Goal: Information Seeking & Learning: Learn about a topic

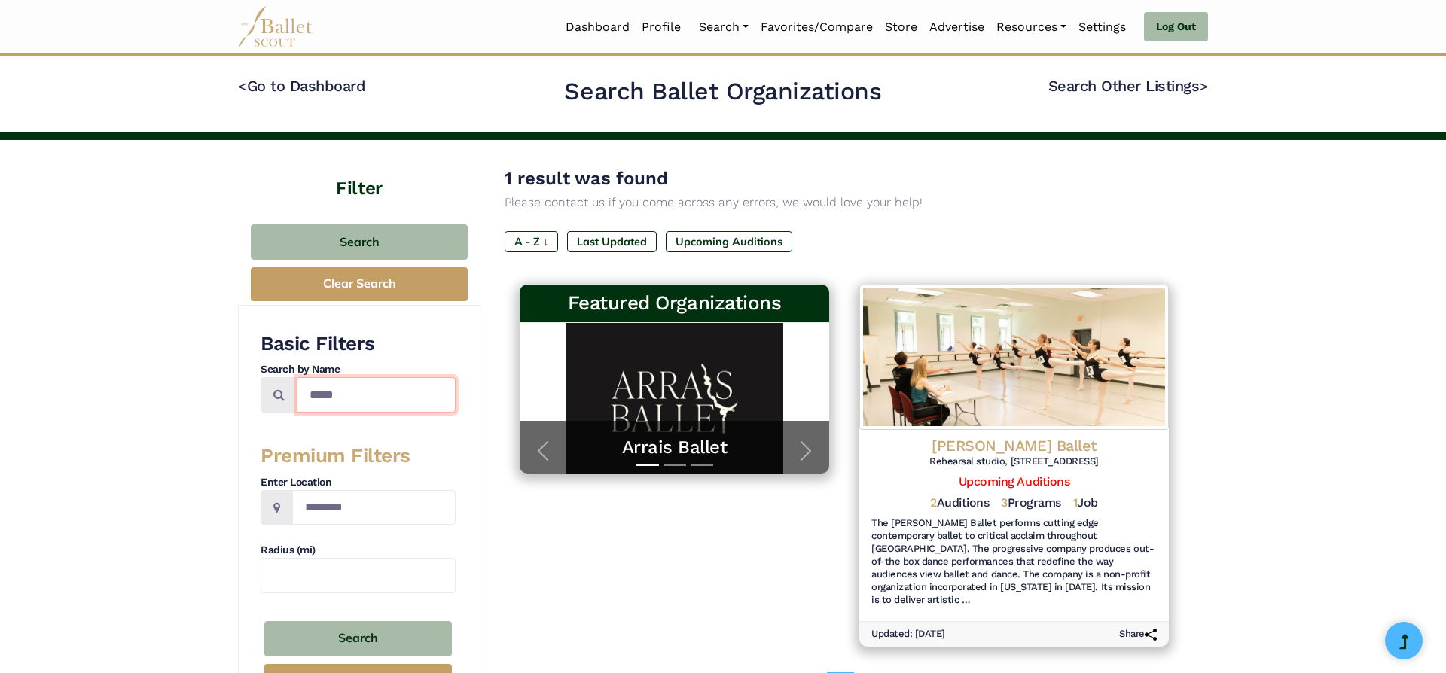
click at [425, 398] on input "*****" at bounding box center [376, 394] width 159 height 35
type input "*"
click at [1179, 29] on link "Log Out" at bounding box center [1176, 27] width 64 height 30
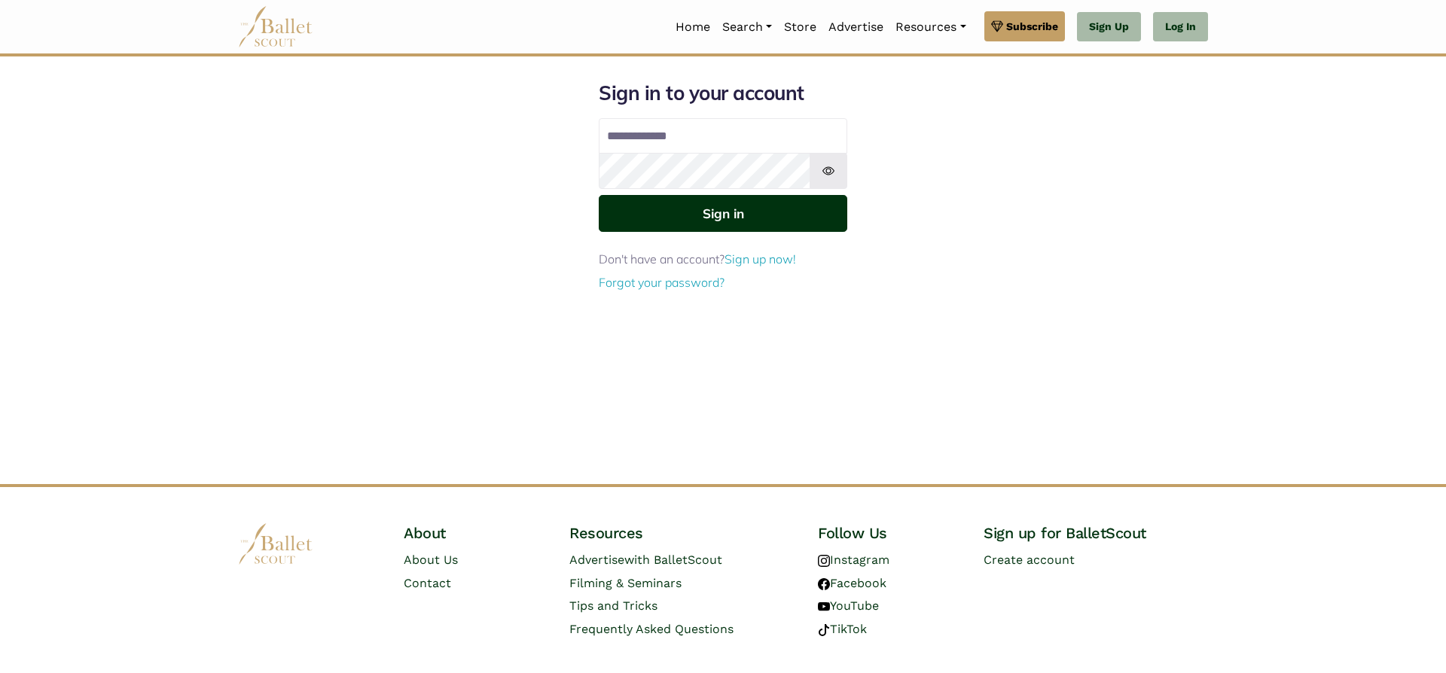
type input "**********"
click at [749, 215] on button "Sign in" at bounding box center [723, 213] width 248 height 37
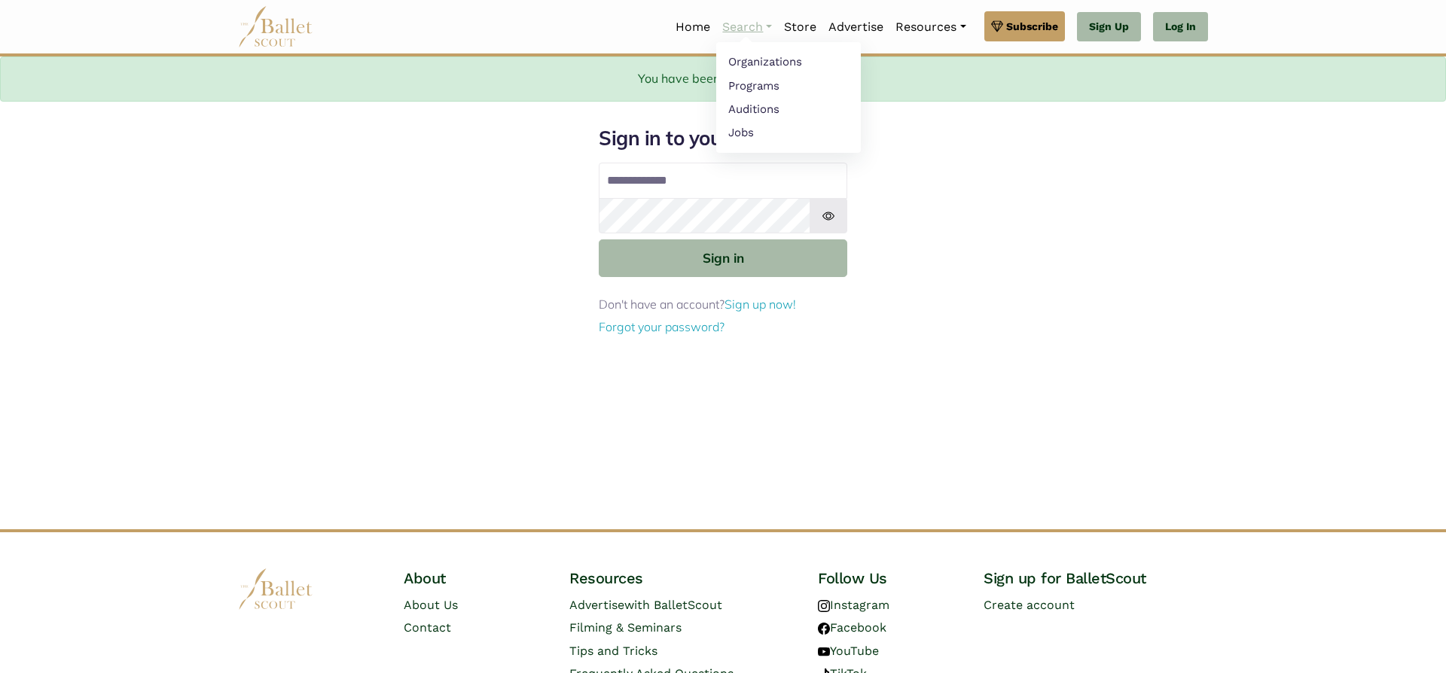
type input "**********"
click at [736, 24] on link "Search" at bounding box center [747, 27] width 62 height 32
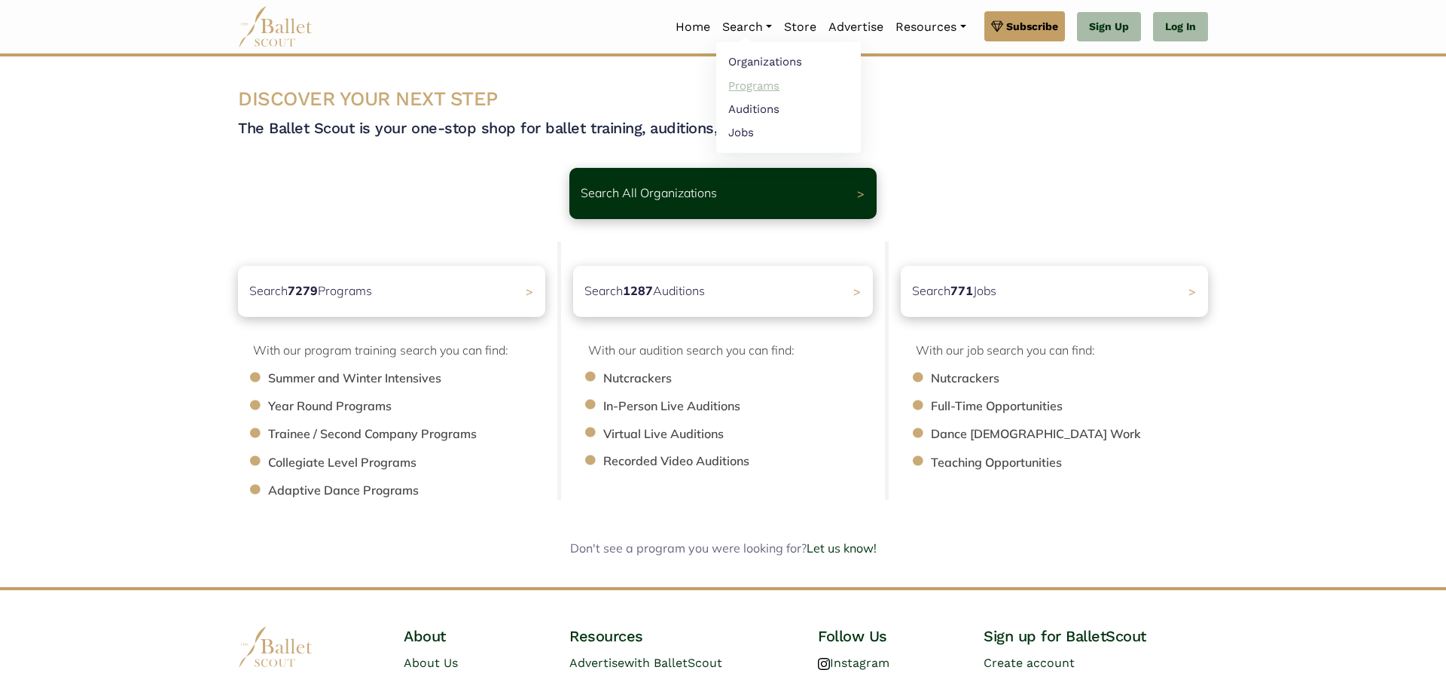
click at [736, 87] on link "Programs" at bounding box center [788, 85] width 145 height 23
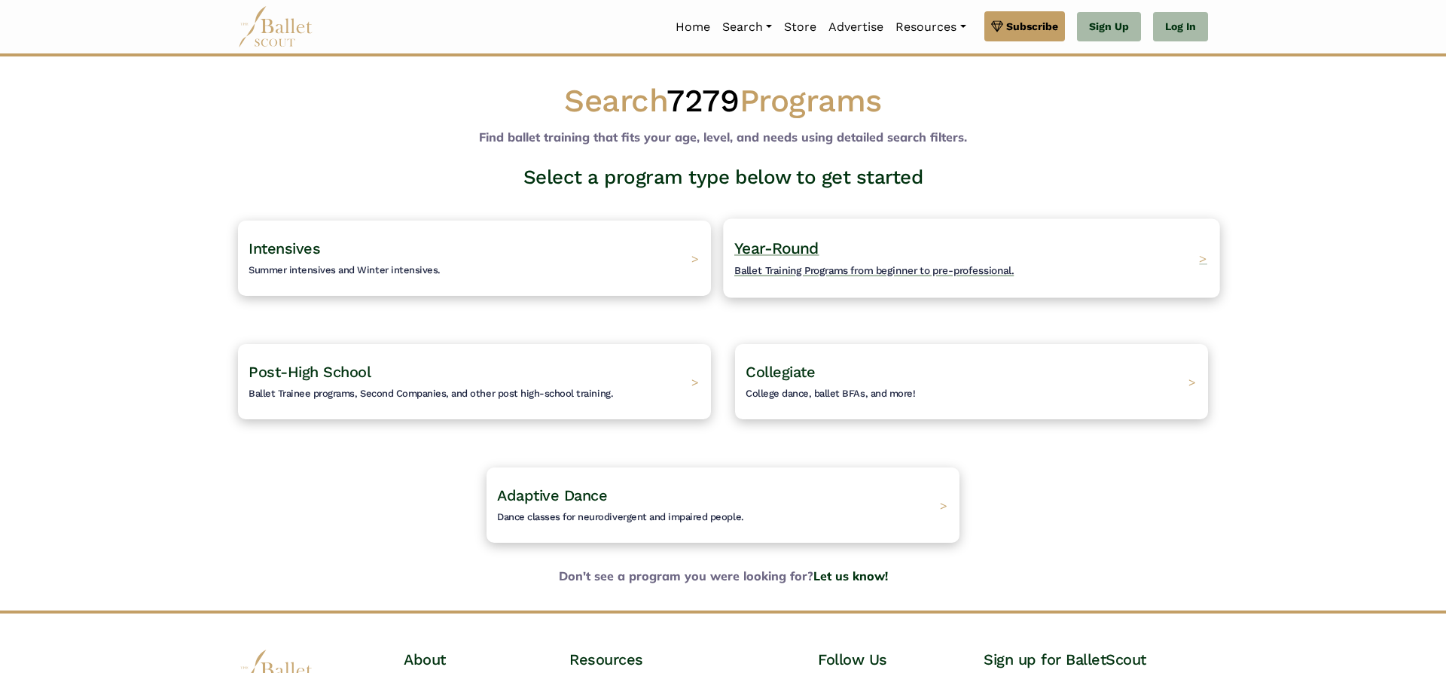
click at [778, 252] on span "Year-Round" at bounding box center [776, 248] width 85 height 19
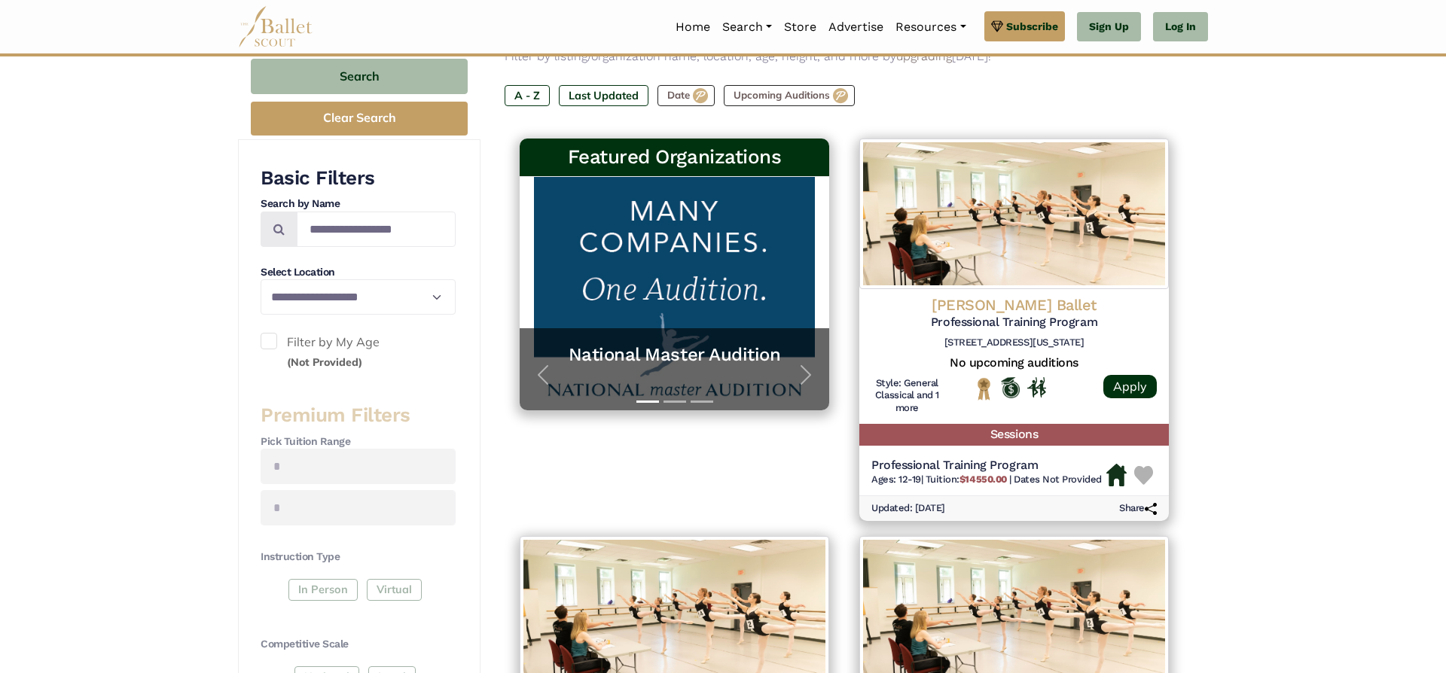
scroll to position [212, 0]
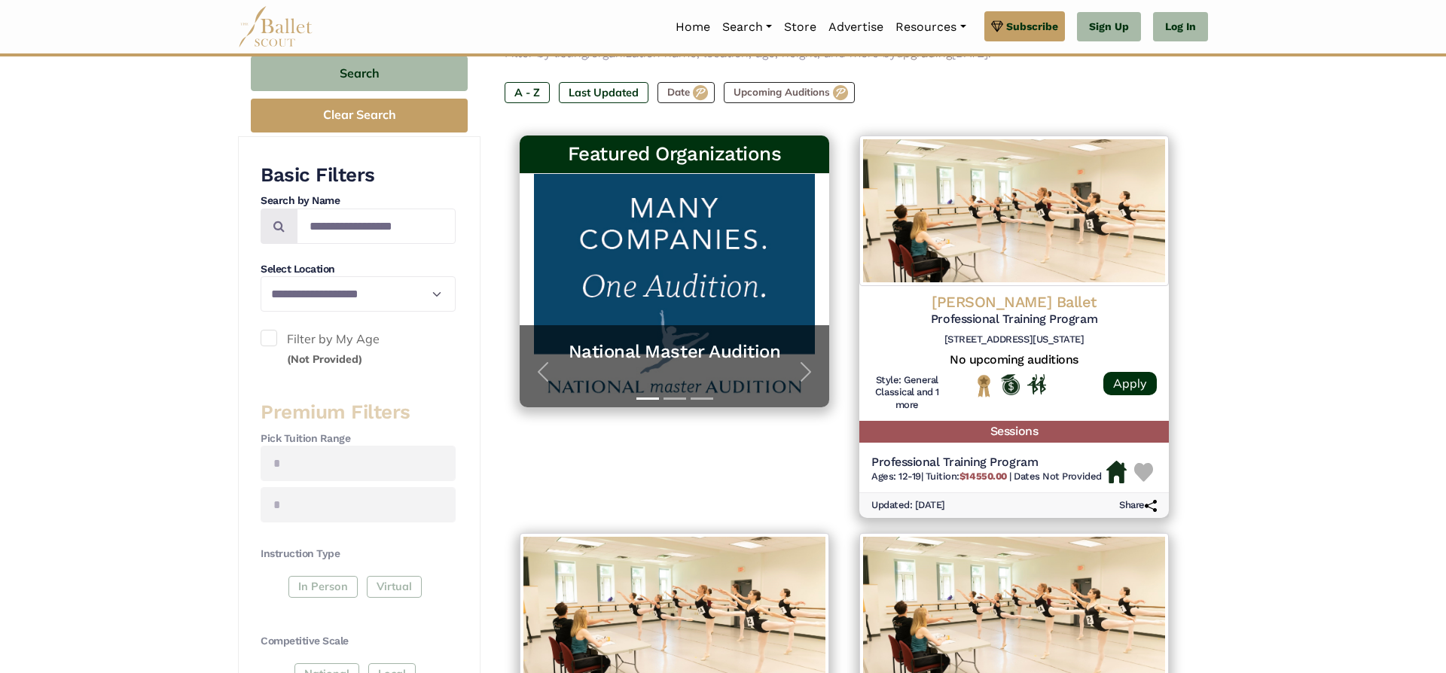
click at [266, 339] on span at bounding box center [269, 338] width 17 height 17
click at [267, 338] on span at bounding box center [269, 338] width 17 height 17
click at [1175, 19] on link "Log In" at bounding box center [1180, 27] width 55 height 30
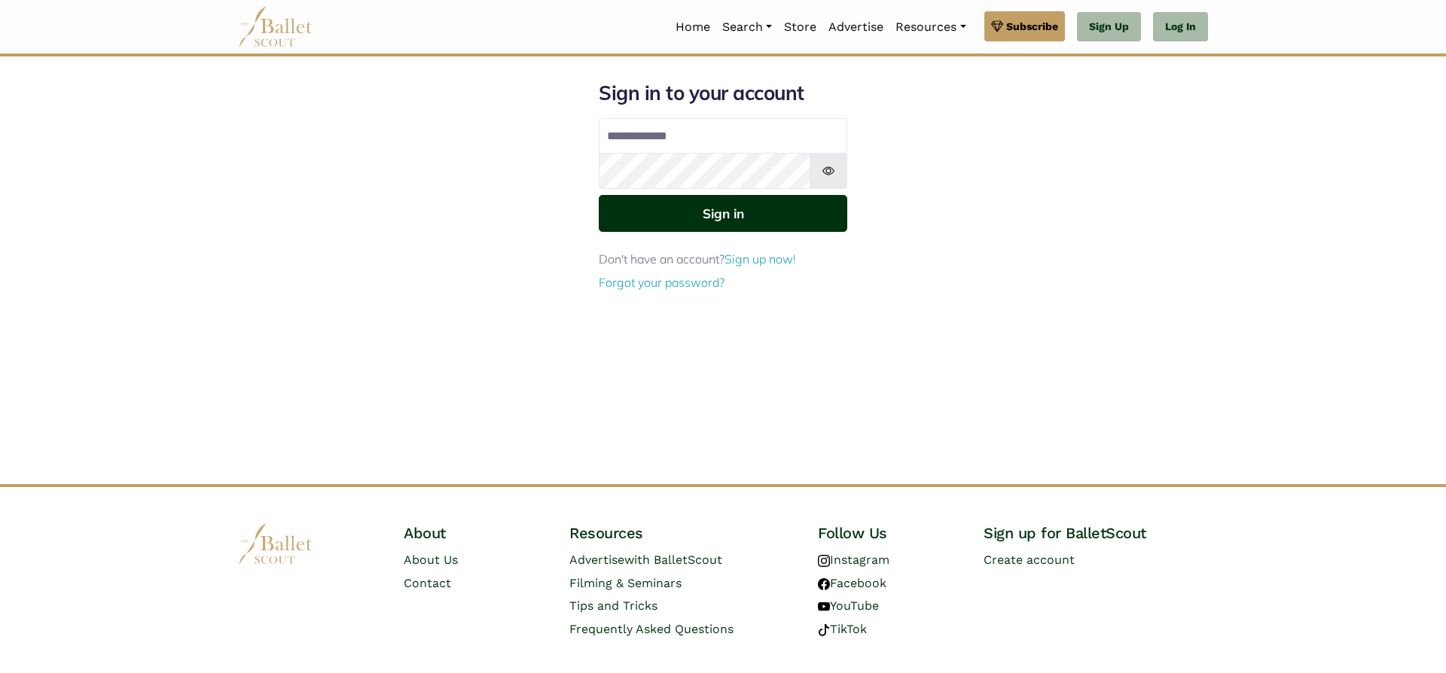
type input "**********"
click at [695, 232] on button "Sign in" at bounding box center [723, 213] width 248 height 37
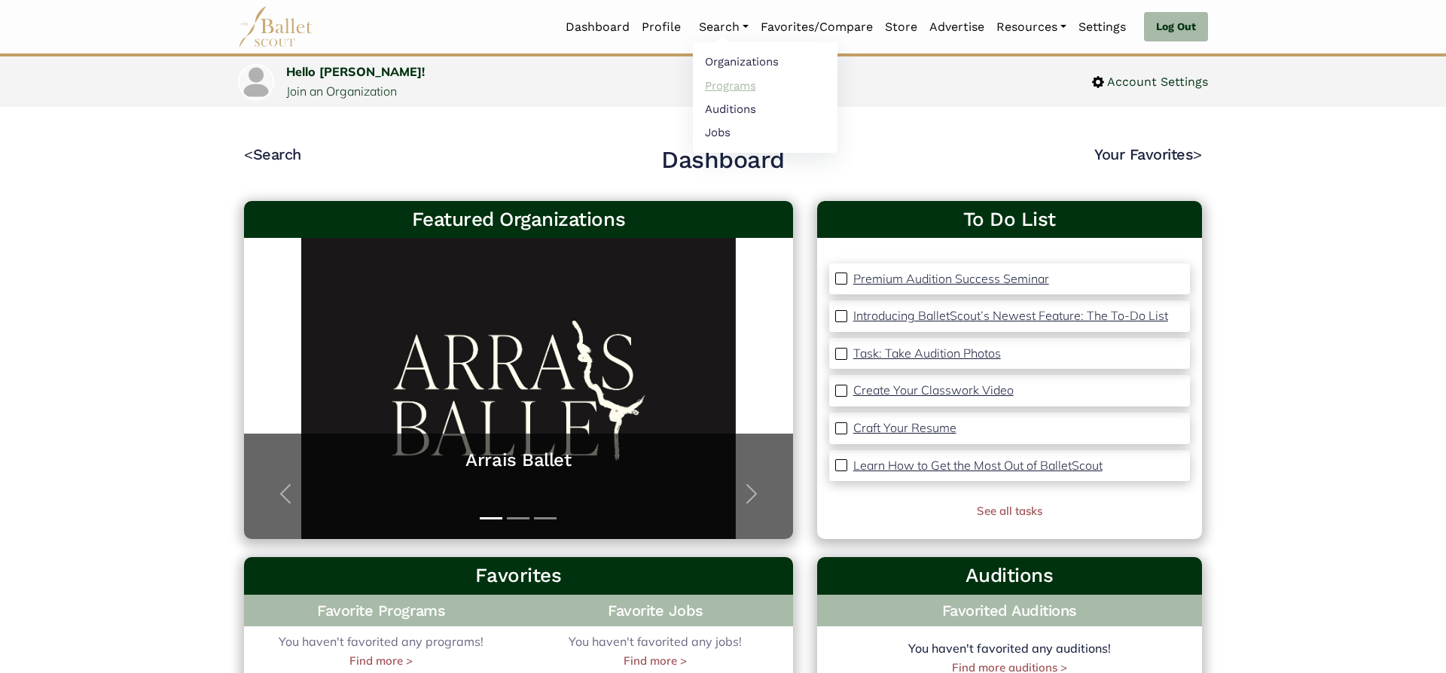
click at [730, 84] on link "Programs" at bounding box center [765, 85] width 145 height 23
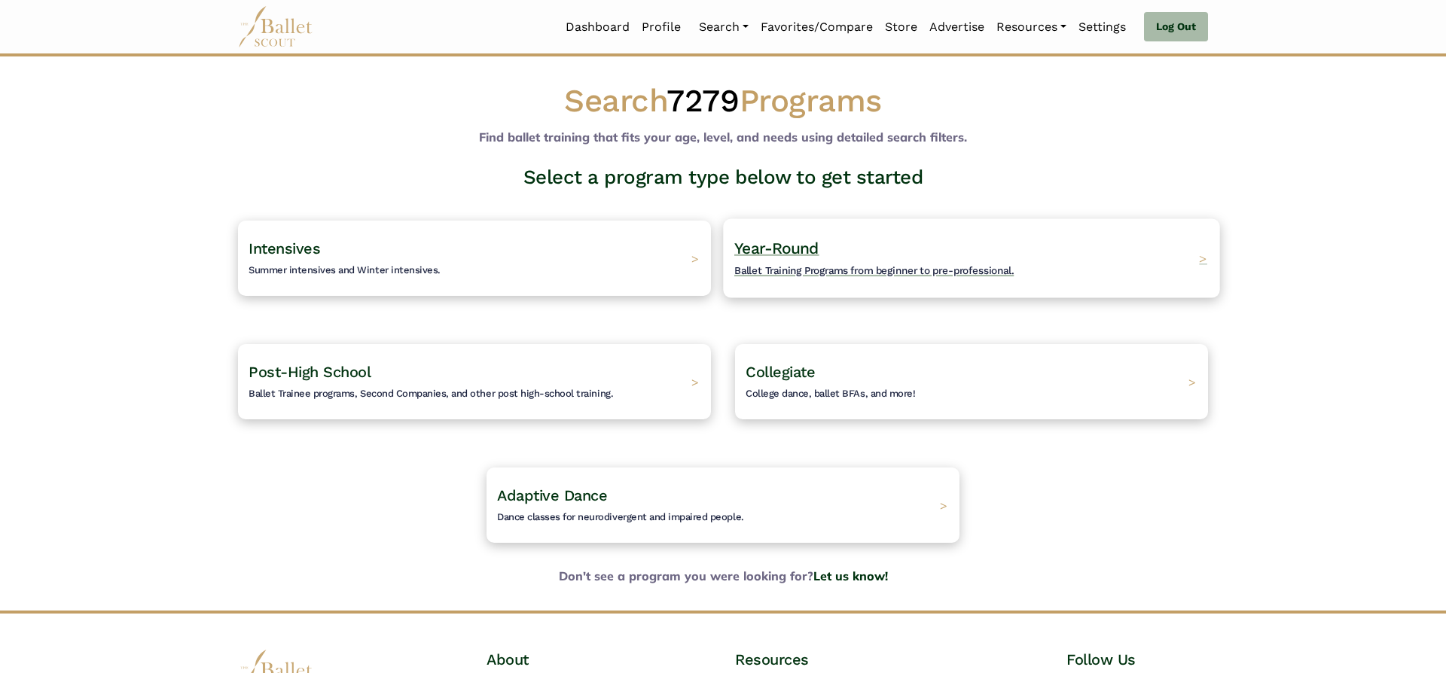
click at [785, 255] on span "Year-Round" at bounding box center [776, 248] width 85 height 19
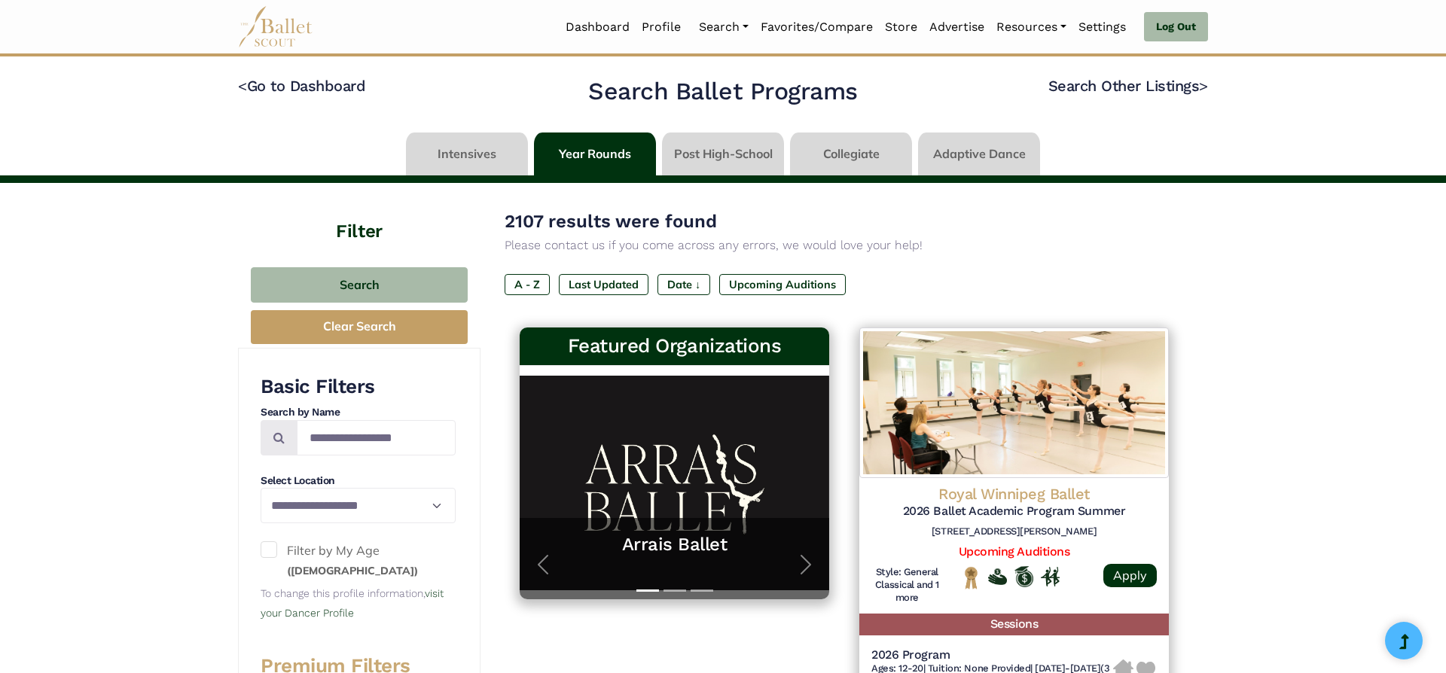
click at [272, 548] on span at bounding box center [269, 549] width 17 height 17
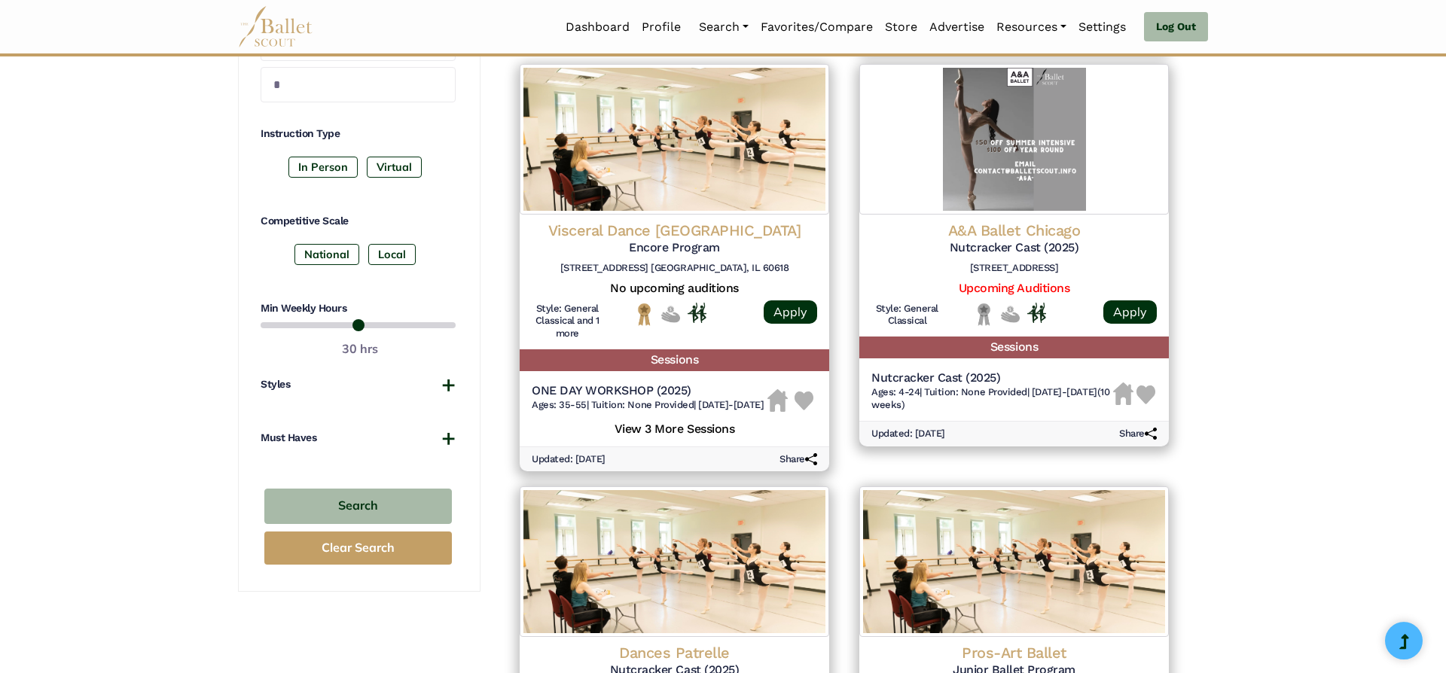
scroll to position [658, 0]
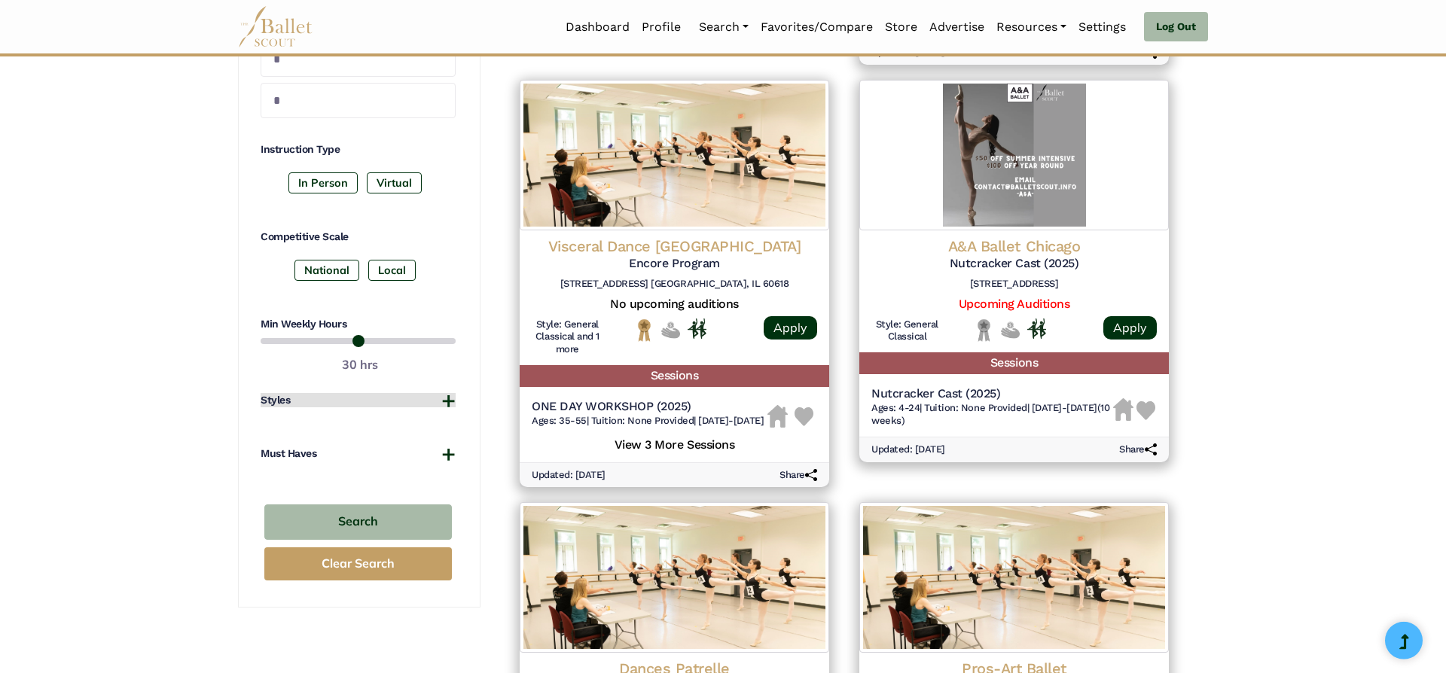
click at [447, 404] on button "Styles" at bounding box center [358, 400] width 195 height 15
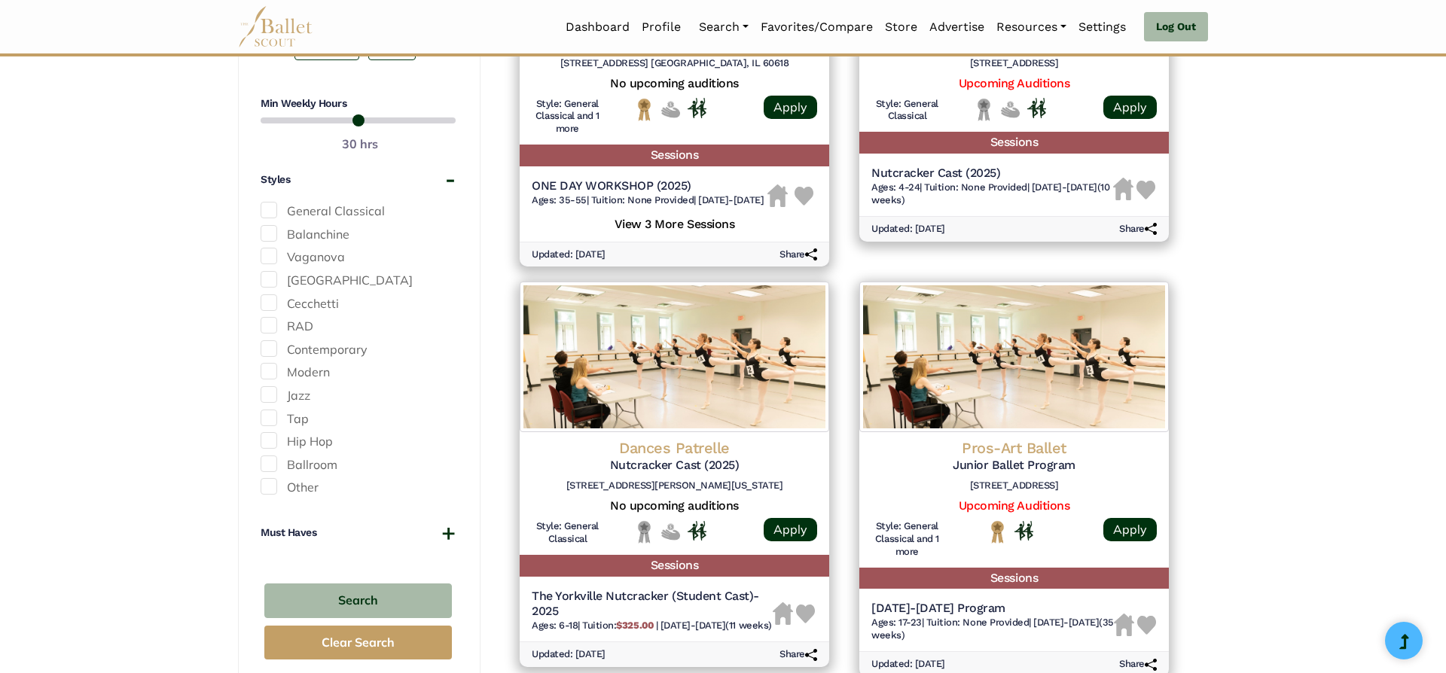
scroll to position [913, 0]
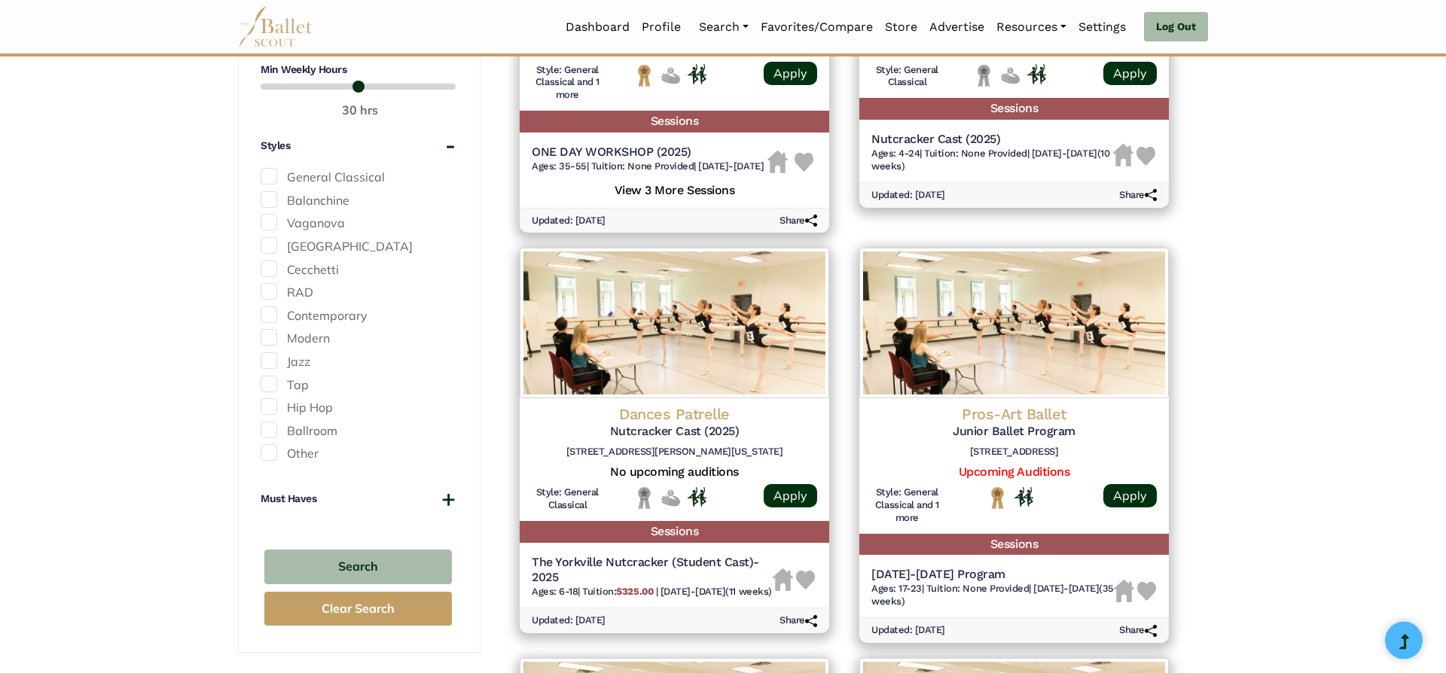
click at [266, 312] on span at bounding box center [269, 314] width 17 height 17
click at [447, 502] on button "Must Haves" at bounding box center [358, 499] width 195 height 15
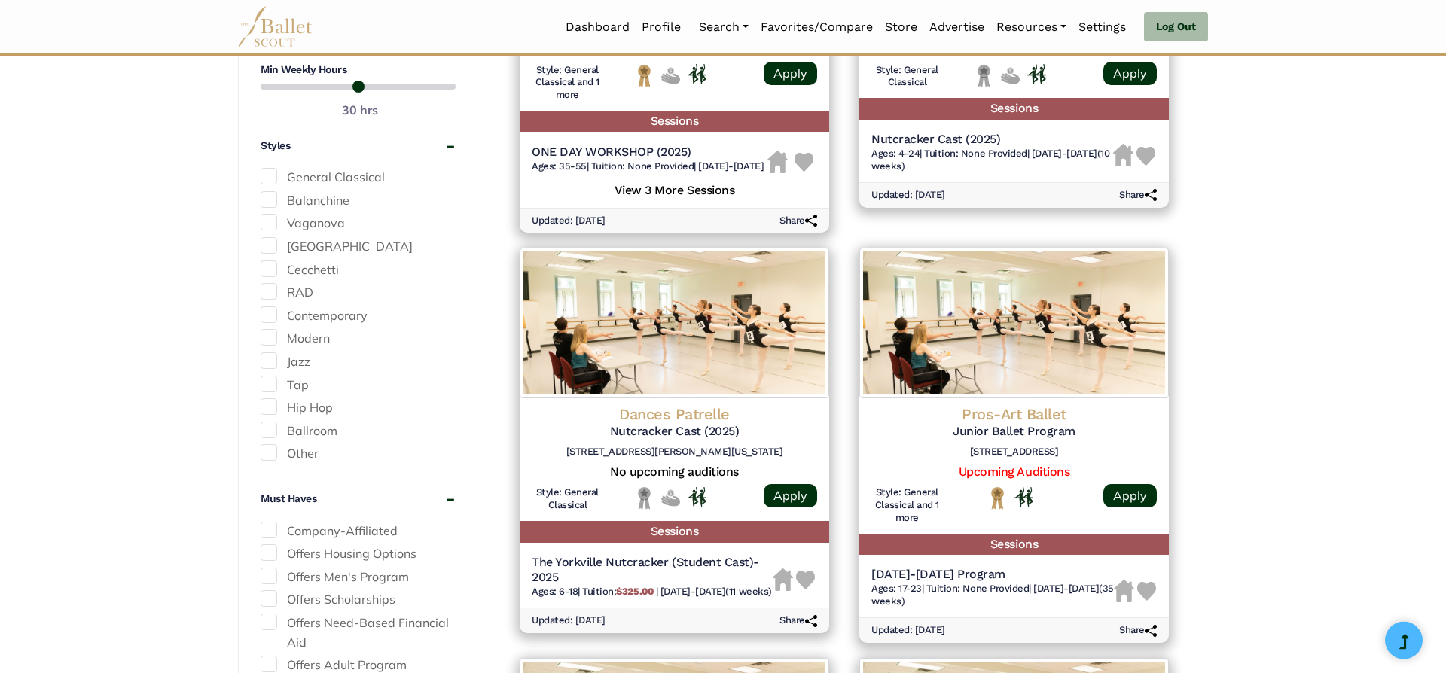
click at [270, 529] on span at bounding box center [269, 530] width 17 height 17
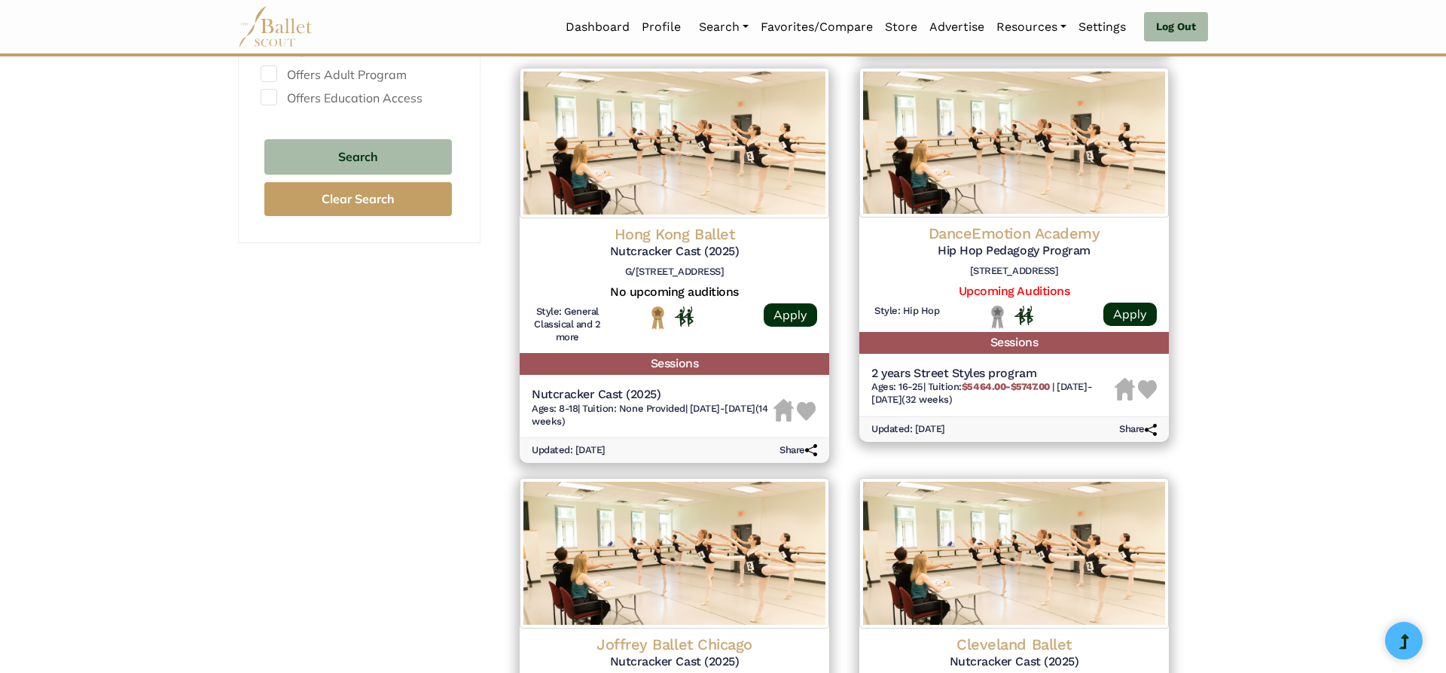
scroll to position [1484, 0]
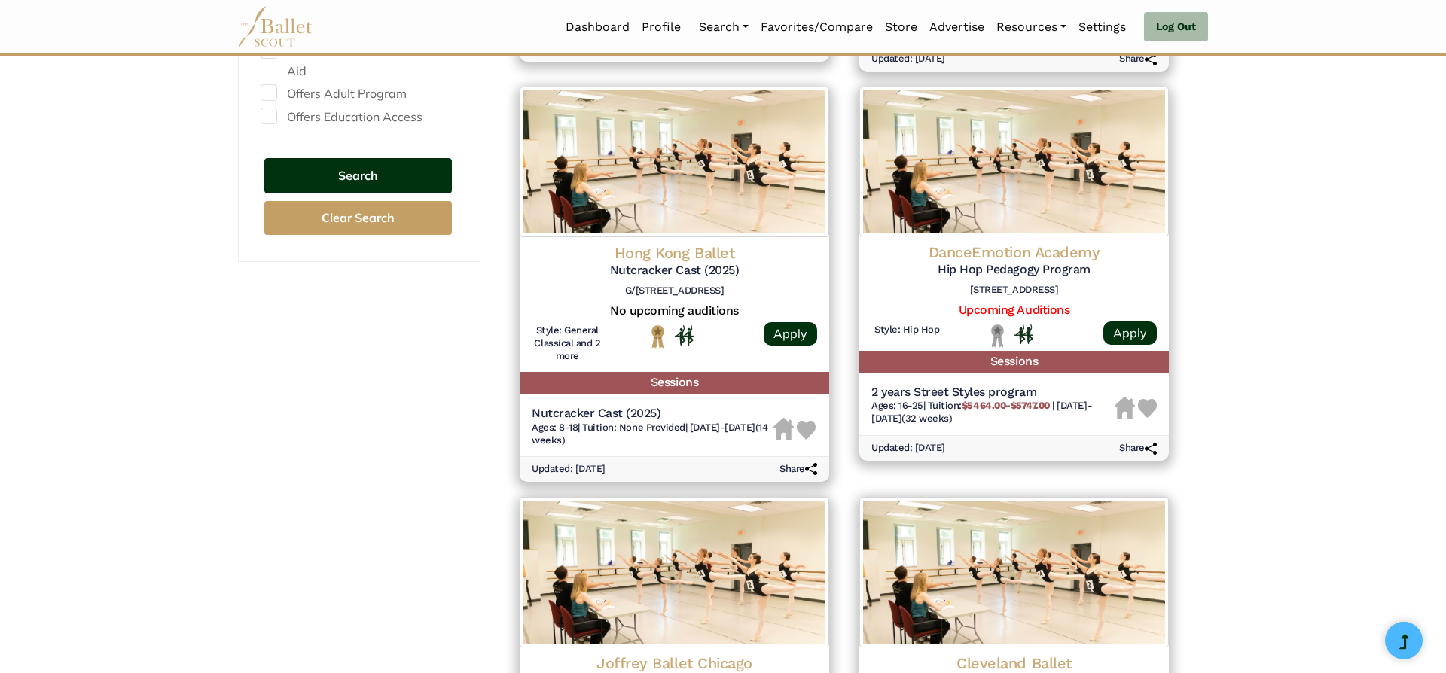
click at [379, 168] on button "Search" at bounding box center [357, 175] width 187 height 35
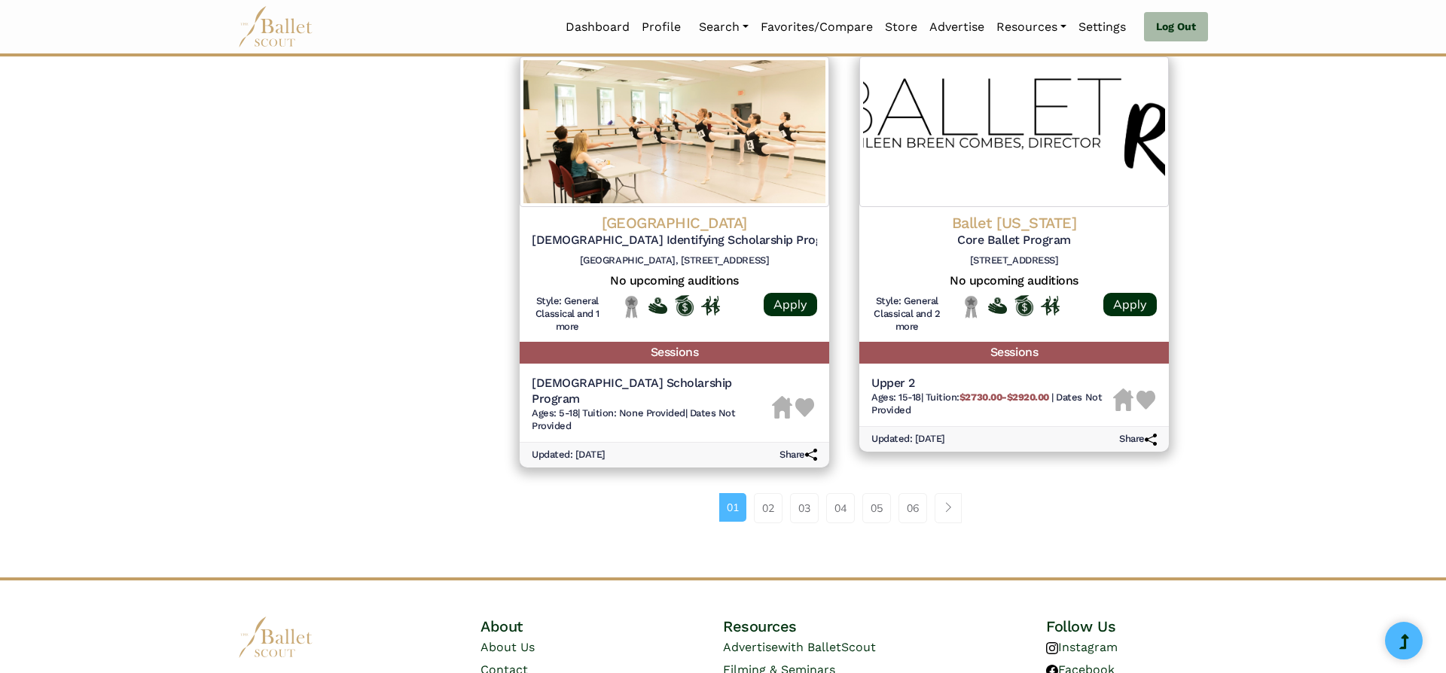
scroll to position [1972, 0]
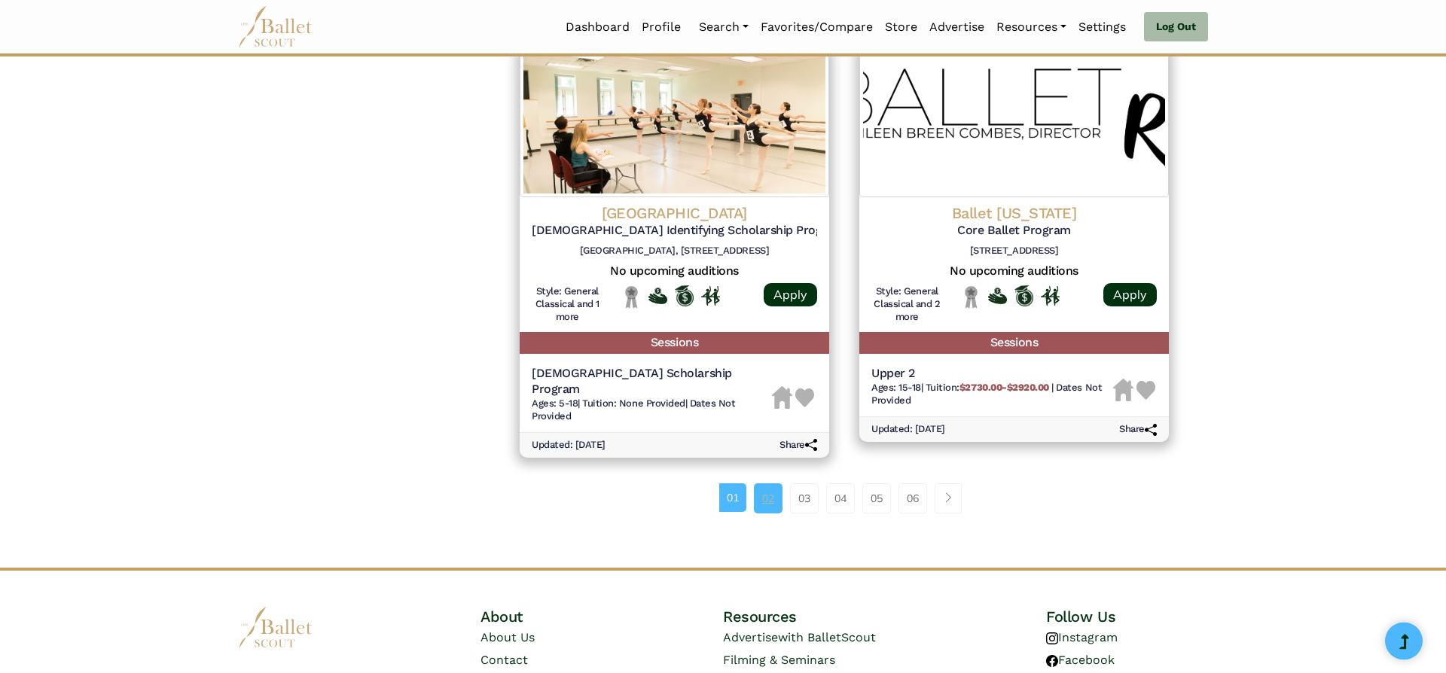
click at [755, 492] on link "02" at bounding box center [768, 498] width 29 height 30
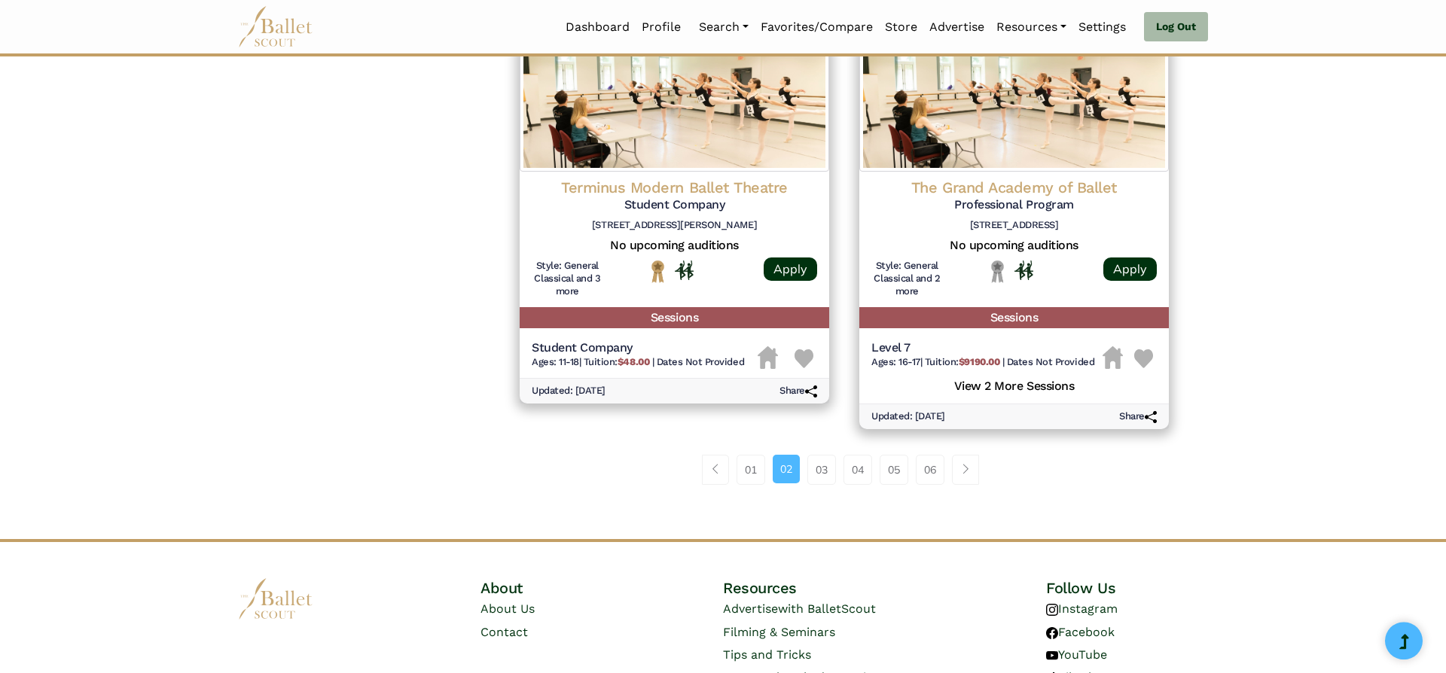
scroll to position [2041, 0]
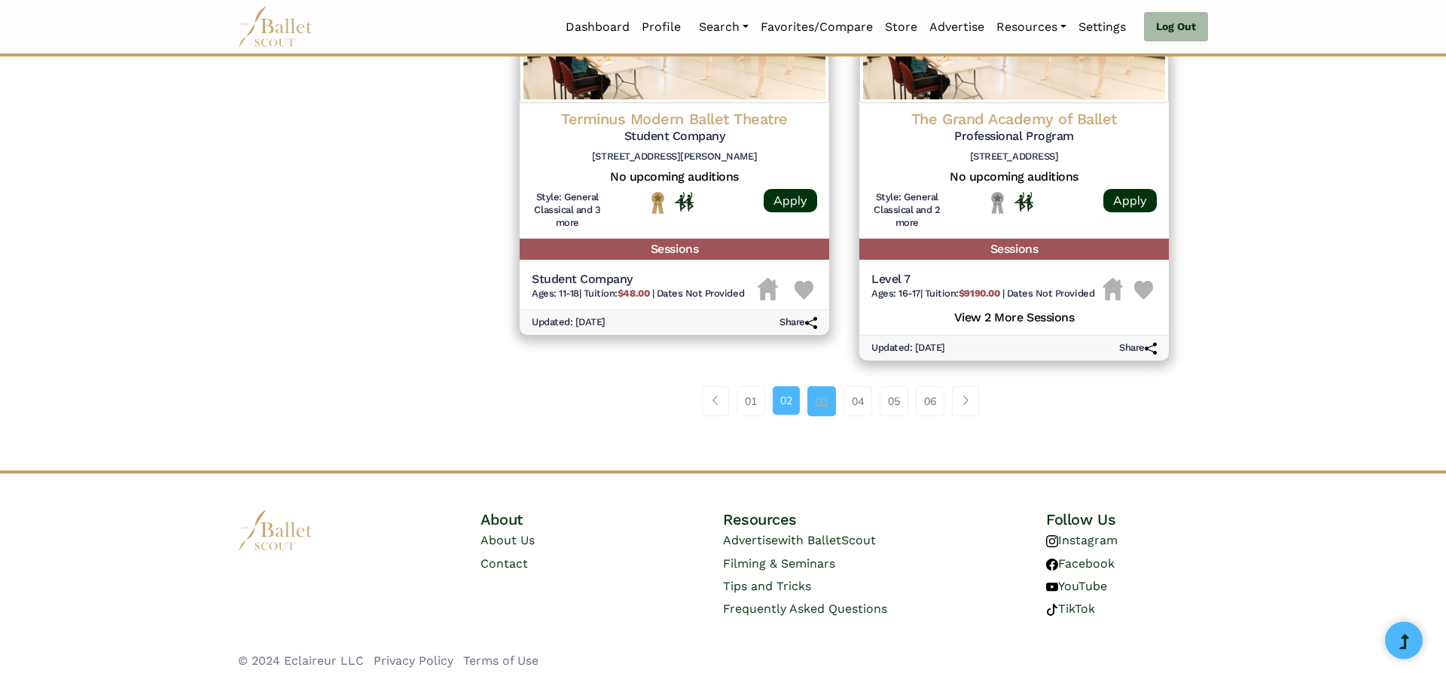
click at [823, 404] on link "03" at bounding box center [821, 401] width 29 height 30
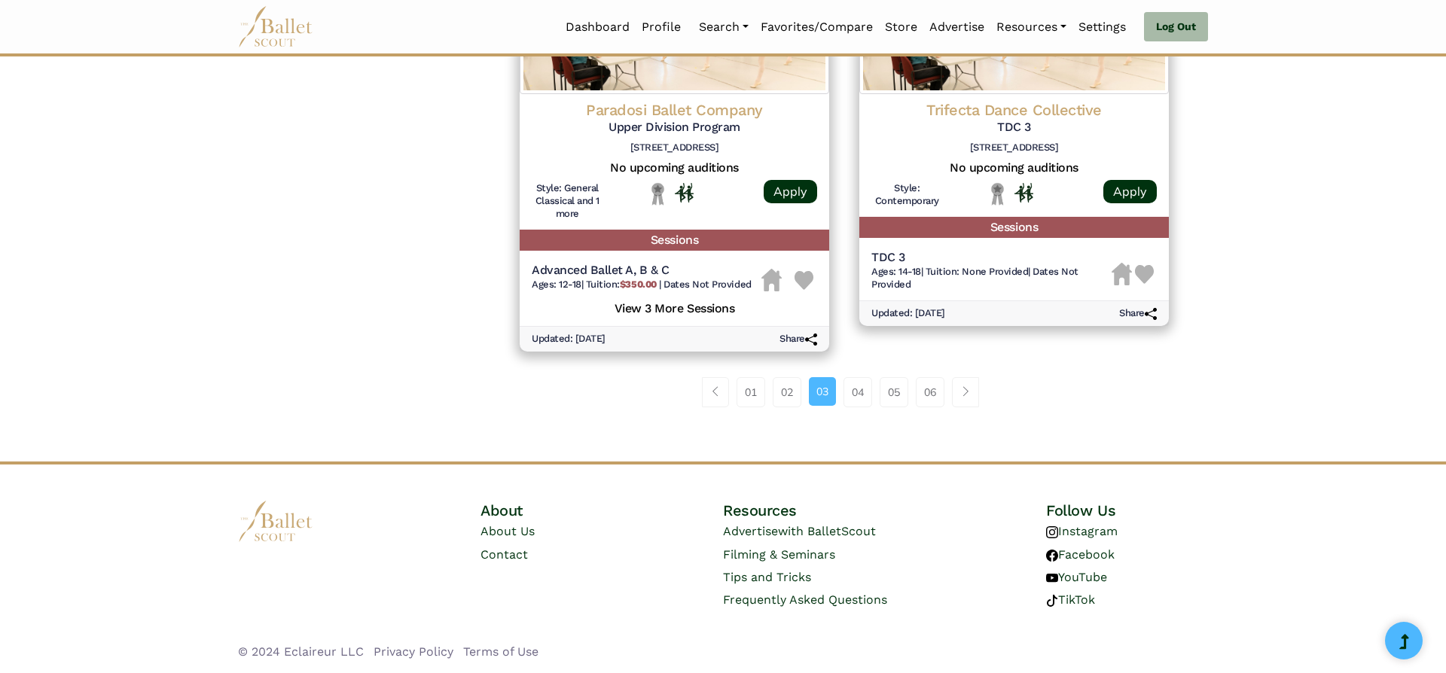
scroll to position [2032, 0]
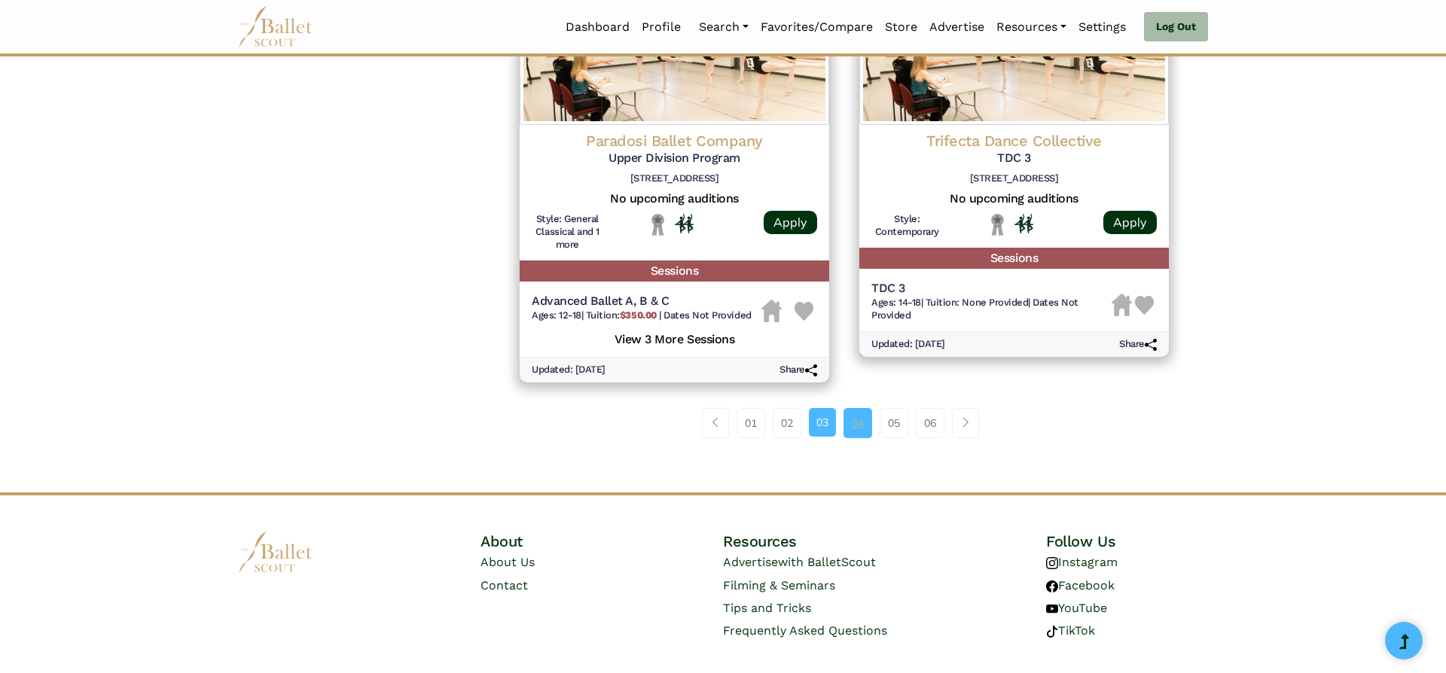
click at [864, 428] on link "04" at bounding box center [857, 423] width 29 height 30
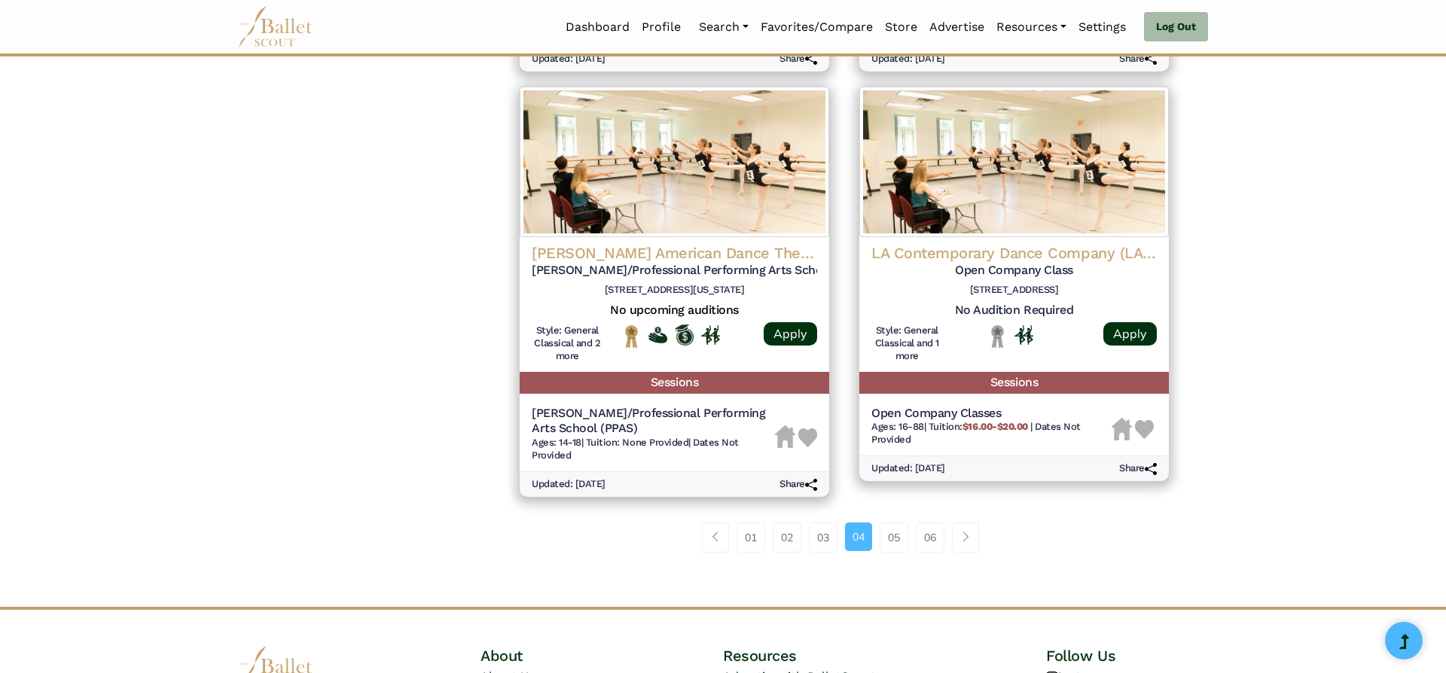
scroll to position [1876, 0]
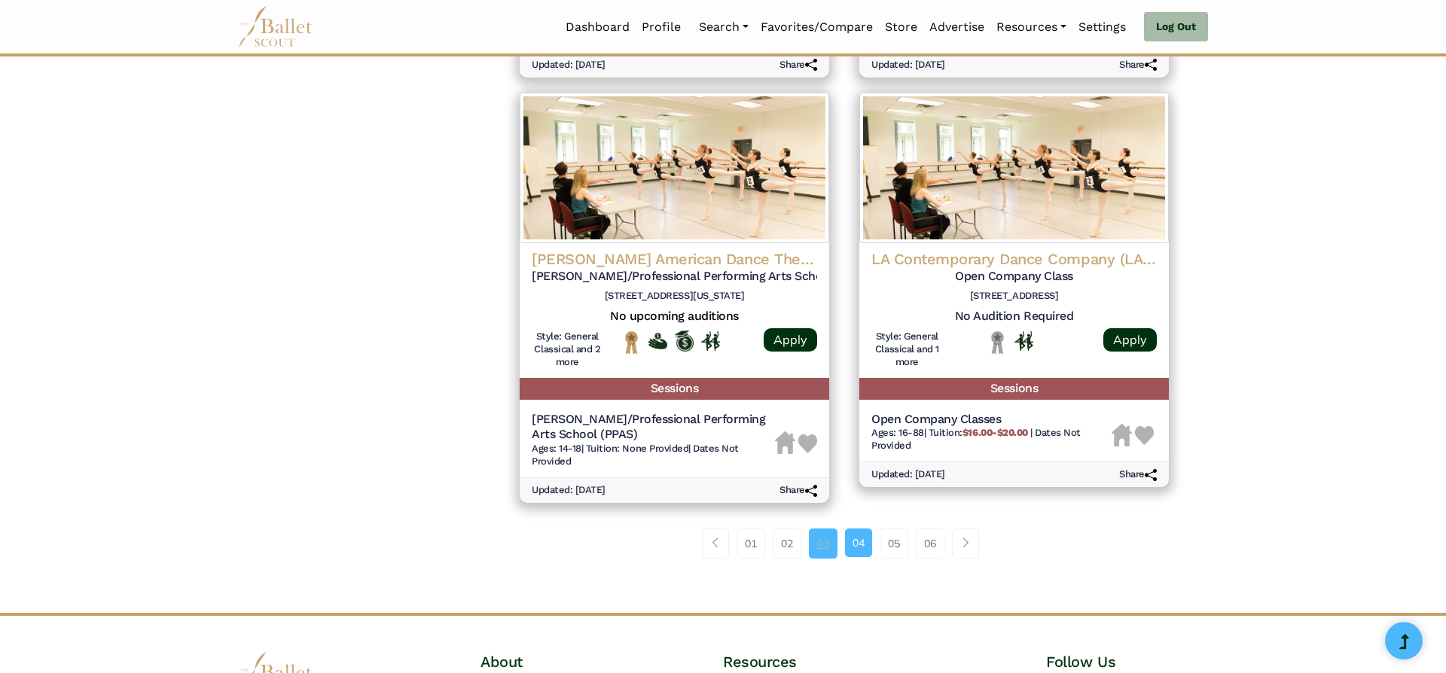
click at [812, 548] on link "03" at bounding box center [823, 544] width 29 height 30
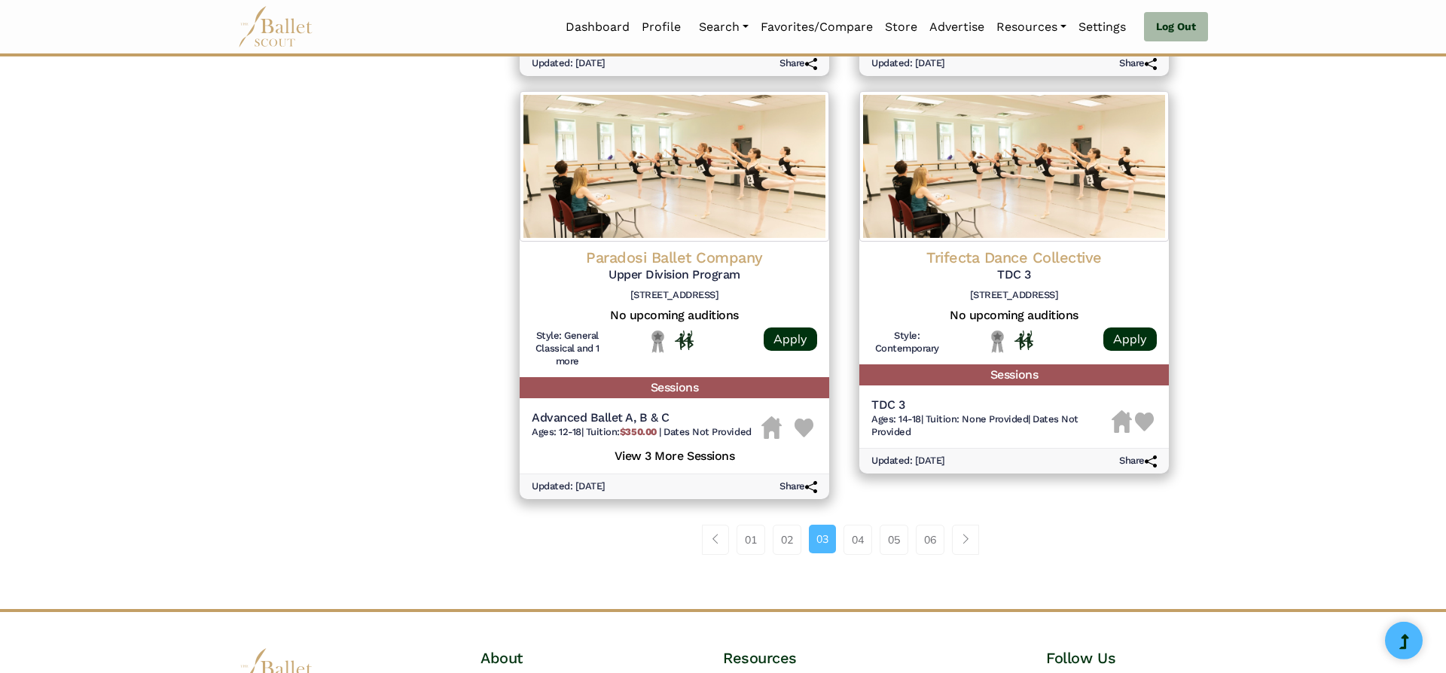
scroll to position [1909, 0]
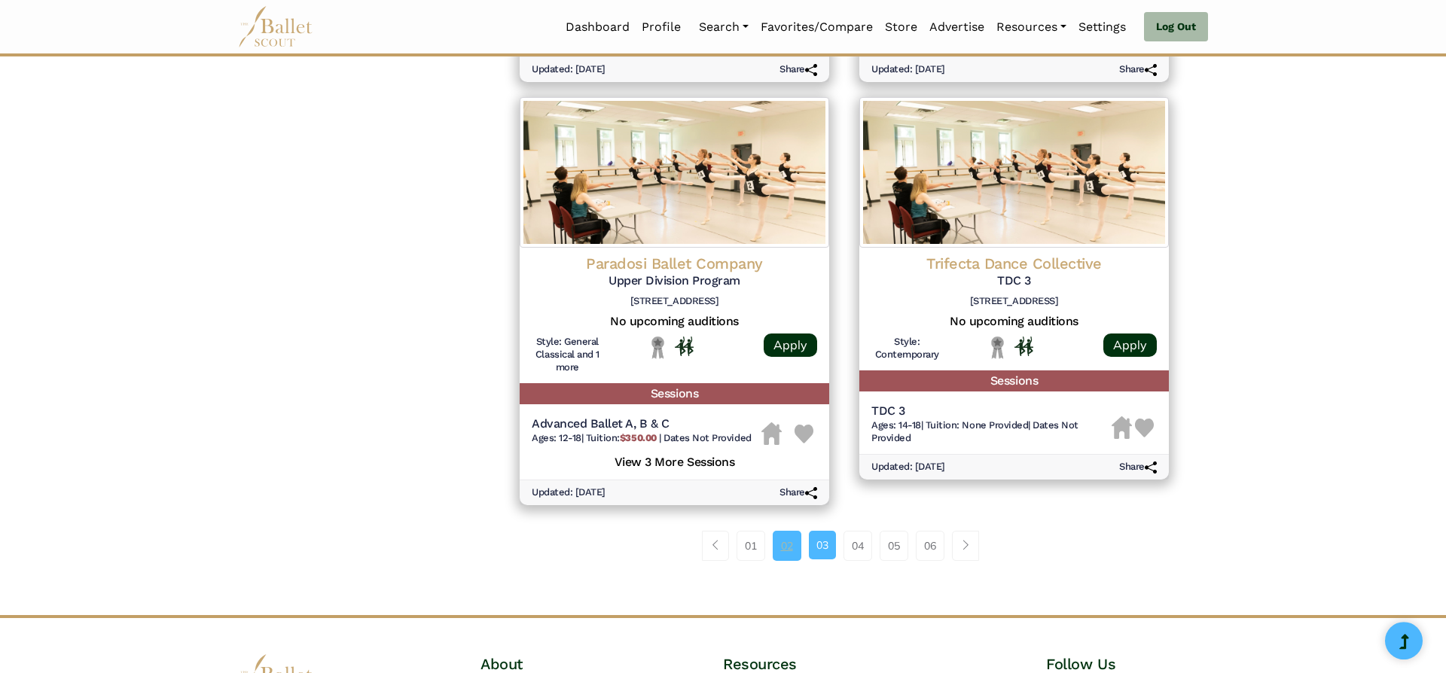
click at [791, 546] on link "02" at bounding box center [787, 546] width 29 height 30
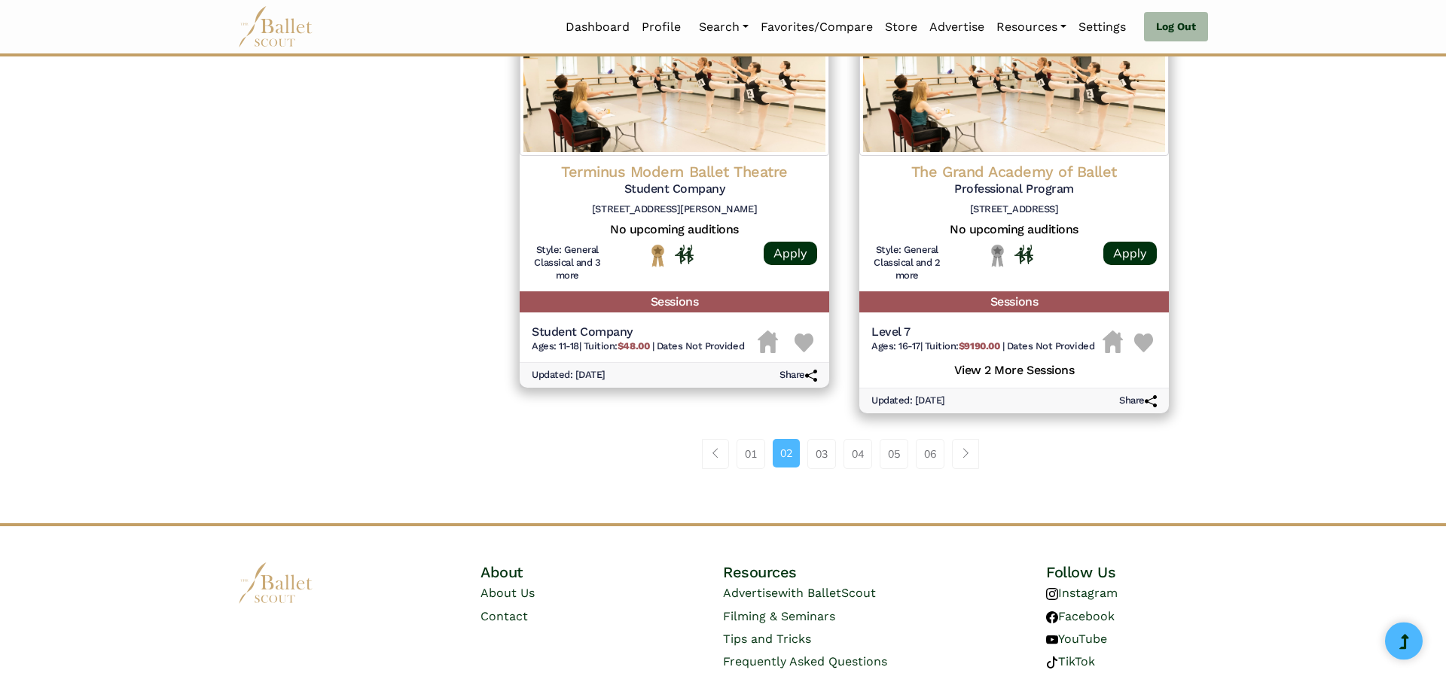
scroll to position [2016, 0]
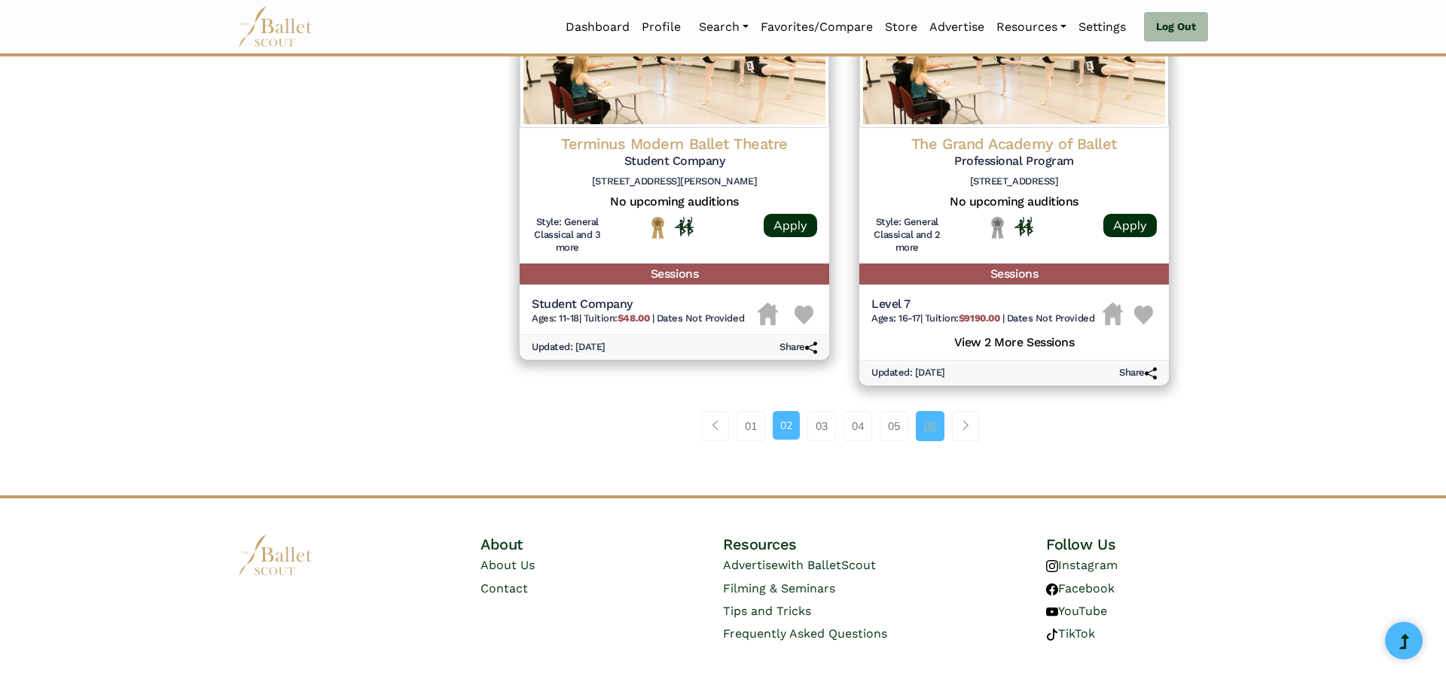
click at [937, 426] on link "06" at bounding box center [930, 426] width 29 height 30
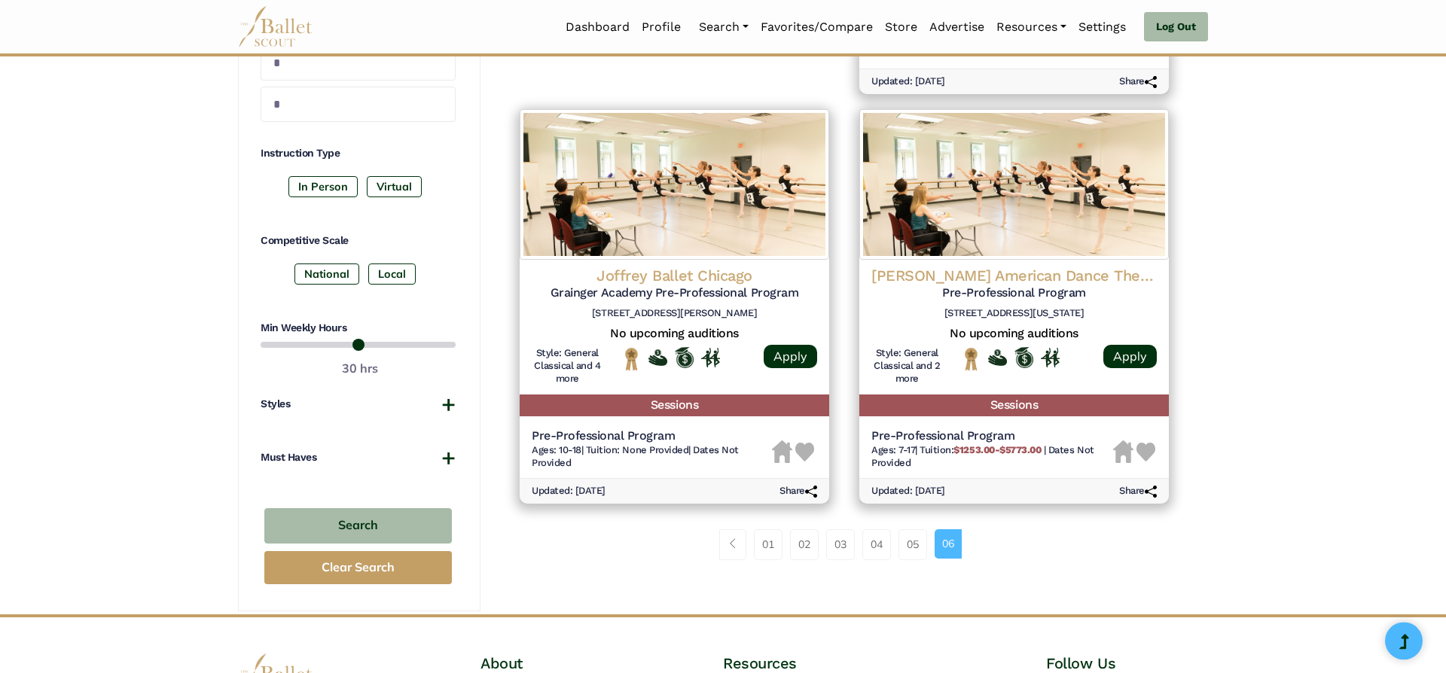
scroll to position [651, 0]
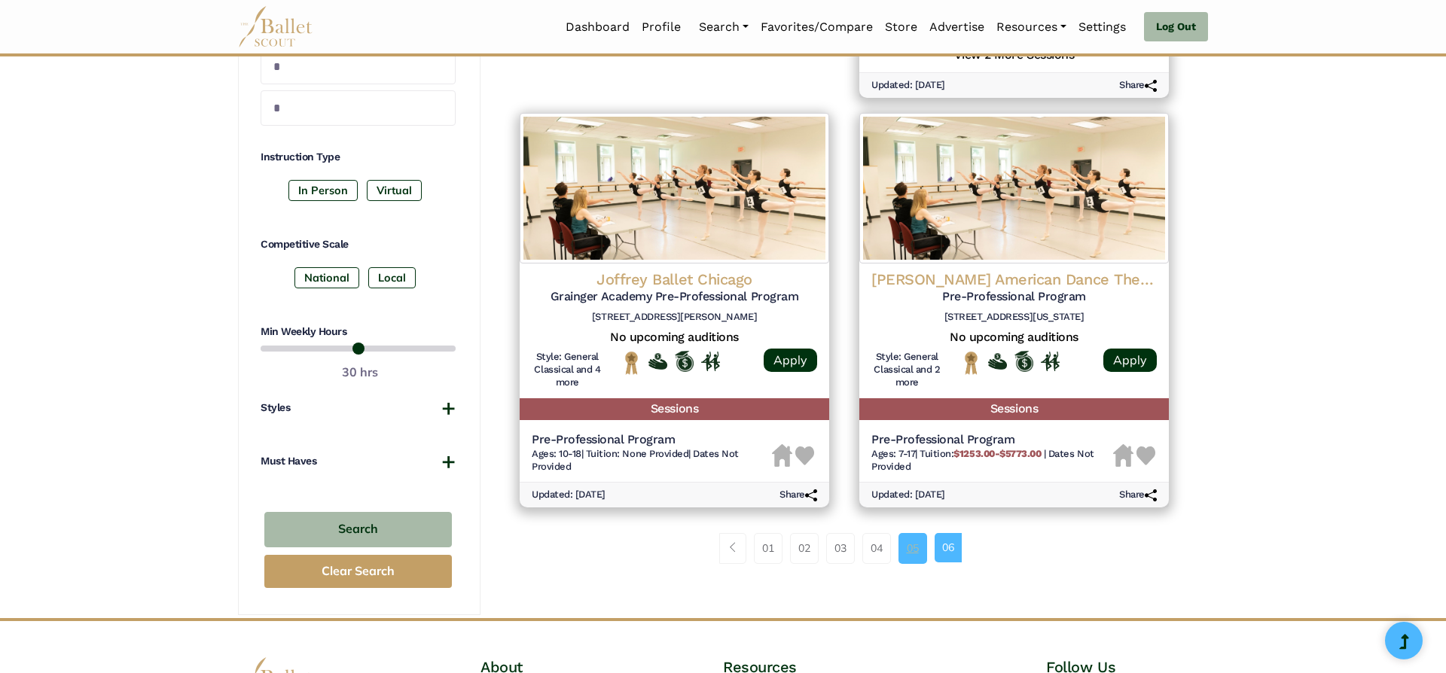
click at [922, 546] on link "05" at bounding box center [912, 548] width 29 height 30
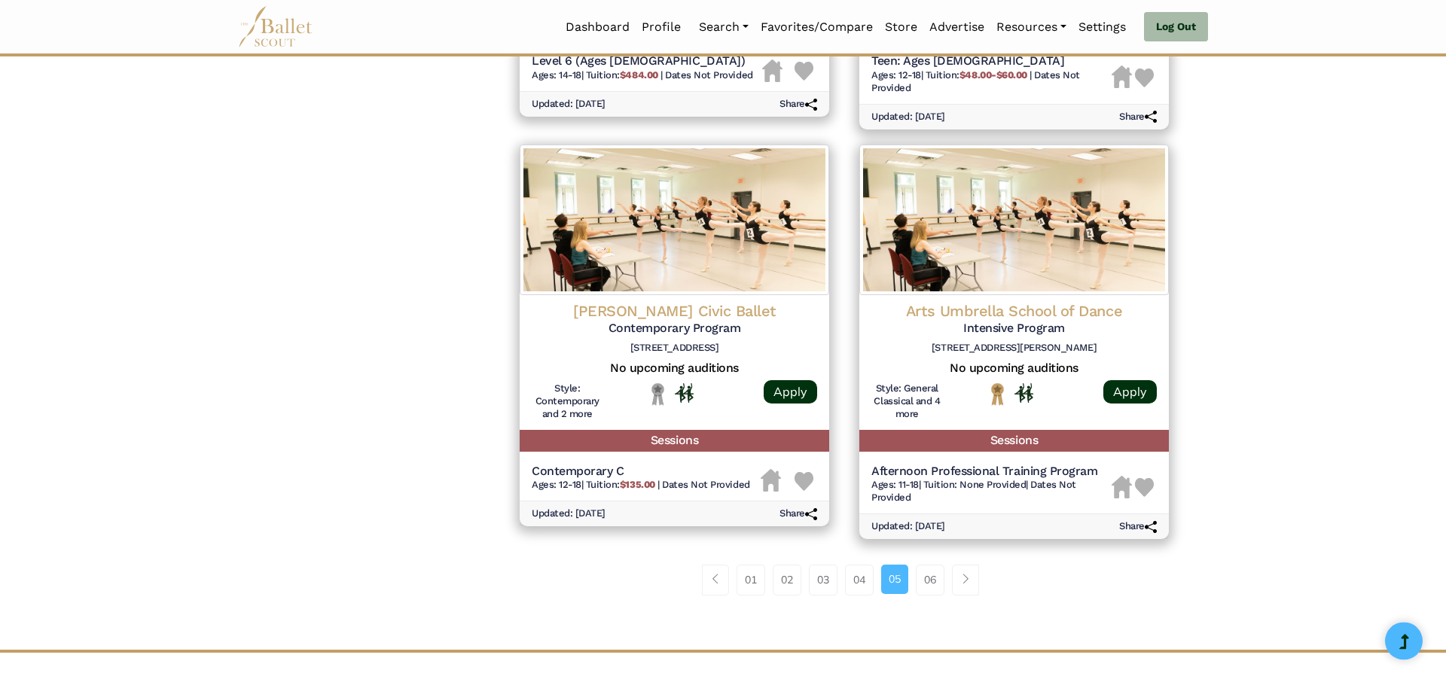
scroll to position [1783, 0]
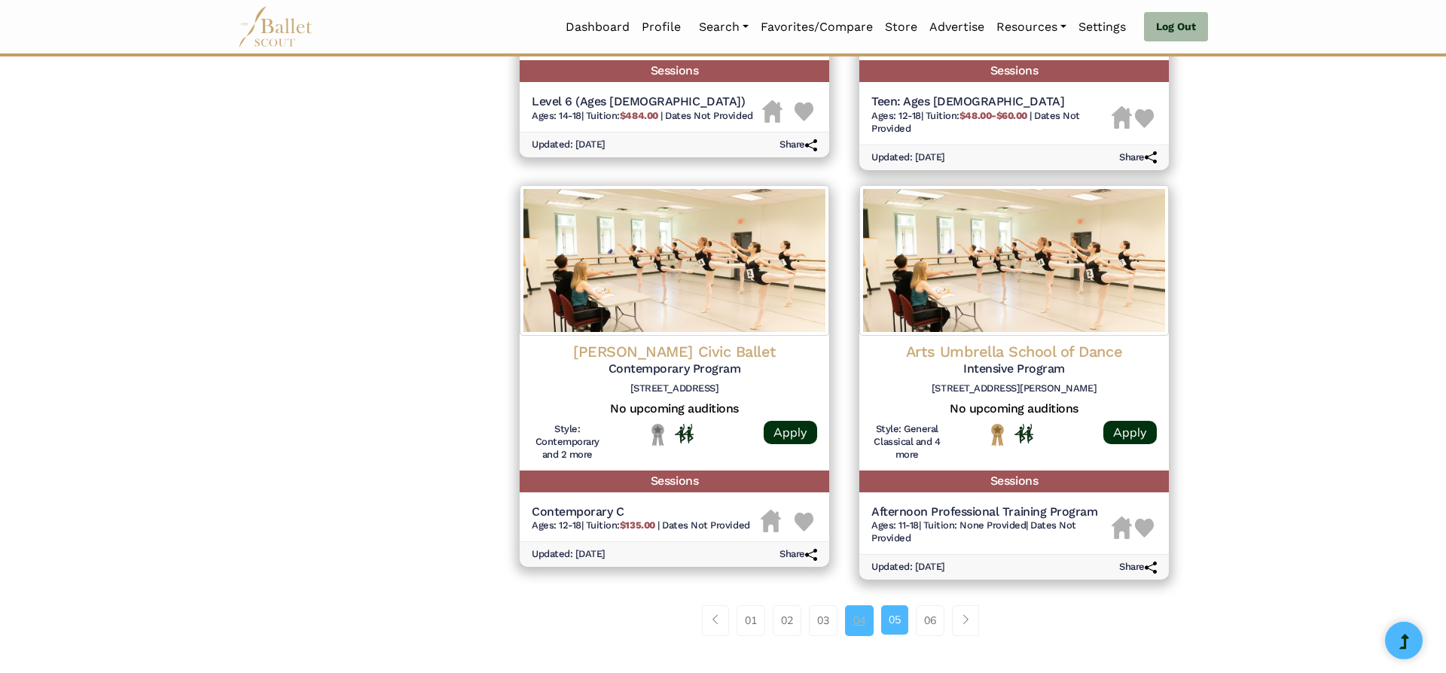
click at [852, 626] on link "04" at bounding box center [859, 620] width 29 height 30
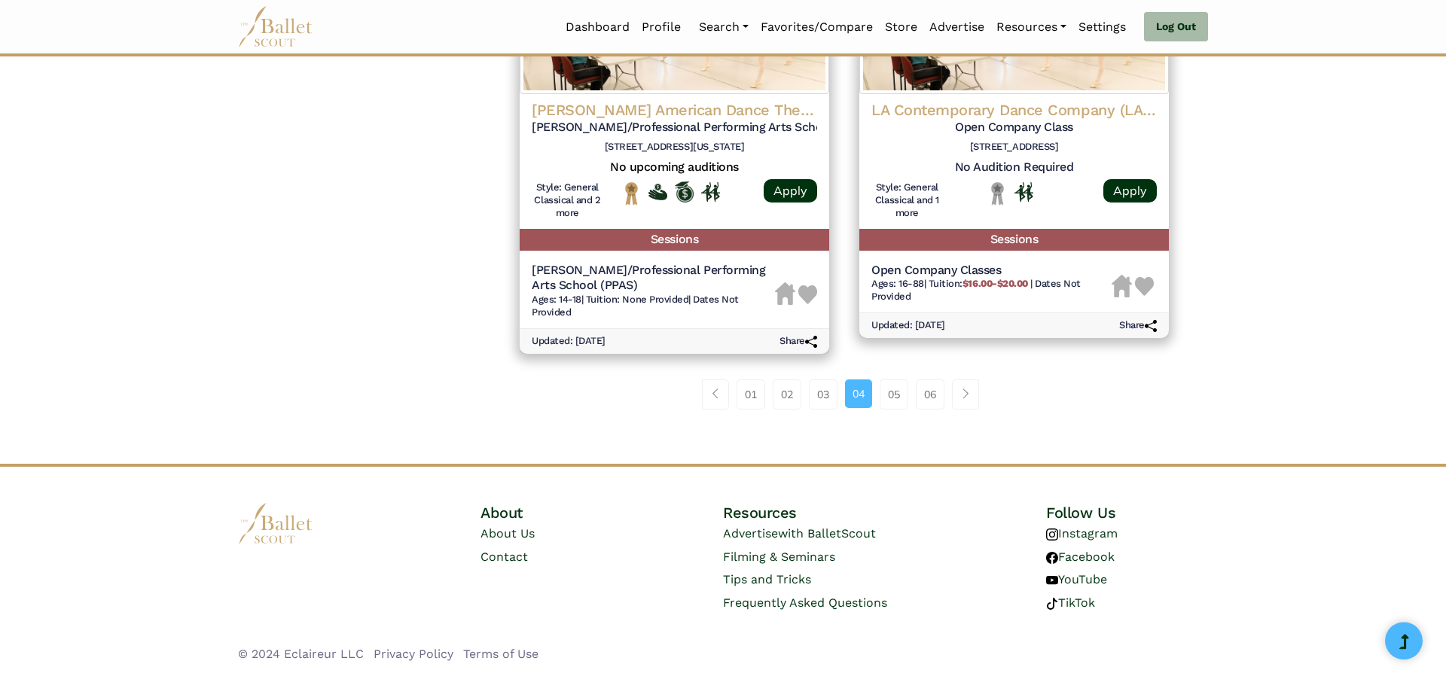
scroll to position [2031, 0]
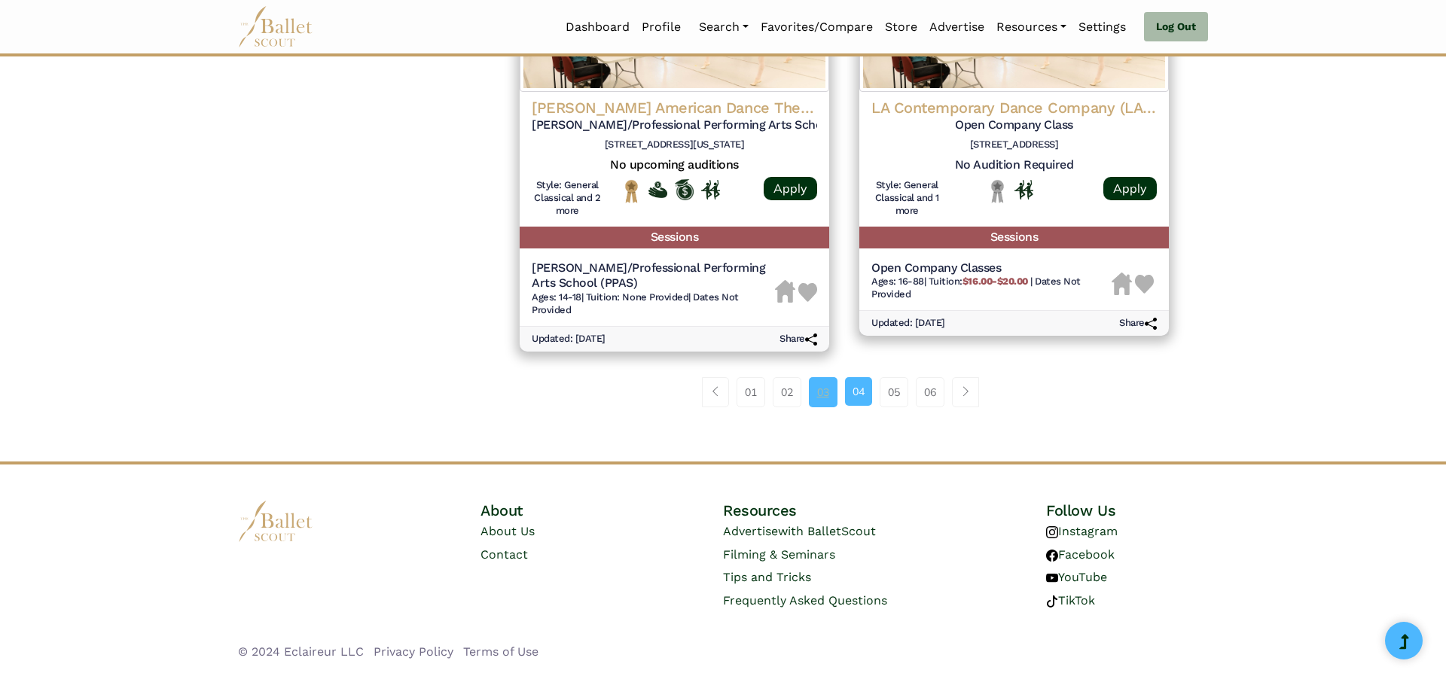
click at [815, 395] on link "03" at bounding box center [823, 392] width 29 height 30
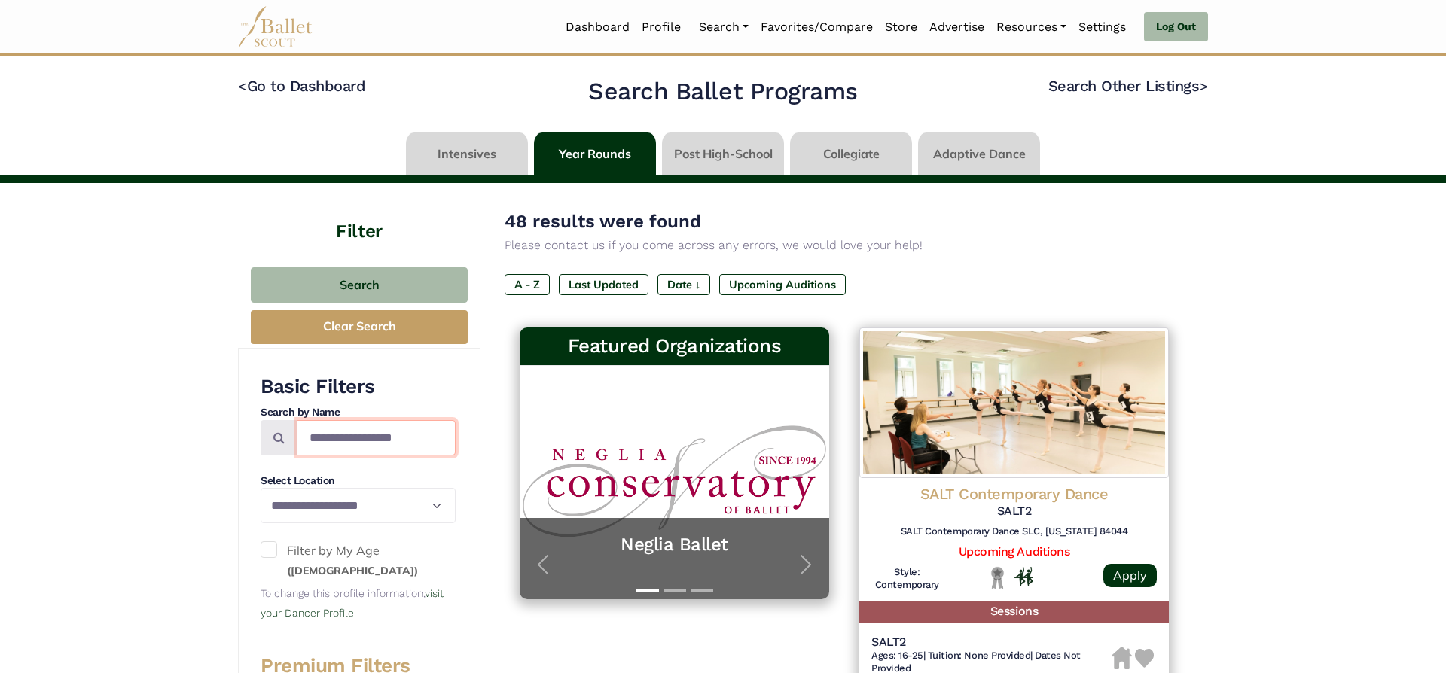
click at [432, 440] on input "Search by names..." at bounding box center [376, 437] width 159 height 35
click at [270, 549] on span at bounding box center [269, 549] width 17 height 17
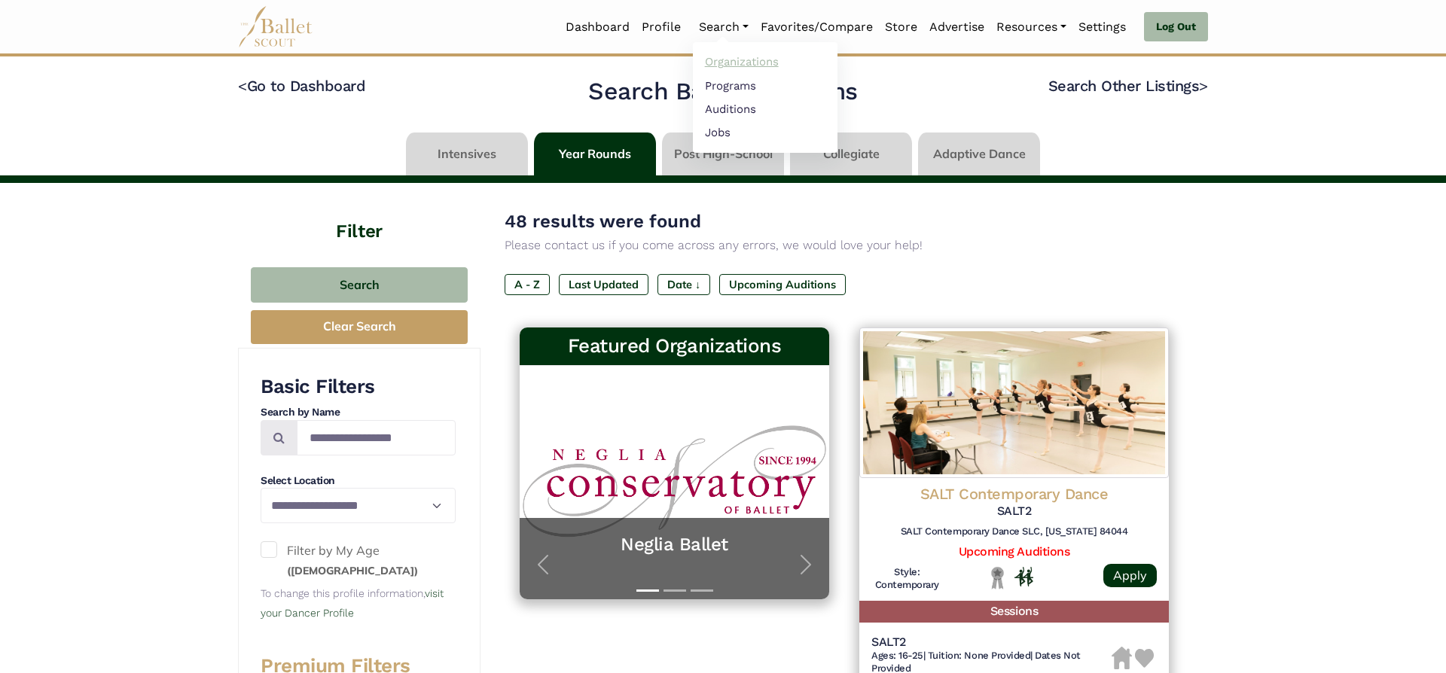
click at [713, 56] on link "Organizations" at bounding box center [765, 61] width 145 height 23
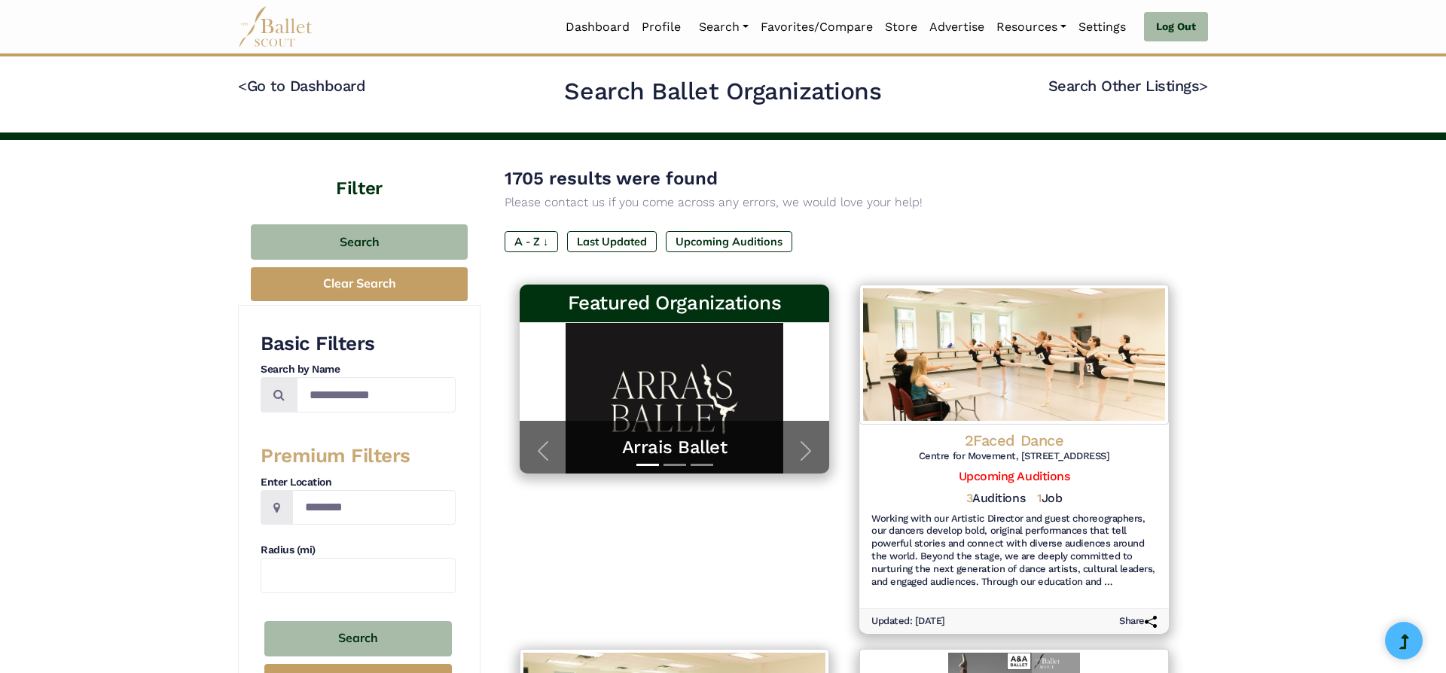
type input "**********"
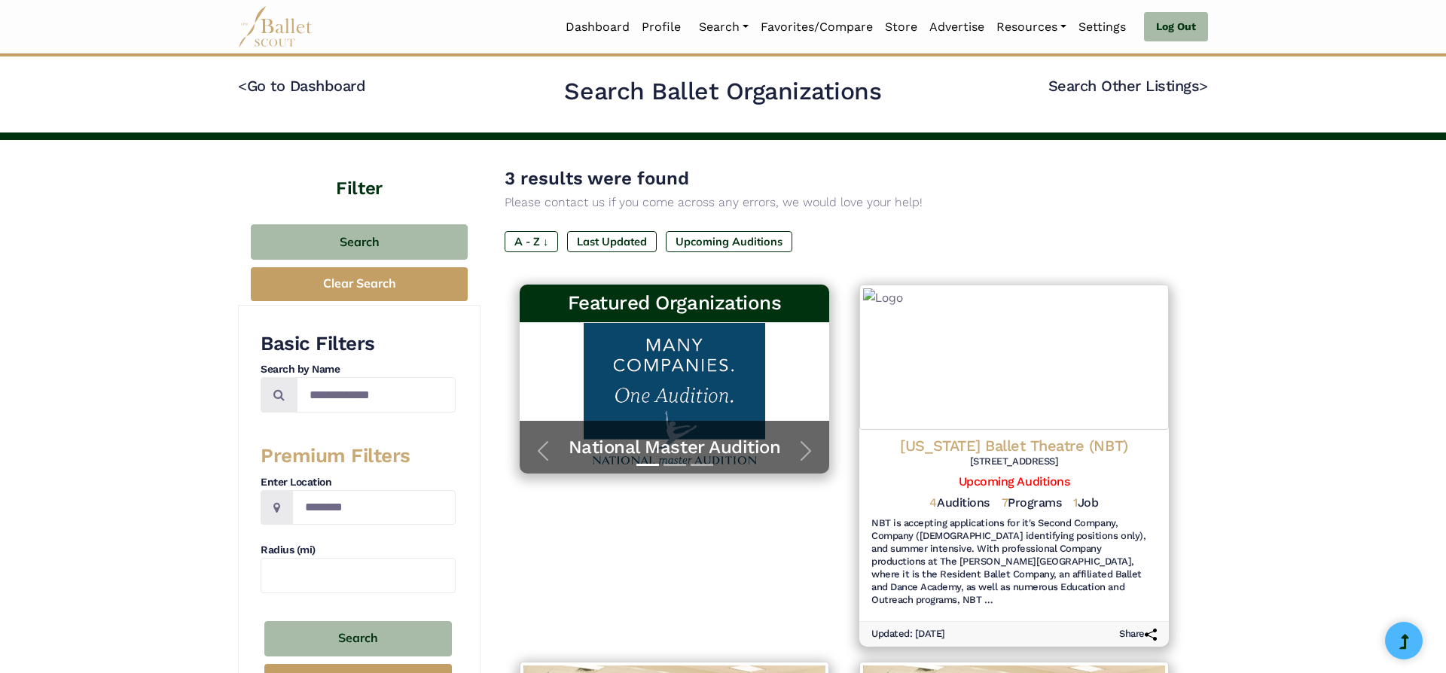
click at [1024, 440] on h4 "Nevada Ballet Theatre (NBT)" at bounding box center [1013, 446] width 285 height 20
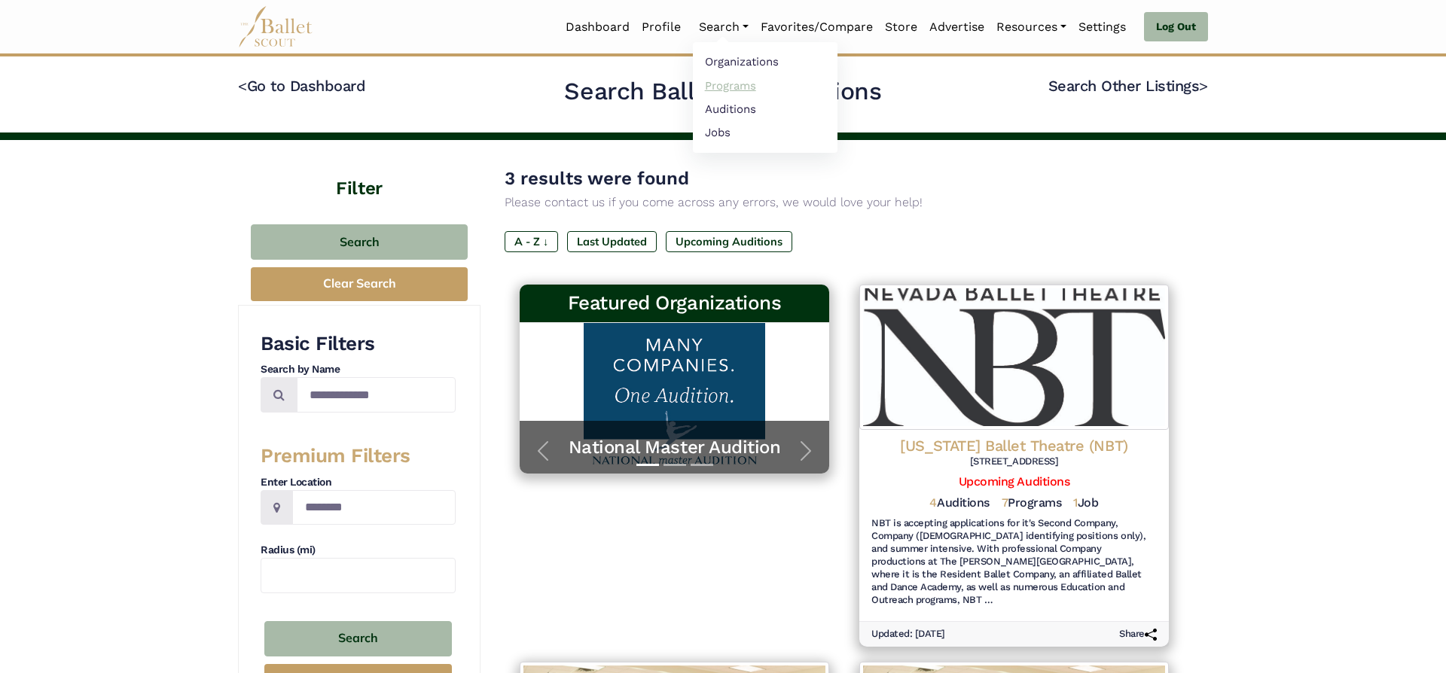
click at [736, 84] on link "Programs" at bounding box center [765, 85] width 145 height 23
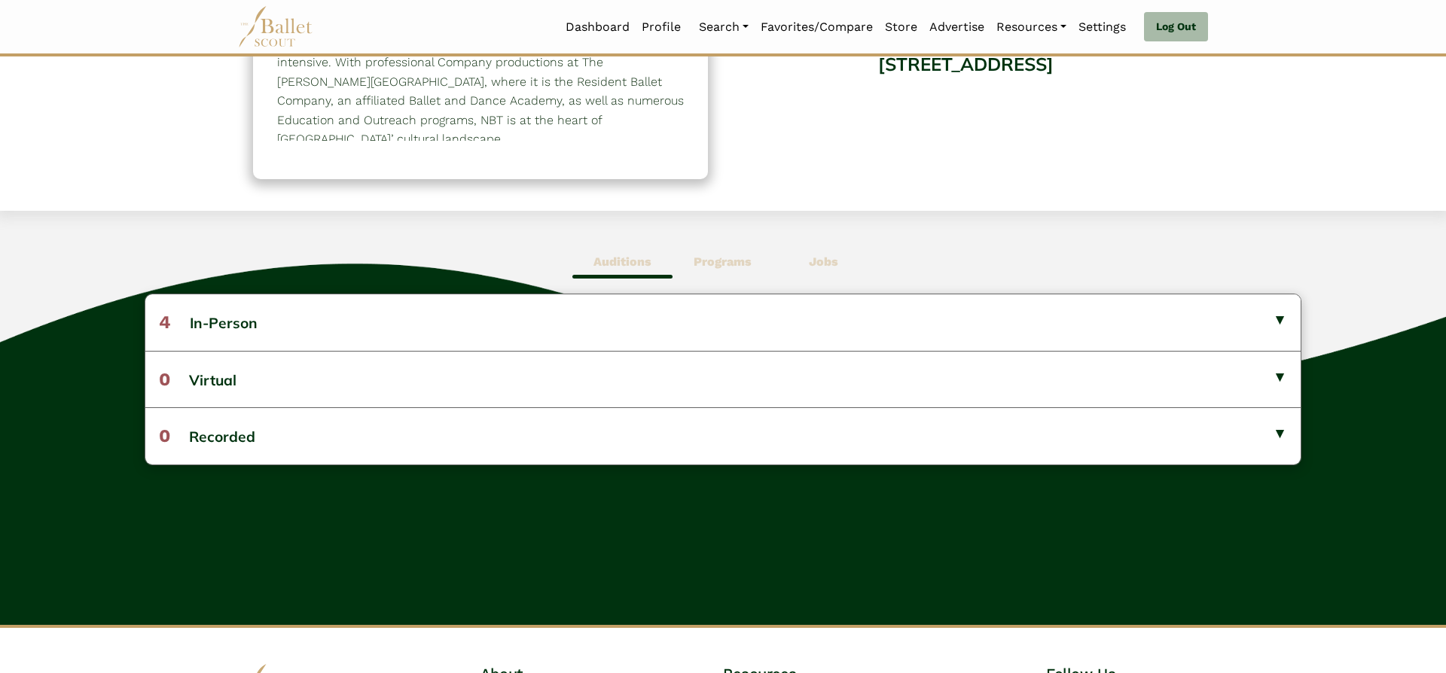
scroll to position [239, 0]
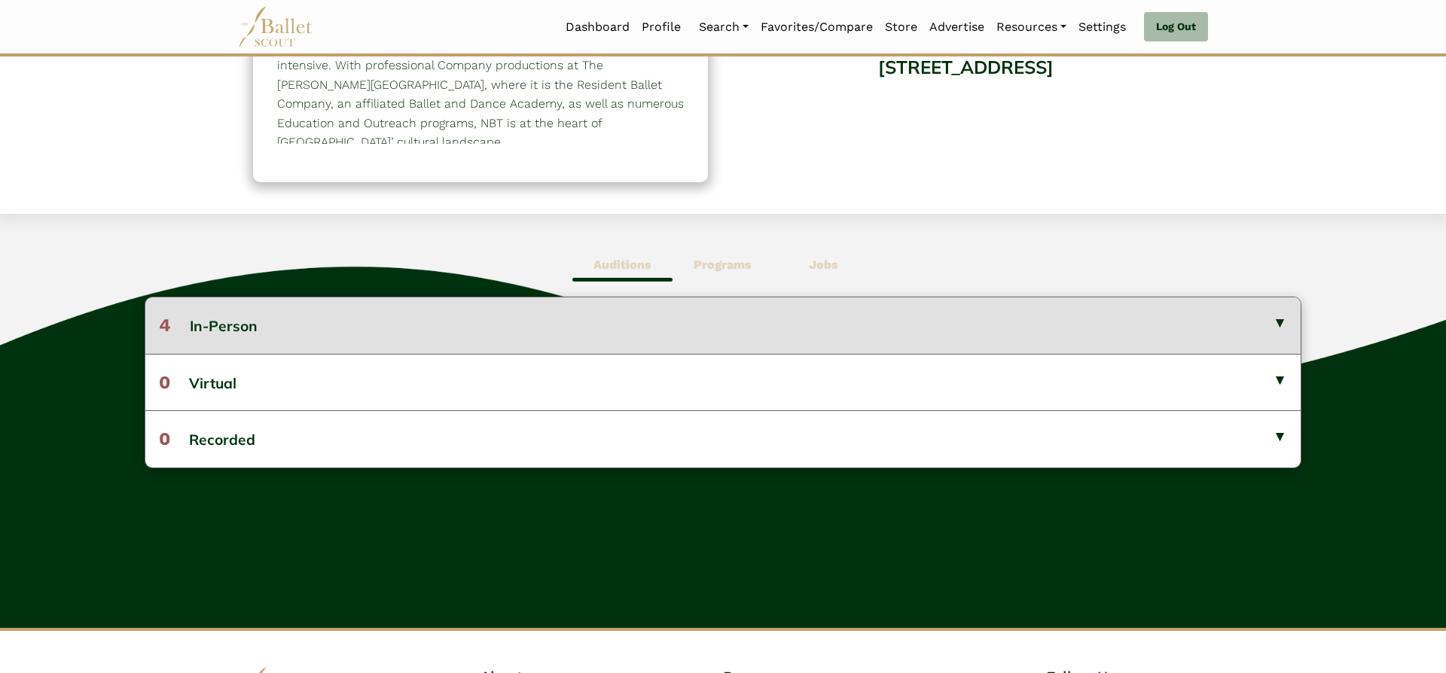
click at [1239, 330] on button "4 In-Person" at bounding box center [722, 325] width 1155 height 56
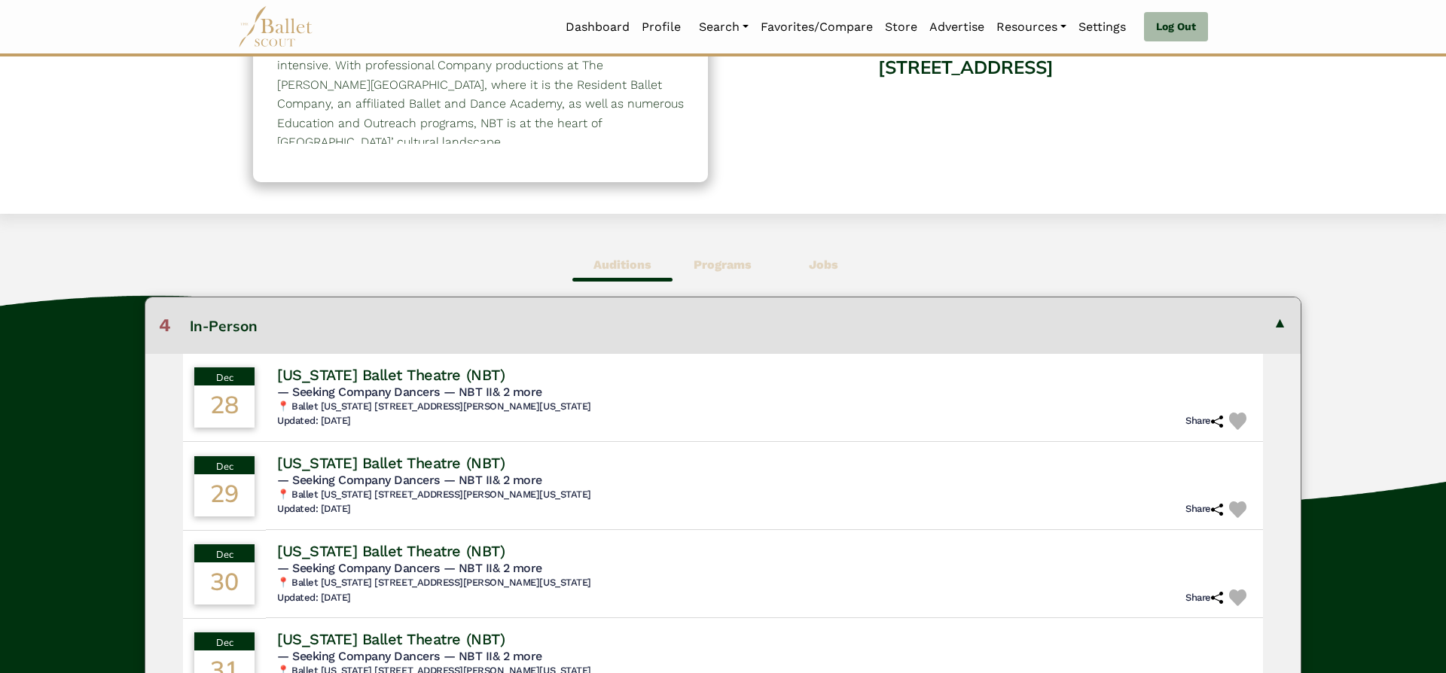
click at [1239, 330] on button "4 In-Person" at bounding box center [722, 325] width 1155 height 56
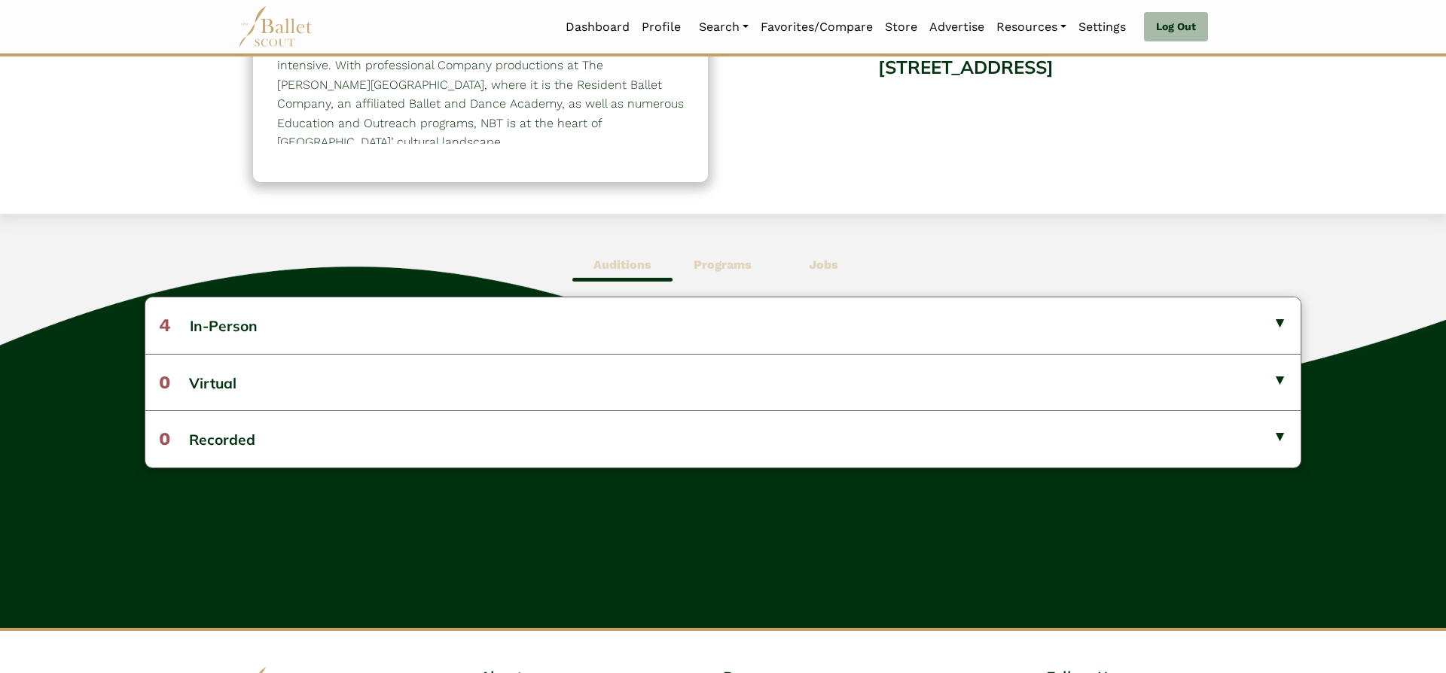
click at [714, 261] on b "Programs" at bounding box center [722, 265] width 58 height 14
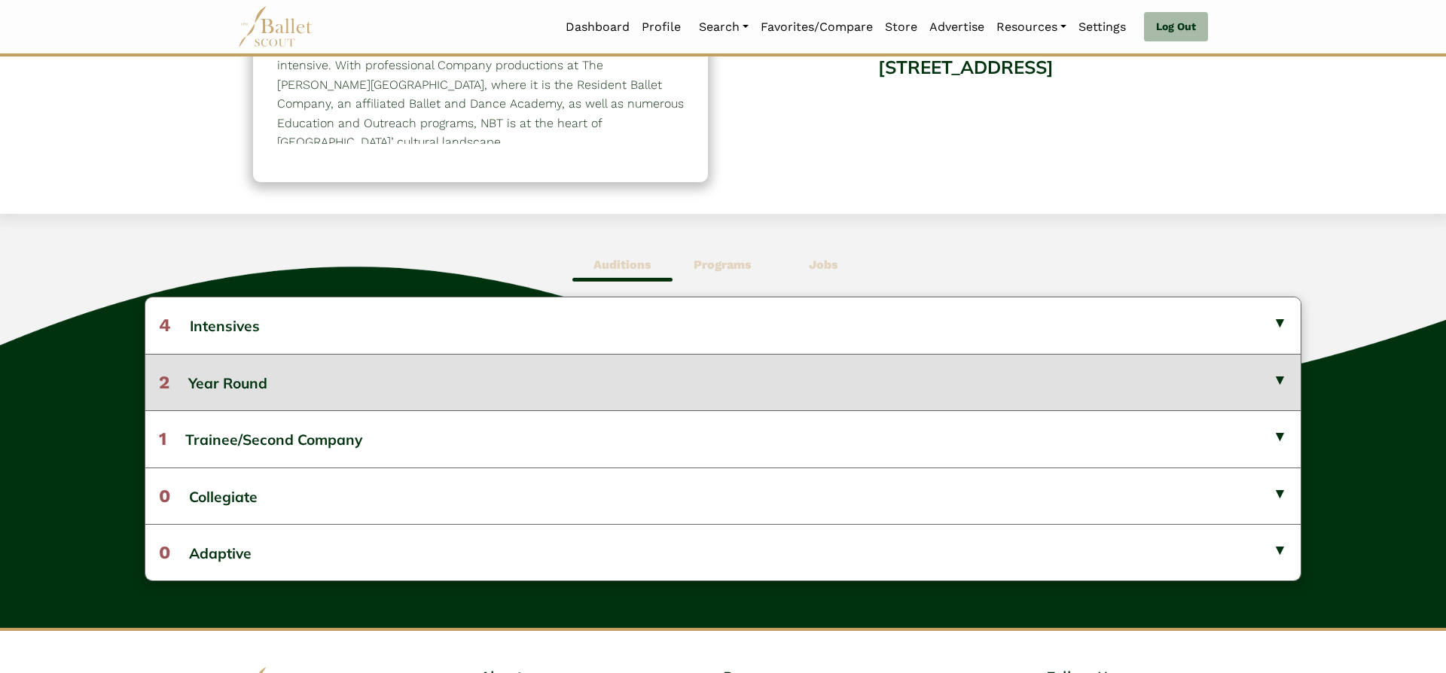
click at [696, 387] on button "2 Year Round" at bounding box center [722, 382] width 1155 height 56
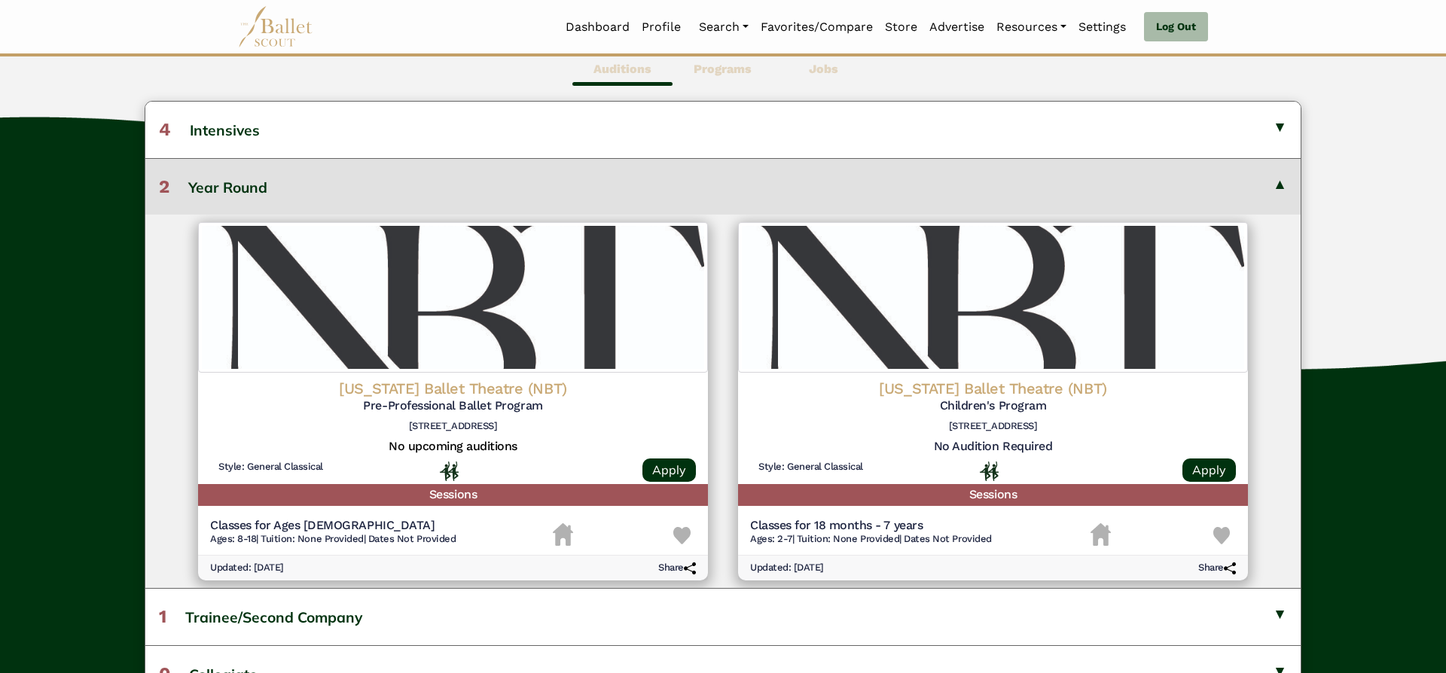
scroll to position [482, 0]
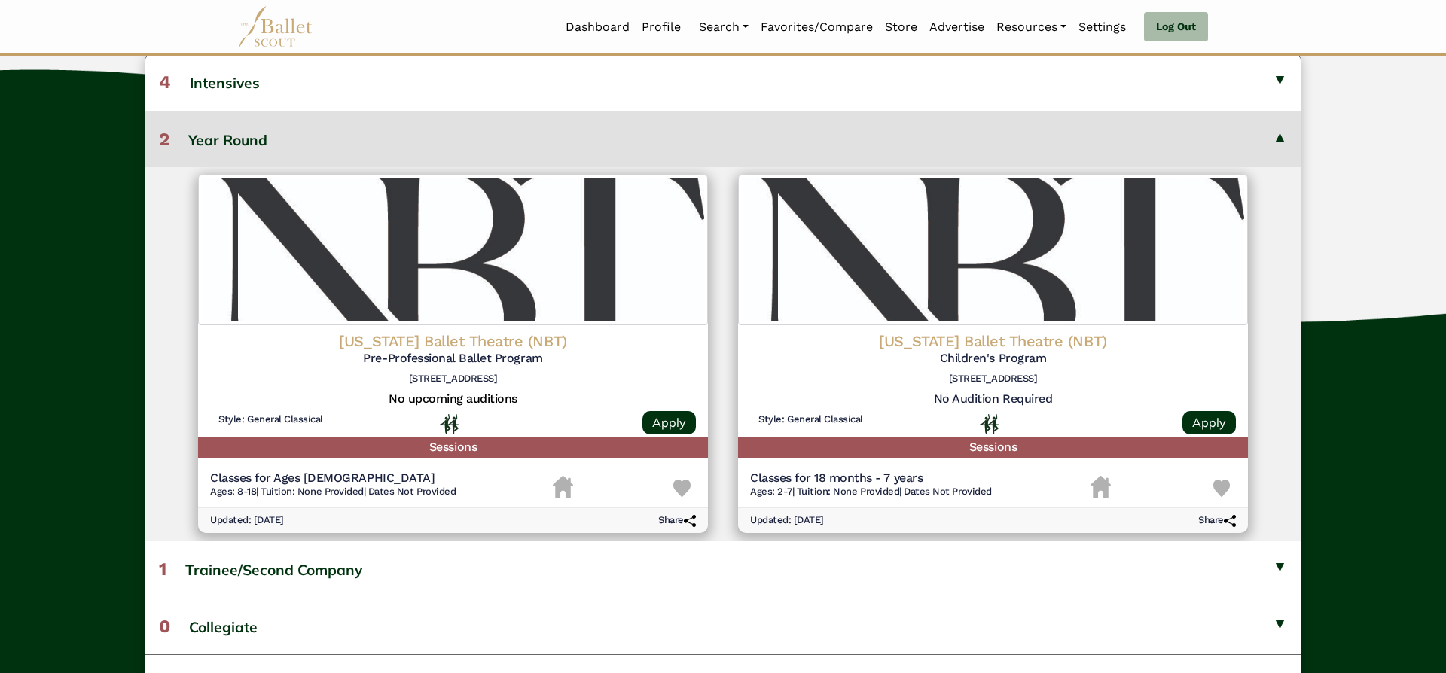
click at [508, 345] on h4 "[US_STATE] Ballet Theatre (NBT)" at bounding box center [453, 341] width 486 height 20
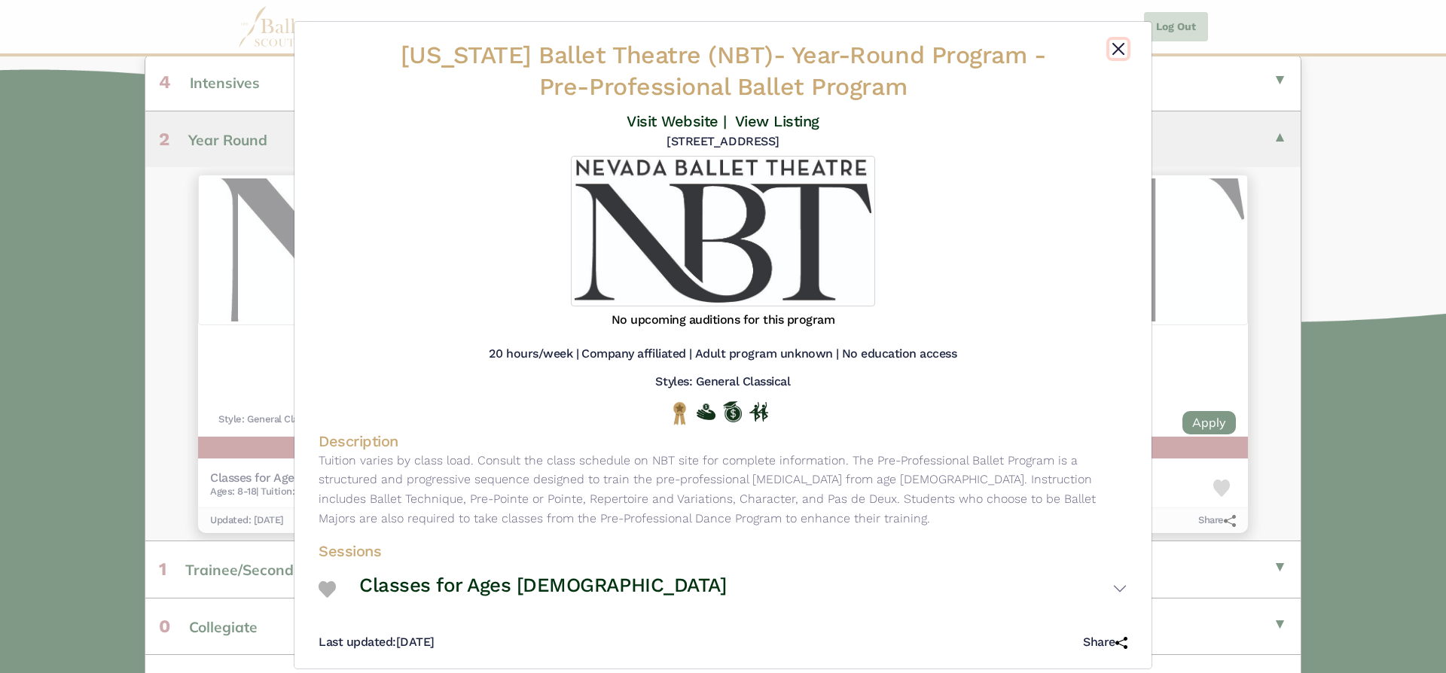
click at [1120, 53] on button "Close" at bounding box center [1118, 49] width 18 height 18
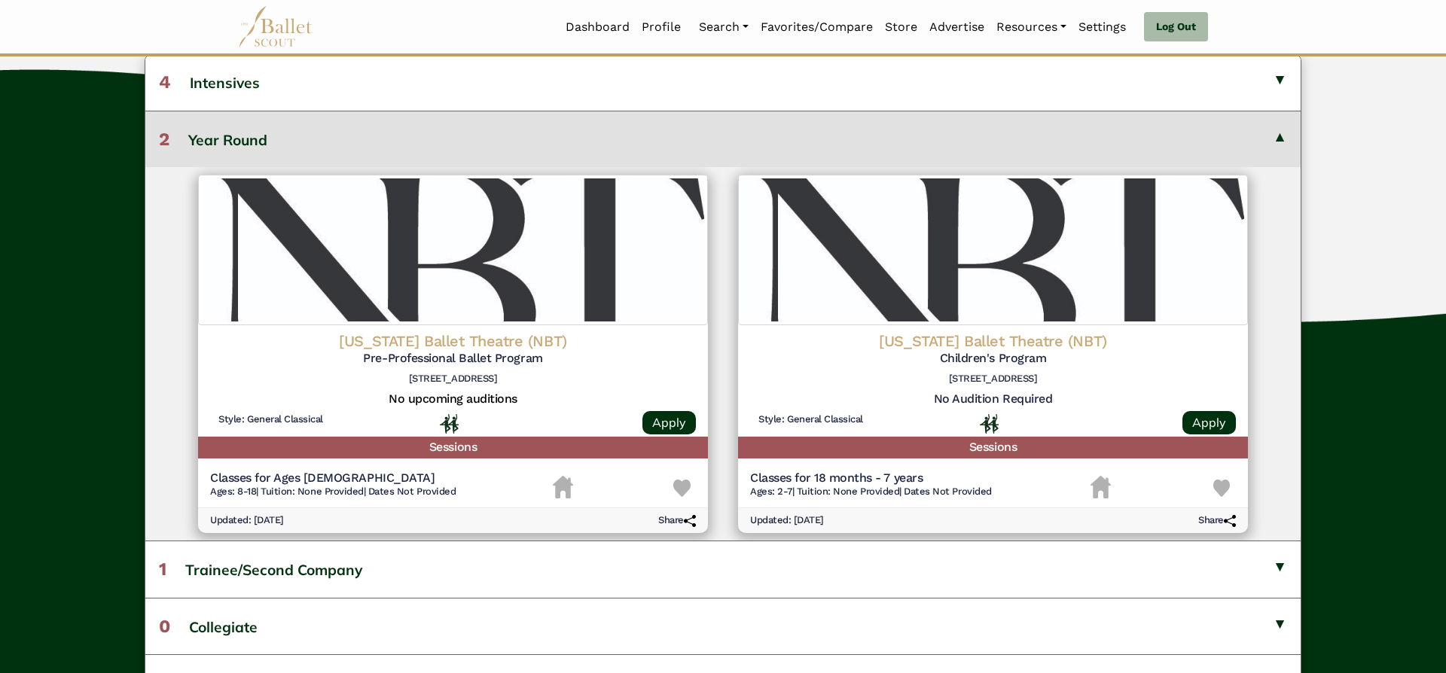
click at [1283, 130] on button "2 Year Round" at bounding box center [722, 139] width 1155 height 56
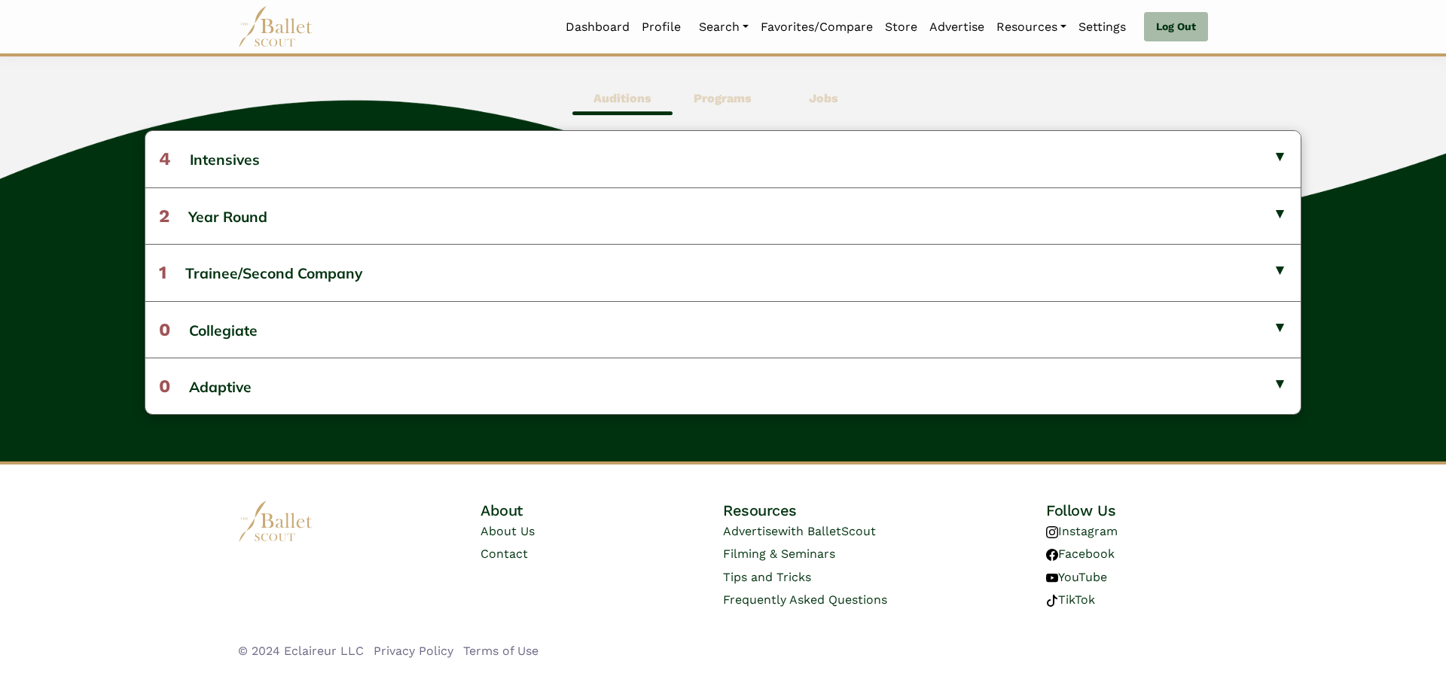
scroll to position [0, 0]
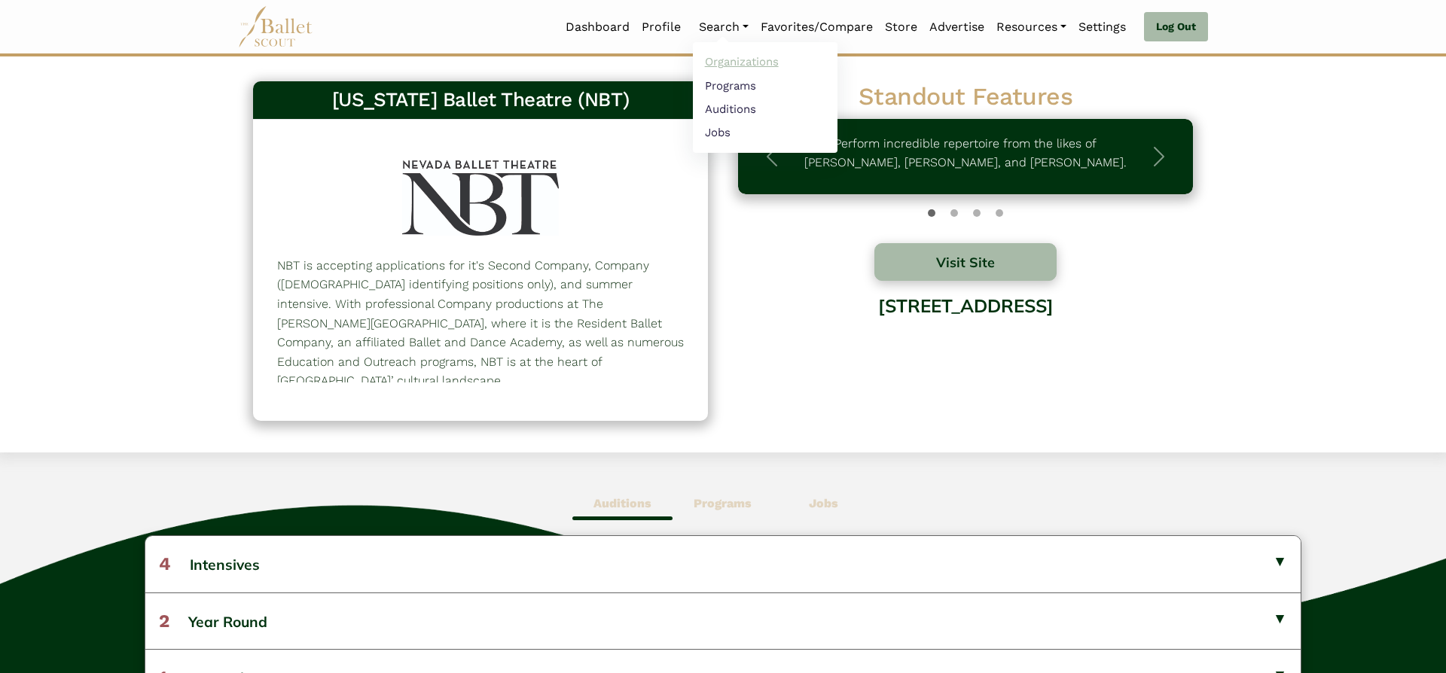
click at [729, 67] on link "Organizations" at bounding box center [765, 61] width 145 height 23
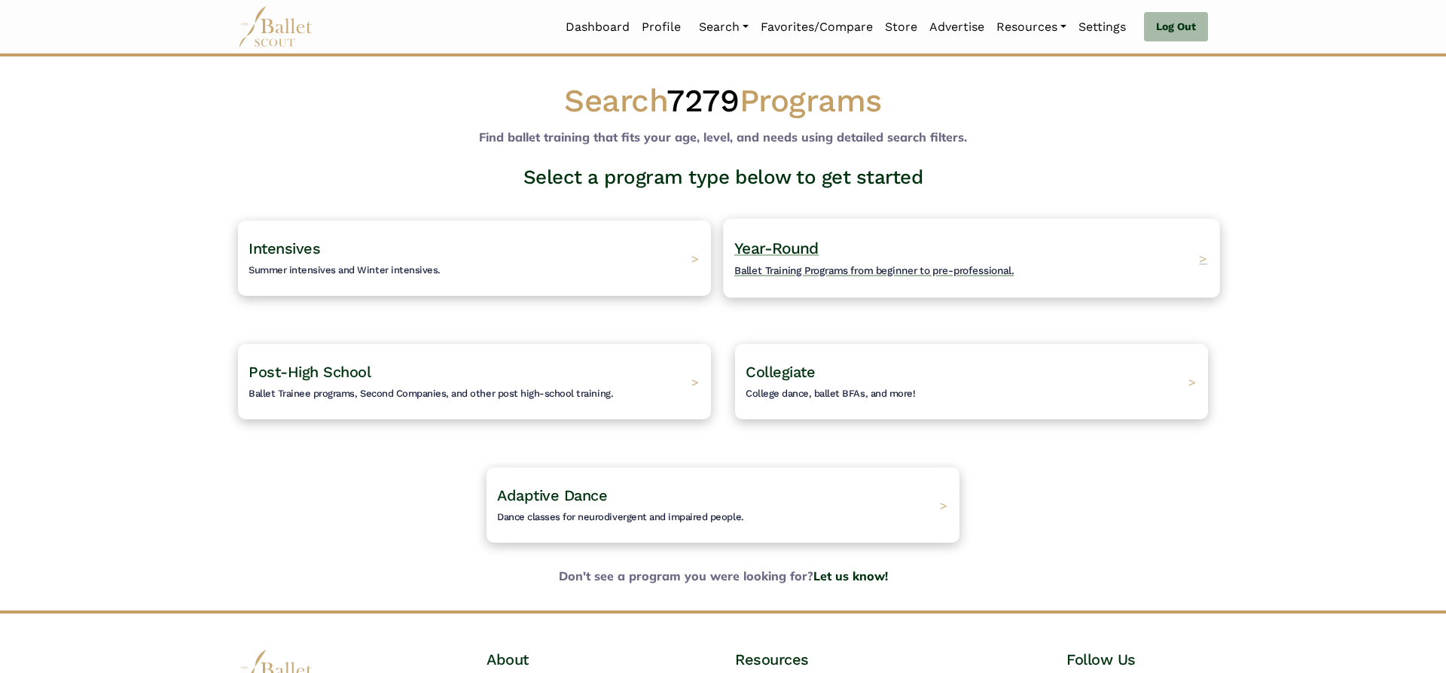
click at [800, 261] on h4 "Year-Round Ballet Training Programs from beginner to pre-professional." at bounding box center [873, 258] width 279 height 41
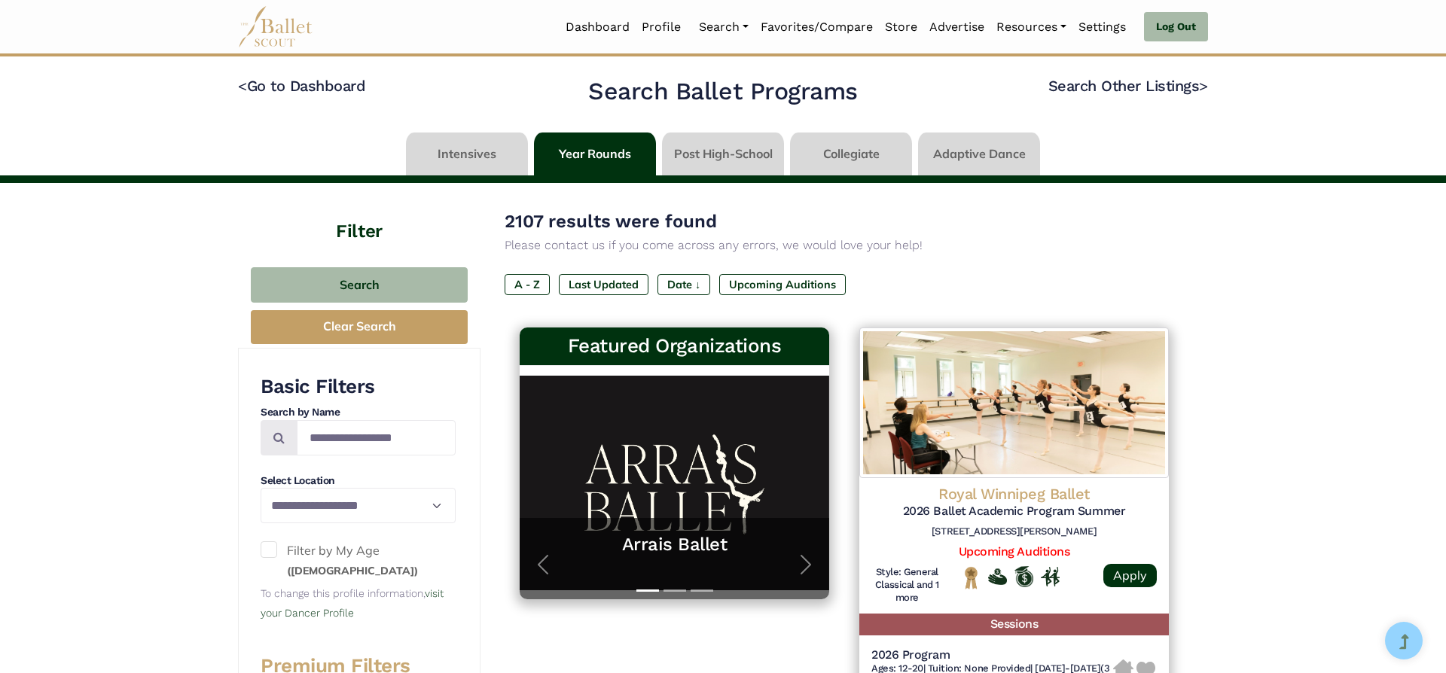
scroll to position [655, 0]
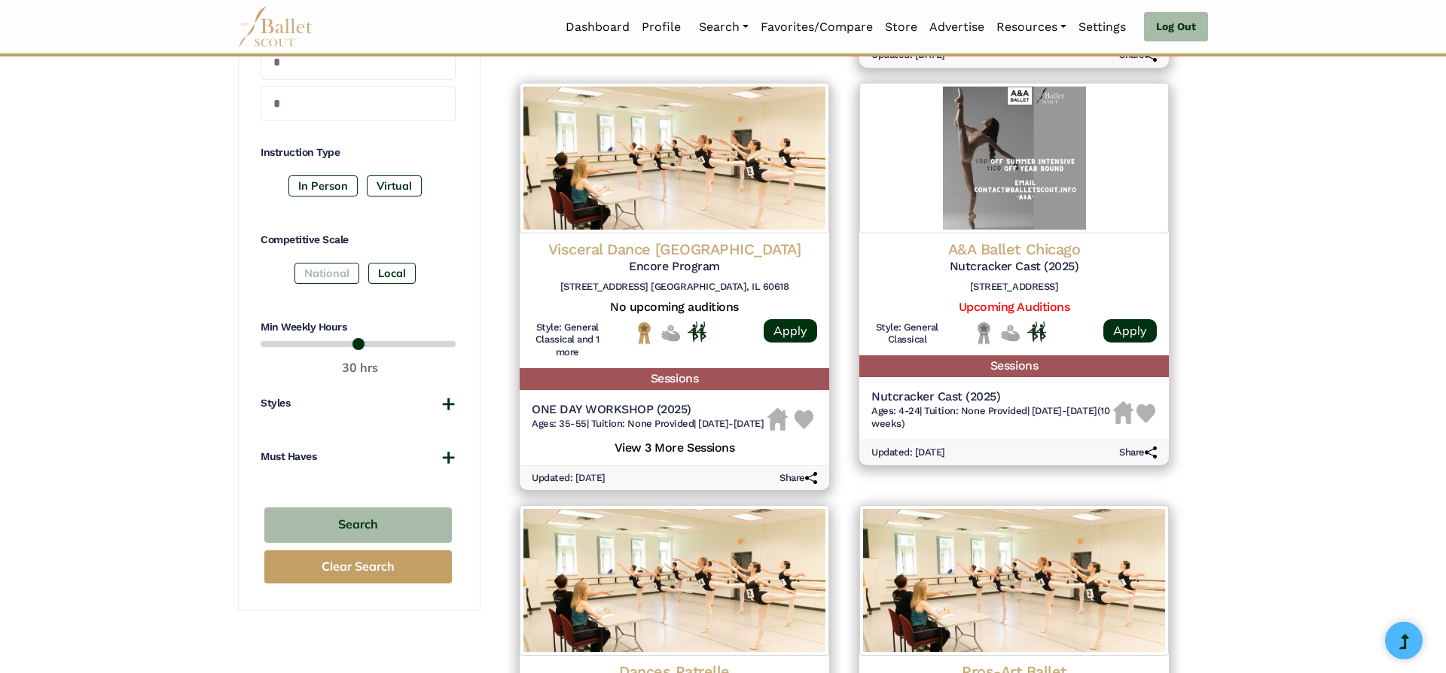
click at [312, 279] on label "National" at bounding box center [326, 273] width 65 height 21
click at [323, 533] on button "Search" at bounding box center [357, 525] width 187 height 35
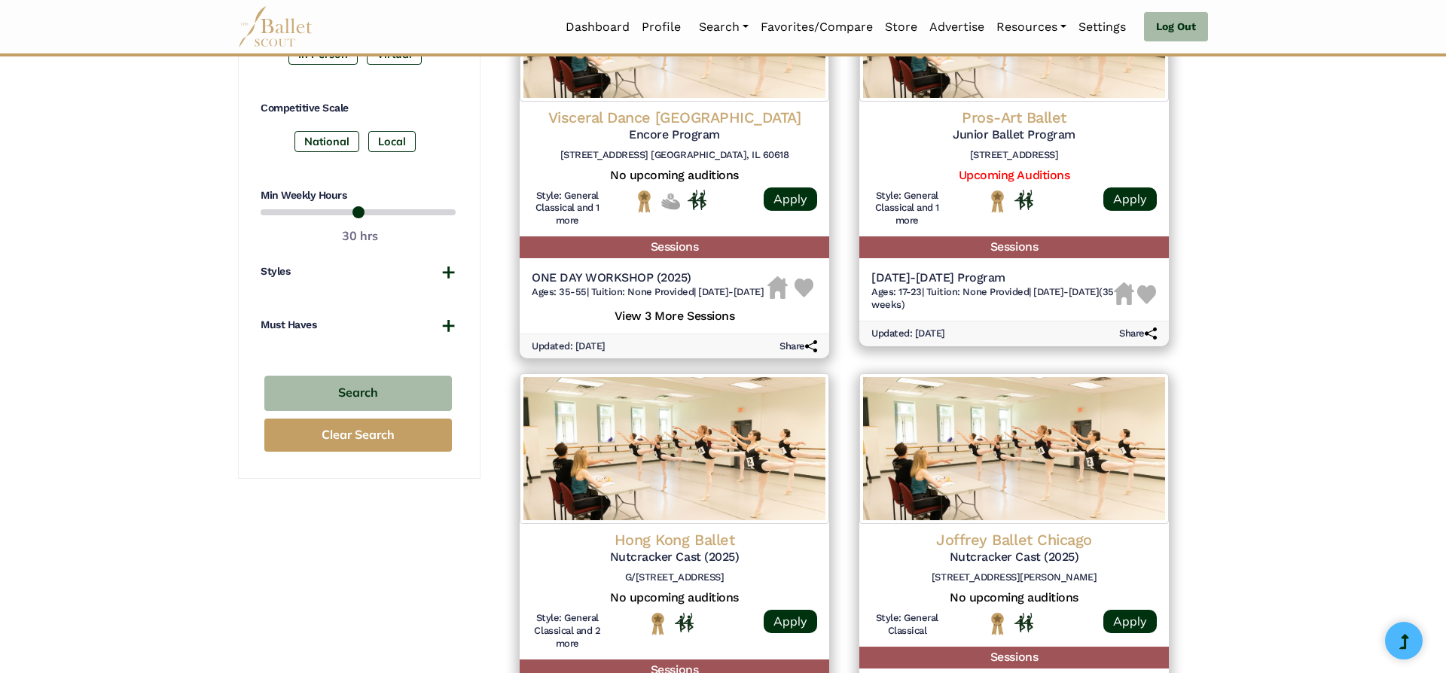
scroll to position [784, 0]
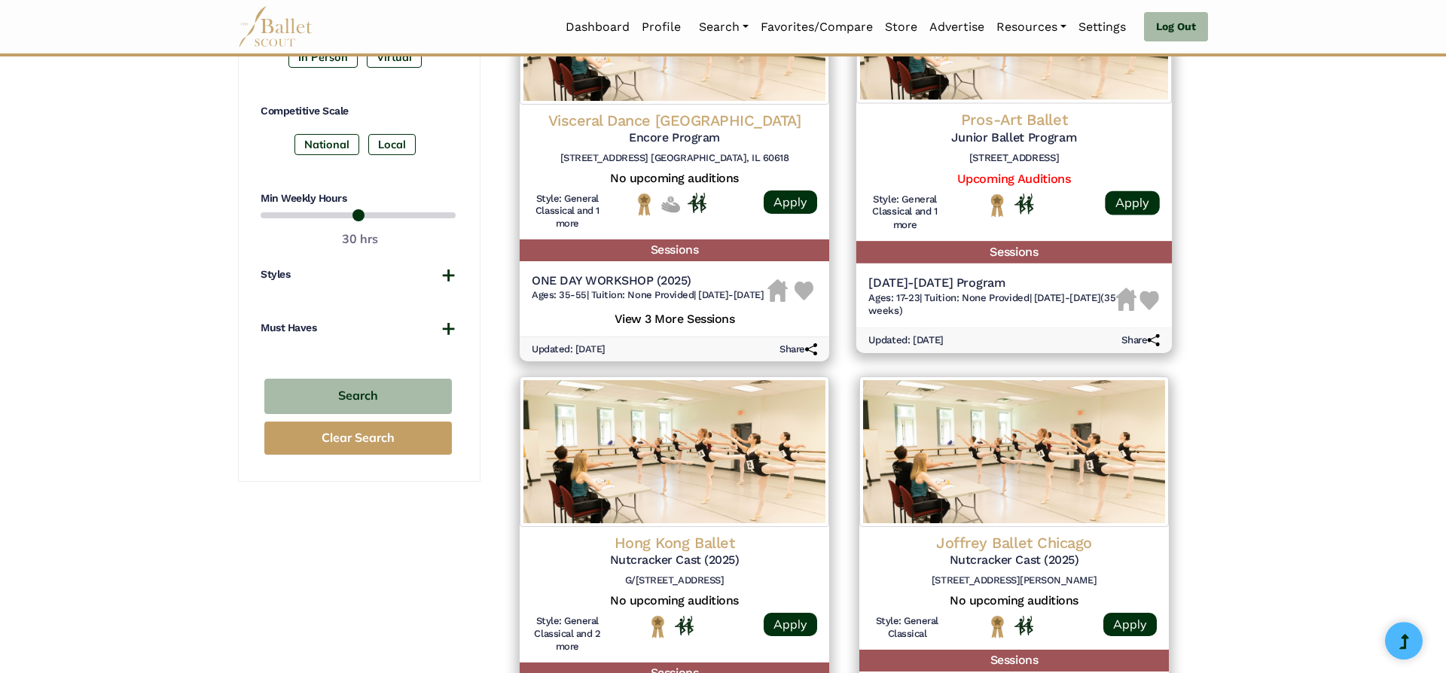
click at [1013, 120] on h4 "Pros-Art Ballet" at bounding box center [1013, 120] width 291 height 20
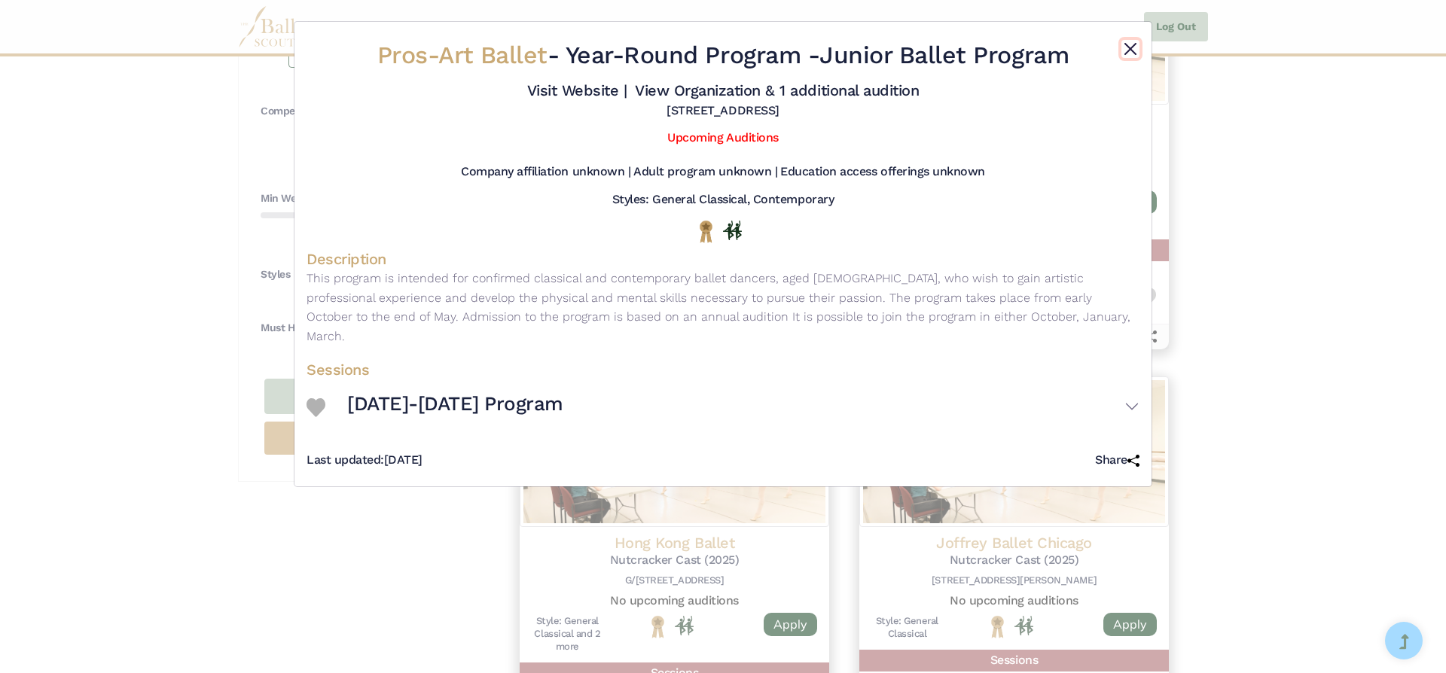
click at [1122, 47] on button "Close" at bounding box center [1130, 49] width 18 height 18
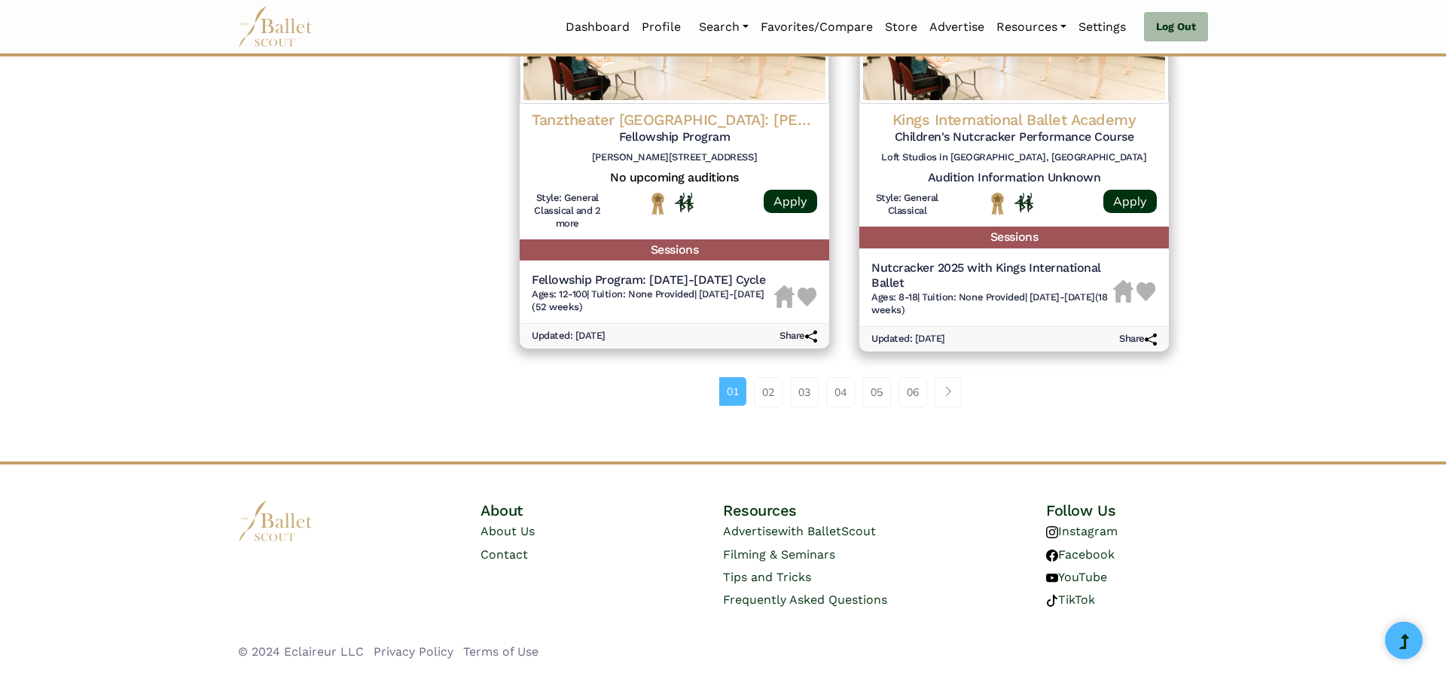
scroll to position [2056, 0]
click at [764, 396] on link "02" at bounding box center [768, 392] width 29 height 30
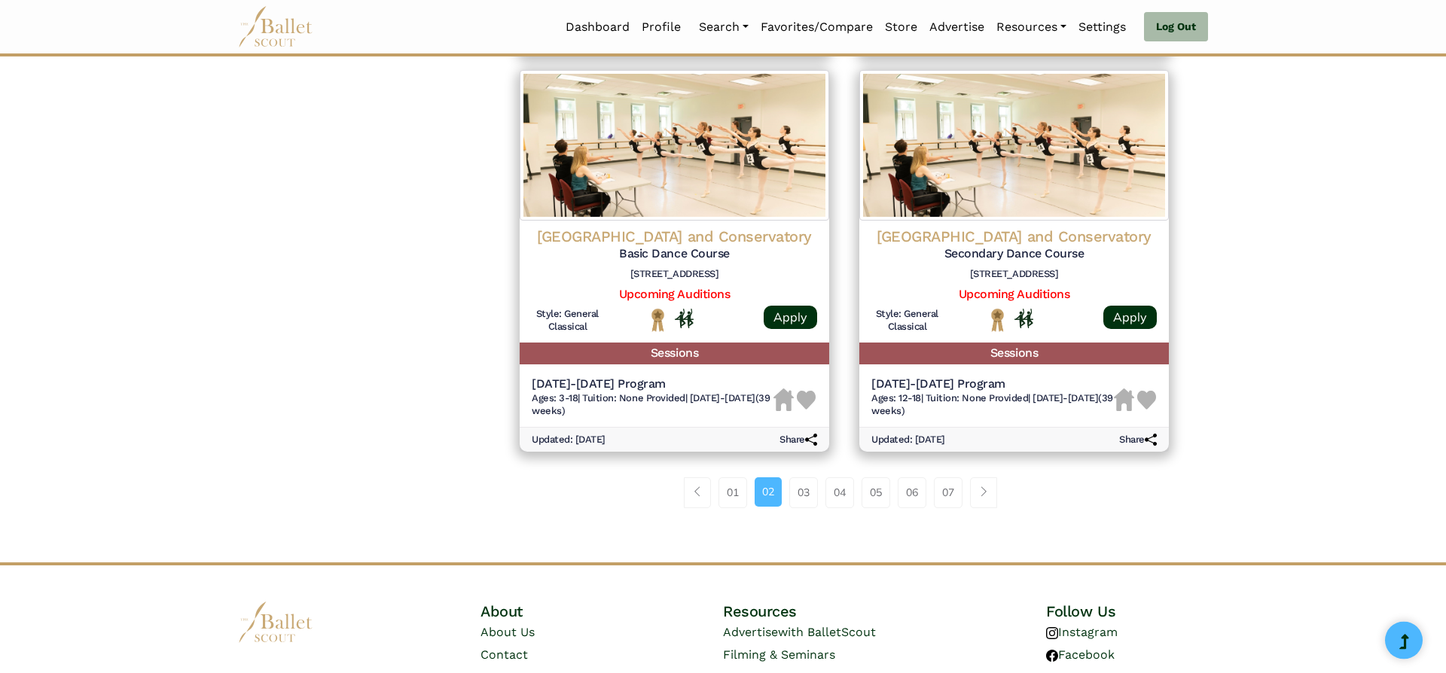
scroll to position [1867, 0]
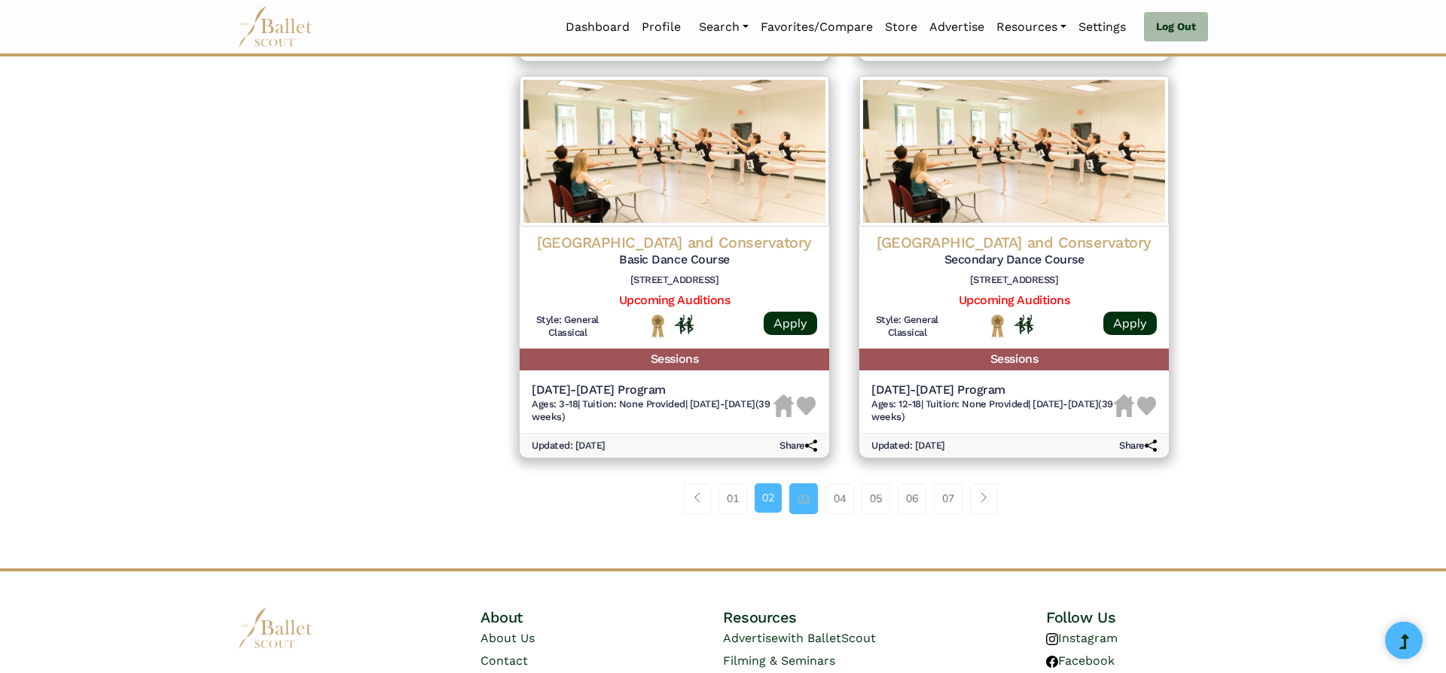
click at [801, 505] on link "03" at bounding box center [803, 498] width 29 height 30
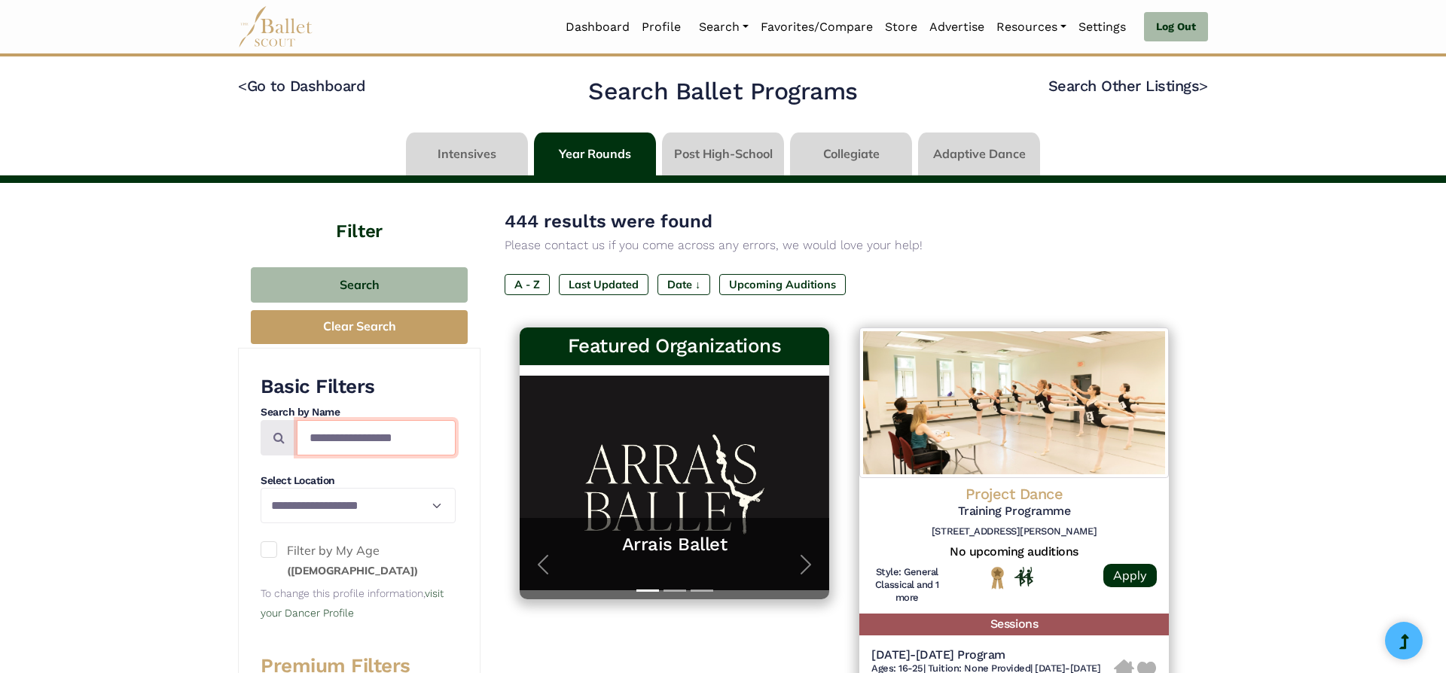
click at [437, 432] on input "Search by names..." at bounding box center [376, 437] width 159 height 35
type input "******"
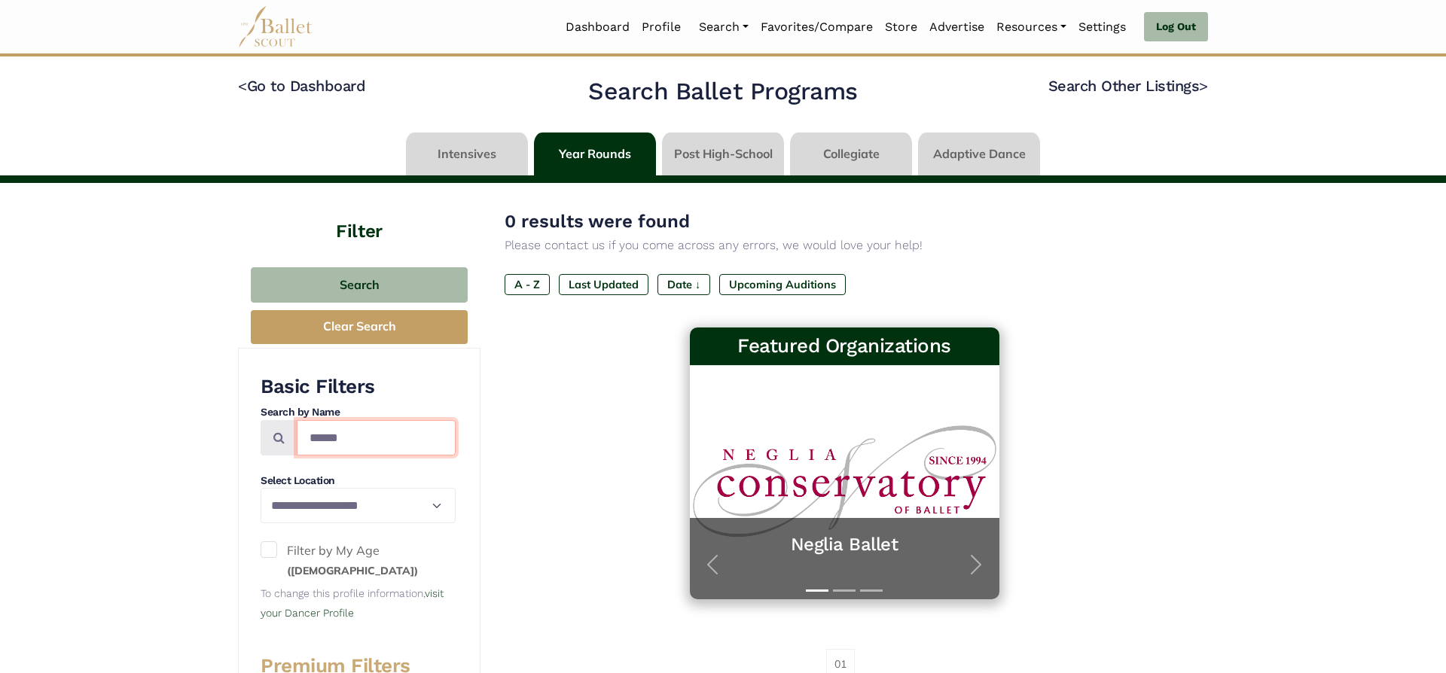
click at [370, 447] on input "******" at bounding box center [376, 437] width 159 height 35
type input "*"
click at [261, 488] on select "**********" at bounding box center [358, 505] width 195 height 35
select select "**"
click option "*****" at bounding box center [0, 0] width 0 height 0
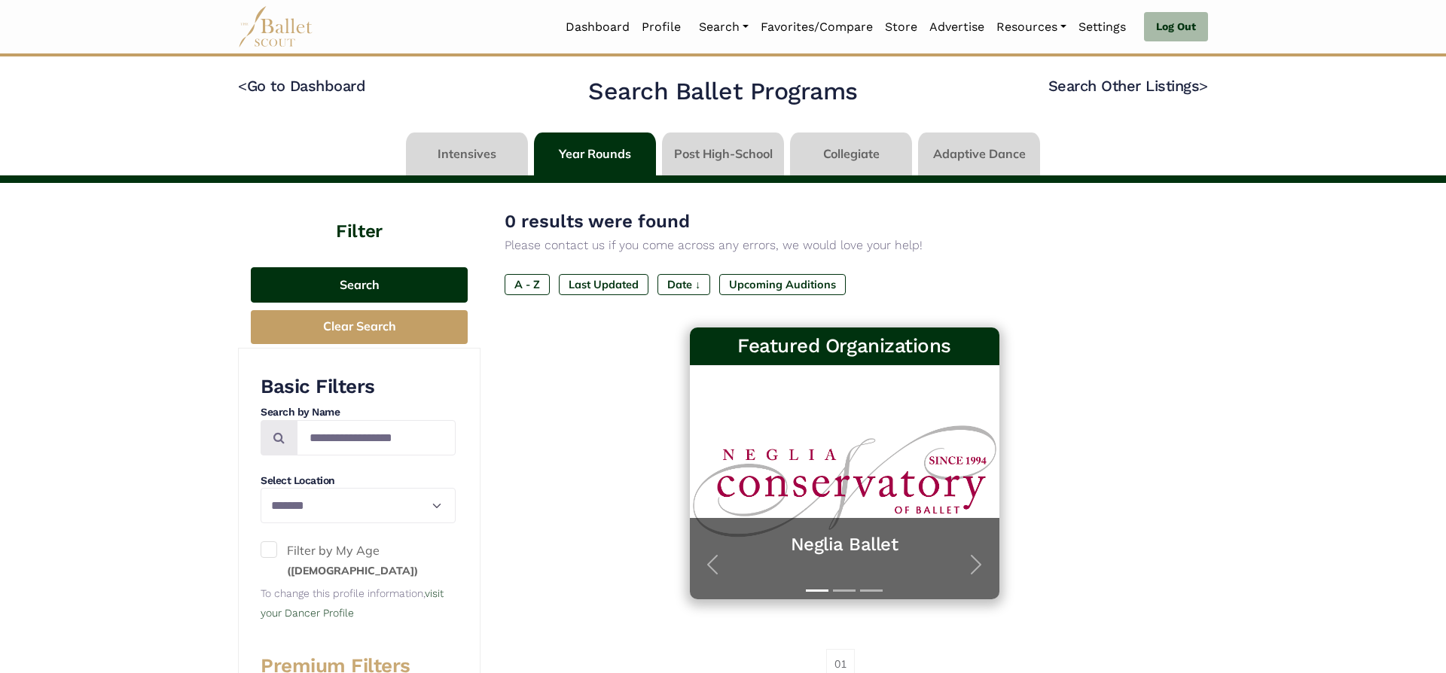
click at [383, 268] on button "Search" at bounding box center [359, 284] width 217 height 35
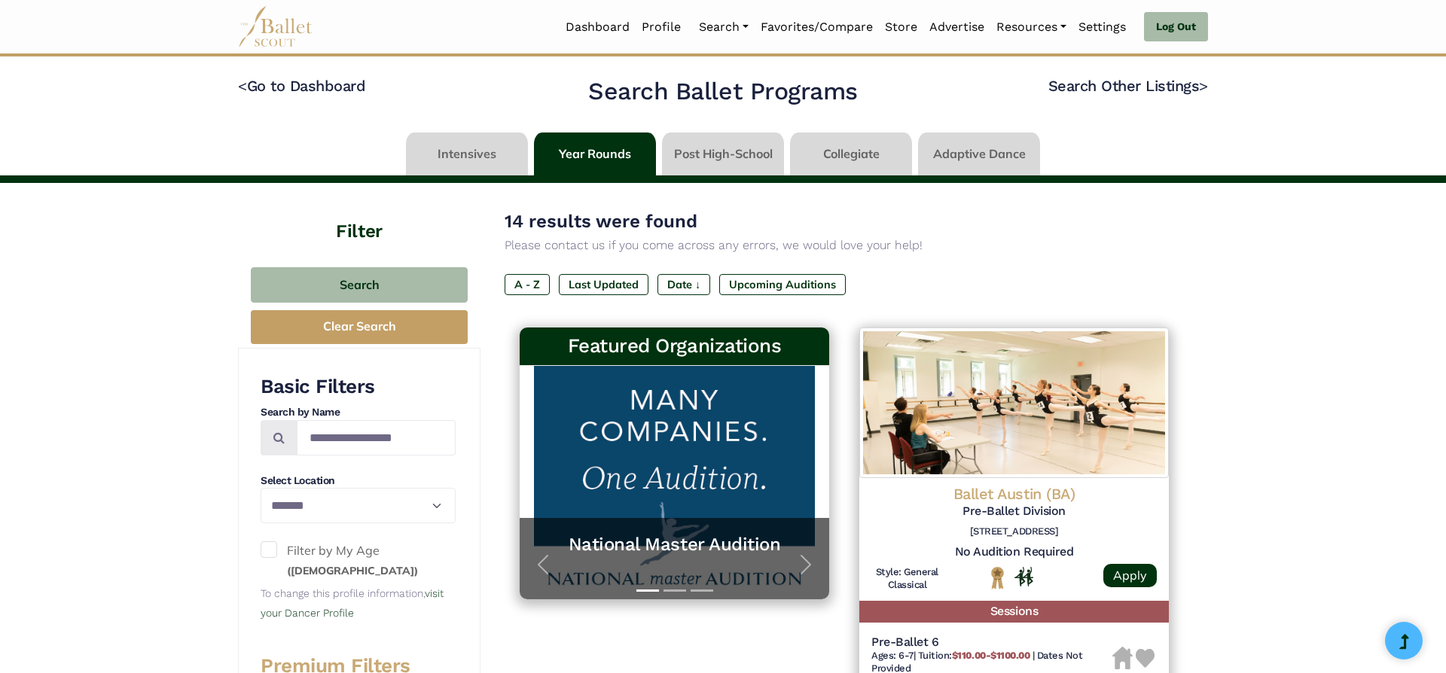
select select "**"
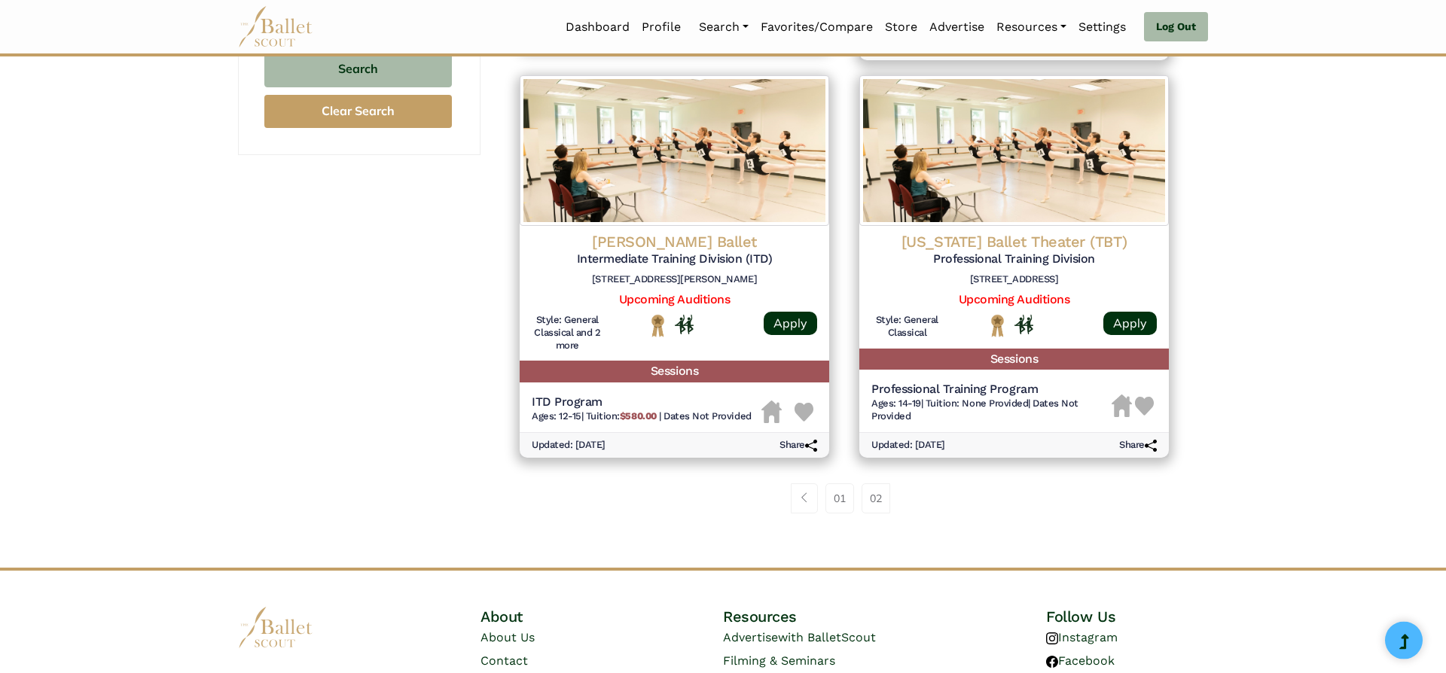
scroll to position [1107, 0]
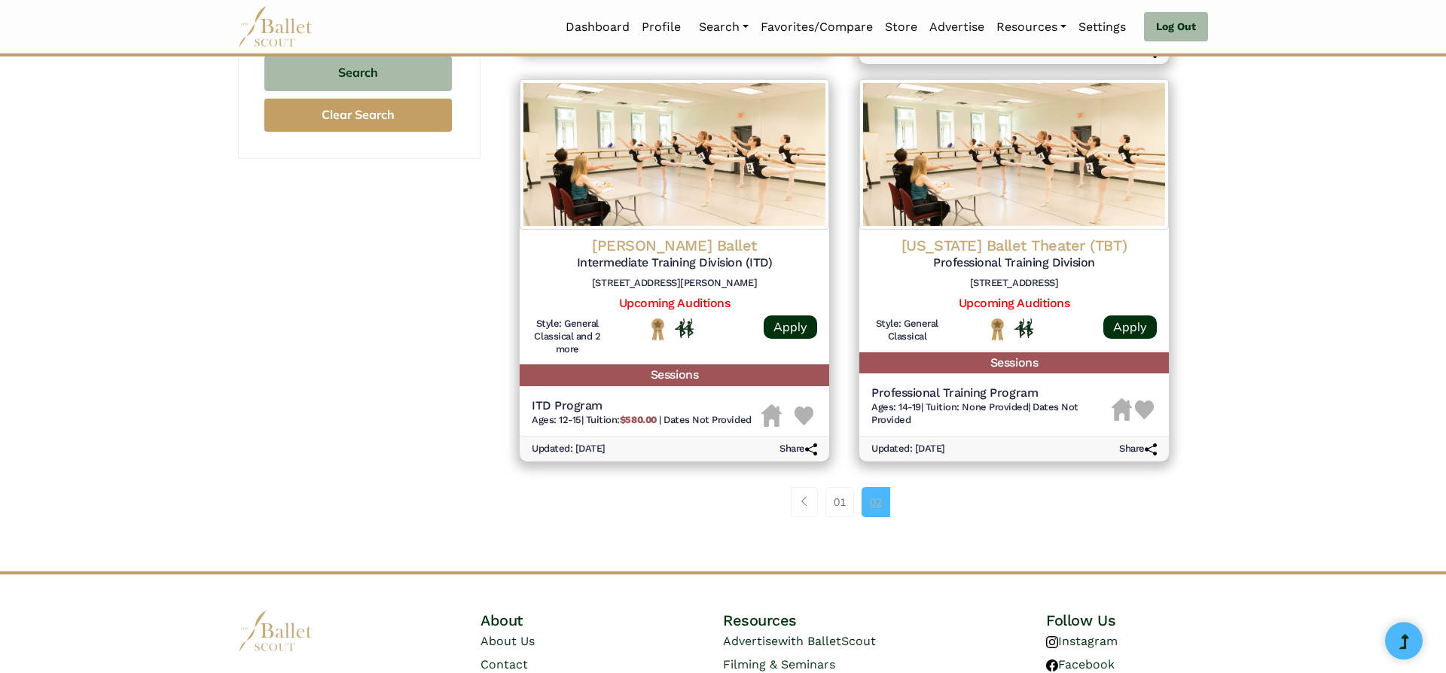
click at [869, 501] on link "02" at bounding box center [875, 502] width 29 height 30
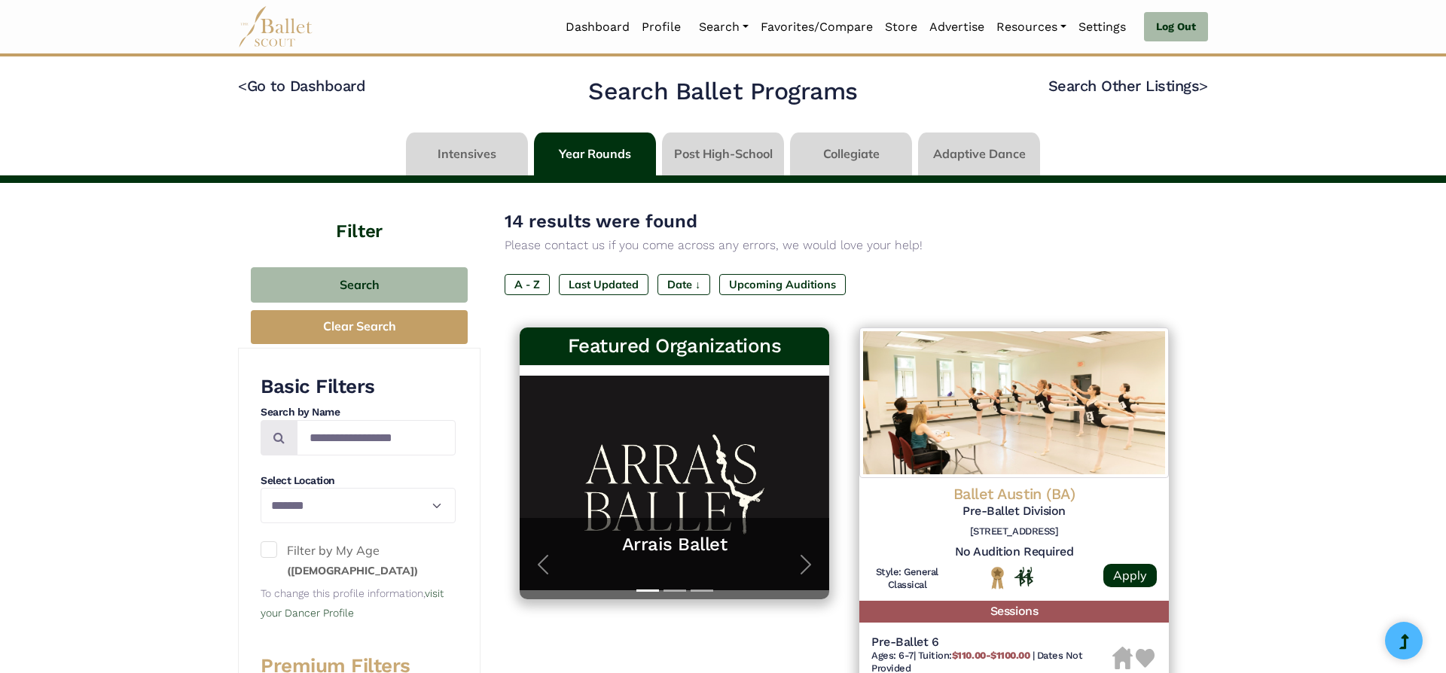
select select "**"
click at [689, 161] on link at bounding box center [723, 154] width 122 height 43
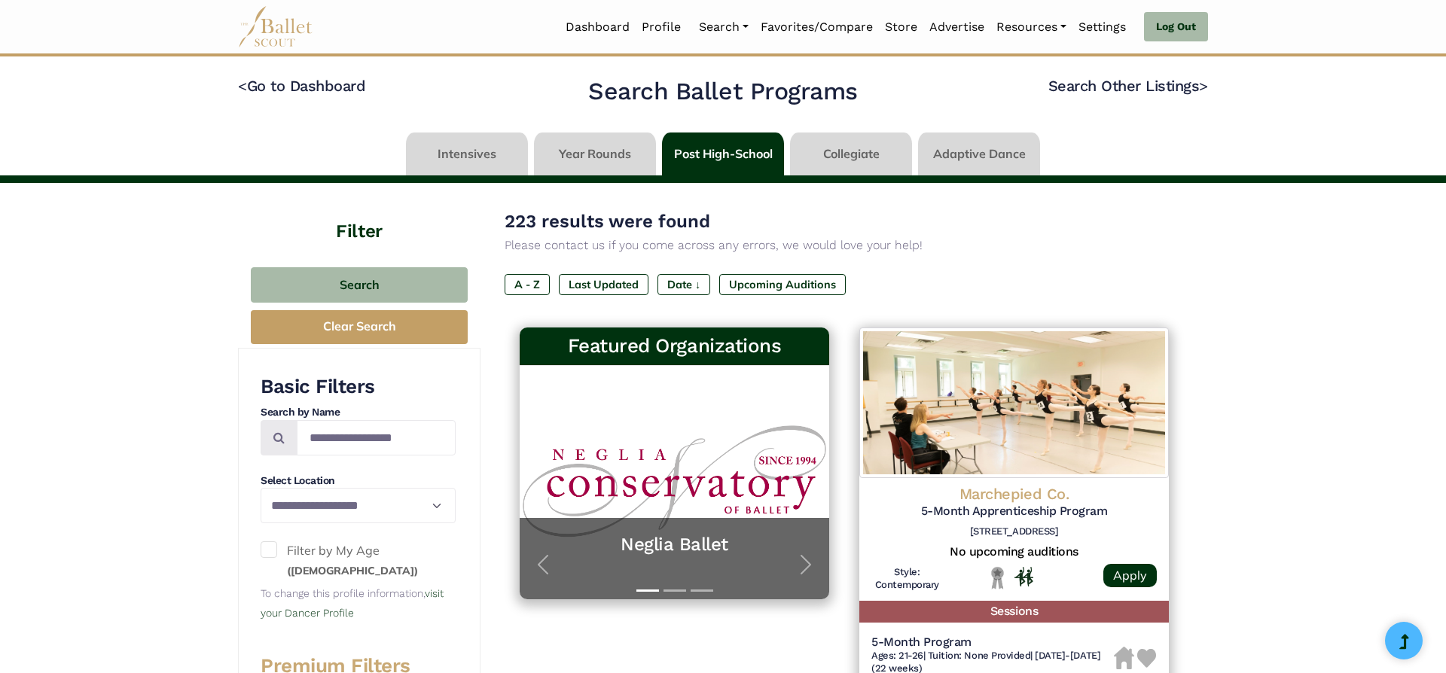
select select "**"
click option "*****" at bounding box center [0, 0] width 0 height 0
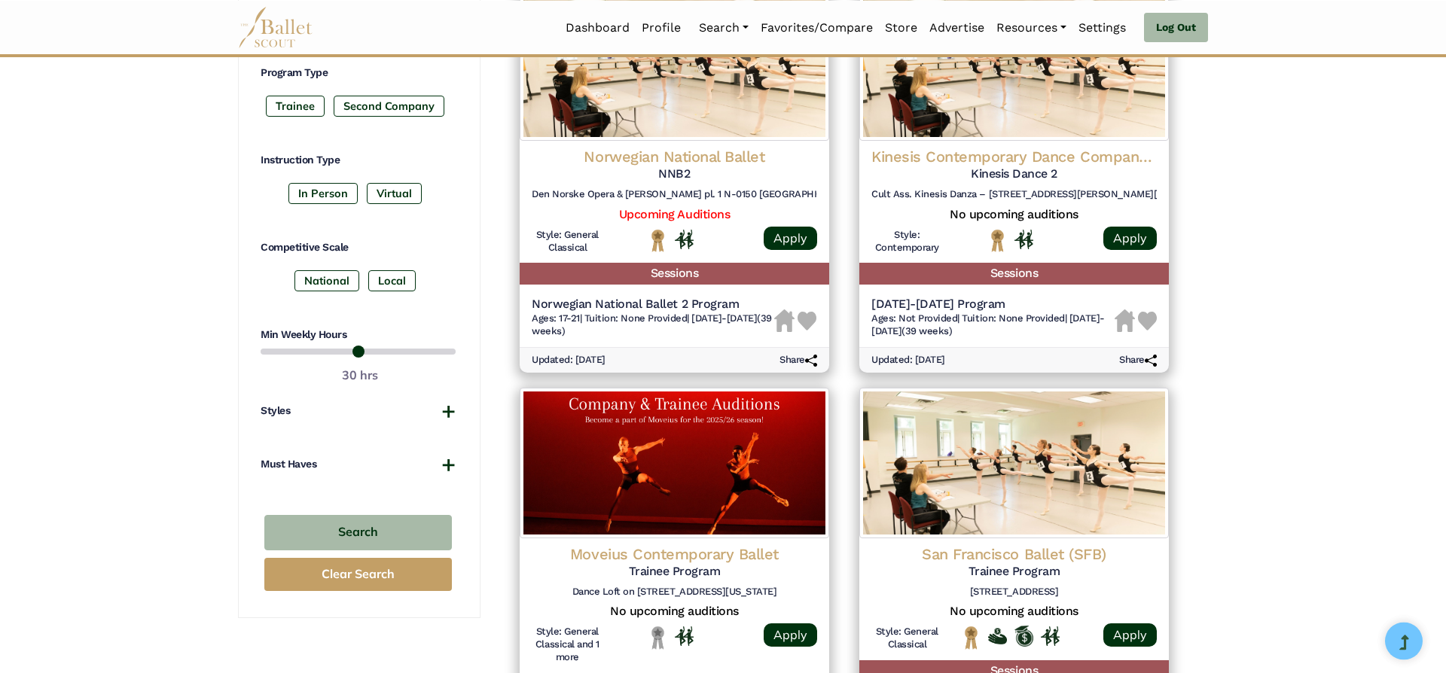
scroll to position [741, 0]
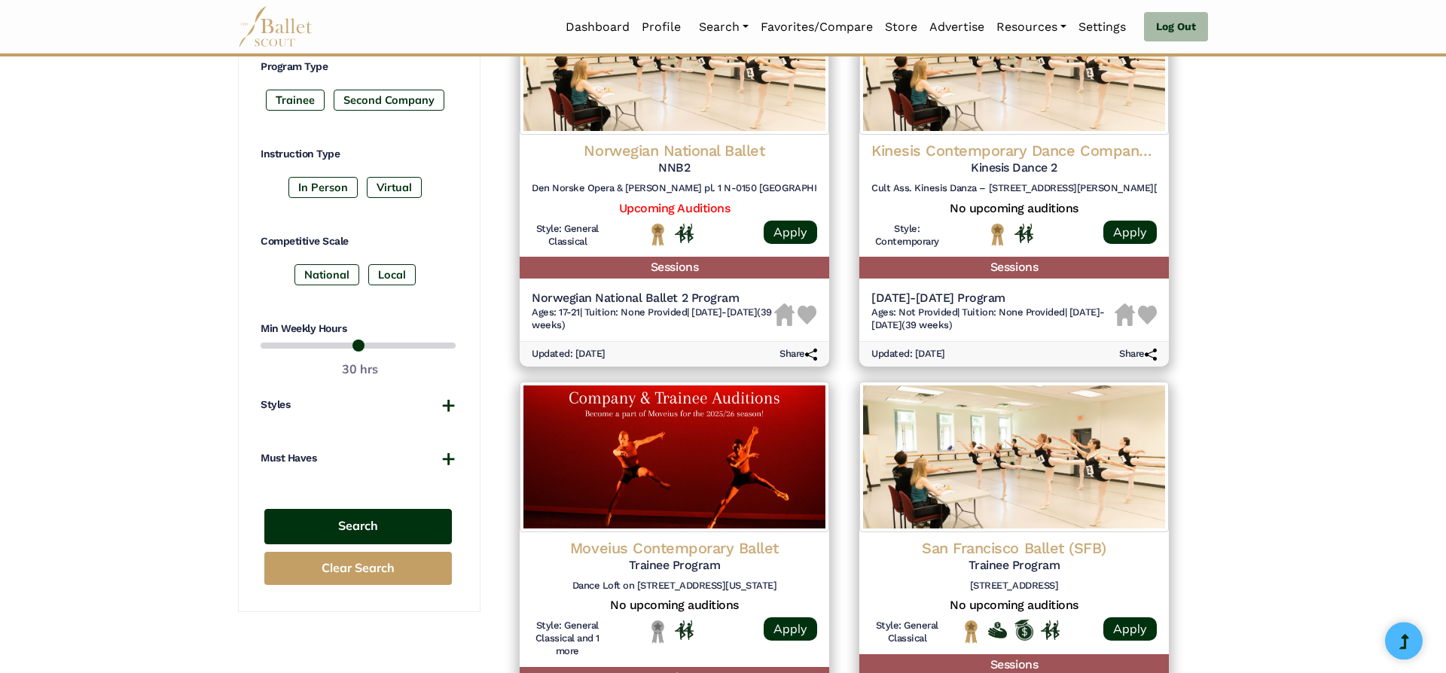
click at [375, 524] on button "Search" at bounding box center [357, 526] width 187 height 35
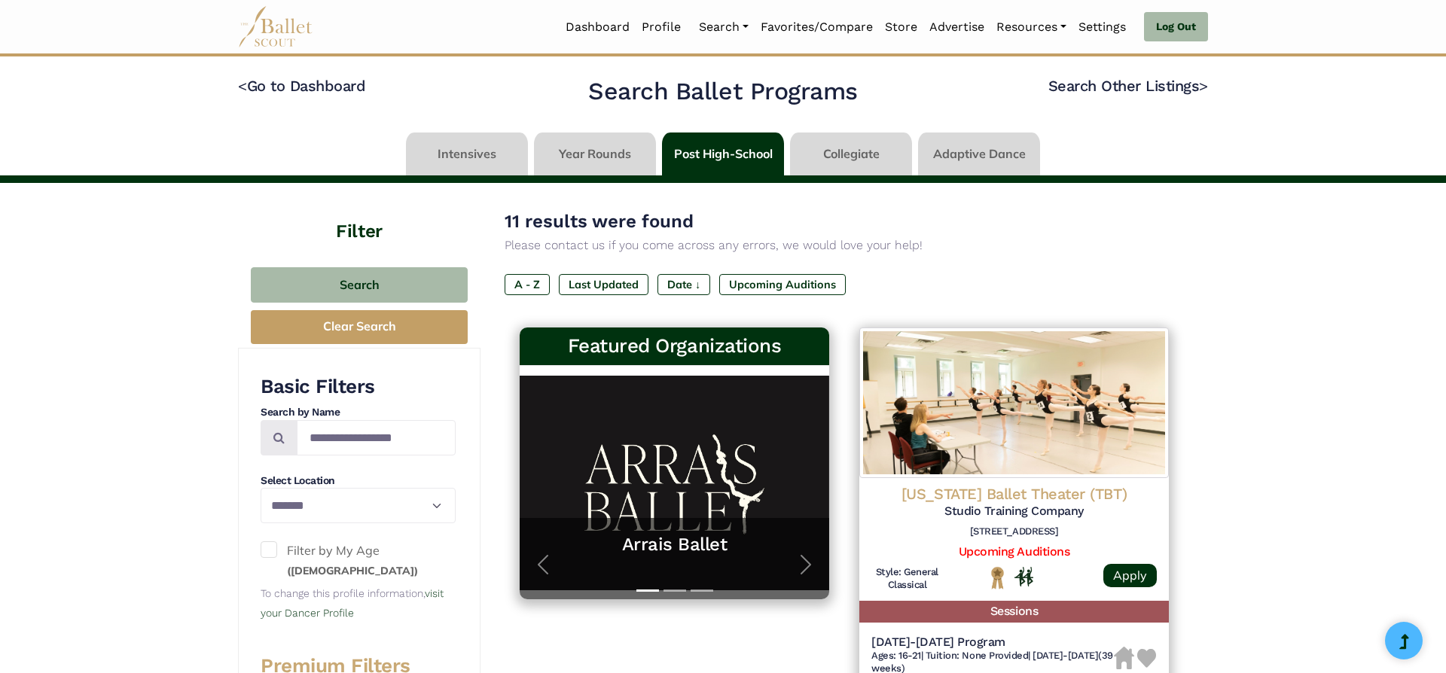
select select "**"
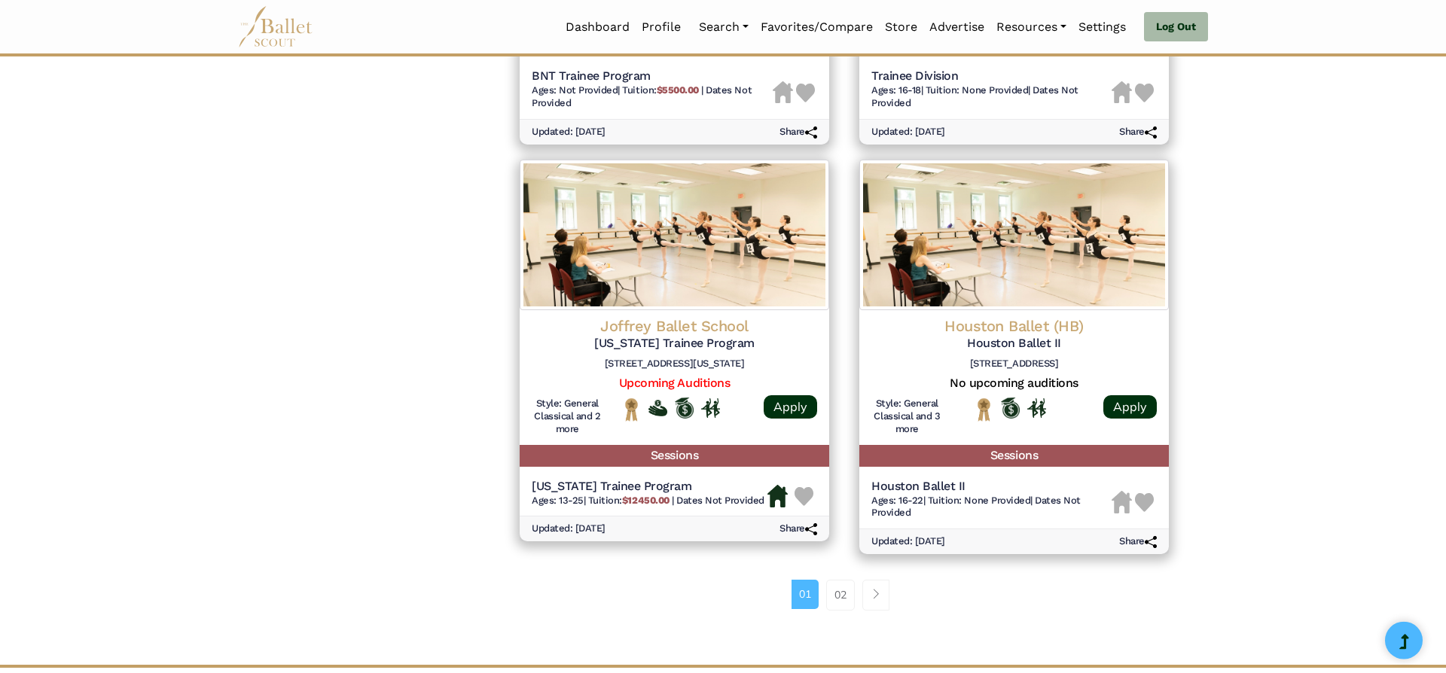
scroll to position [1799, 0]
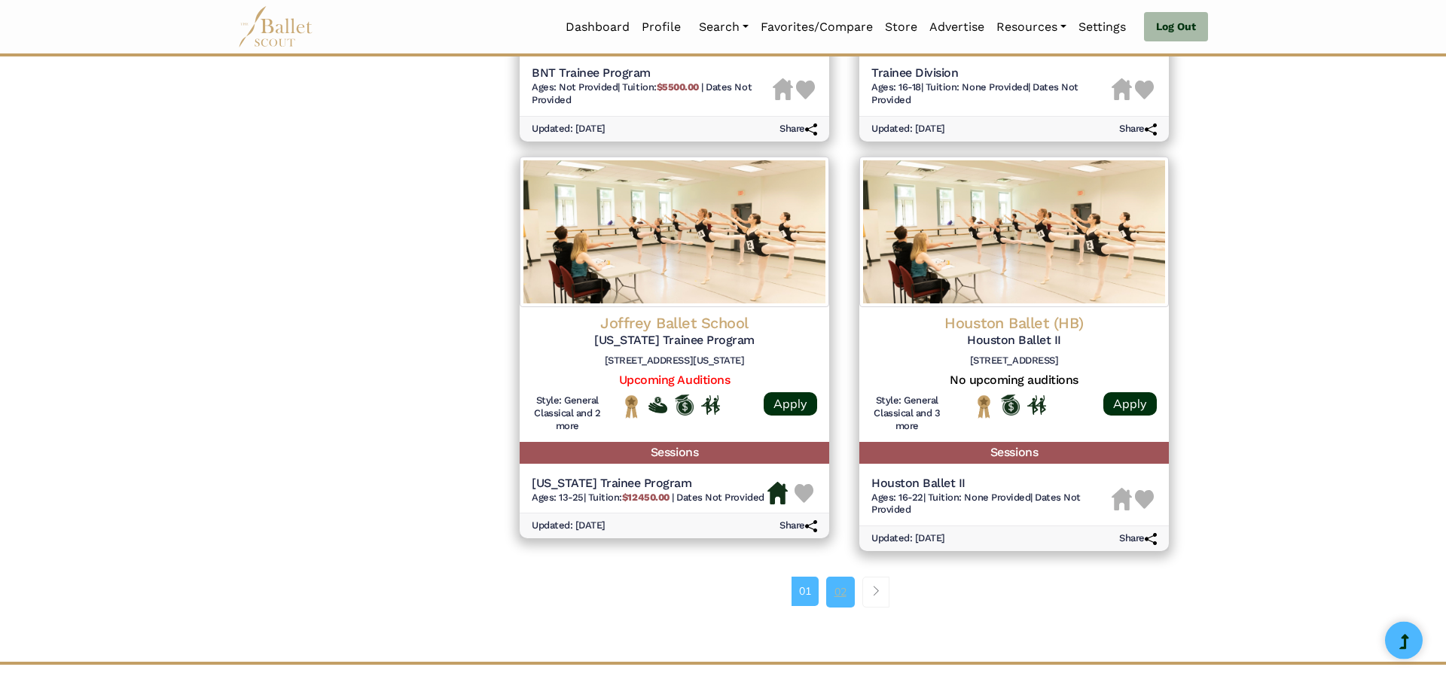
click at [840, 600] on link "02" at bounding box center [840, 592] width 29 height 30
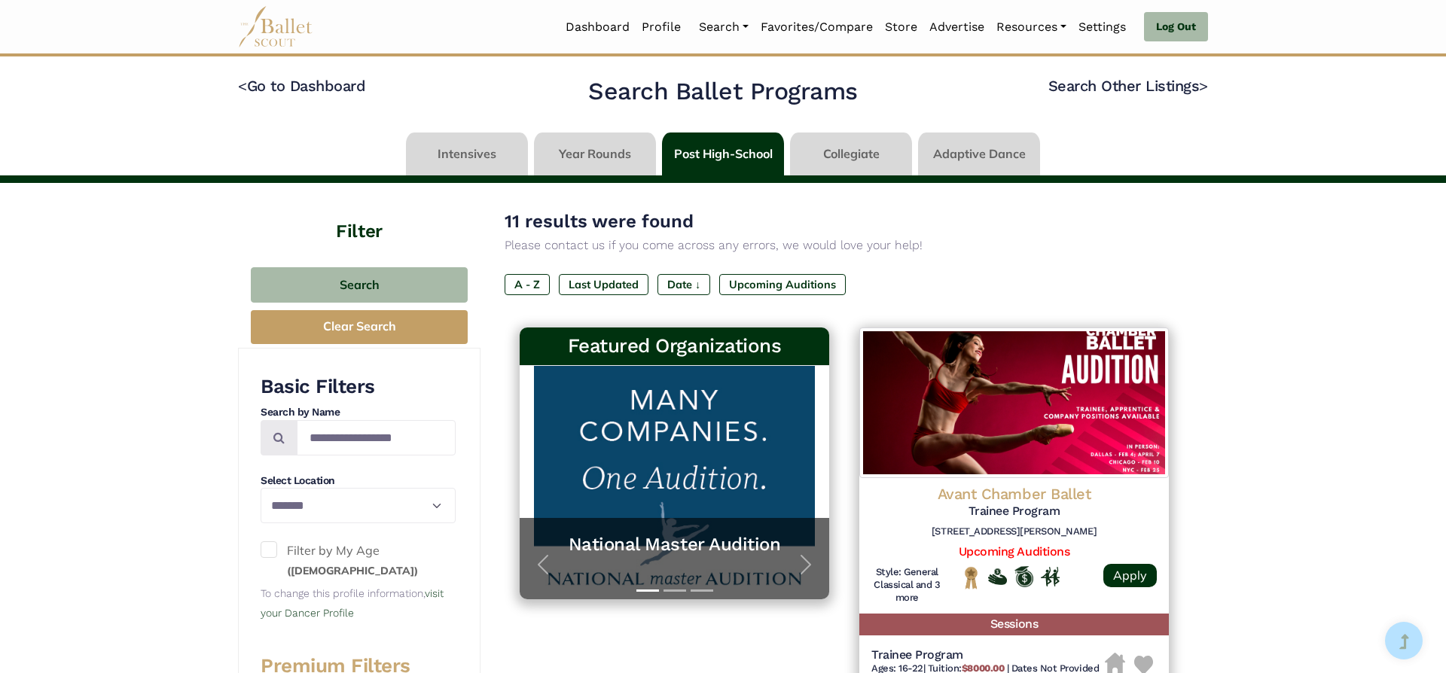
select select "**"
click at [612, 150] on link at bounding box center [595, 154] width 122 height 43
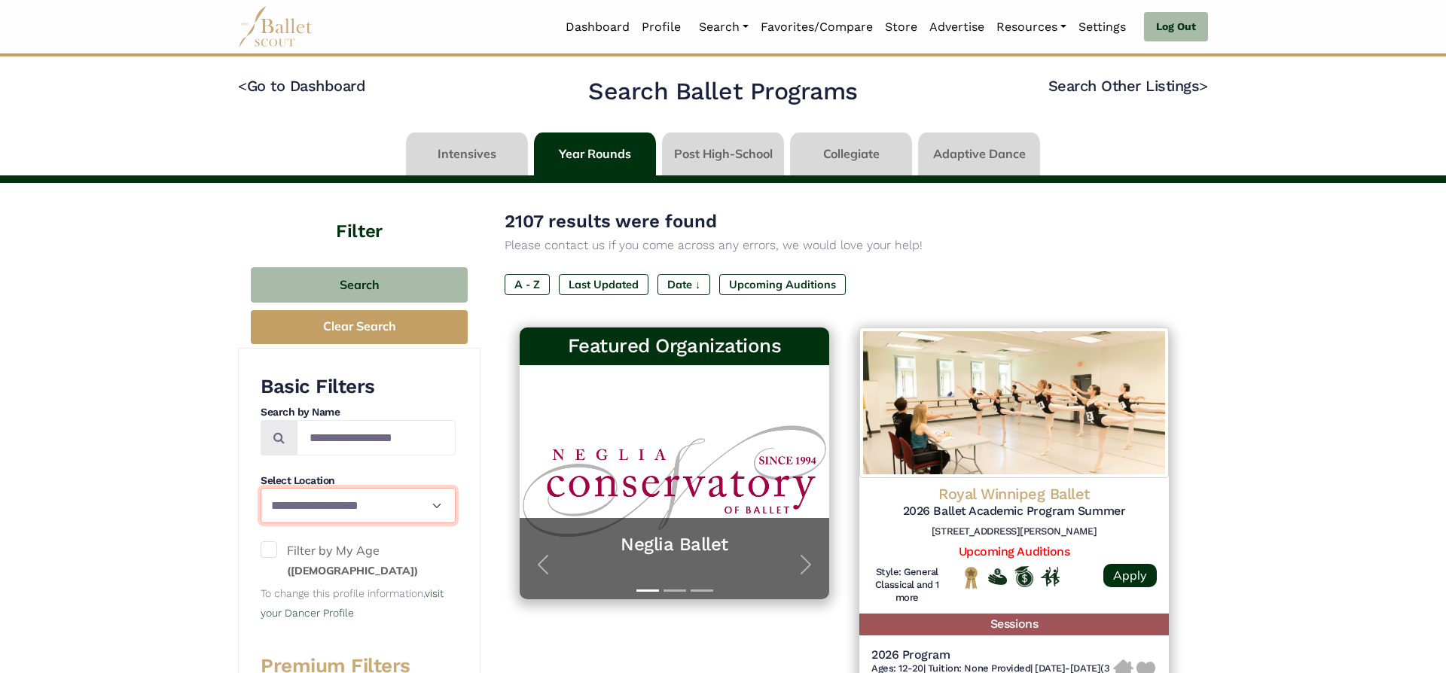
click at [261, 488] on select "**********" at bounding box center [358, 505] width 195 height 35
select select "**"
click option "*****" at bounding box center [0, 0] width 0 height 0
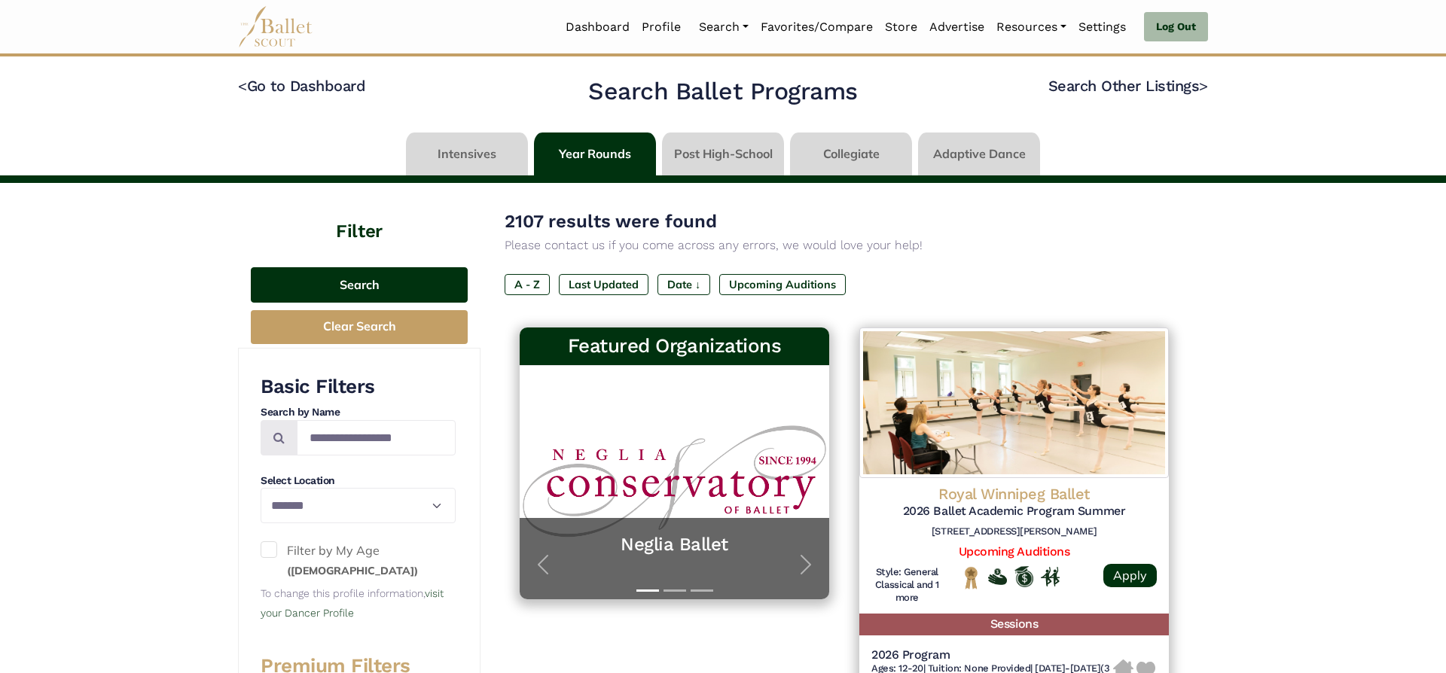
click at [379, 288] on button "Search" at bounding box center [359, 284] width 217 height 35
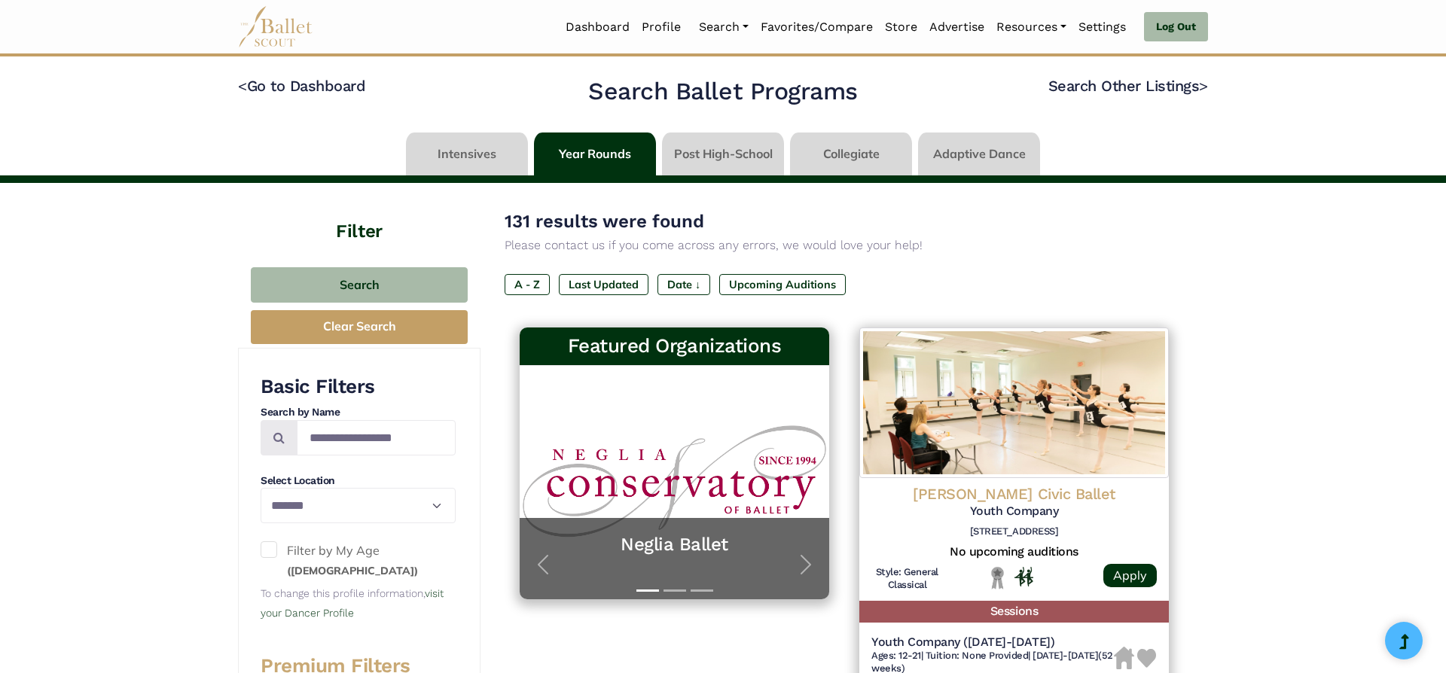
select select "**"
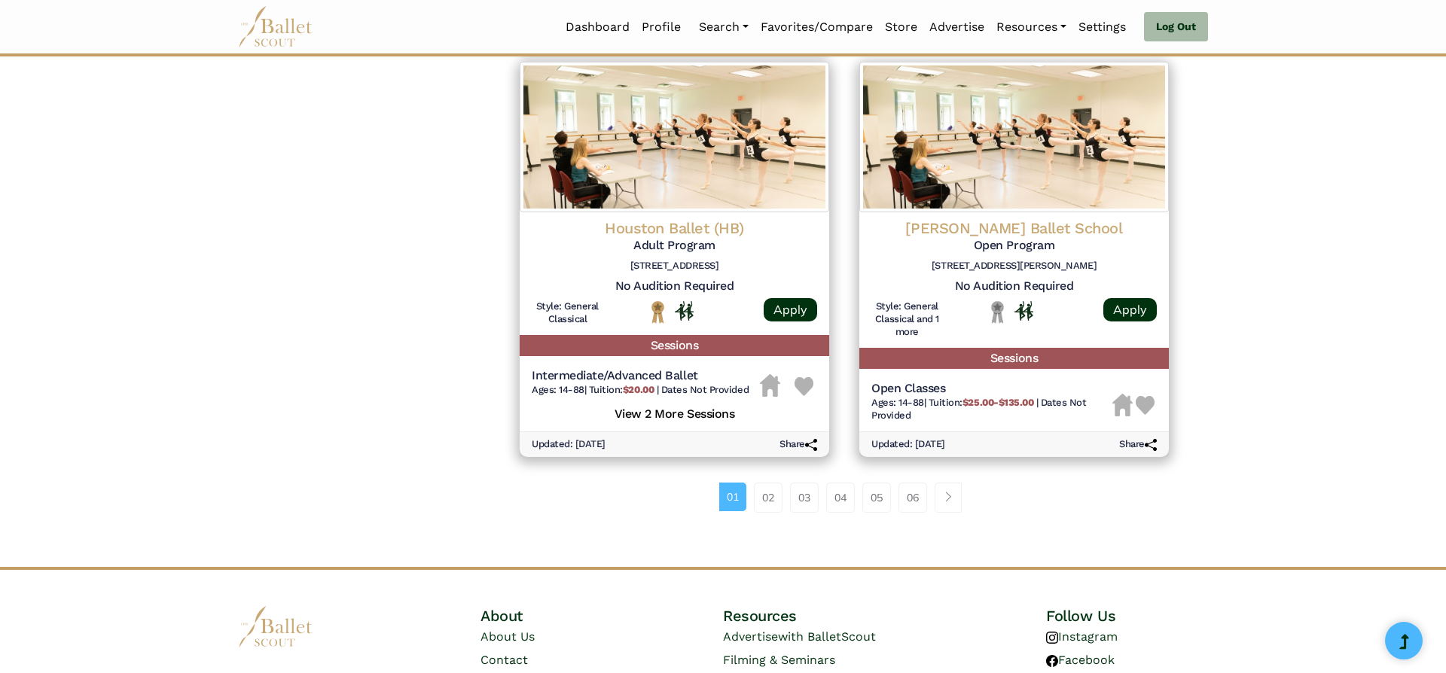
scroll to position [1916, 0]
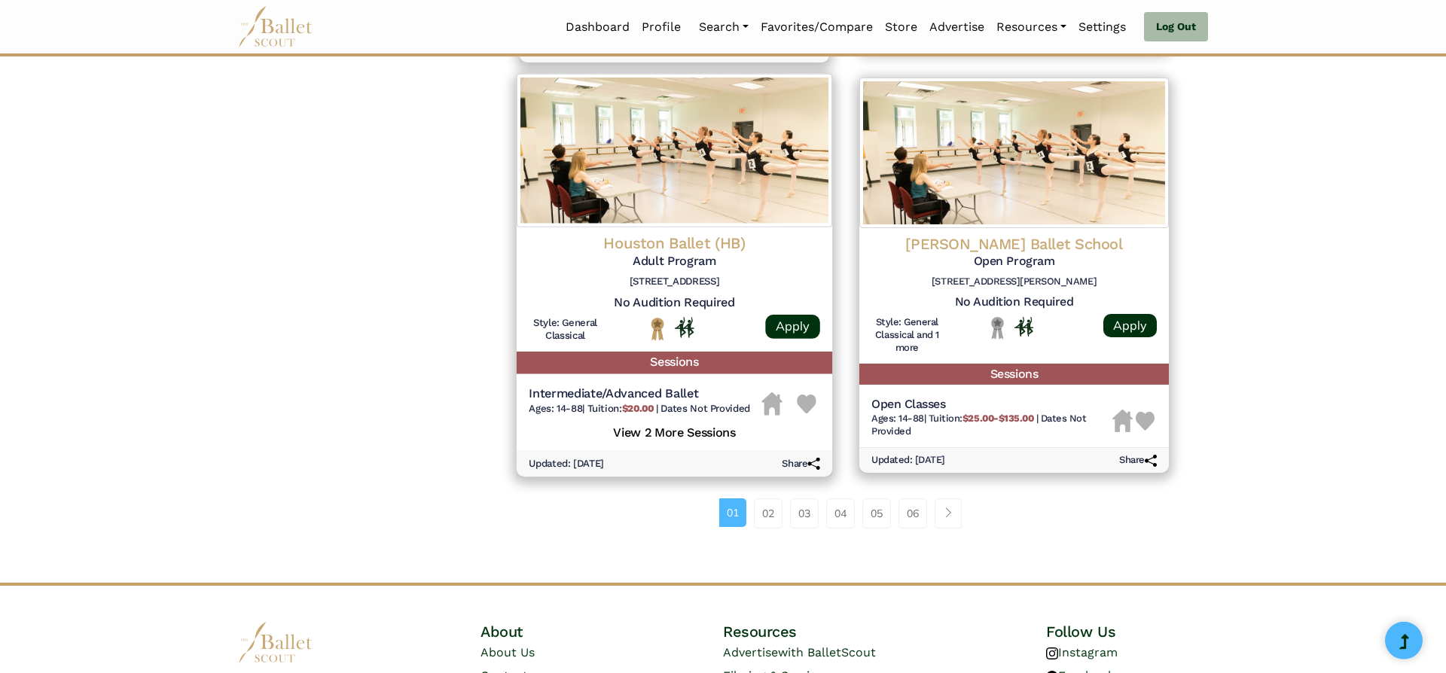
click at [676, 253] on h4 "Houston Ballet (HB)" at bounding box center [674, 243] width 291 height 20
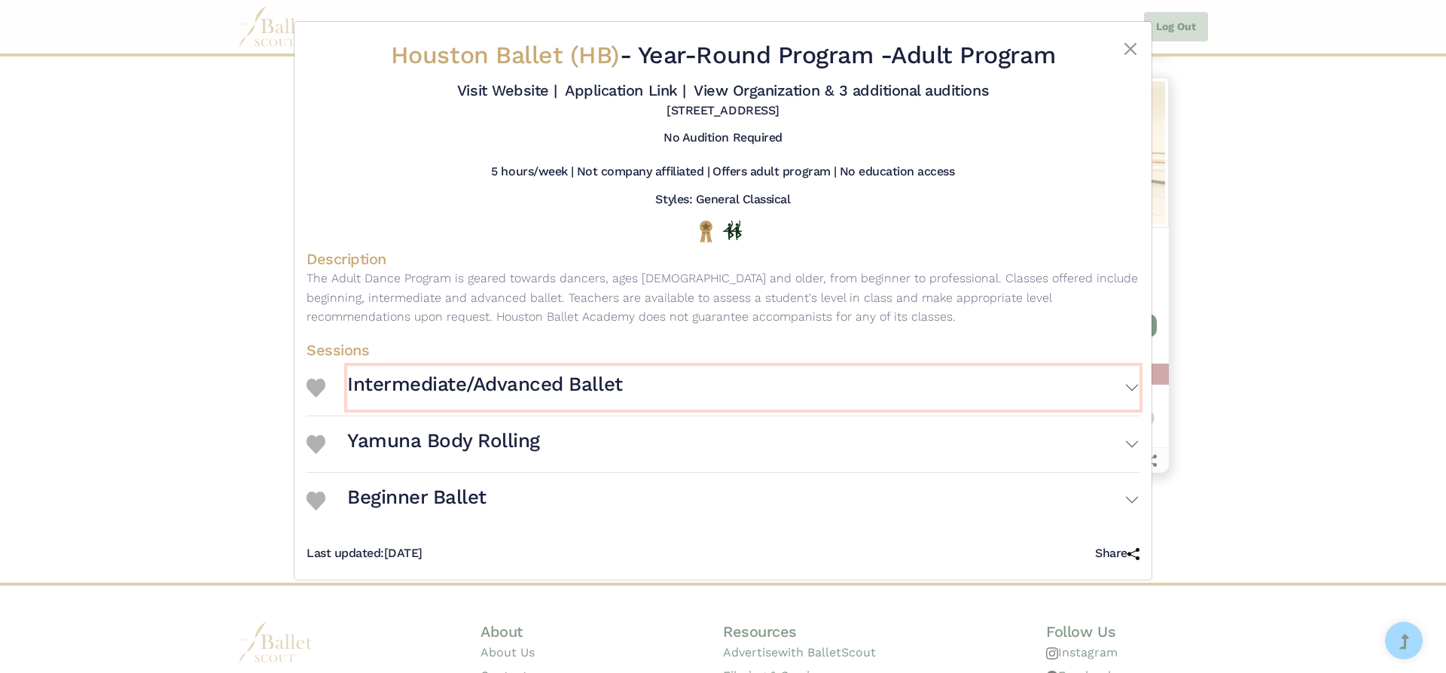
click at [1131, 383] on button "Intermediate/Advanced Ballet" at bounding box center [743, 388] width 792 height 44
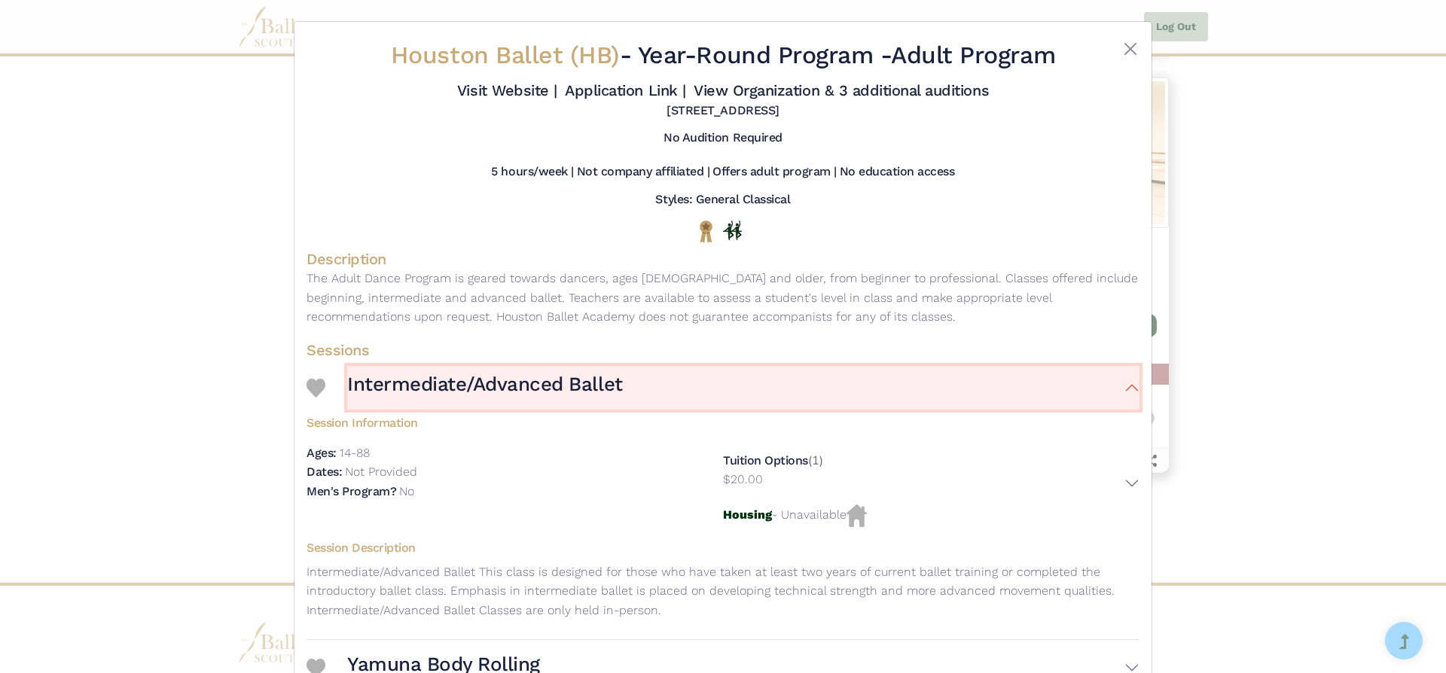
click at [1131, 383] on button "Intermediate/Advanced Ballet" at bounding box center [743, 388] width 792 height 44
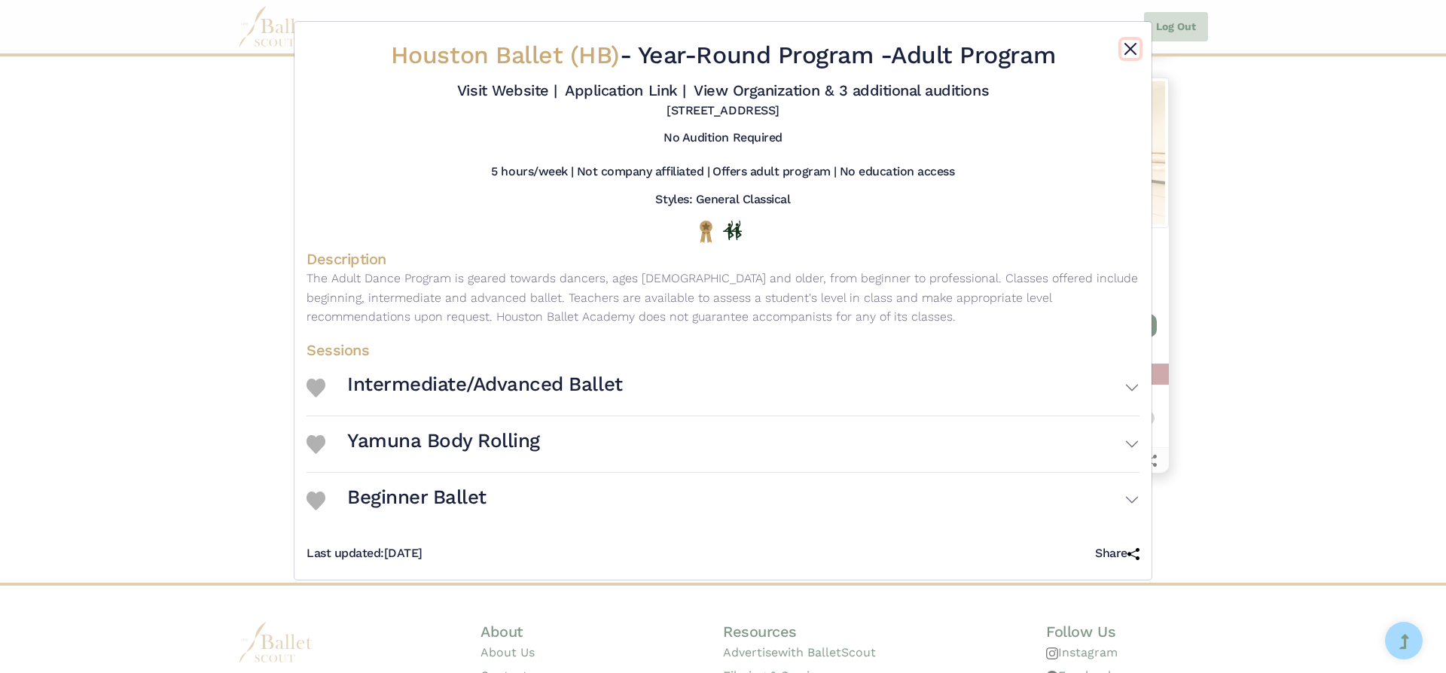
click at [1125, 51] on button "Close" at bounding box center [1130, 49] width 18 height 18
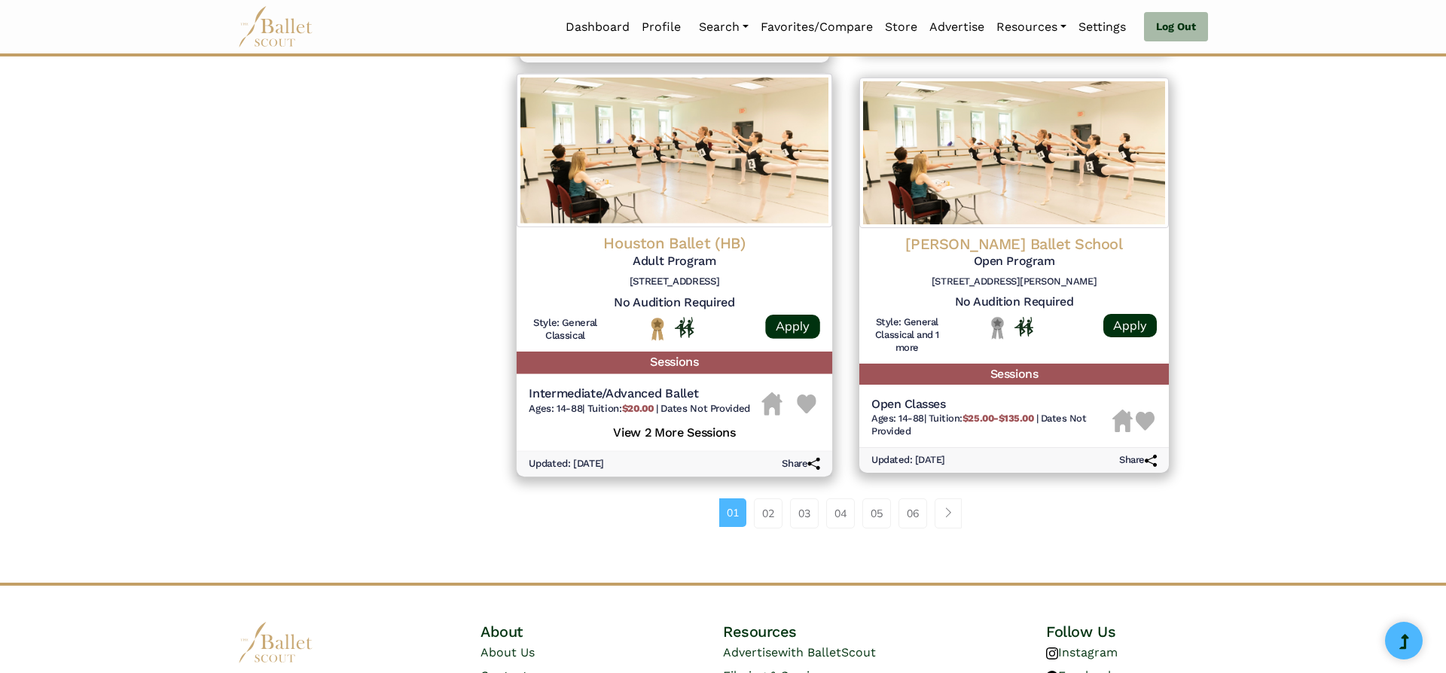
click at [674, 437] on h5 "View 2 More Sessions" at bounding box center [674, 432] width 291 height 20
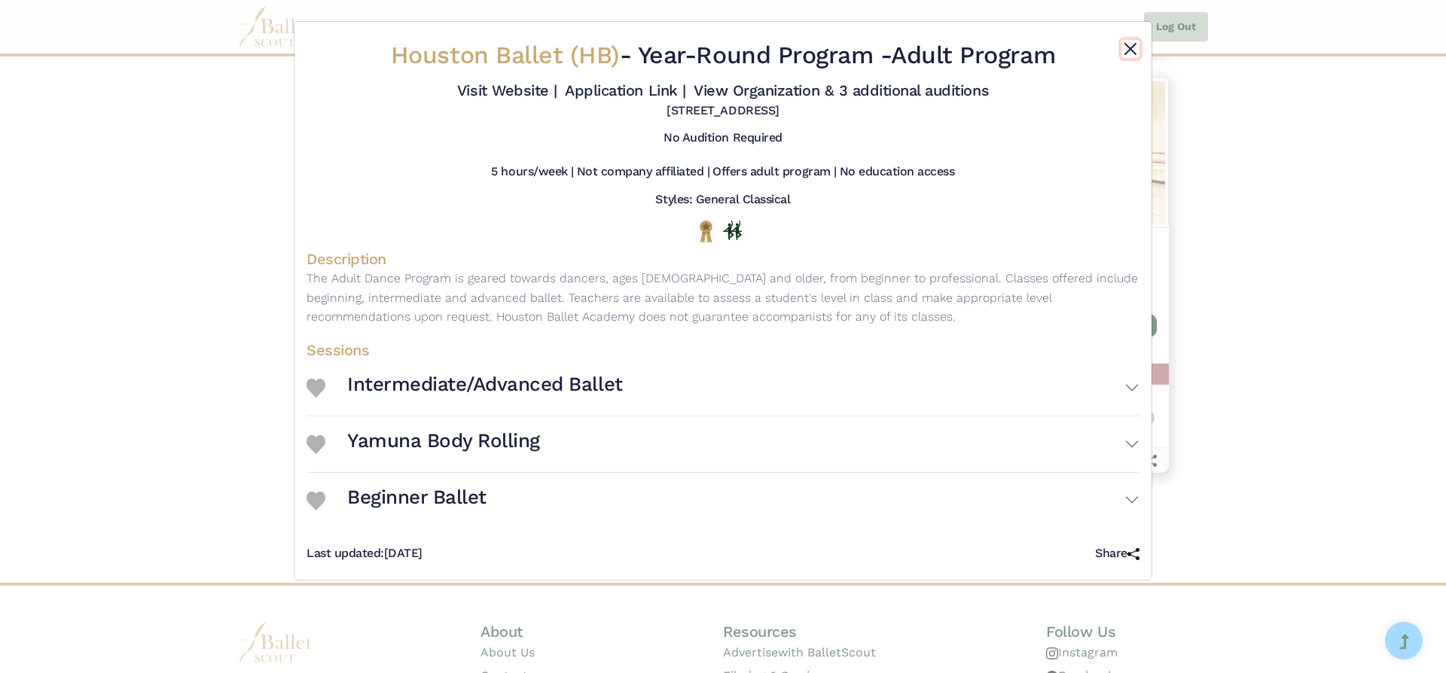
click at [1124, 46] on button "Close" at bounding box center [1130, 49] width 18 height 18
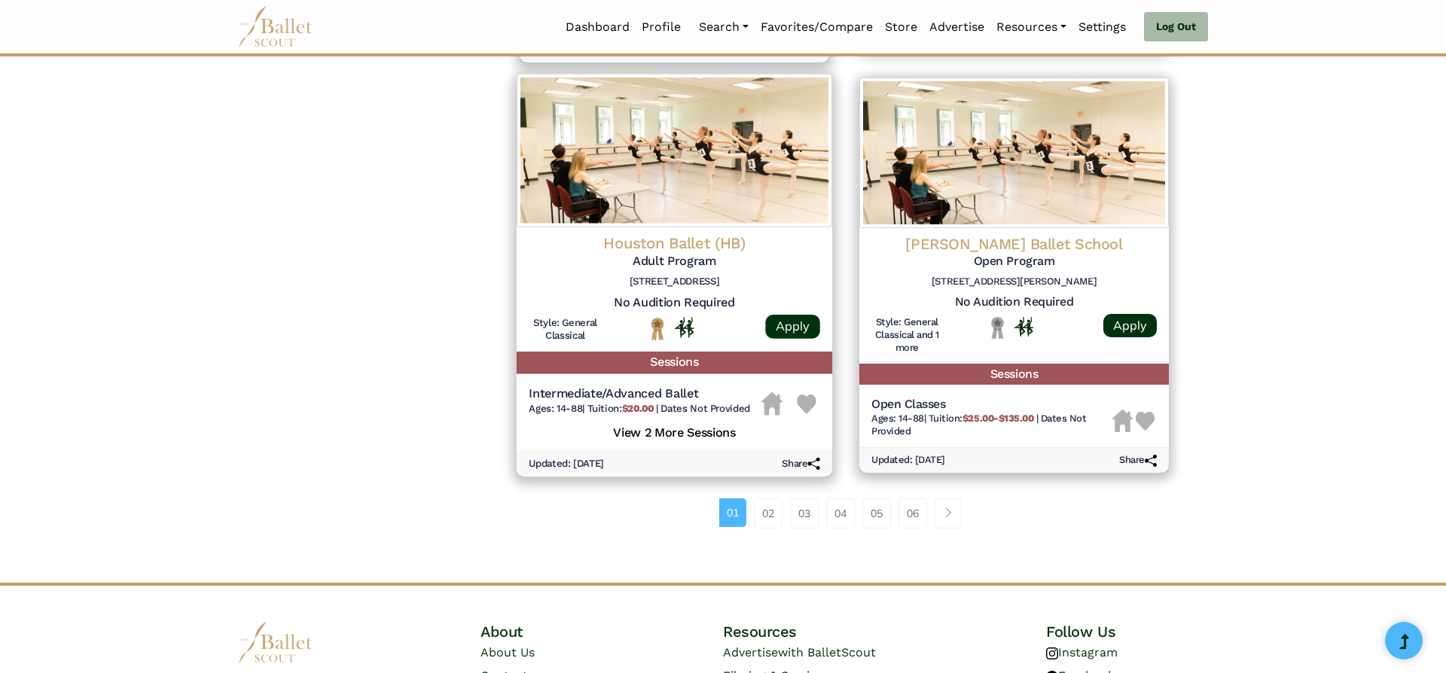
click at [674, 245] on h4 "Houston Ballet (HB)" at bounding box center [674, 243] width 291 height 20
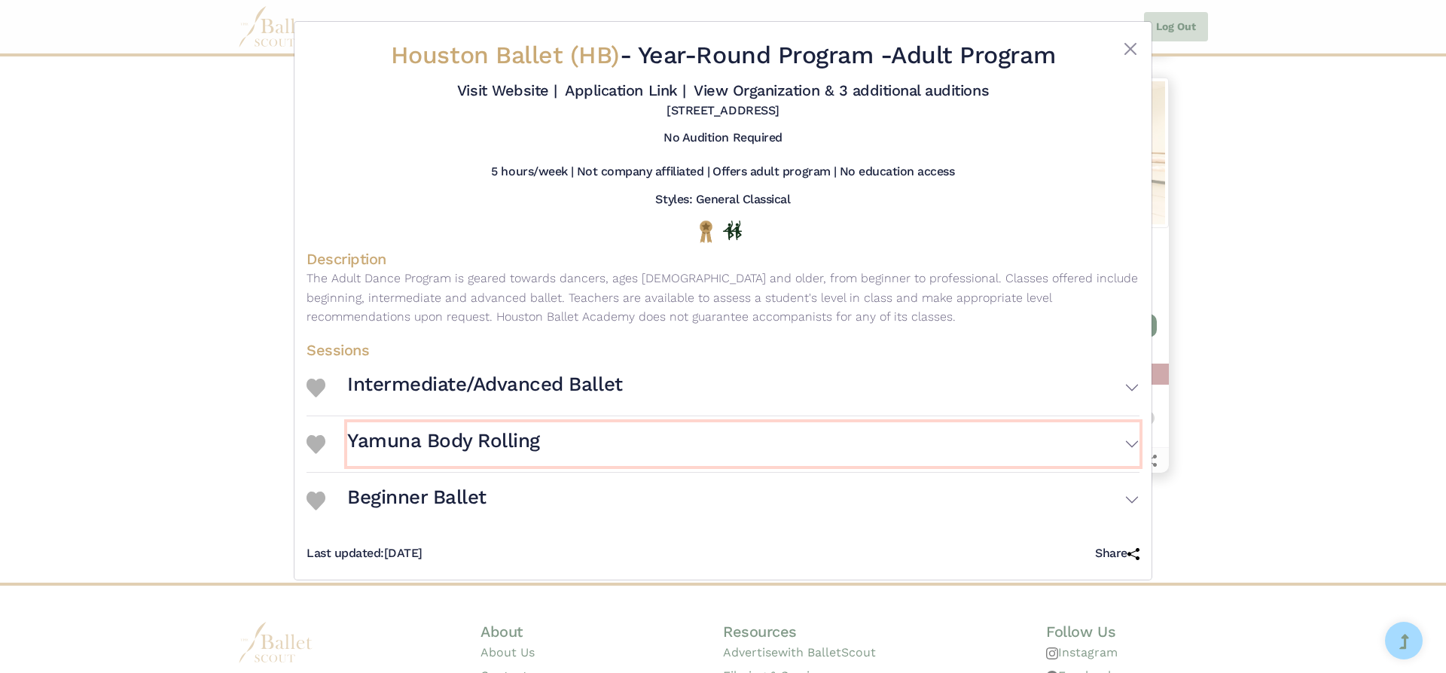
click at [1126, 443] on button "Yamuna Body Rolling" at bounding box center [743, 444] width 792 height 44
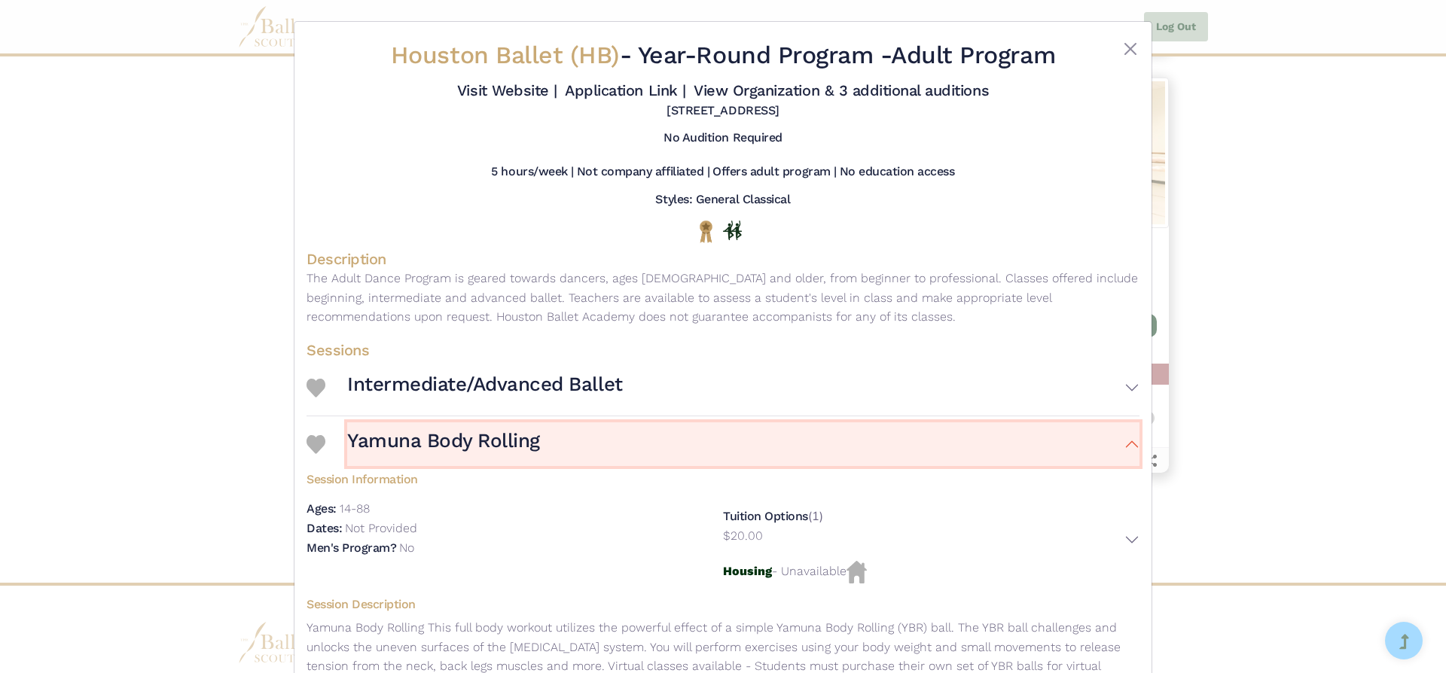
click at [1126, 443] on button "Yamuna Body Rolling" at bounding box center [743, 444] width 792 height 44
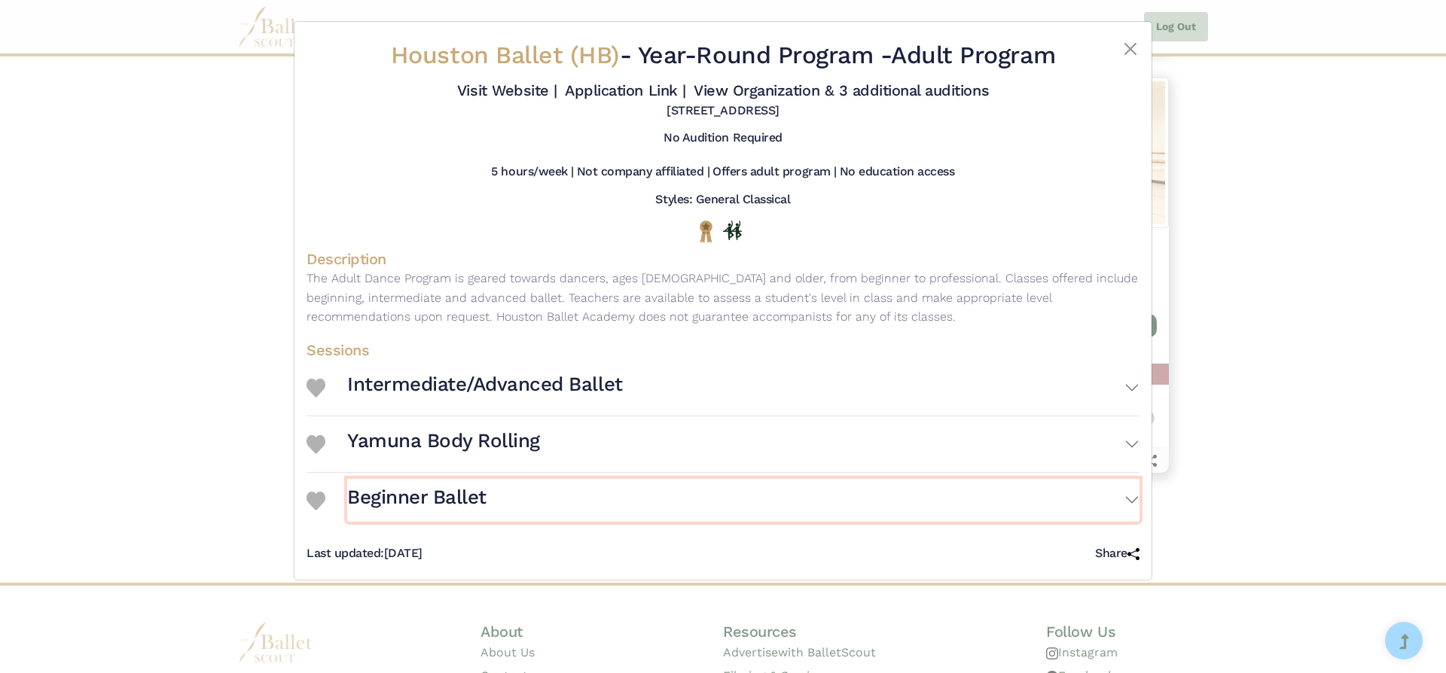
click at [1128, 495] on button "Beginner Ballet" at bounding box center [743, 501] width 792 height 44
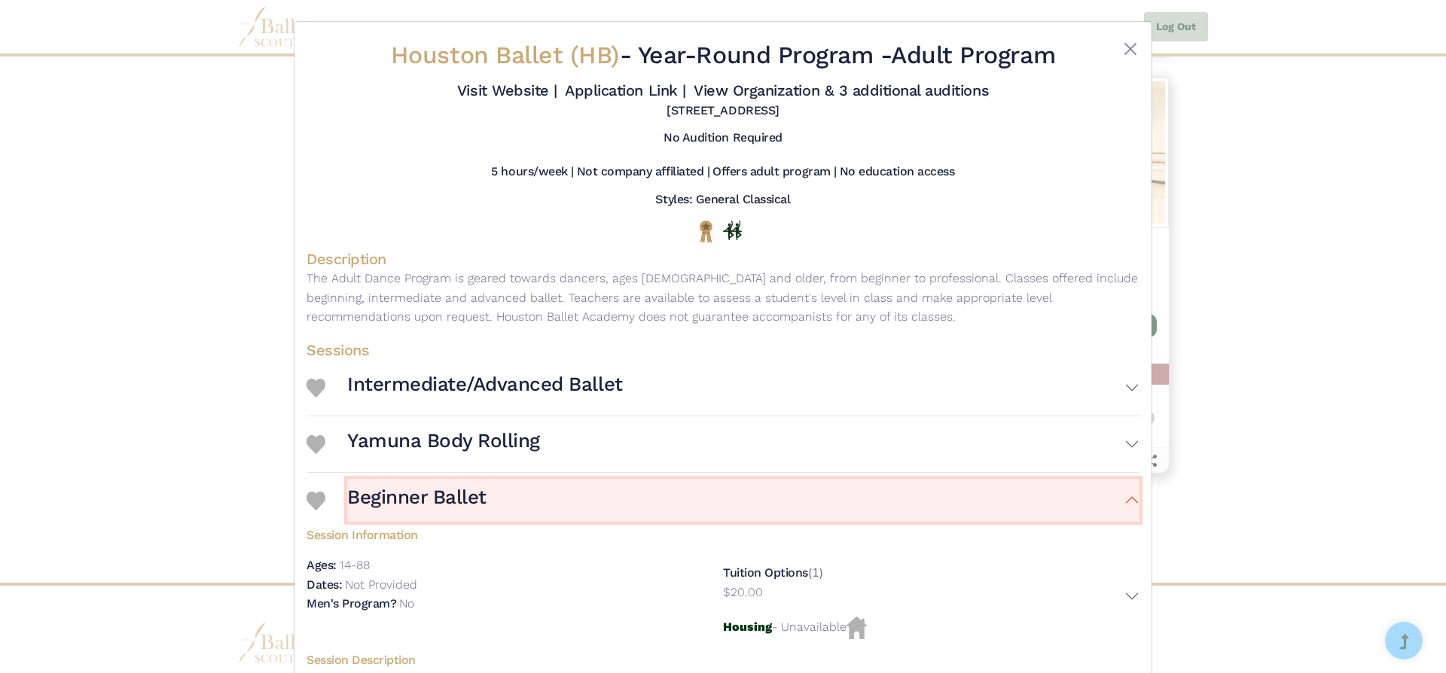
click at [1128, 495] on button "Beginner Ballet" at bounding box center [743, 501] width 792 height 44
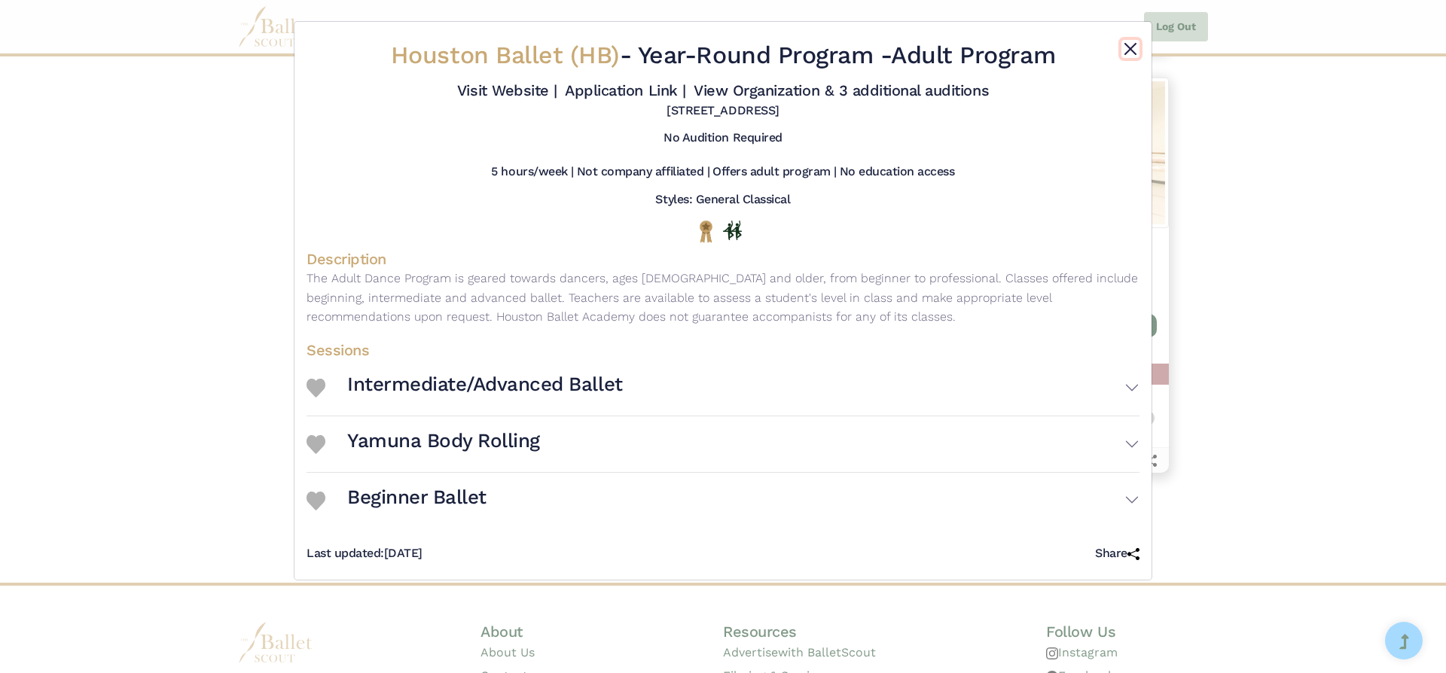
click at [1126, 45] on button "Close" at bounding box center [1130, 49] width 18 height 18
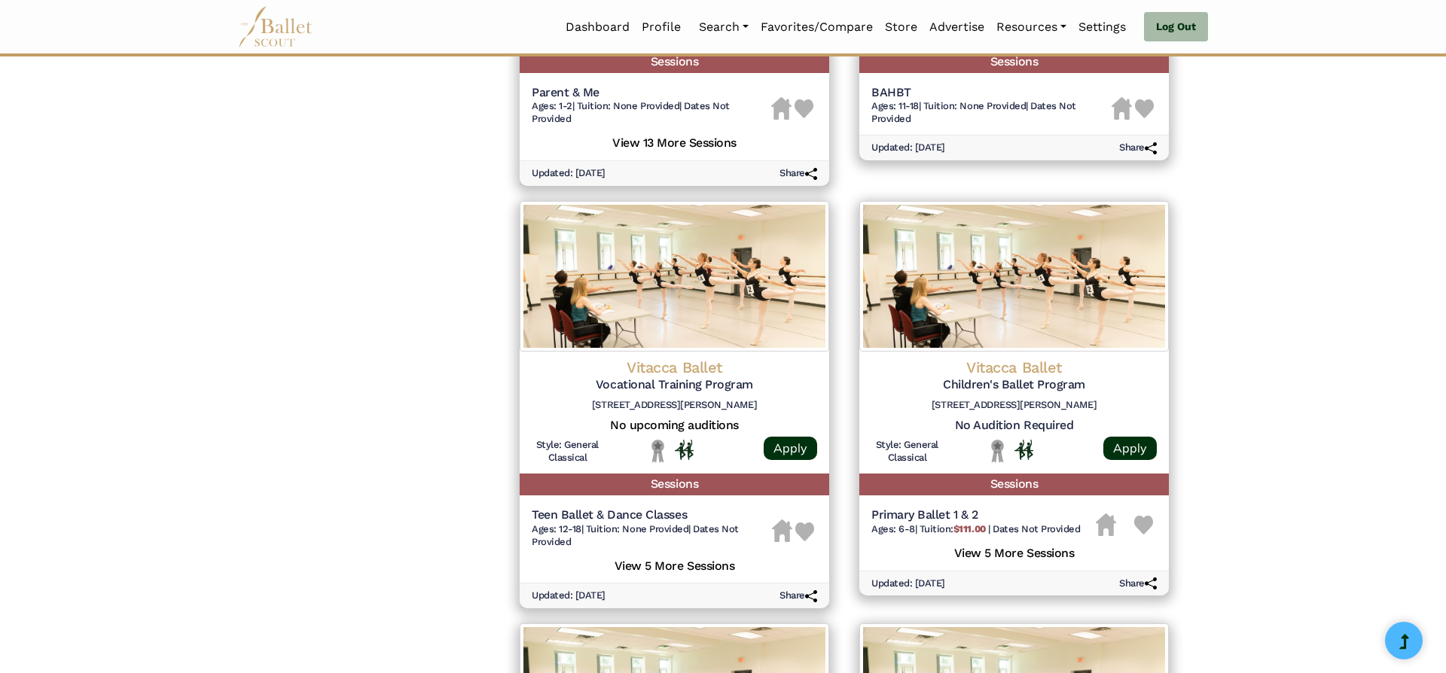
scroll to position [1975, 0]
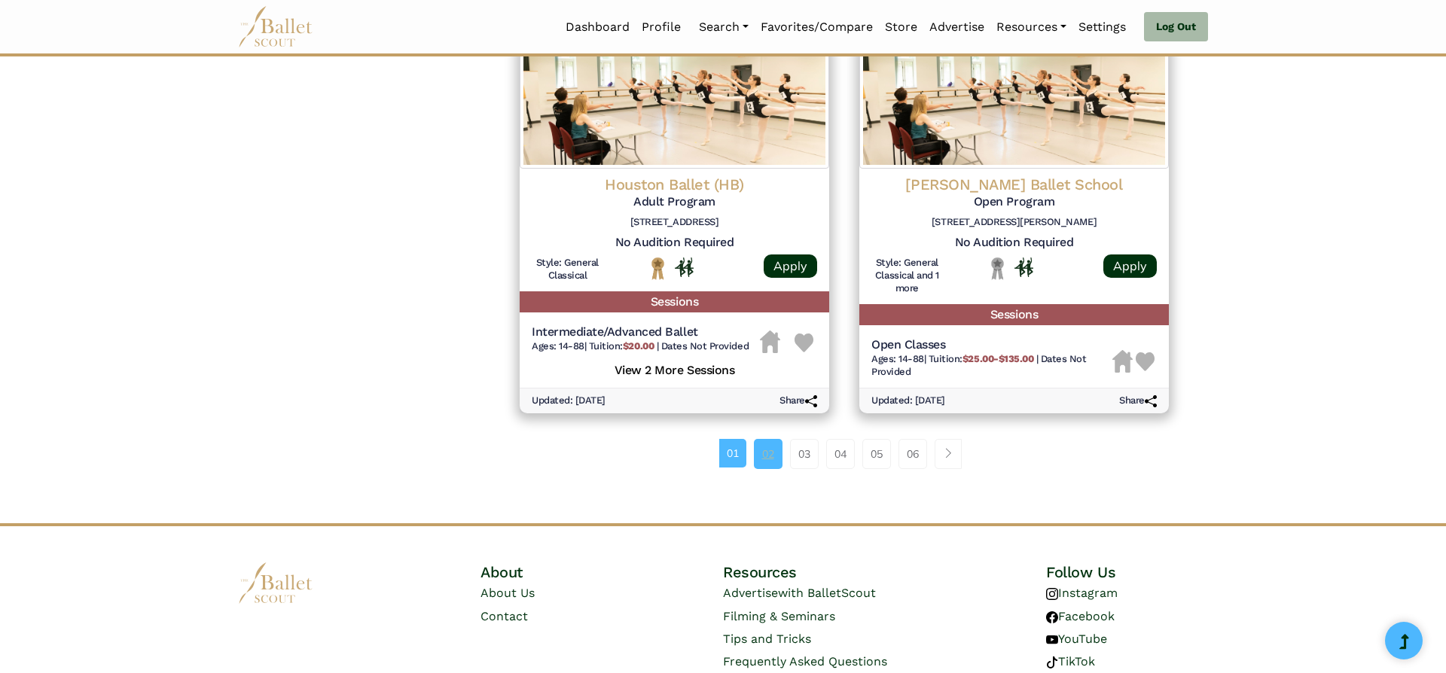
click at [764, 450] on link "02" at bounding box center [768, 454] width 29 height 30
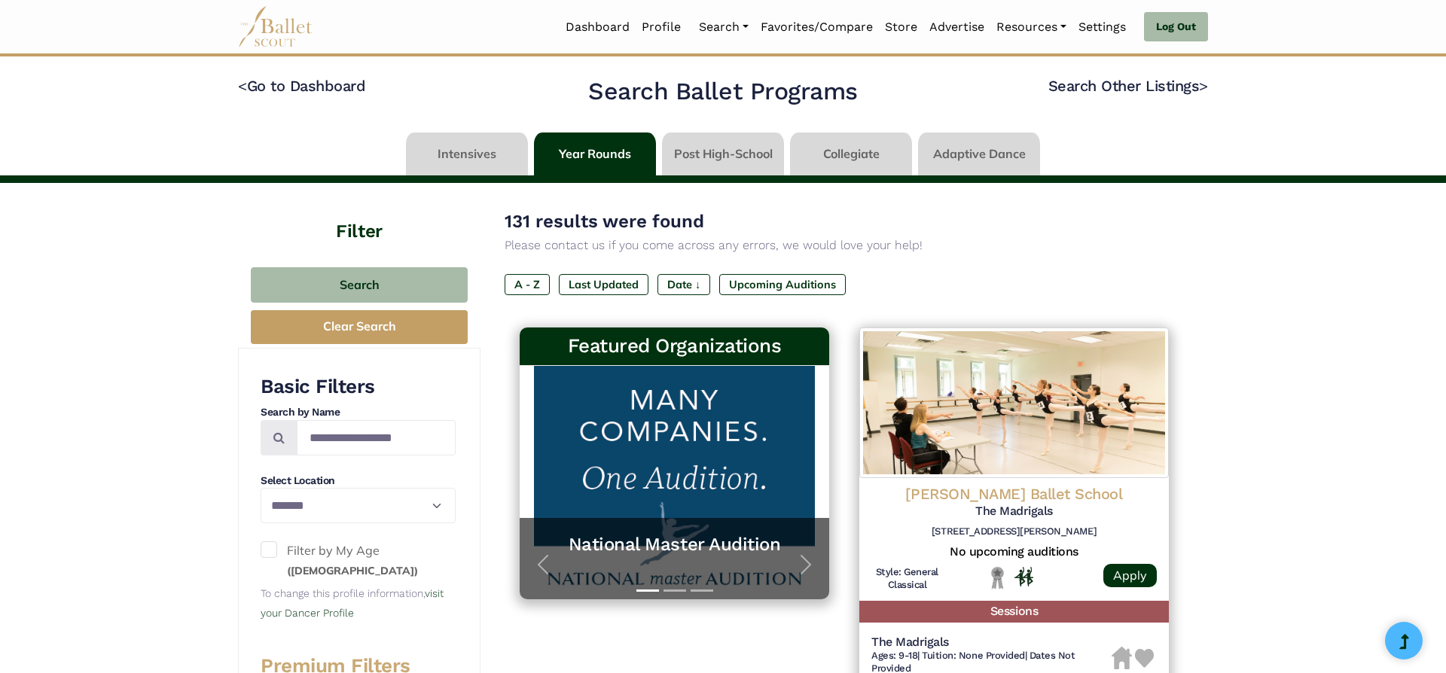
select select "**"
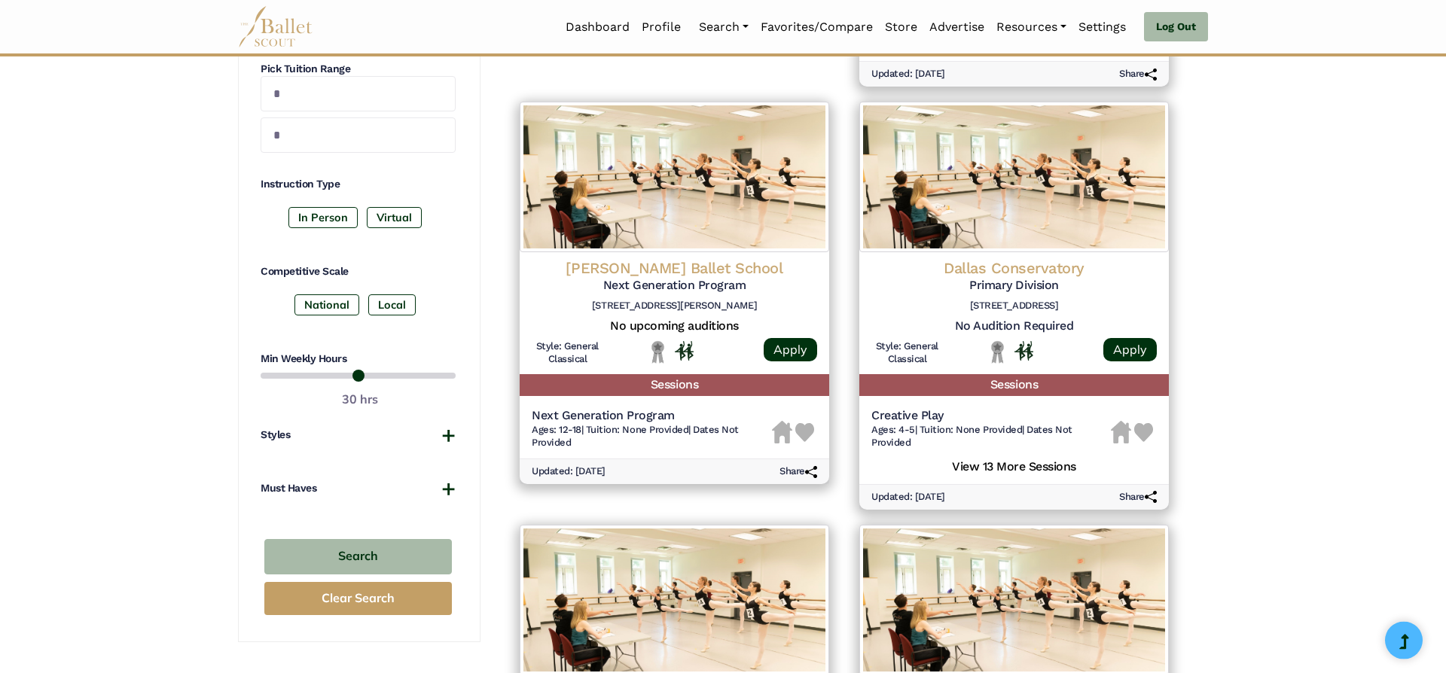
scroll to position [596, 0]
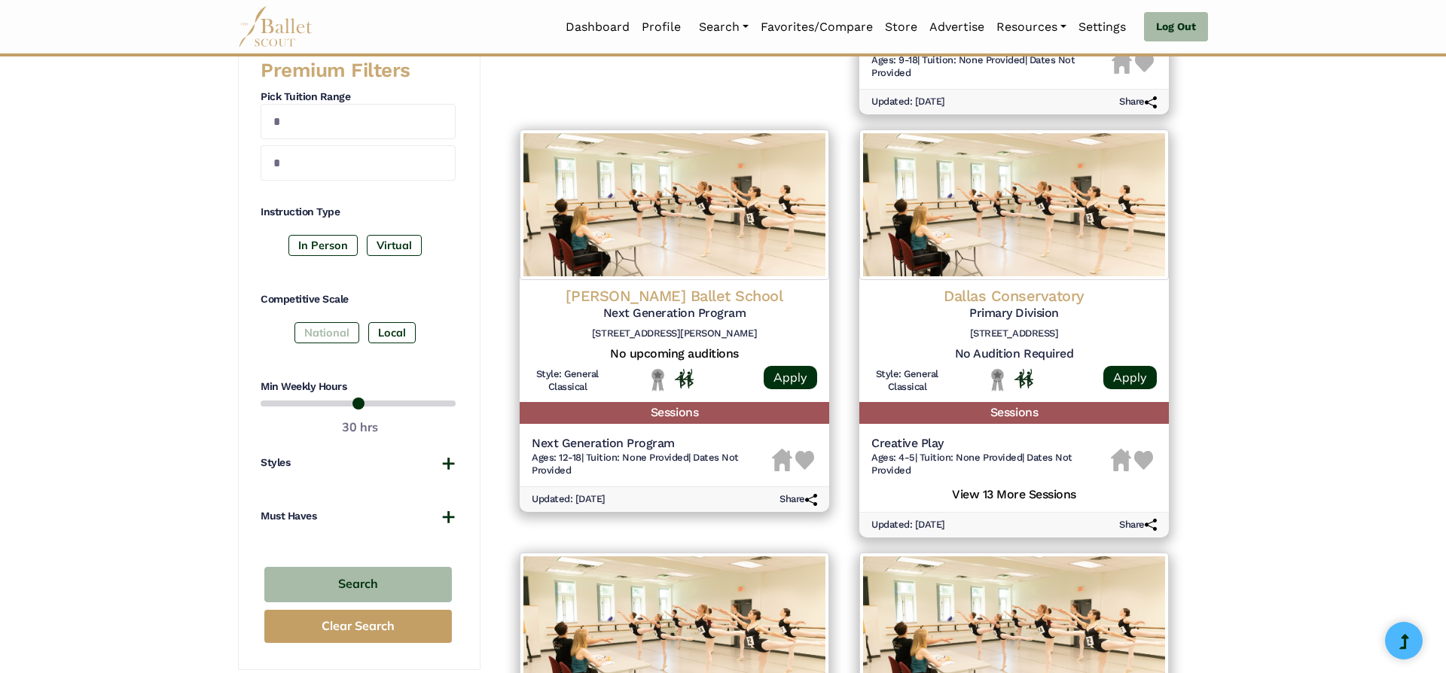
click at [321, 327] on label "National" at bounding box center [326, 332] width 65 height 21
click at [407, 578] on button "Search" at bounding box center [357, 584] width 187 height 35
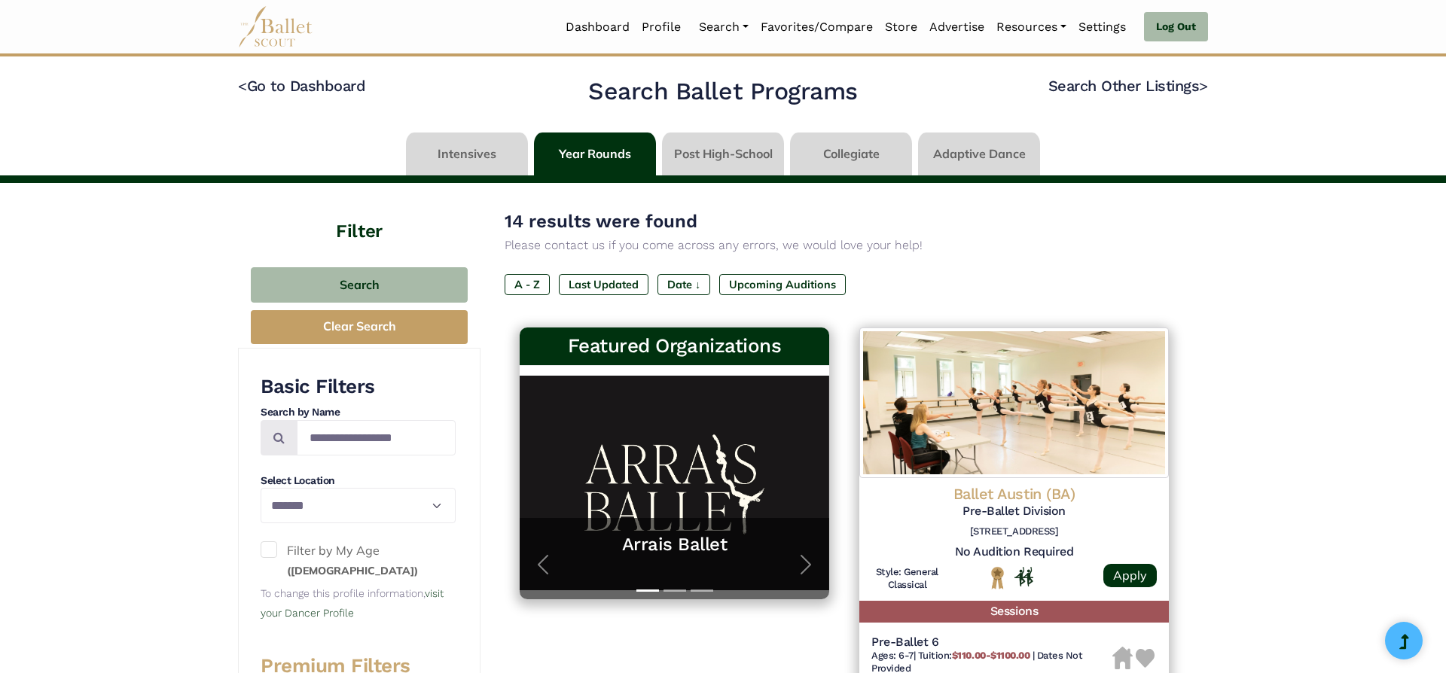
select select "**"
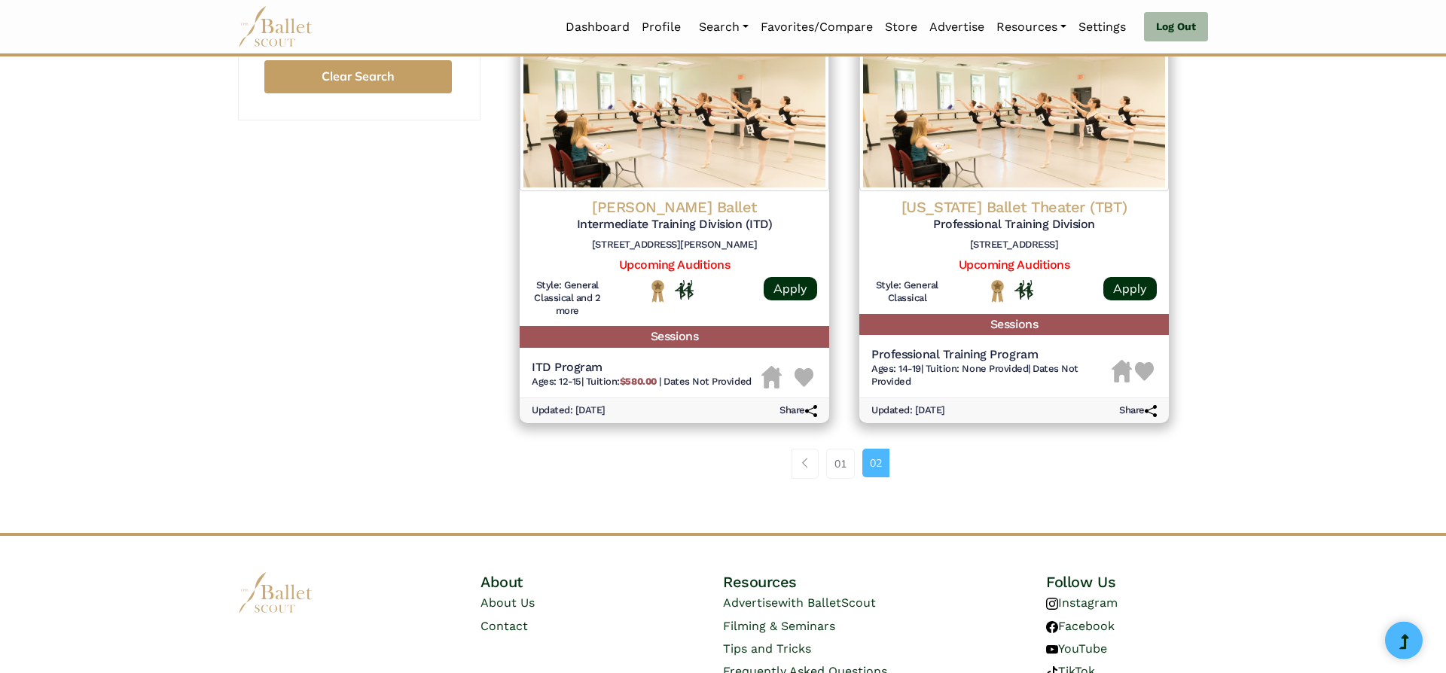
scroll to position [1137, 0]
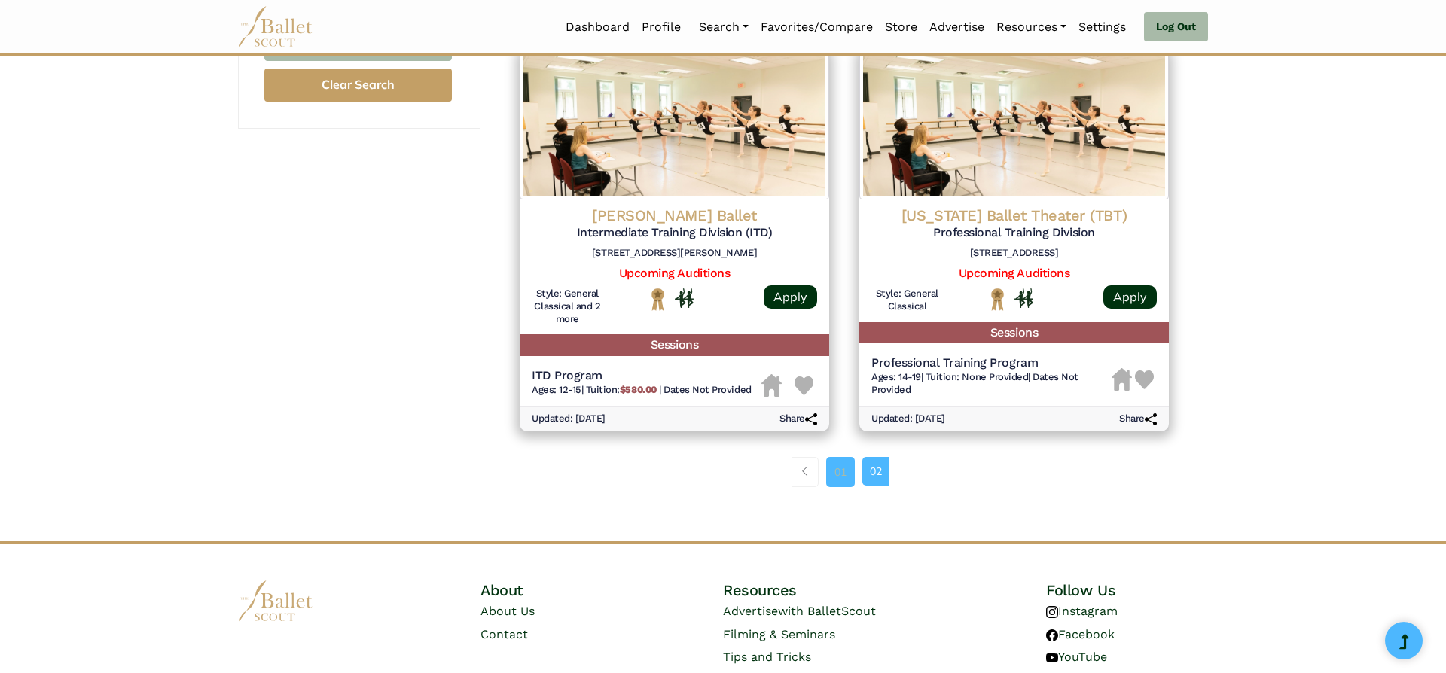
click at [844, 478] on link "01" at bounding box center [840, 472] width 29 height 30
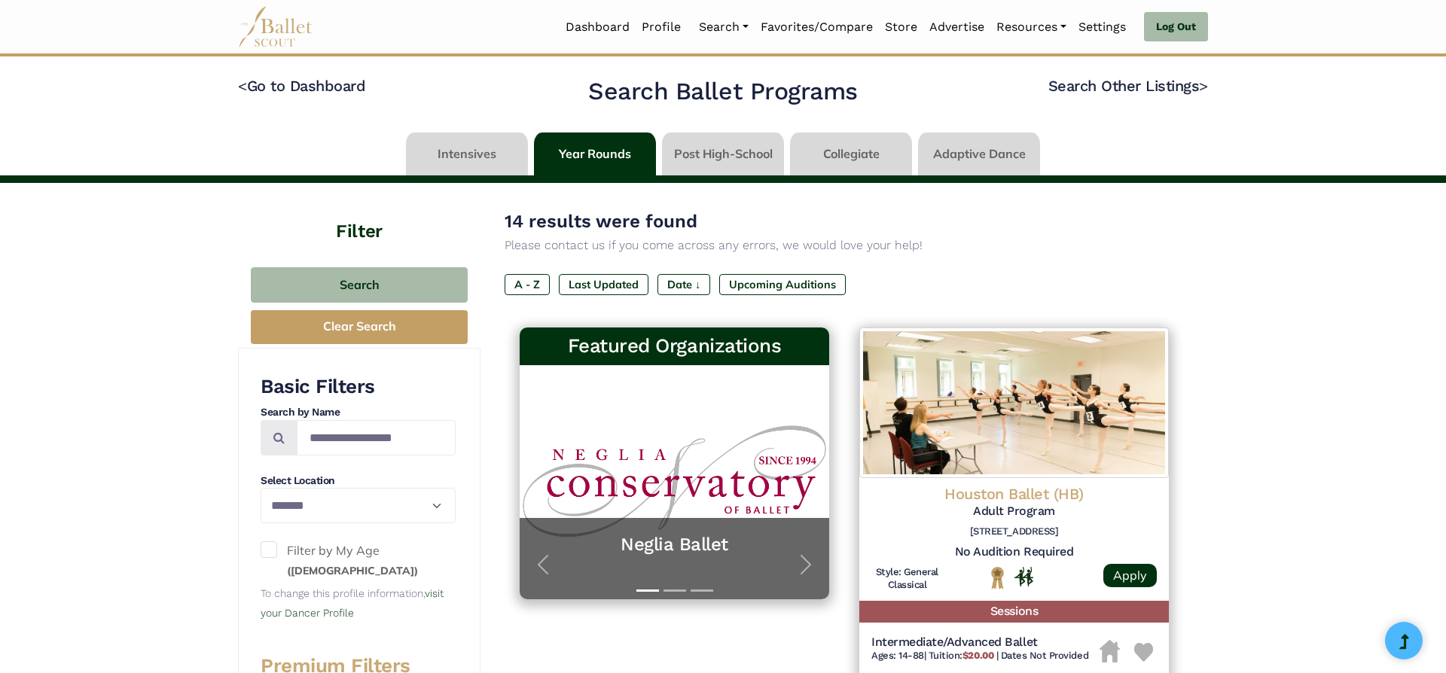
select select "**"
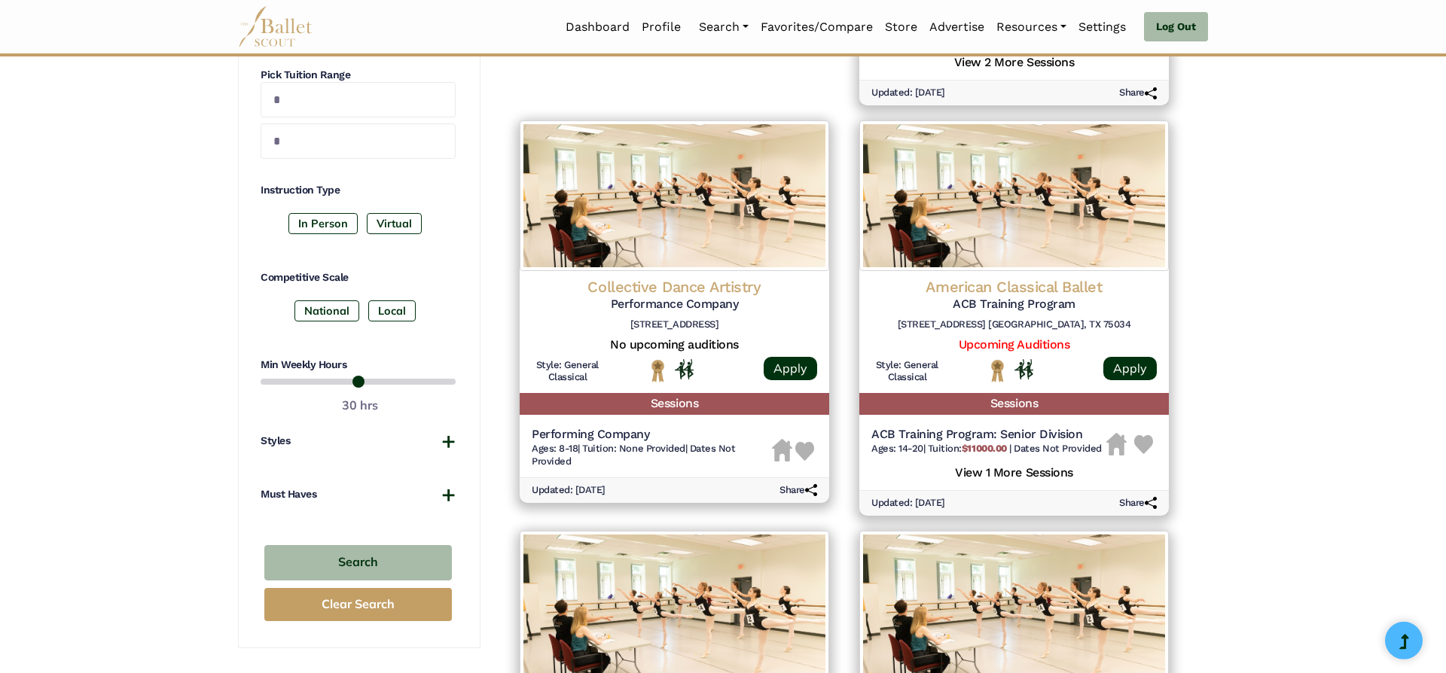
scroll to position [633, 0]
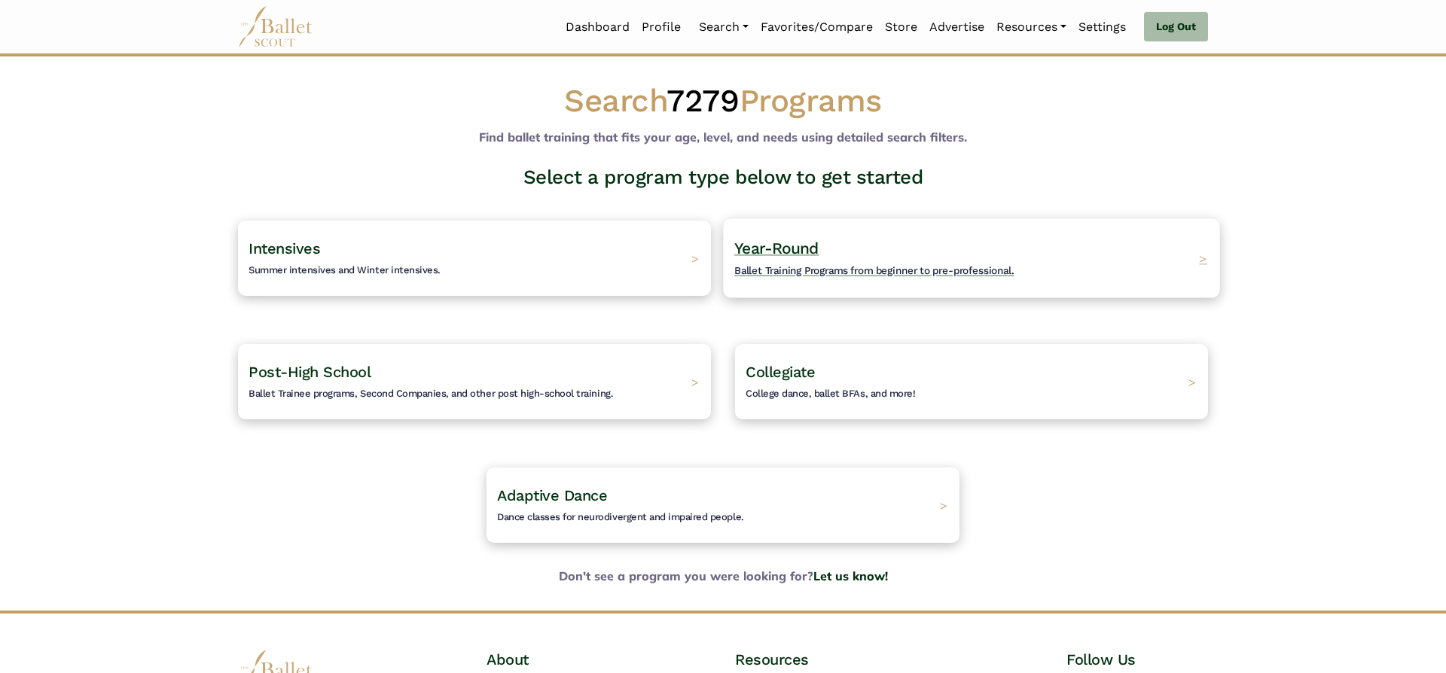
click at [845, 242] on h4 "Year-Round Ballet Training Programs from beginner to pre-professional." at bounding box center [873, 258] width 279 height 41
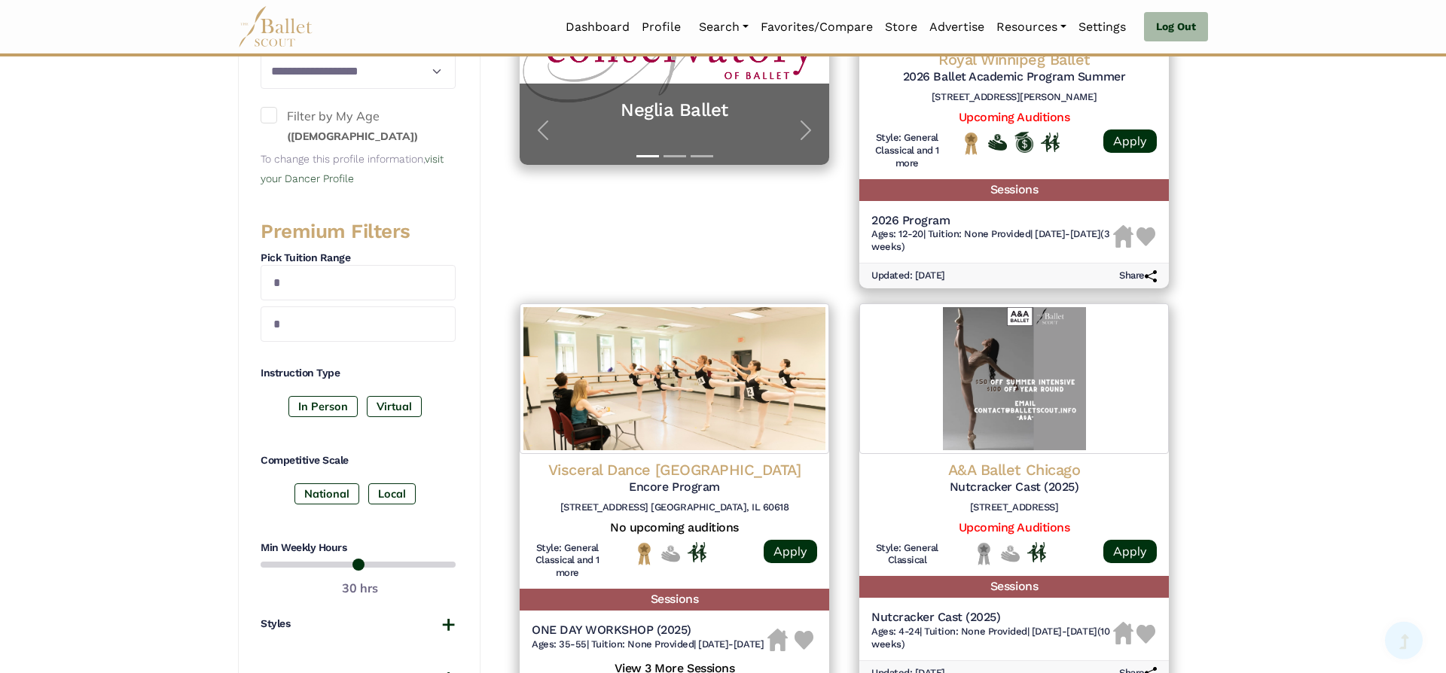
scroll to position [431, 0]
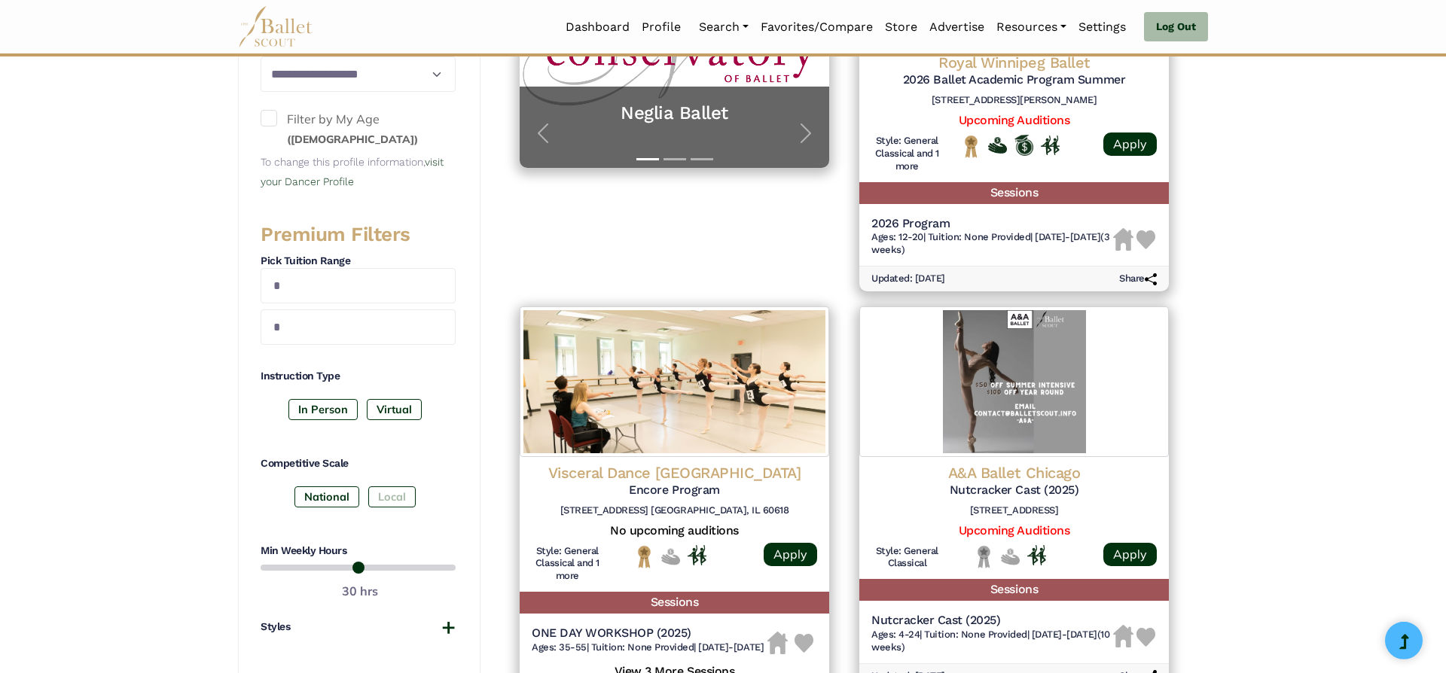
click at [379, 501] on label "Local" at bounding box center [391, 496] width 47 height 21
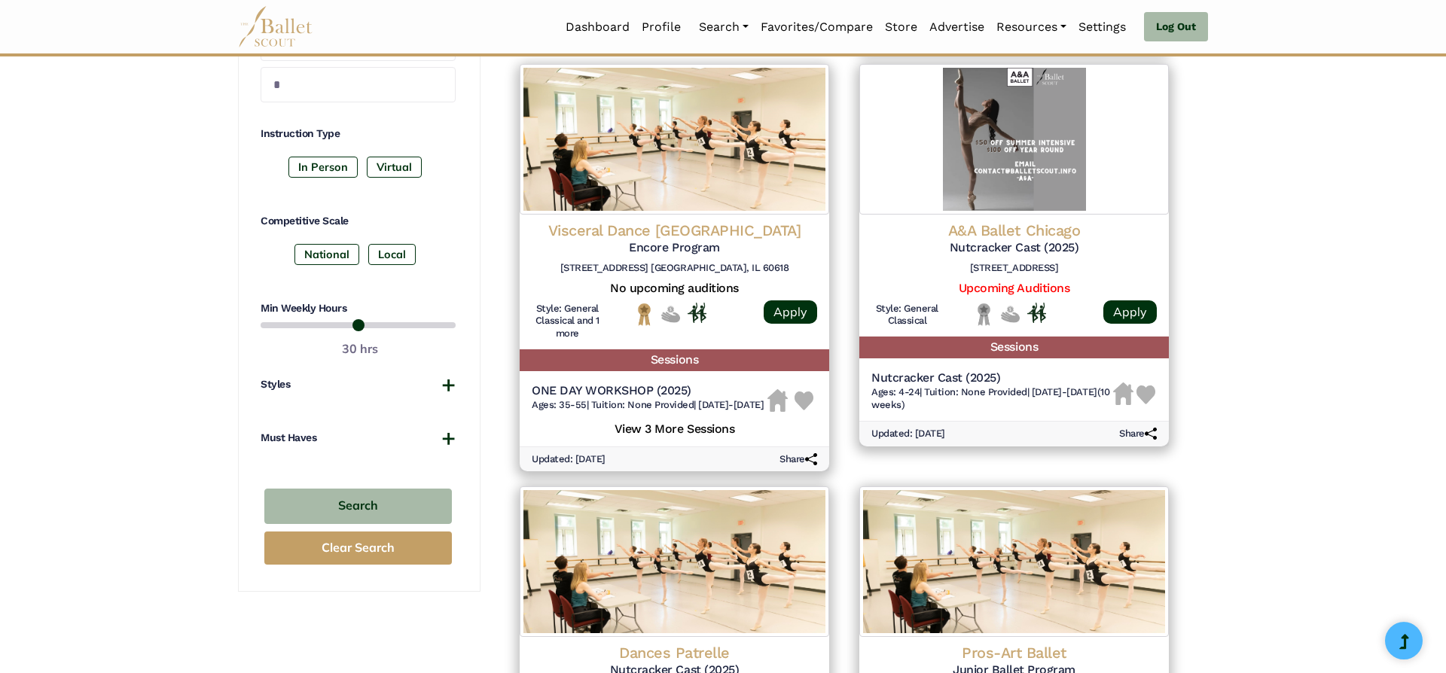
scroll to position [671, 0]
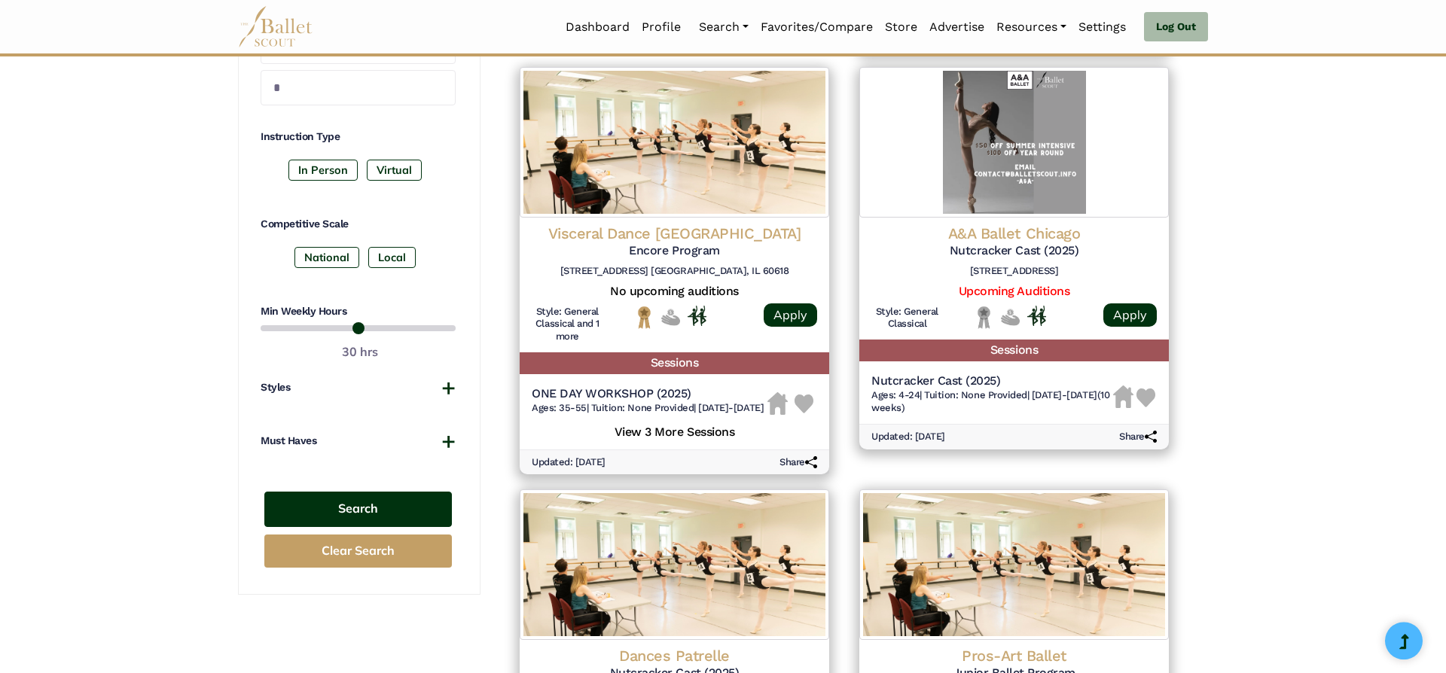
click at [343, 501] on button "Search" at bounding box center [357, 509] width 187 height 35
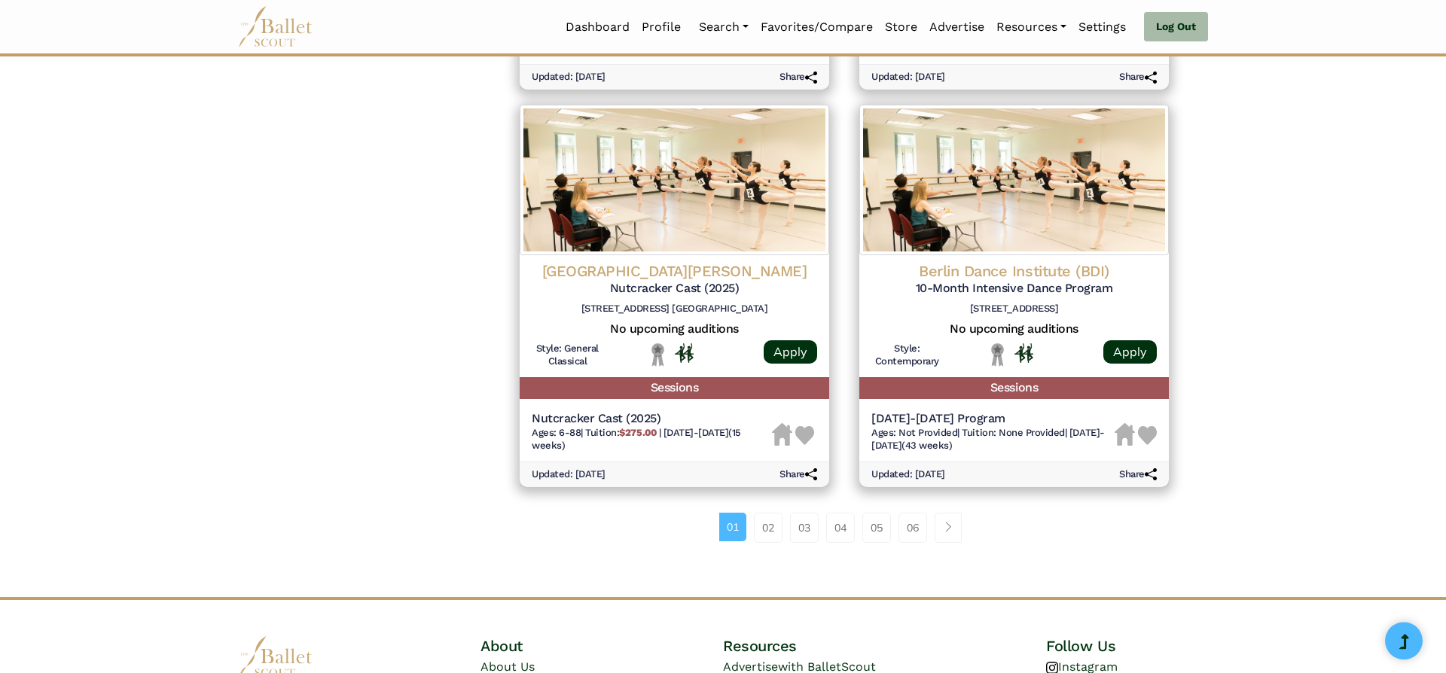
scroll to position [1812, 0]
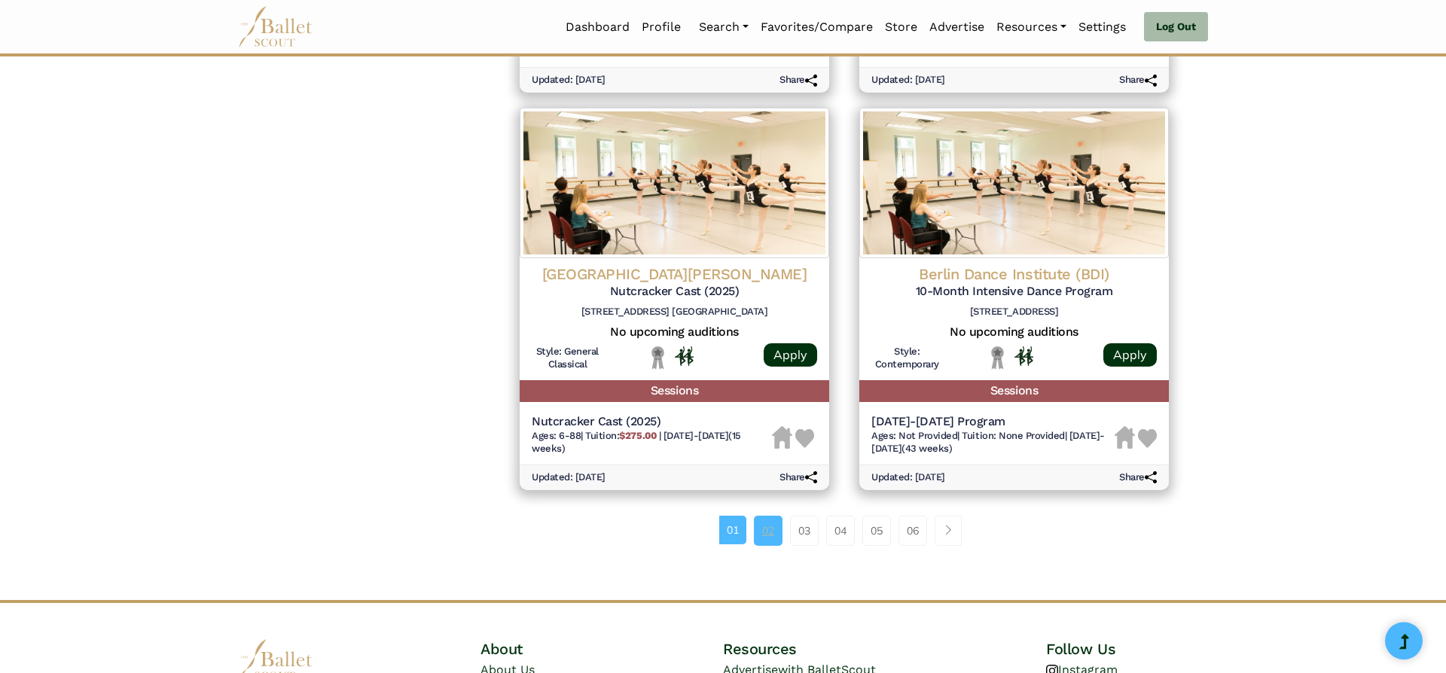
click at [767, 544] on link "02" at bounding box center [768, 531] width 29 height 30
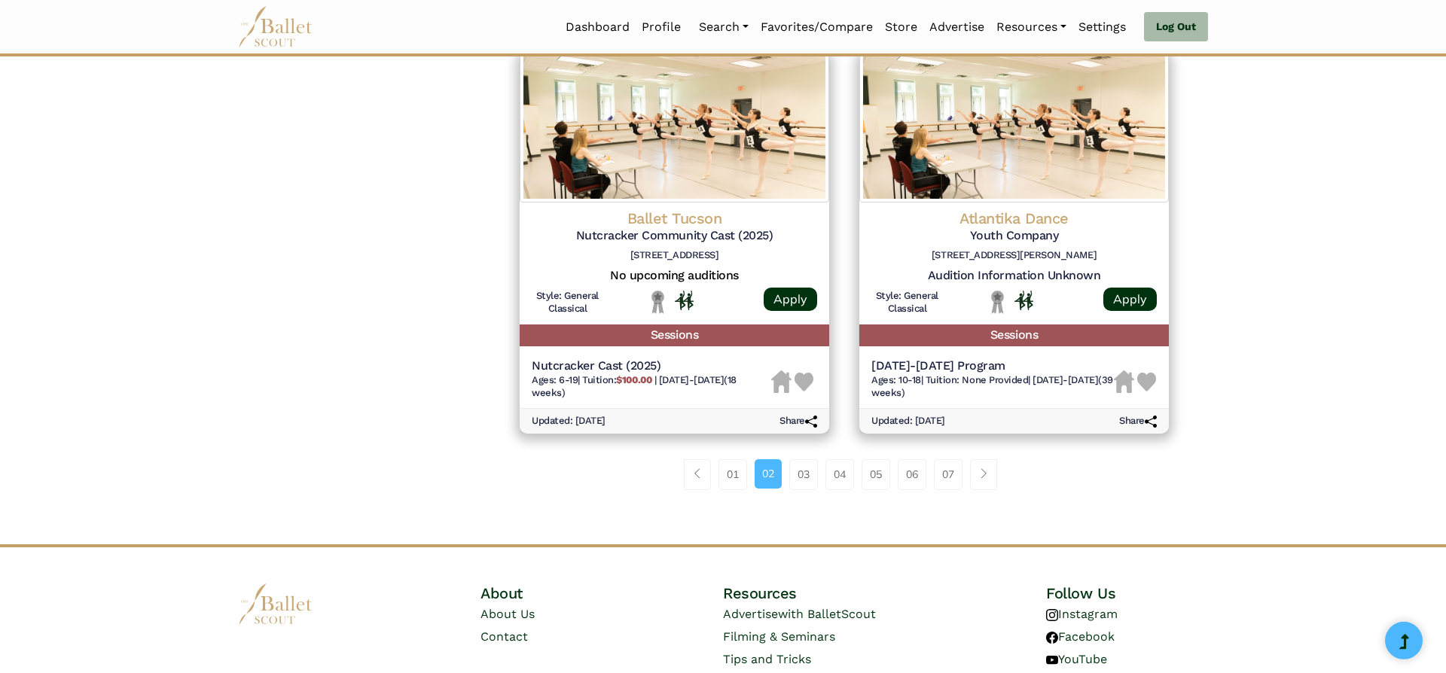
scroll to position [1989, 0]
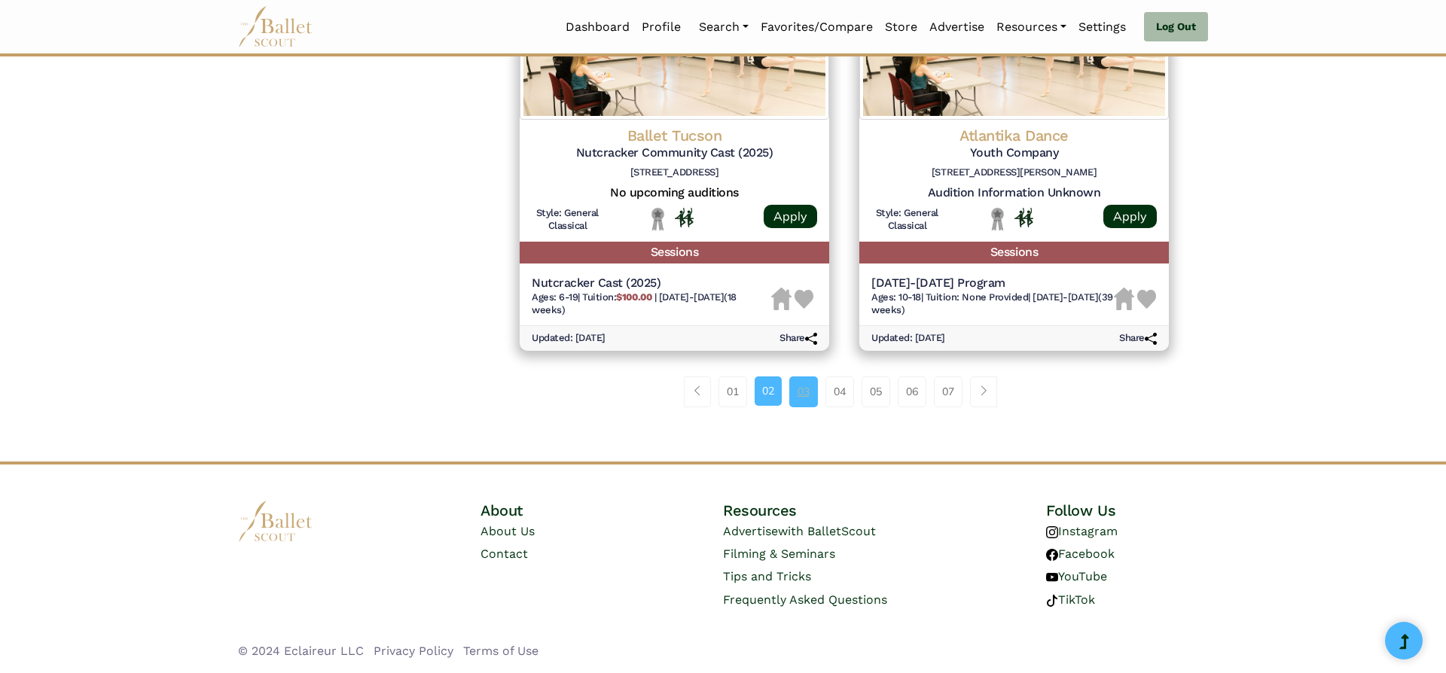
click at [798, 390] on link "03" at bounding box center [803, 391] width 29 height 30
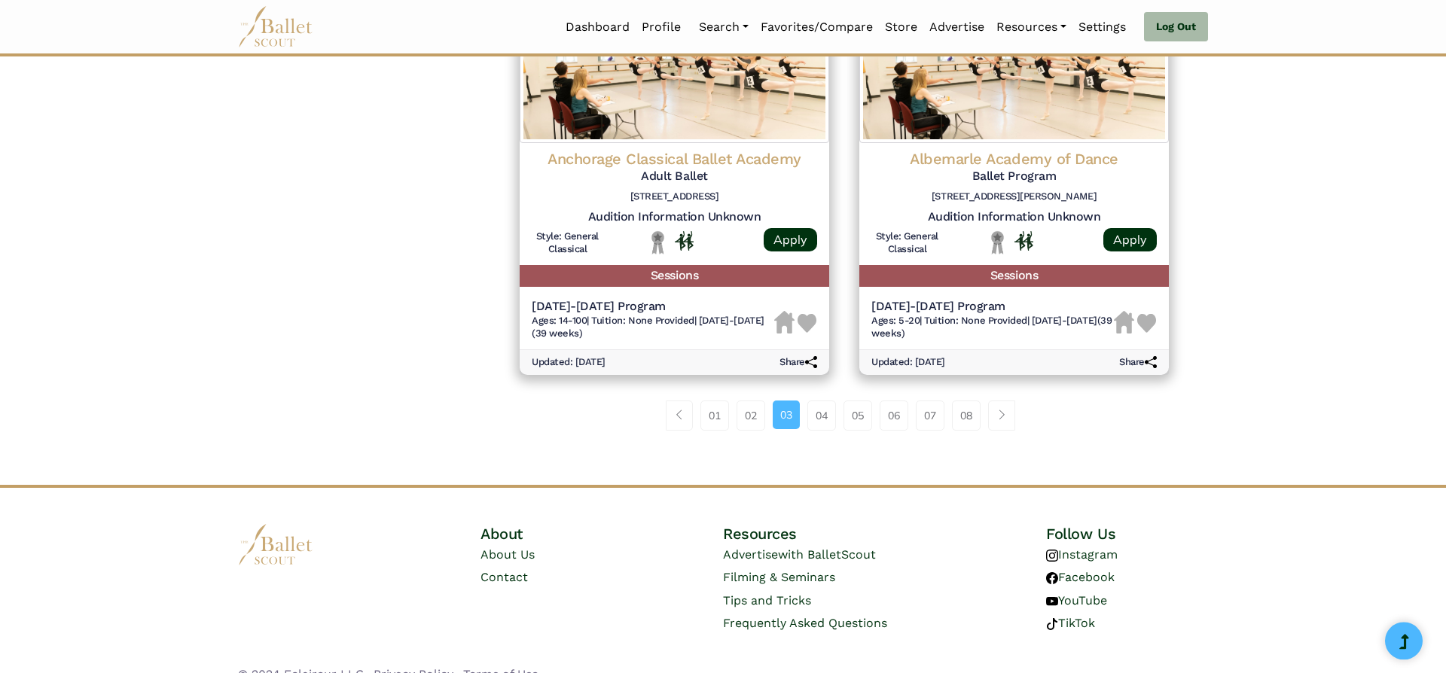
scroll to position [1931, 0]
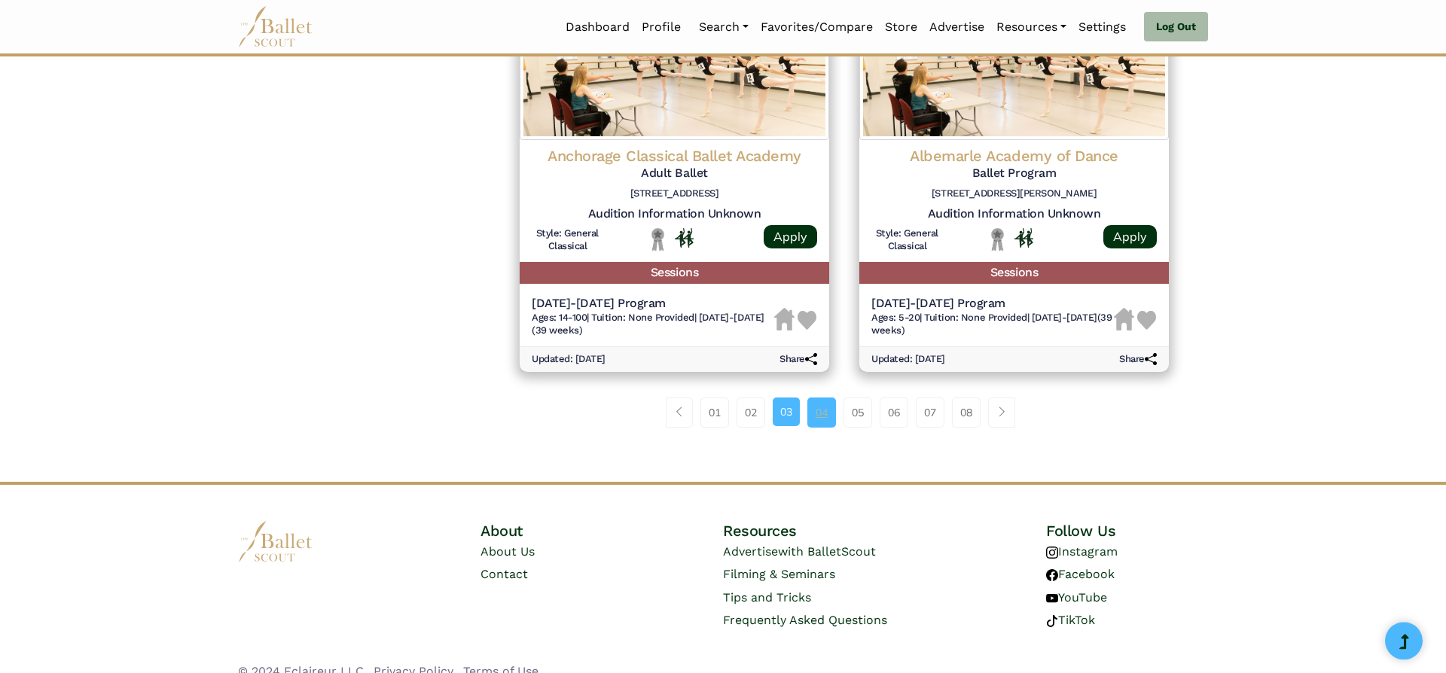
click at [810, 425] on link "04" at bounding box center [821, 413] width 29 height 30
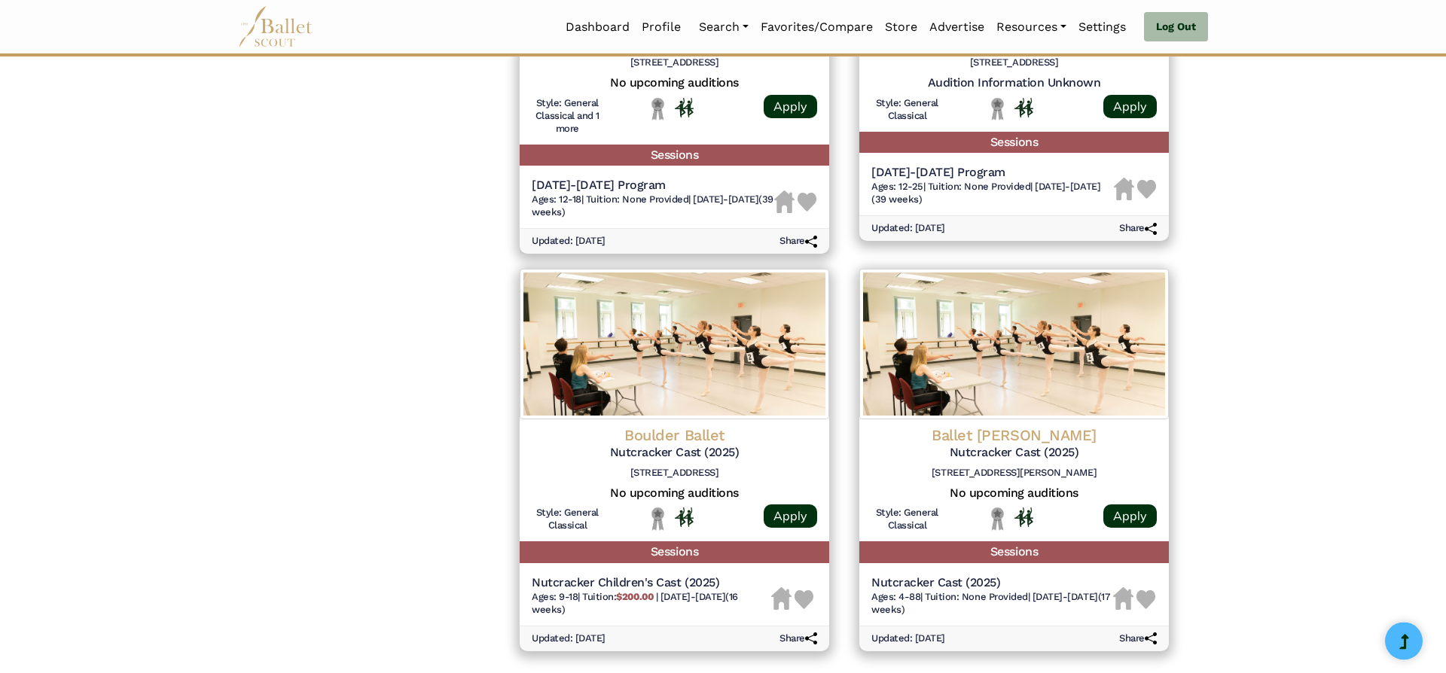
scroll to position [1873, 0]
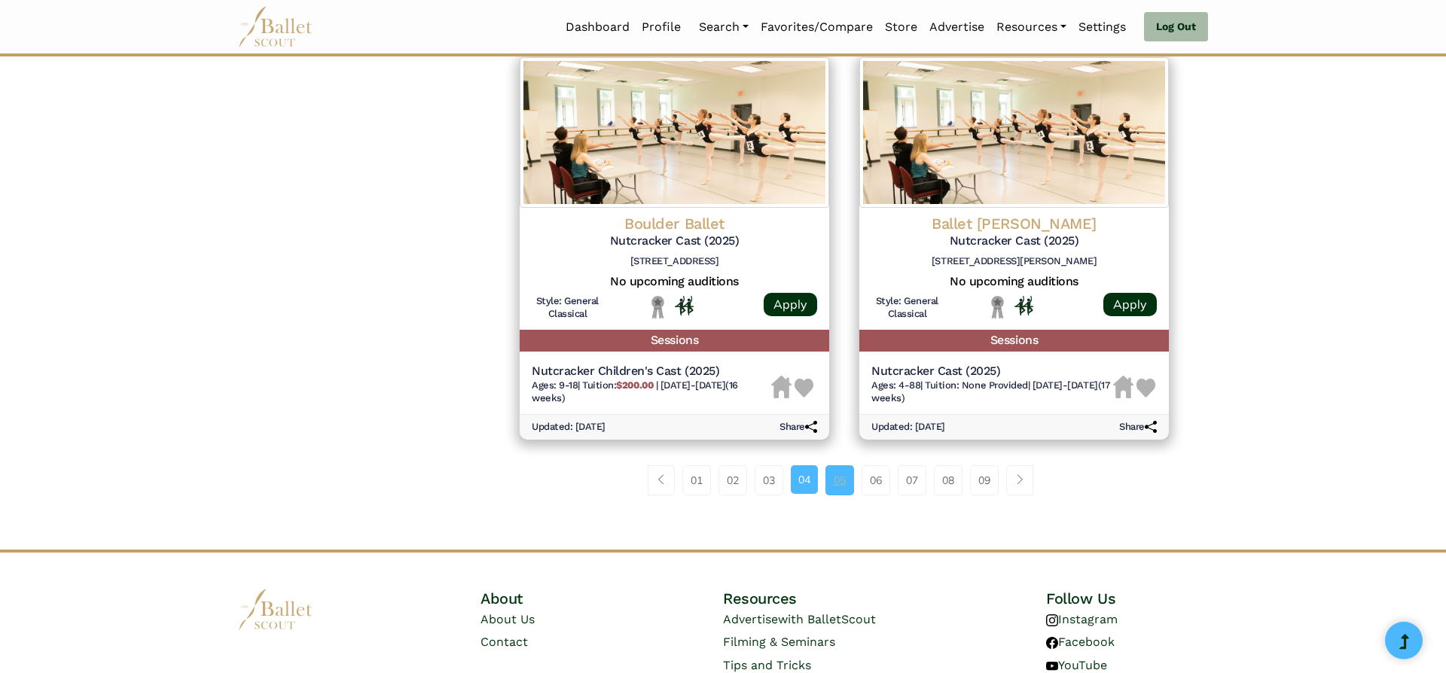
click at [837, 495] on link "05" at bounding box center [839, 480] width 29 height 30
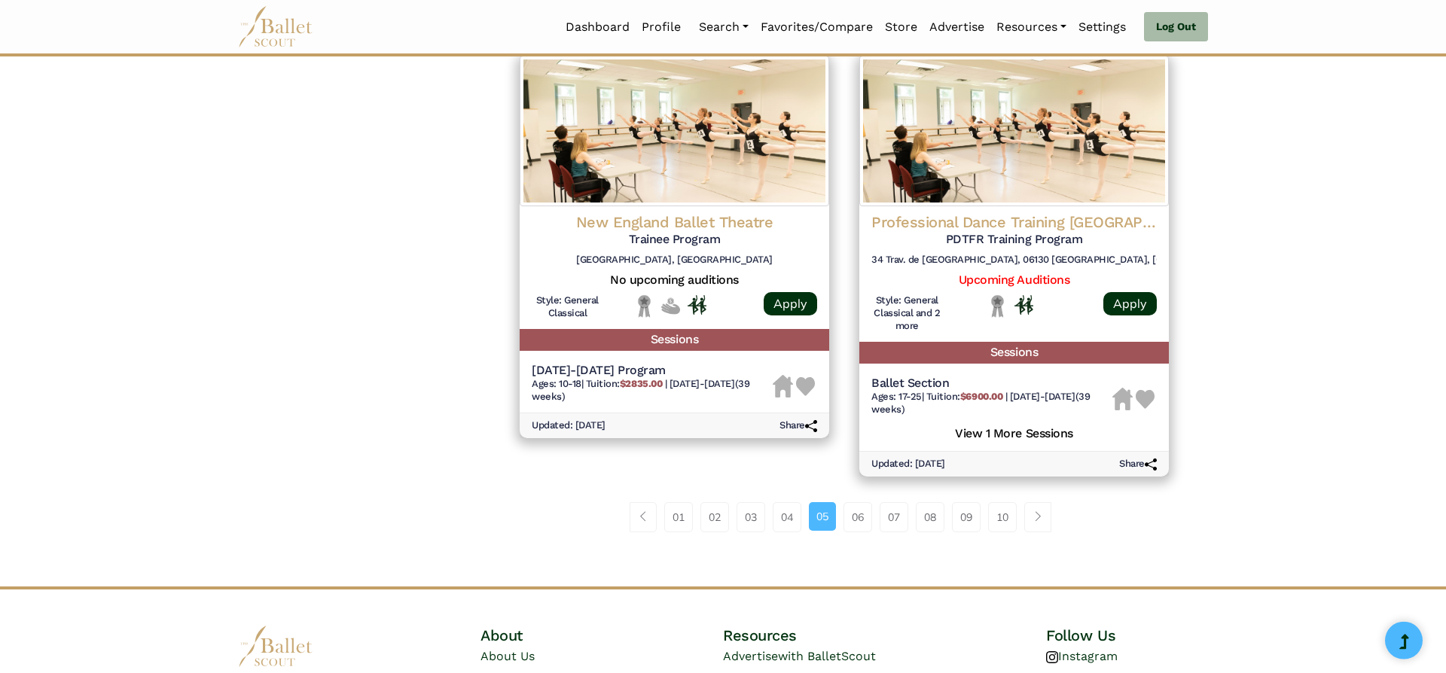
scroll to position [1878, 0]
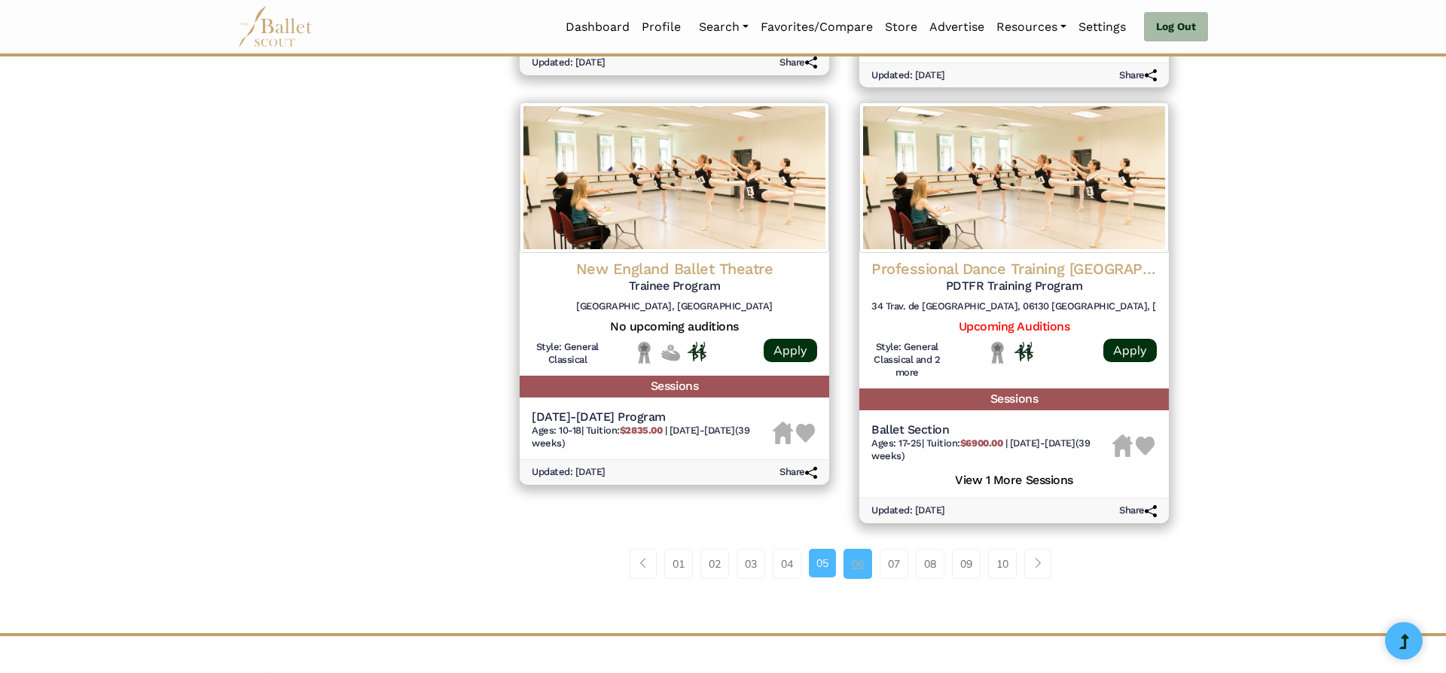
click at [852, 565] on link "06" at bounding box center [857, 564] width 29 height 30
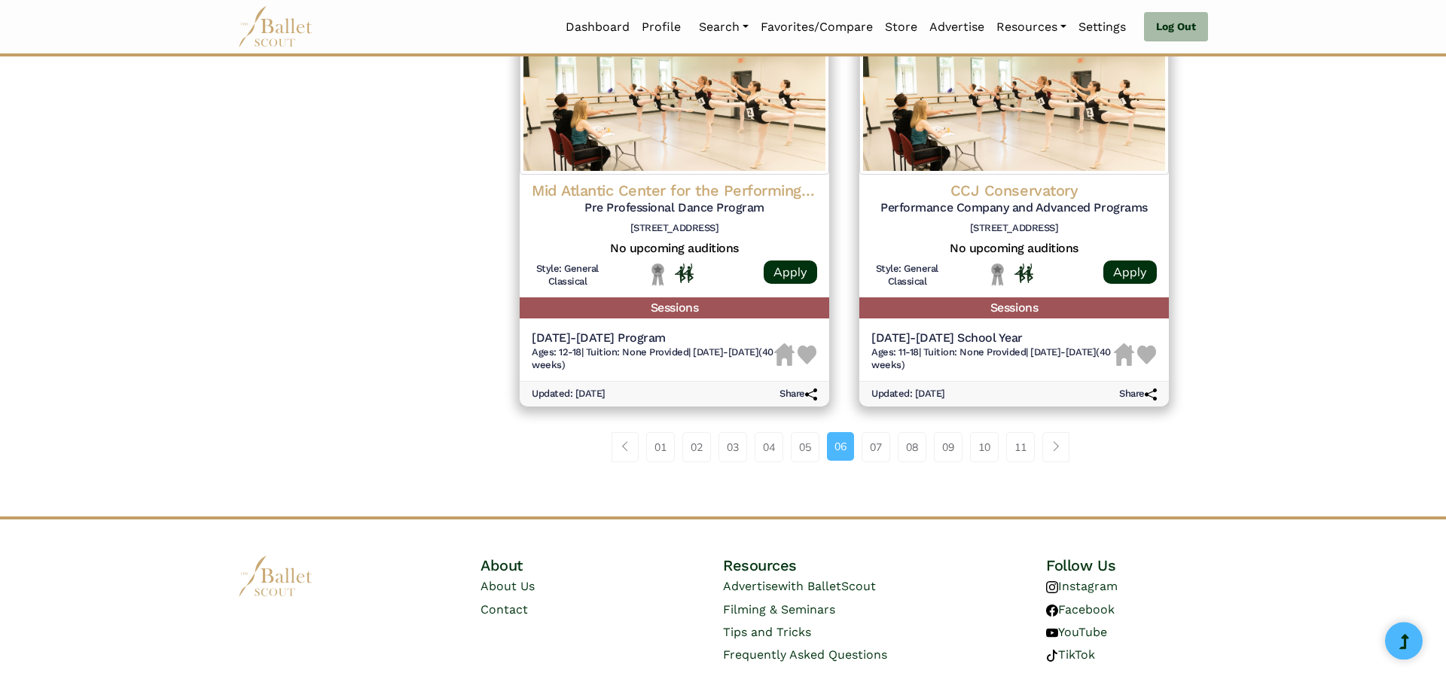
scroll to position [1962, 0]
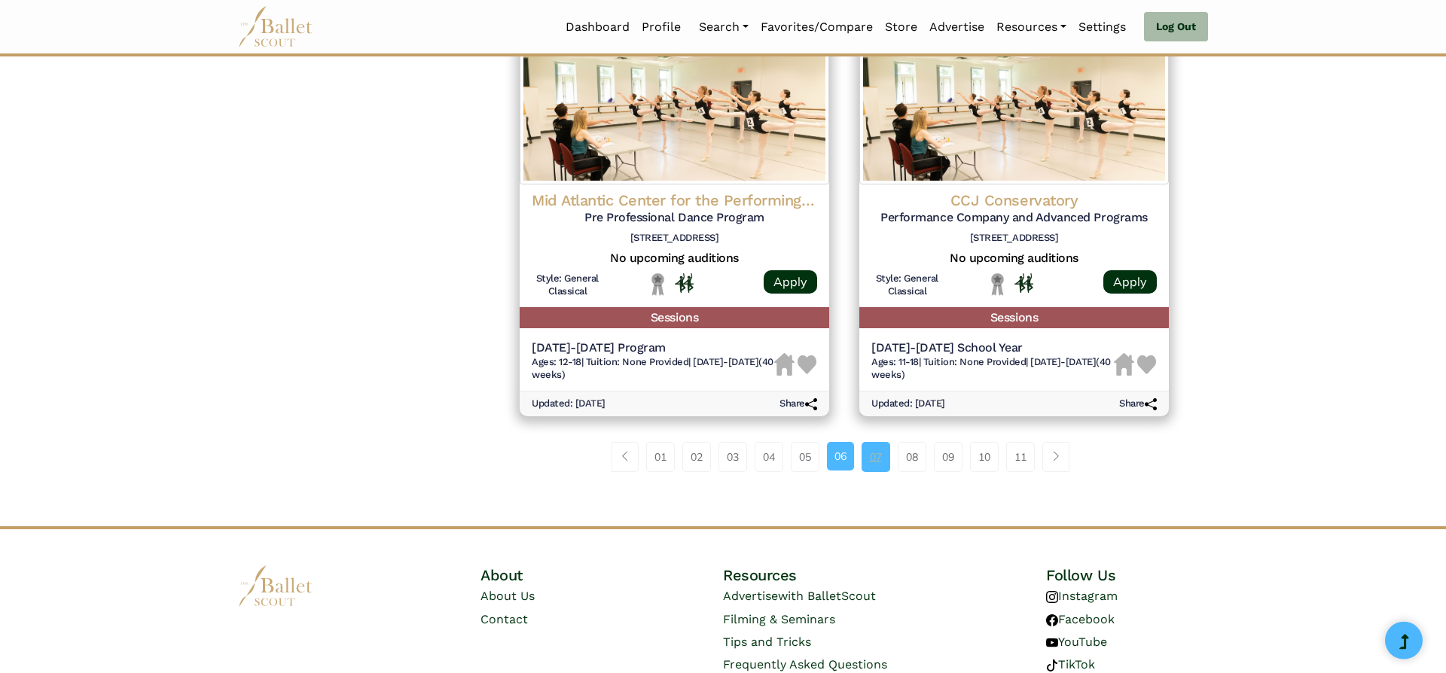
click at [881, 463] on link "07" at bounding box center [875, 457] width 29 height 30
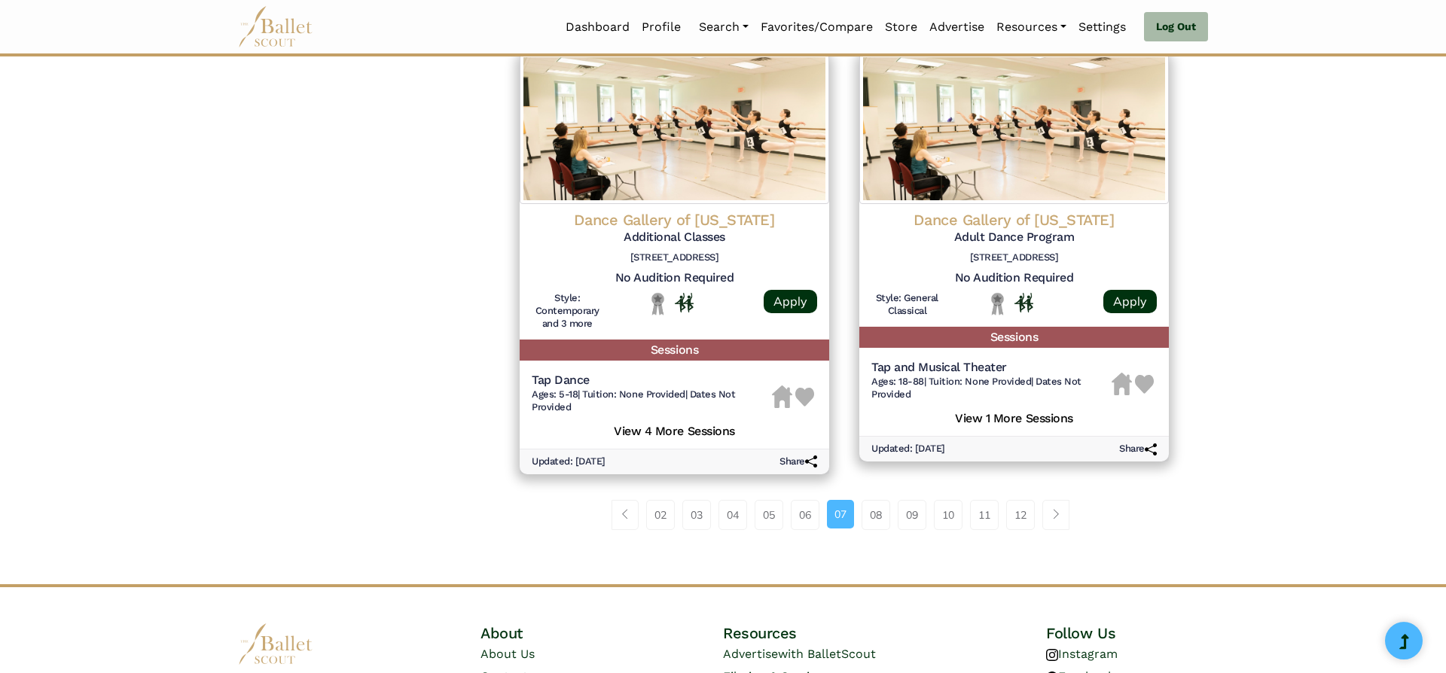
scroll to position [1962, 0]
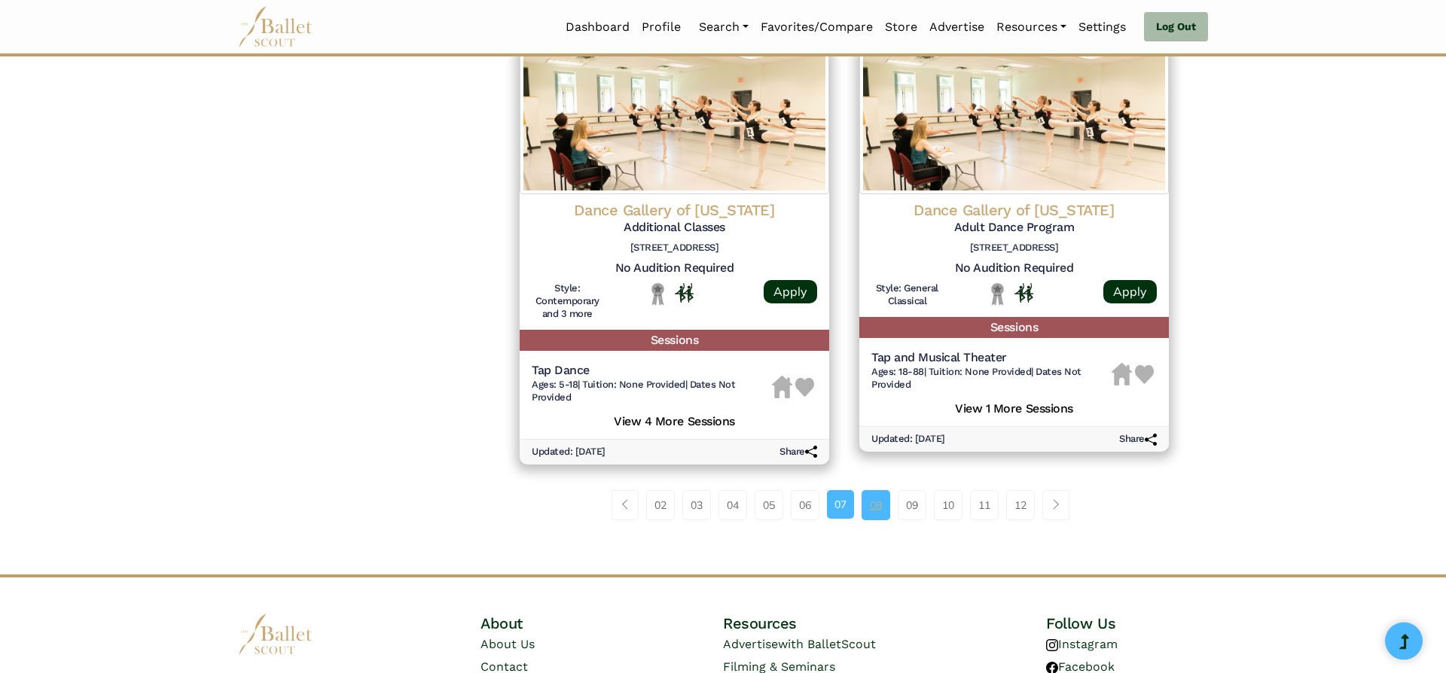
click at [879, 515] on link "08" at bounding box center [875, 505] width 29 height 30
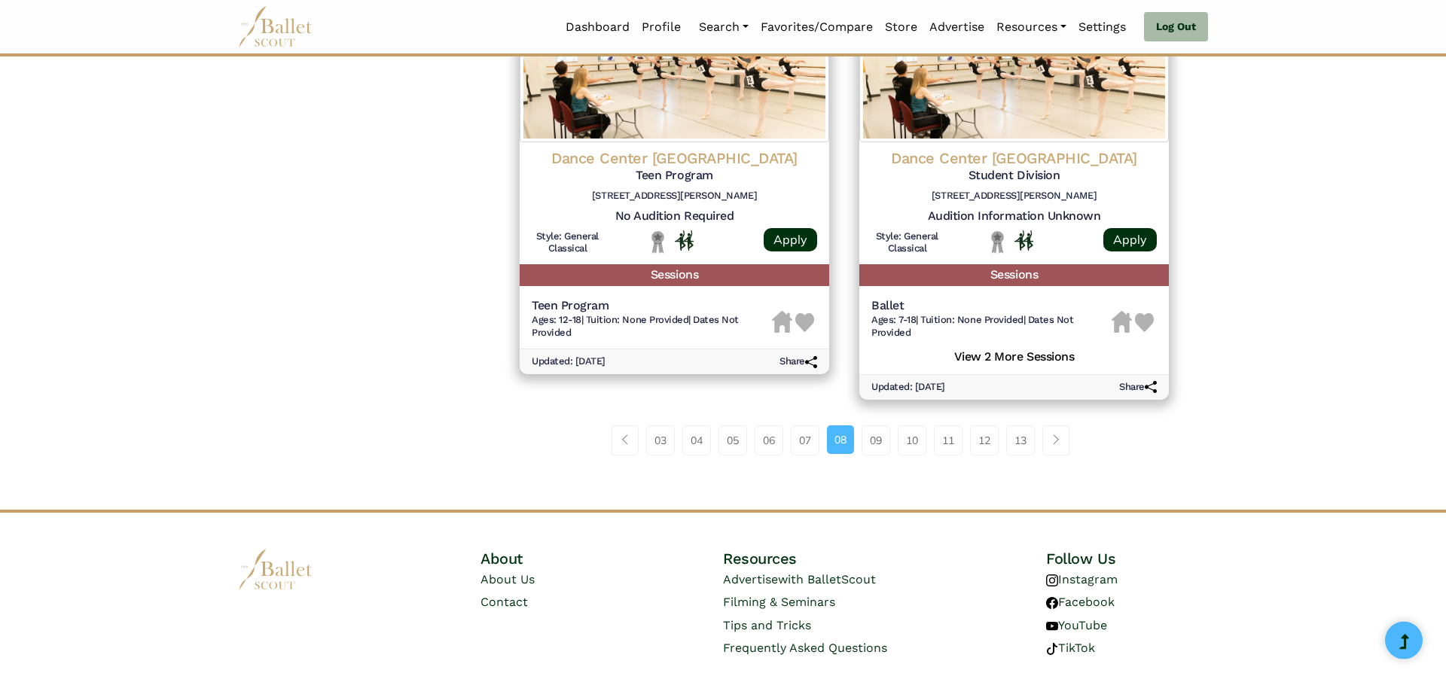
scroll to position [2008, 0]
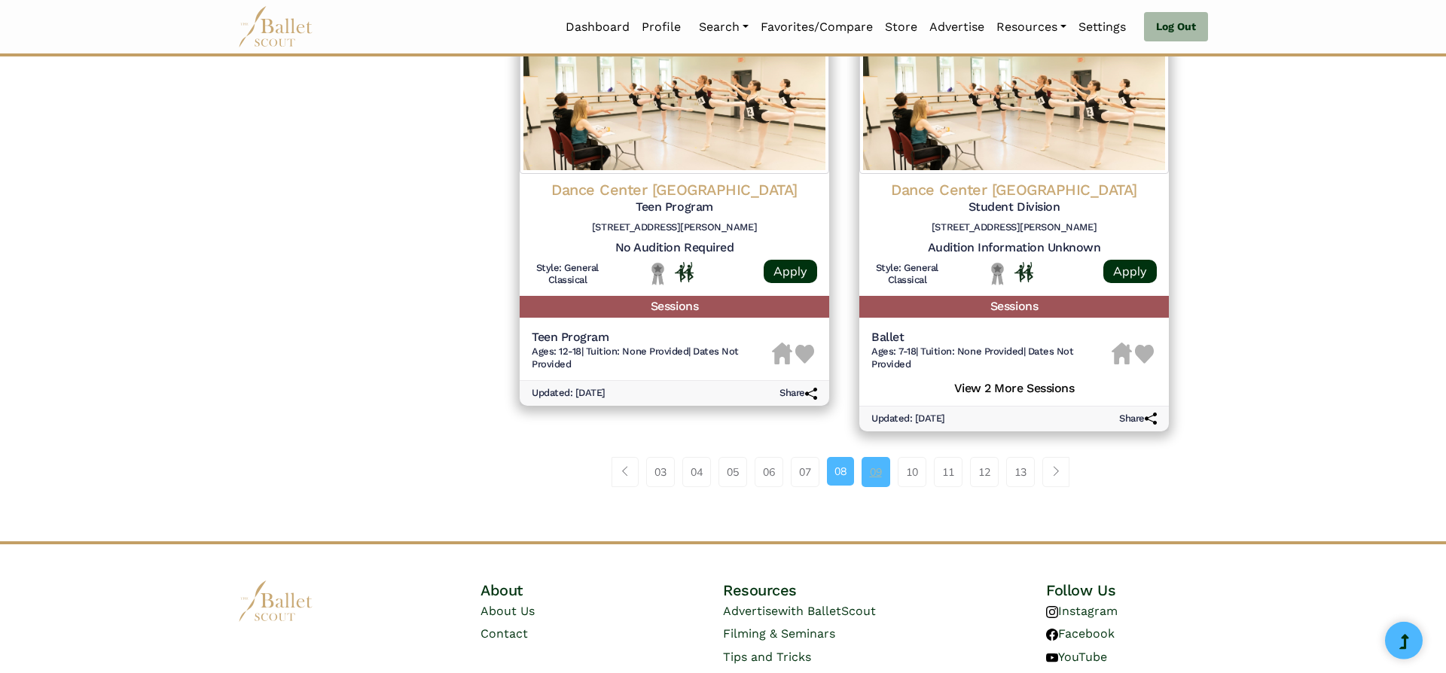
click at [878, 471] on link "09" at bounding box center [875, 472] width 29 height 30
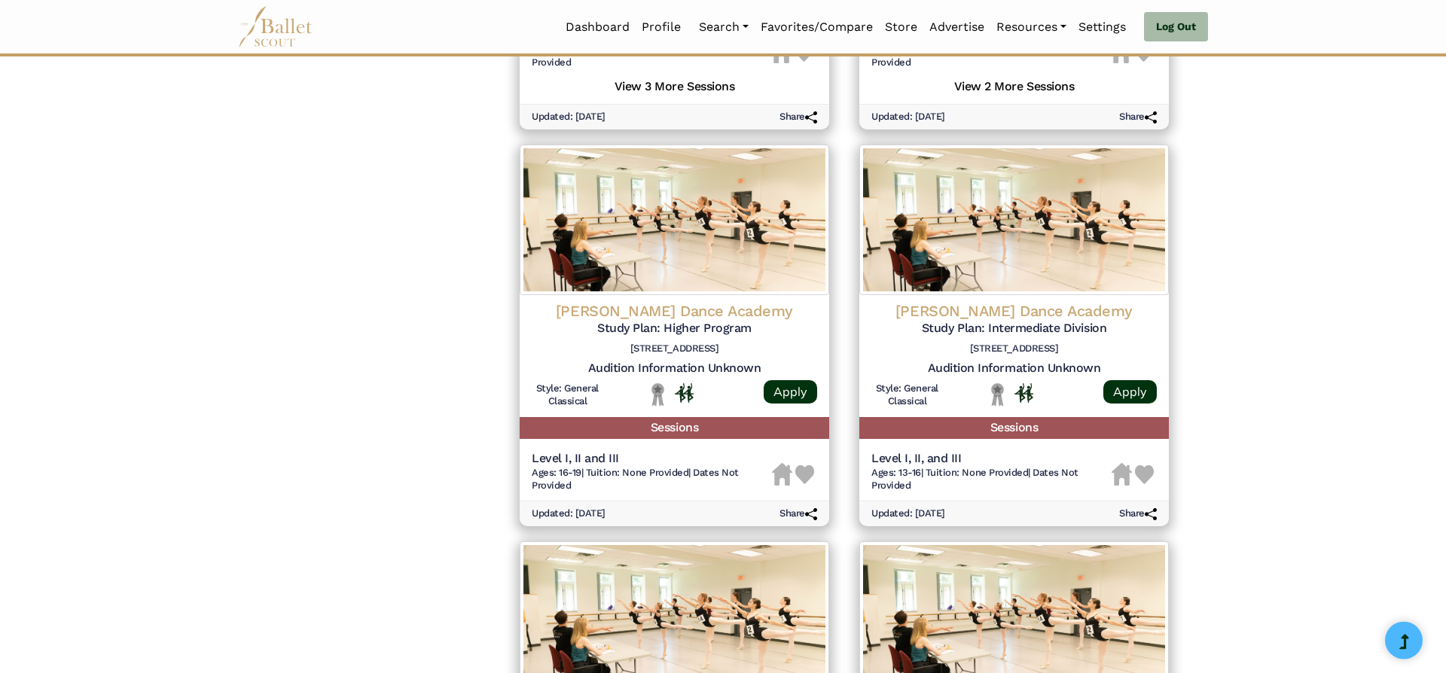
scroll to position [1459, 0]
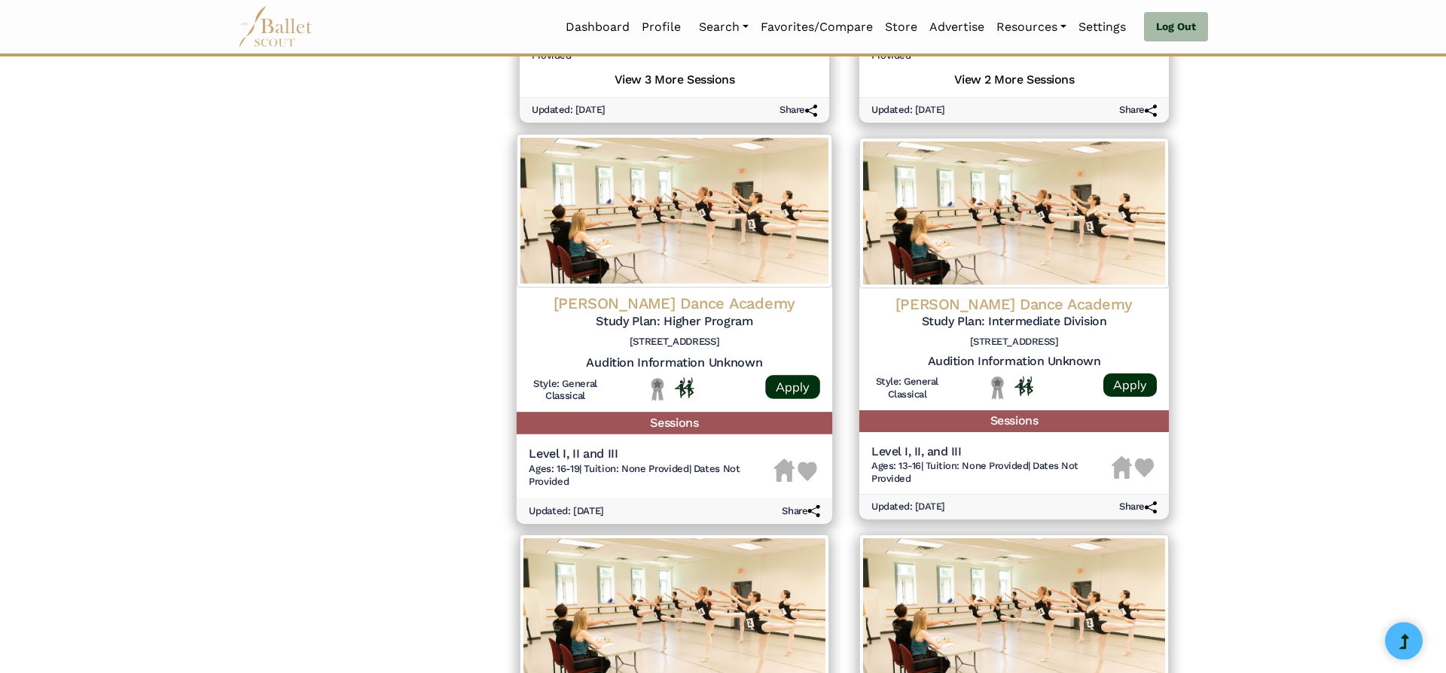
click at [695, 303] on h4 "[PERSON_NAME] Dance Academy" at bounding box center [674, 304] width 291 height 20
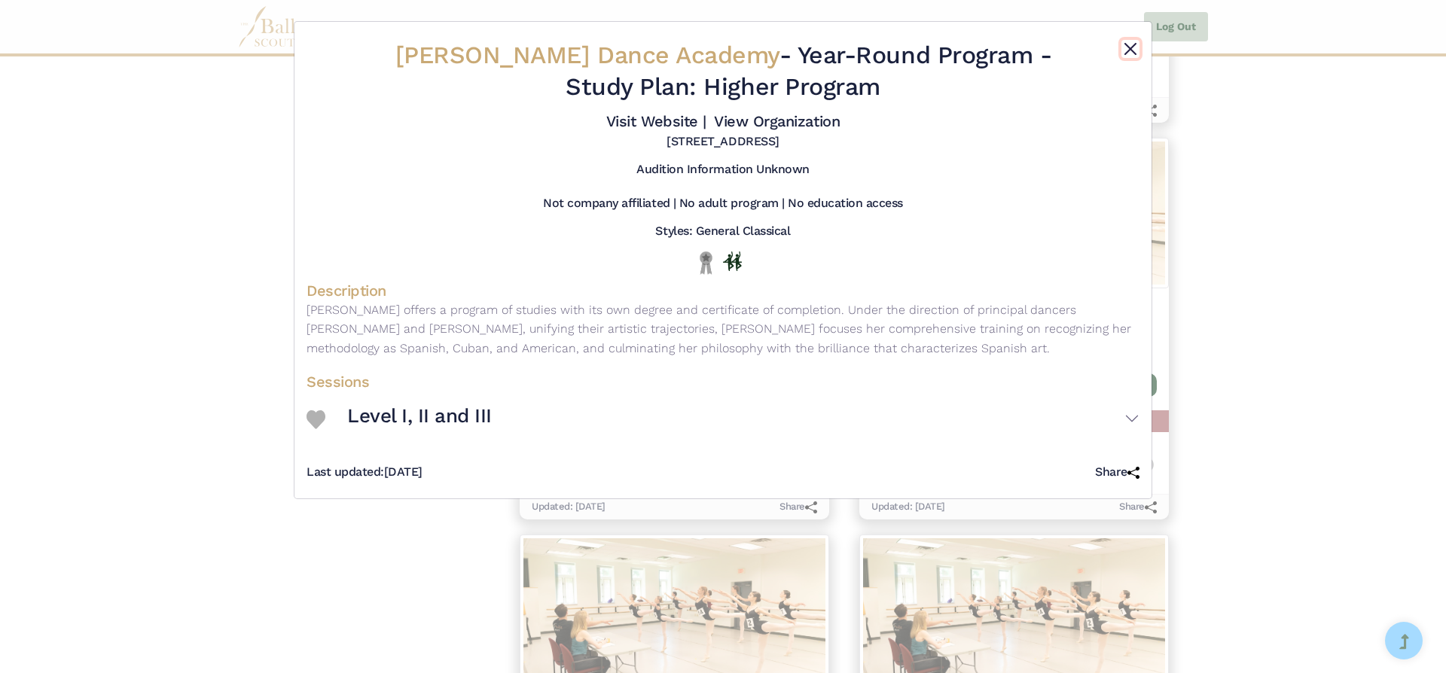
click at [1127, 47] on button "Close" at bounding box center [1130, 49] width 18 height 18
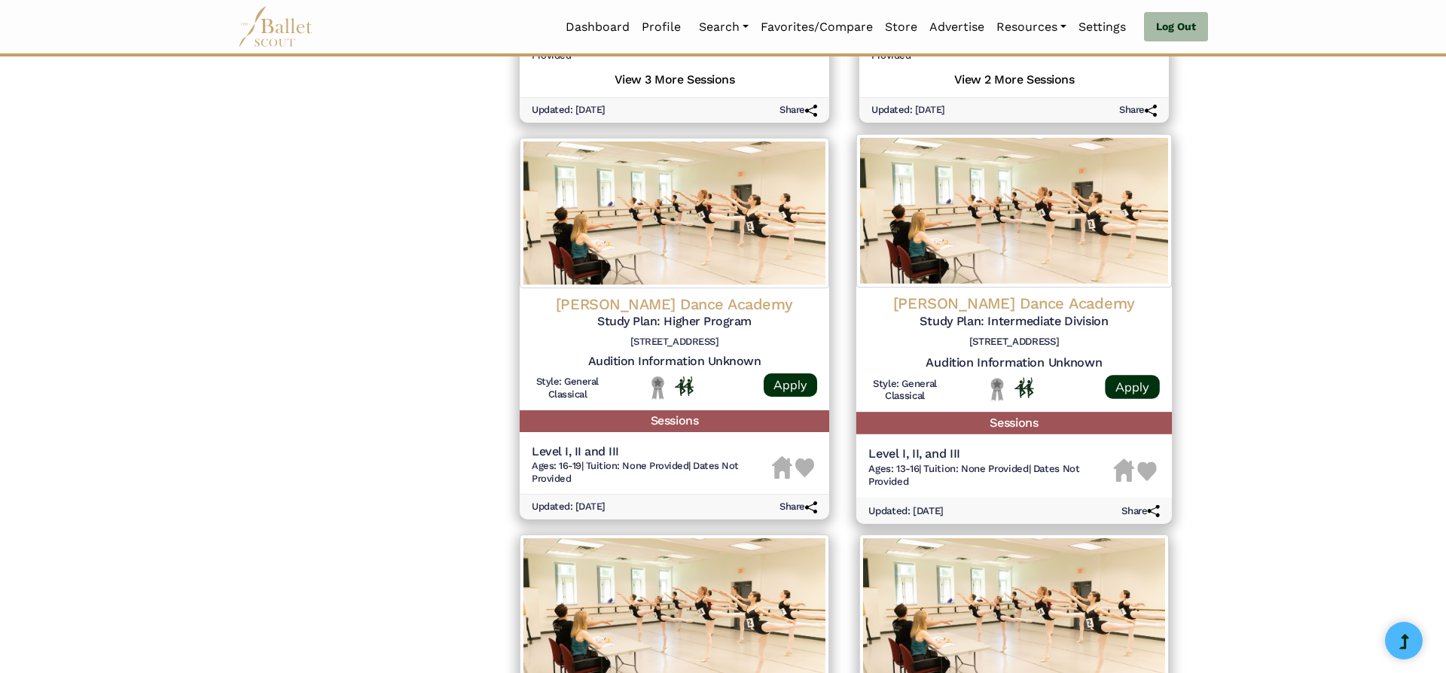
click at [1006, 309] on h4 "[PERSON_NAME] Dance Academy" at bounding box center [1013, 304] width 291 height 20
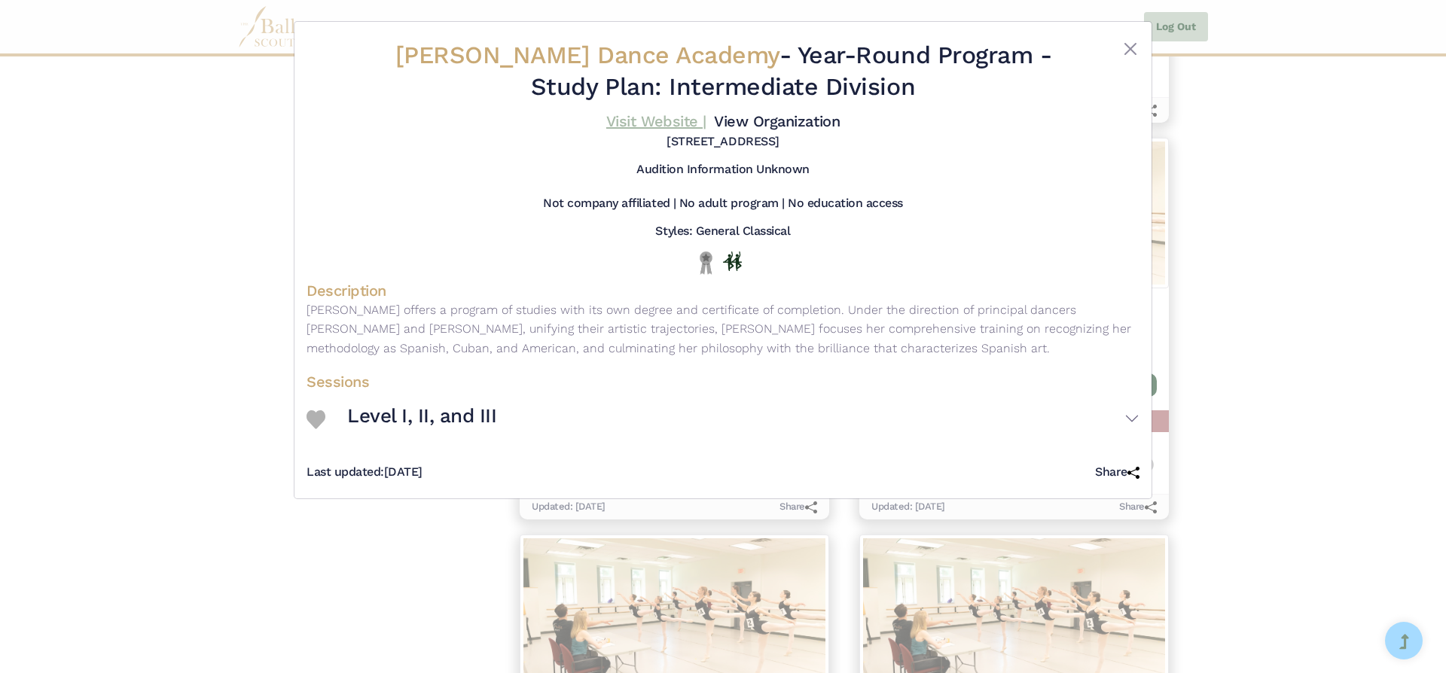
click at [636, 121] on link "Visit Website |" at bounding box center [656, 121] width 100 height 18
click at [1135, 44] on button "Close" at bounding box center [1130, 49] width 18 height 18
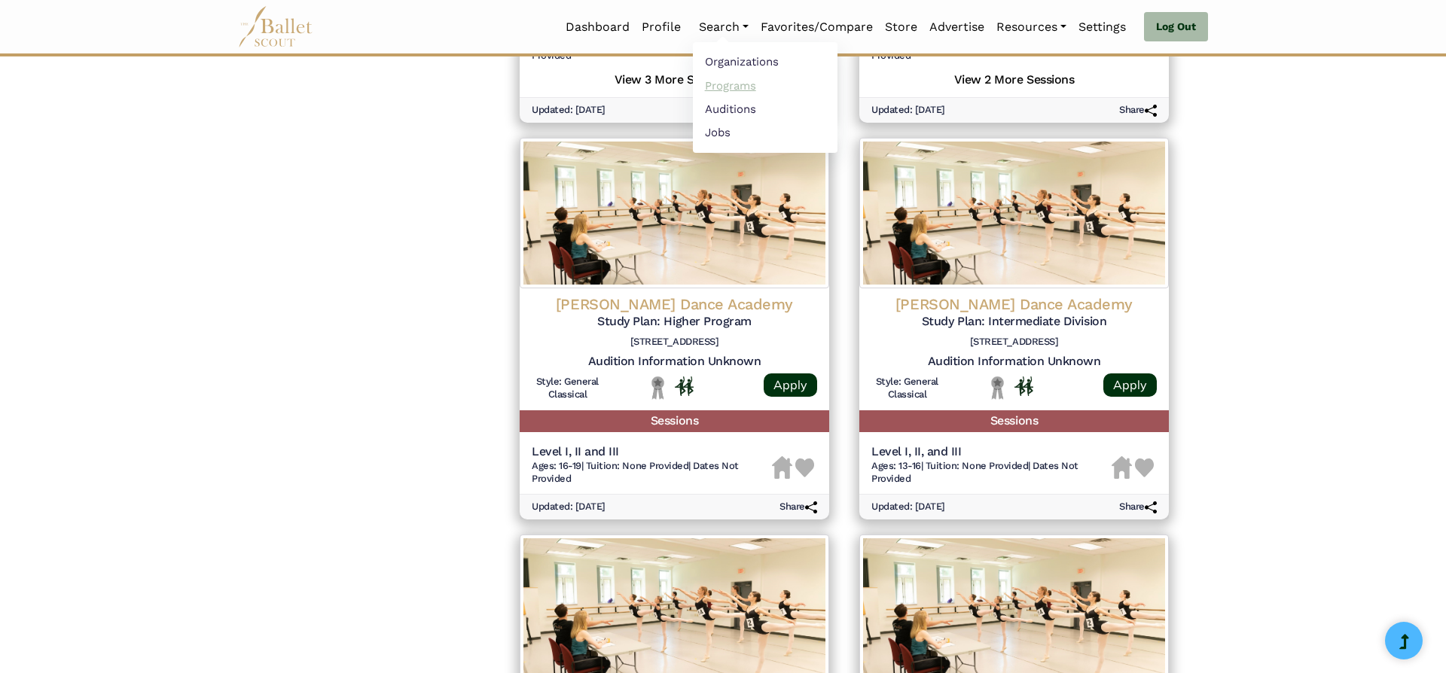
click at [724, 85] on link "Programs" at bounding box center [765, 85] width 145 height 23
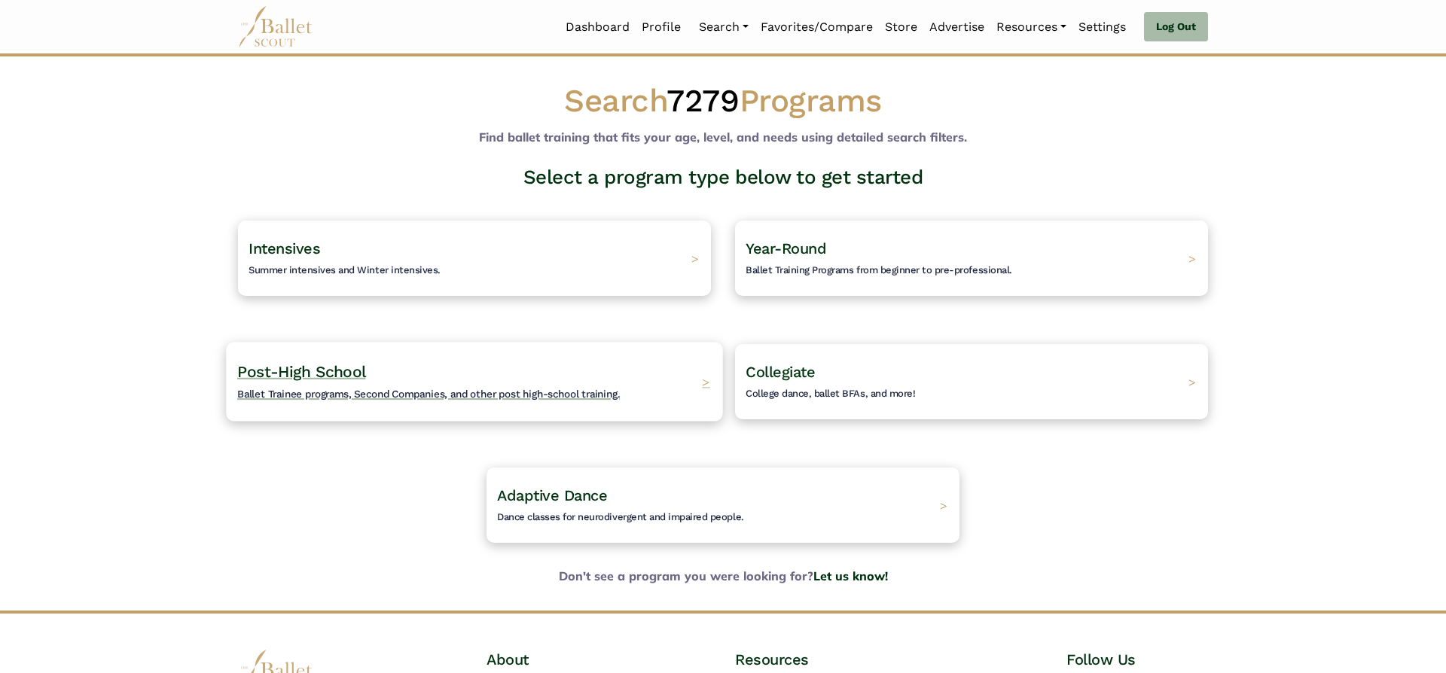
click at [284, 361] on div "Post-High School Ballet Trainee programs, Second Companies, and other post high…" at bounding box center [474, 381] width 496 height 79
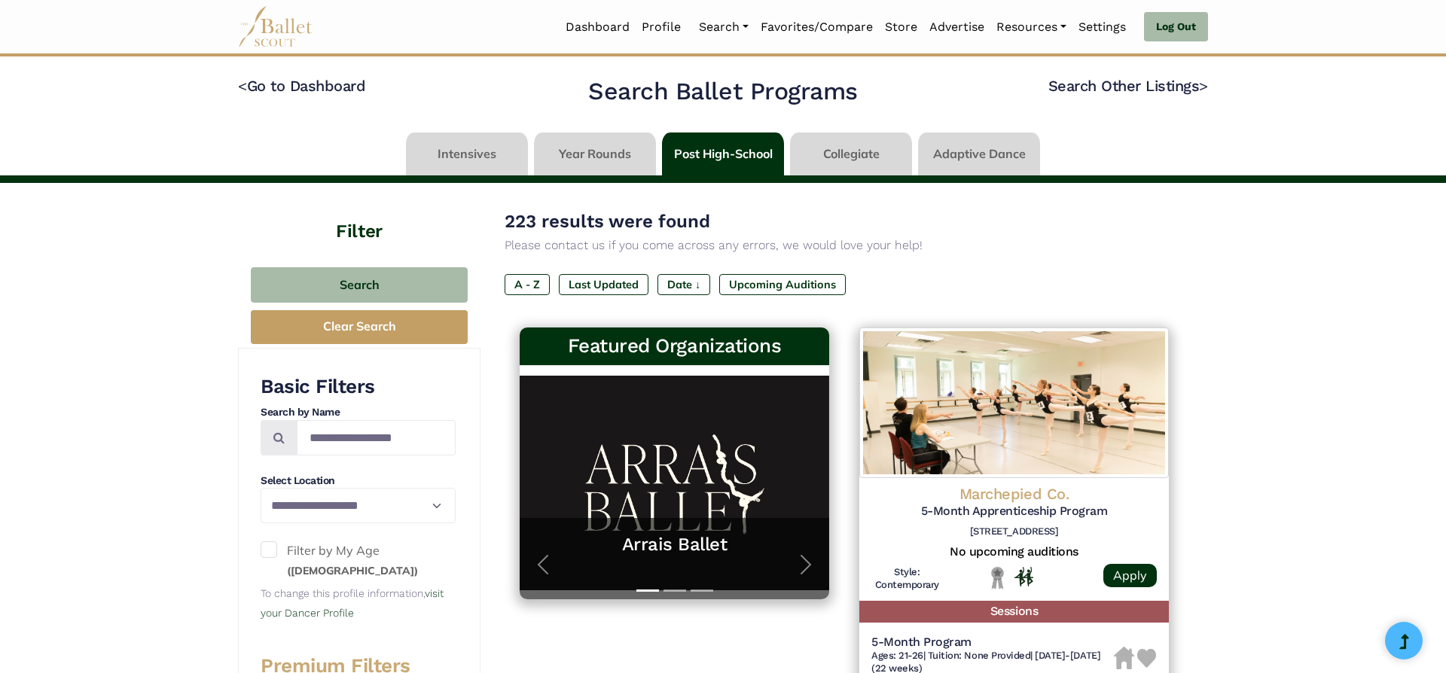
click at [266, 545] on span at bounding box center [269, 549] width 17 height 17
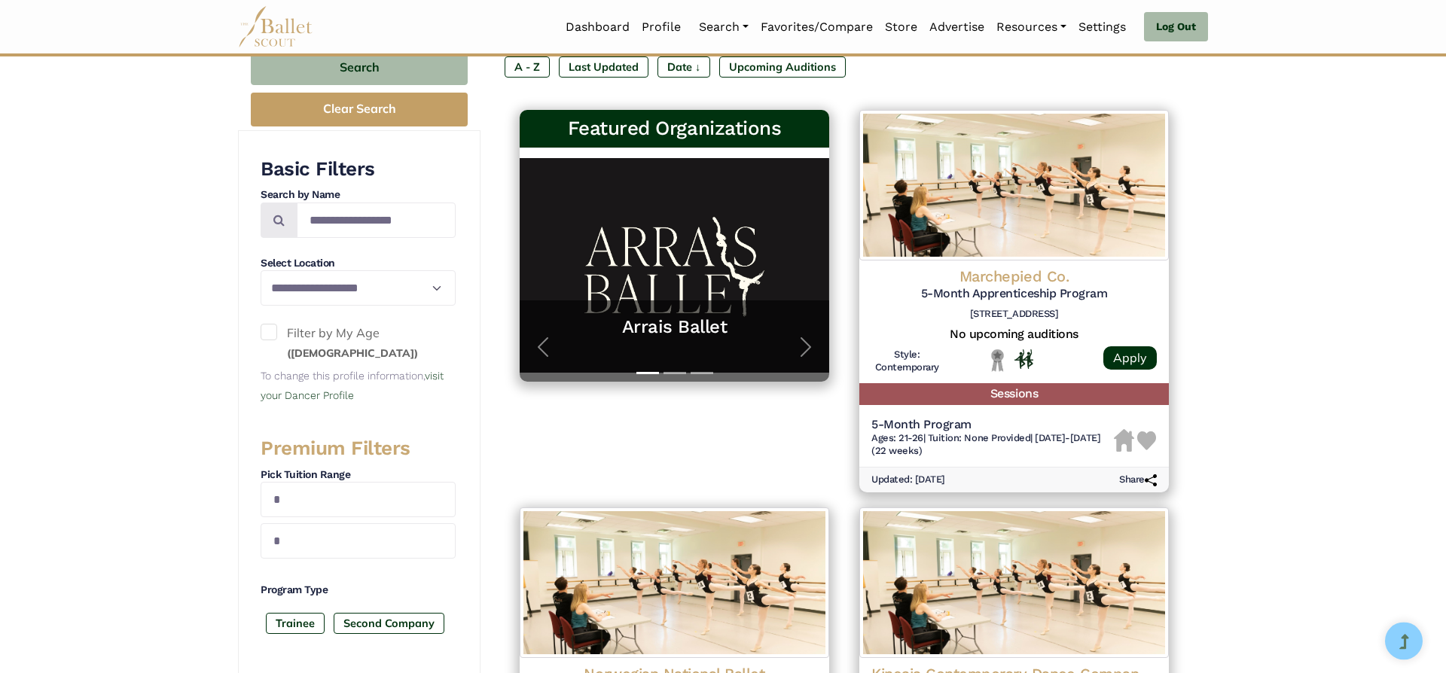
scroll to position [224, 0]
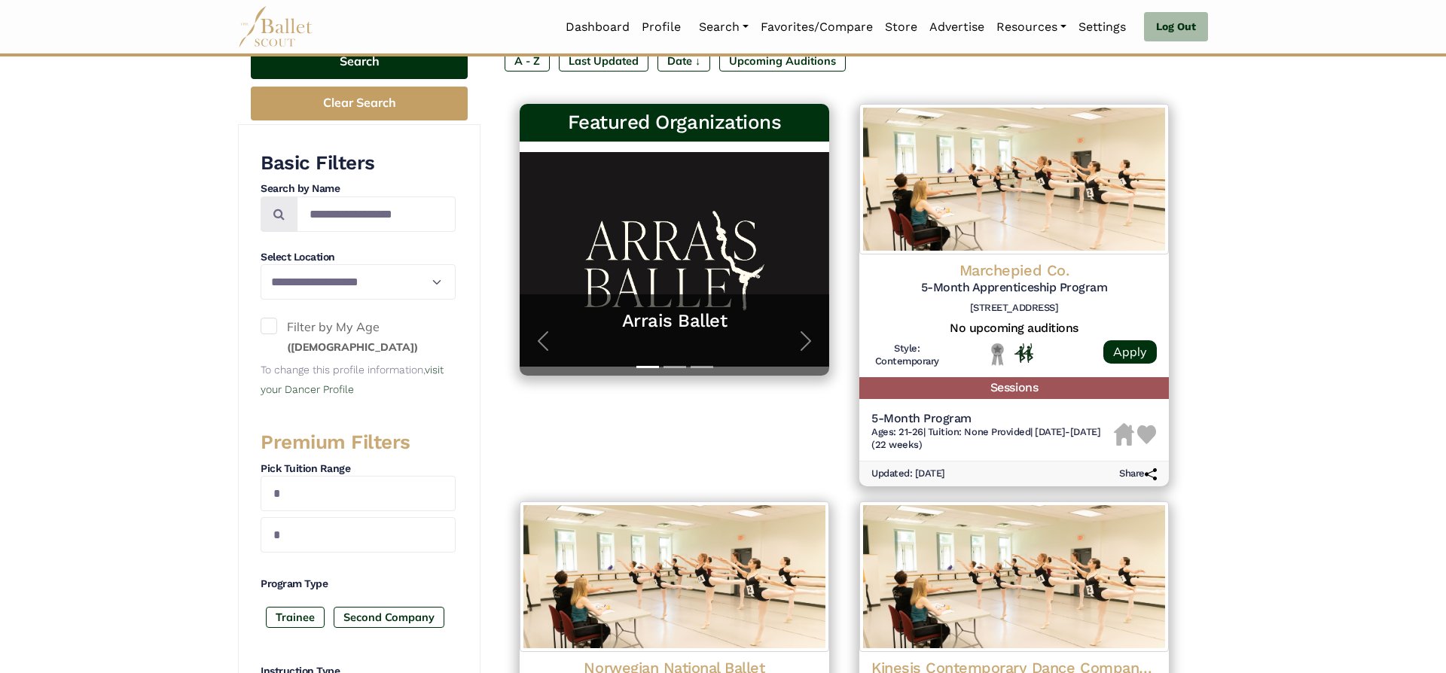
click at [361, 61] on button "Search" at bounding box center [359, 61] width 217 height 35
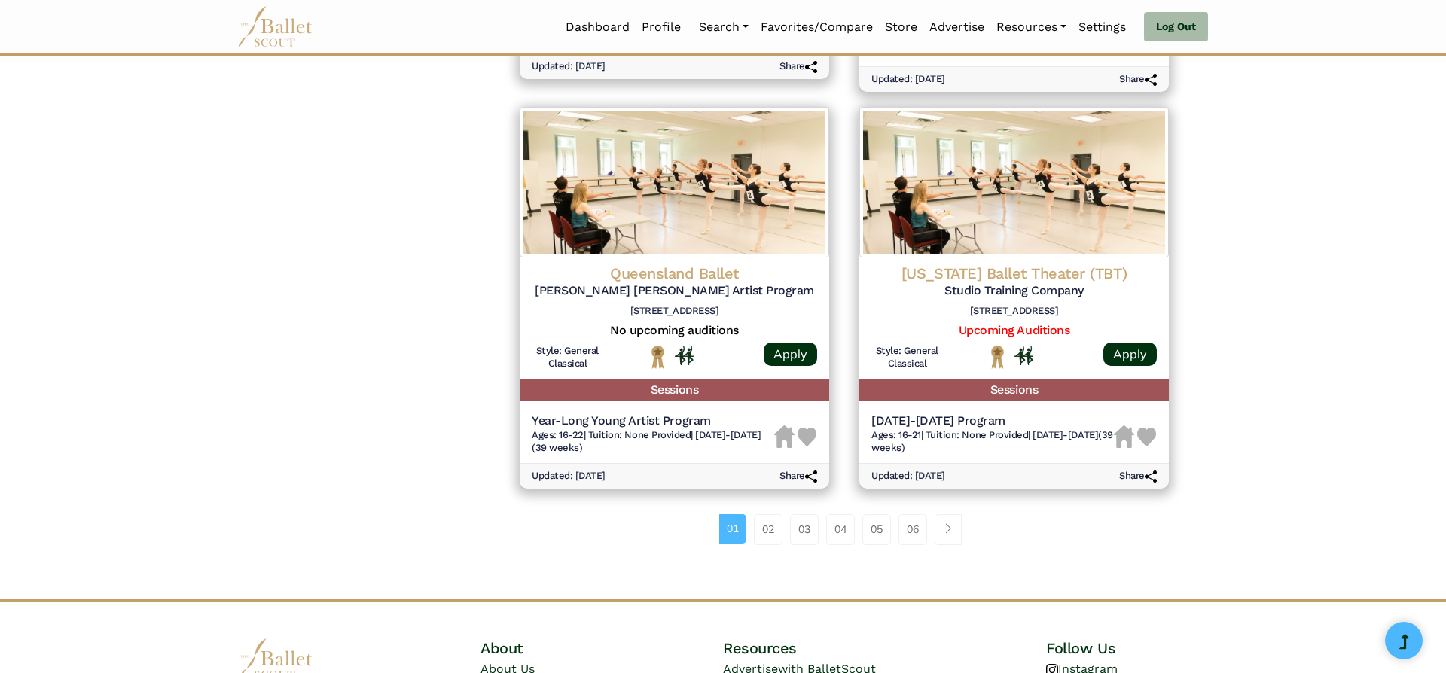
scroll to position [1846, 0]
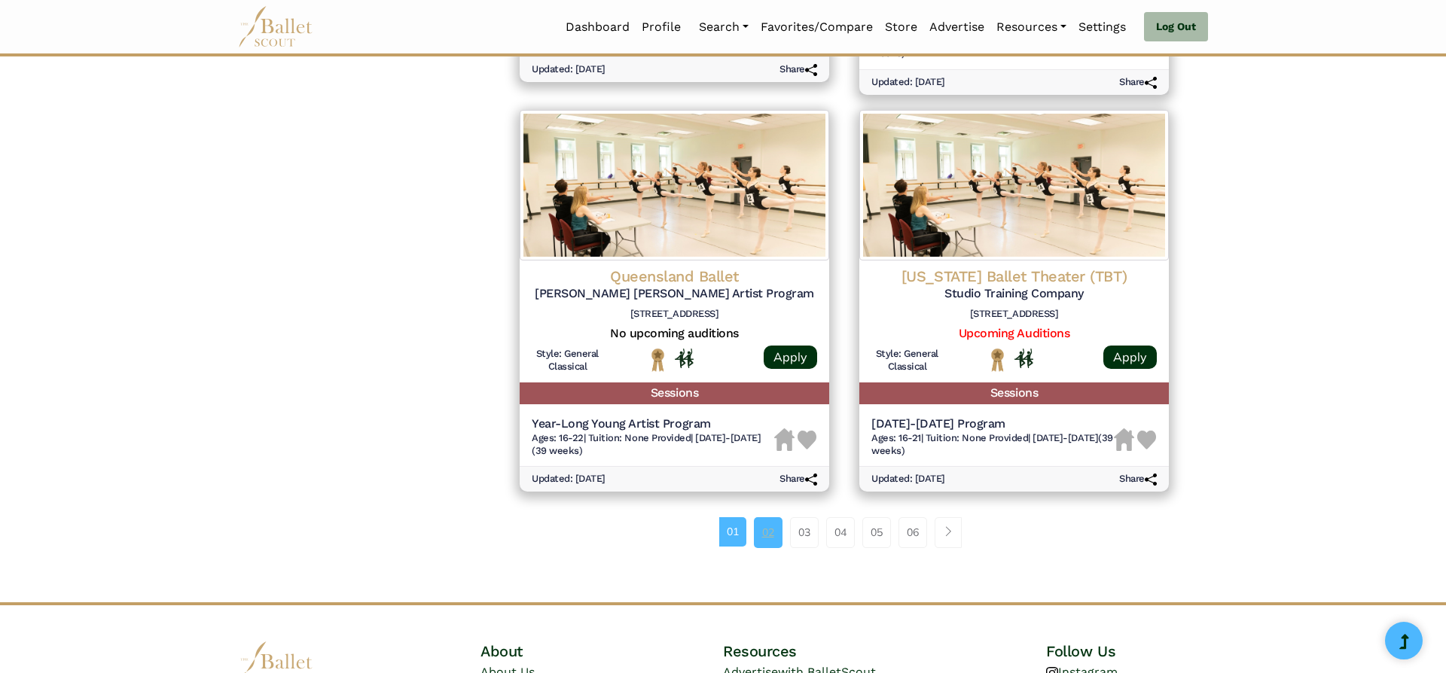
click at [768, 533] on link "02" at bounding box center [768, 532] width 29 height 30
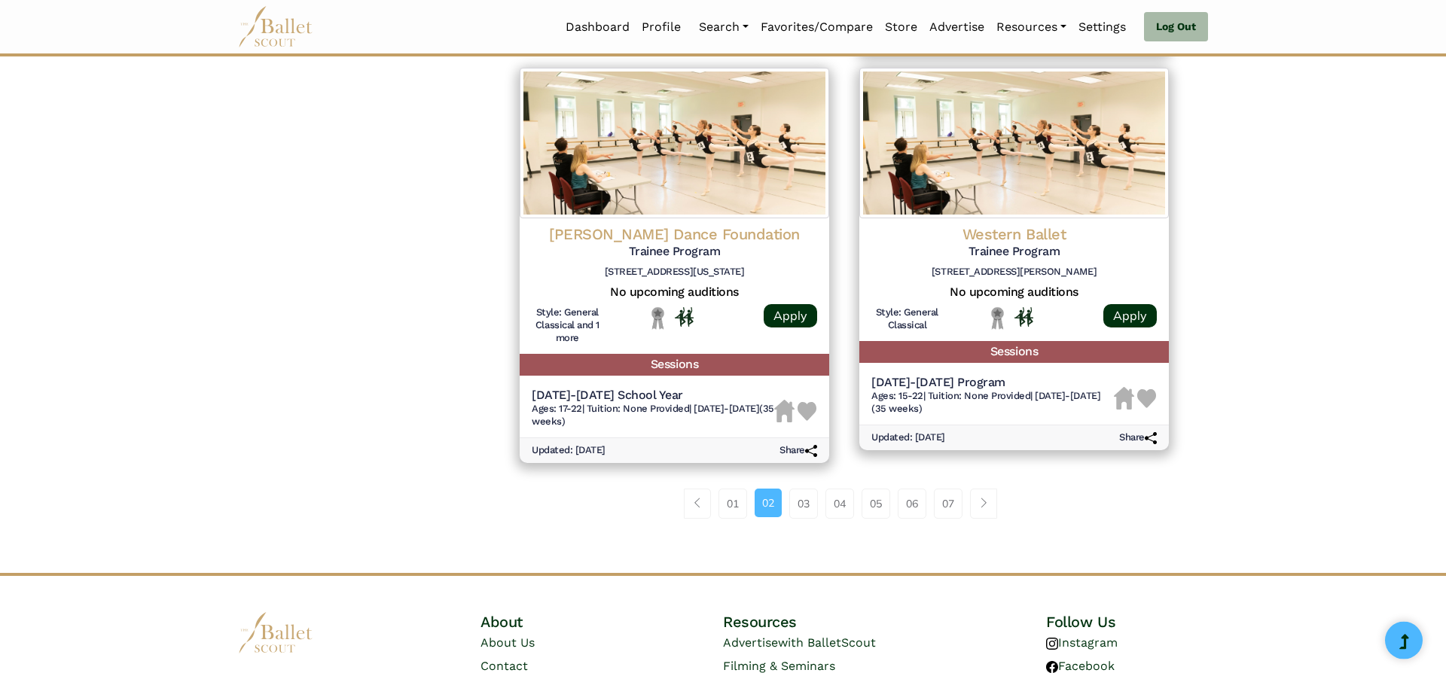
scroll to position [2028, 0]
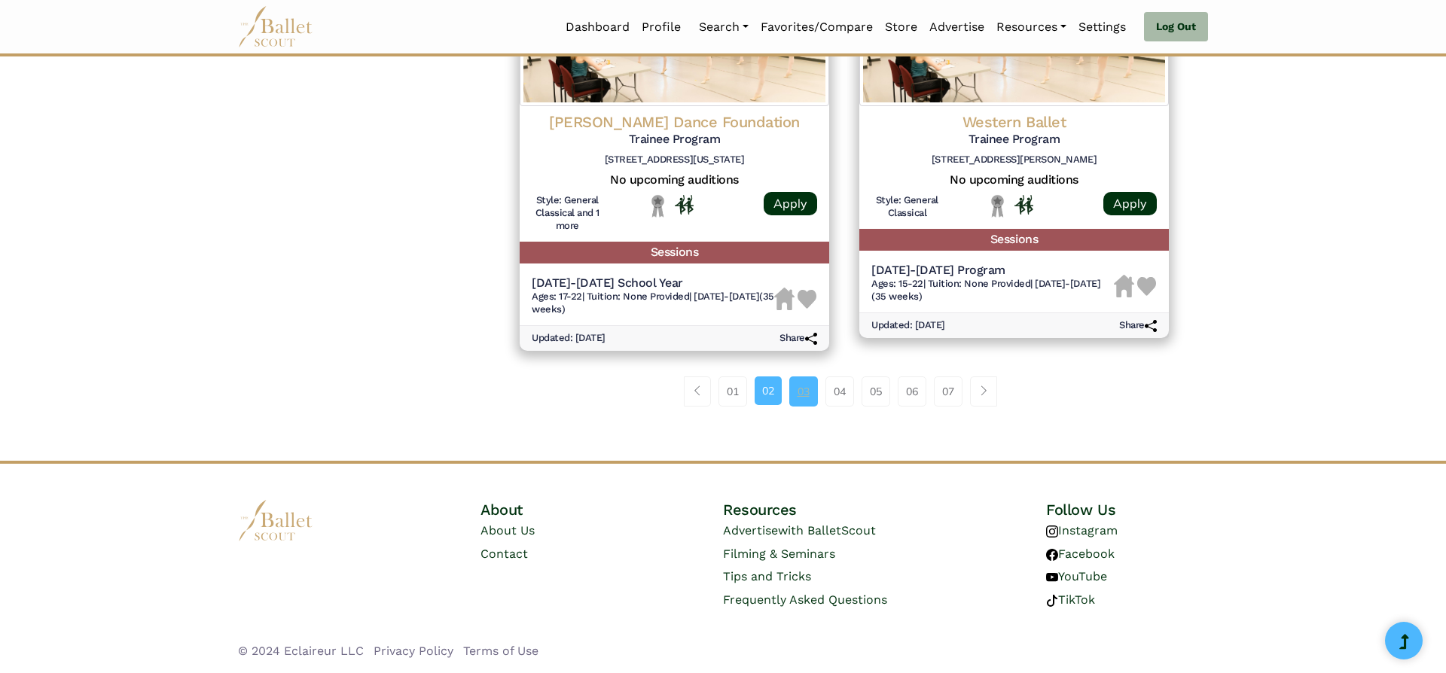
click at [809, 391] on link "03" at bounding box center [803, 391] width 29 height 30
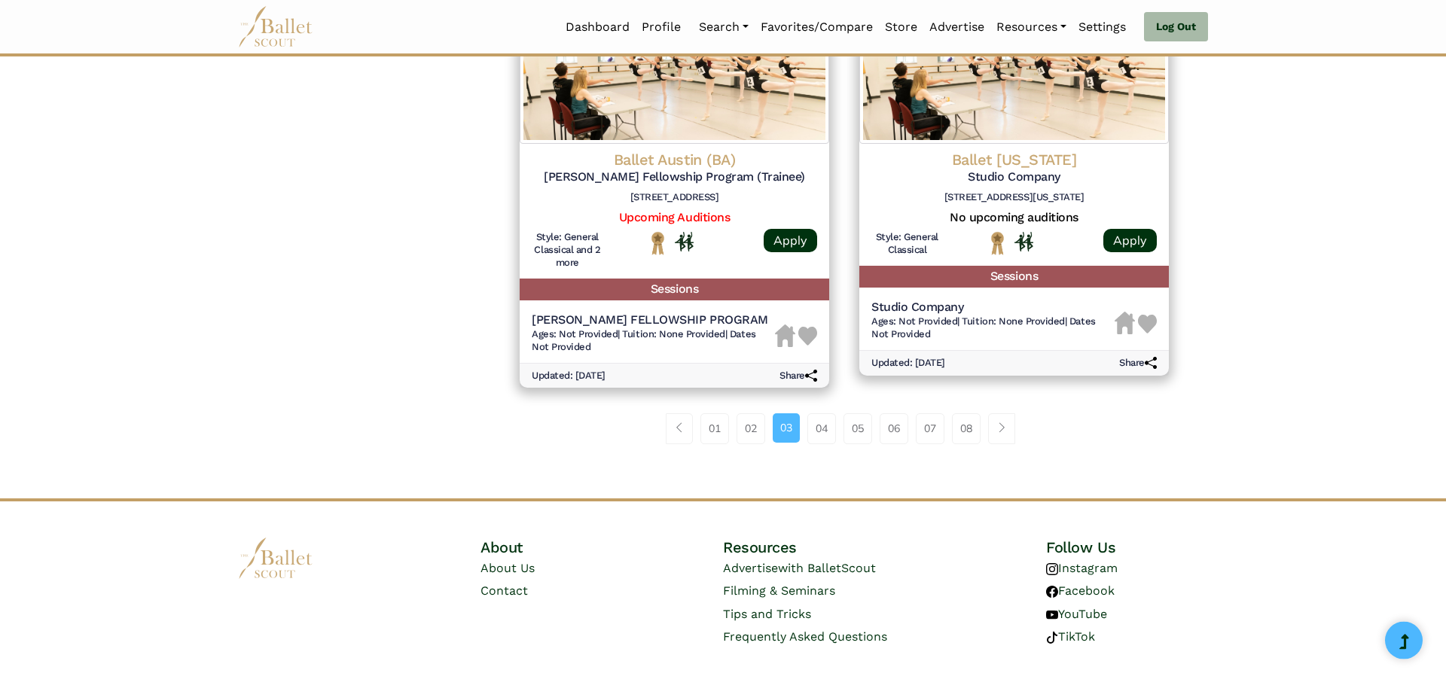
scroll to position [1977, 0]
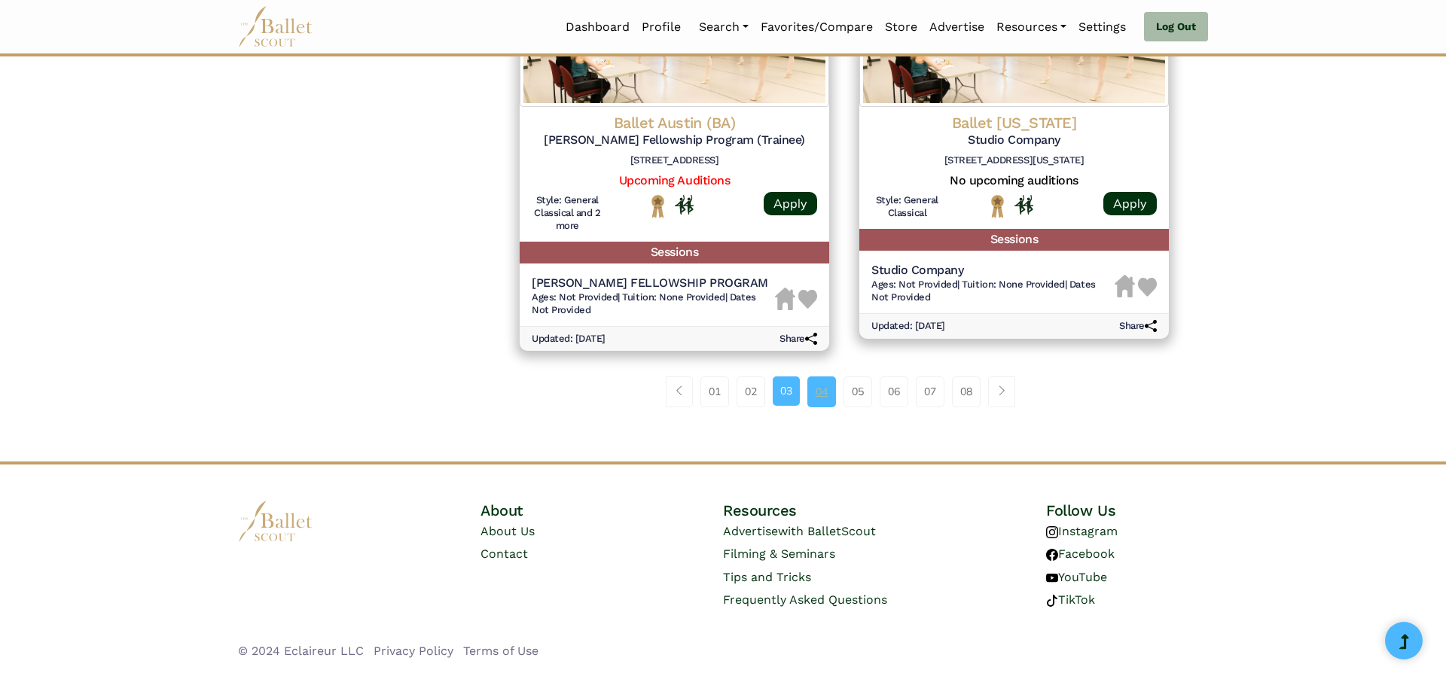
click at [821, 389] on link "04" at bounding box center [821, 391] width 29 height 30
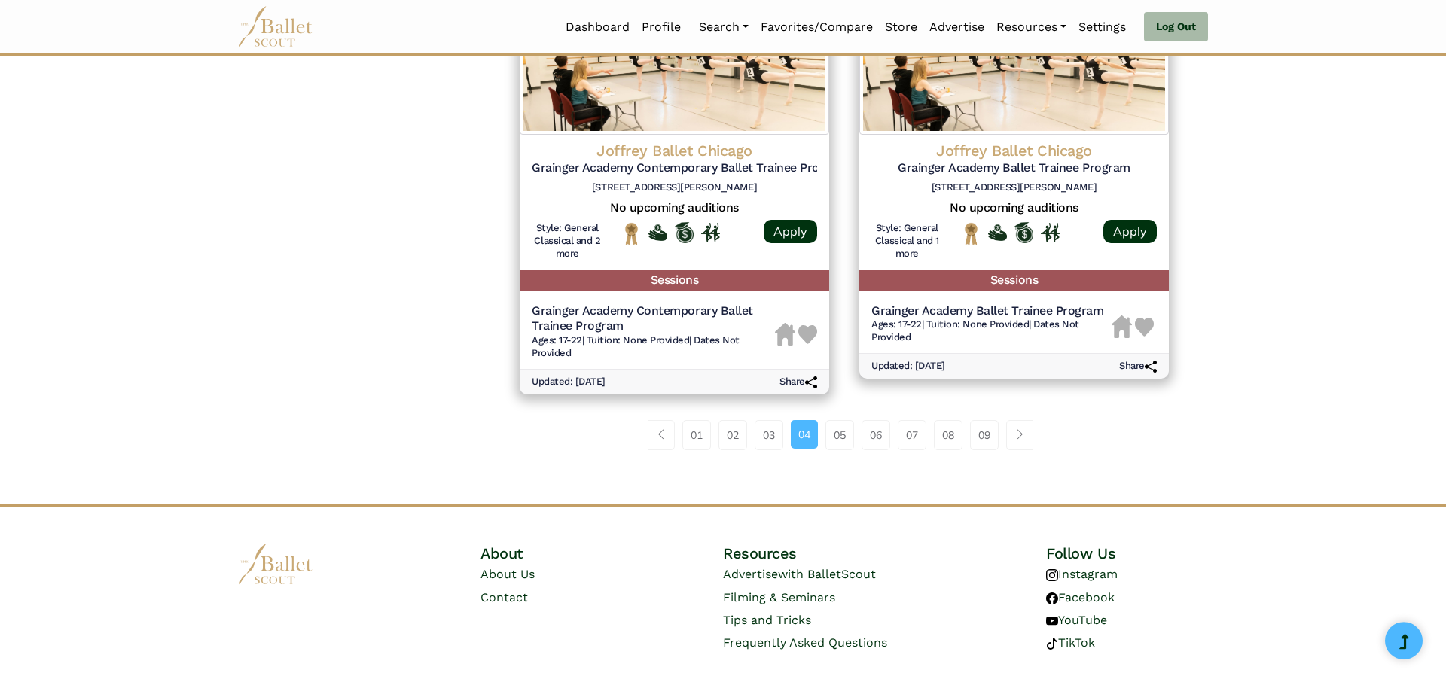
scroll to position [2044, 0]
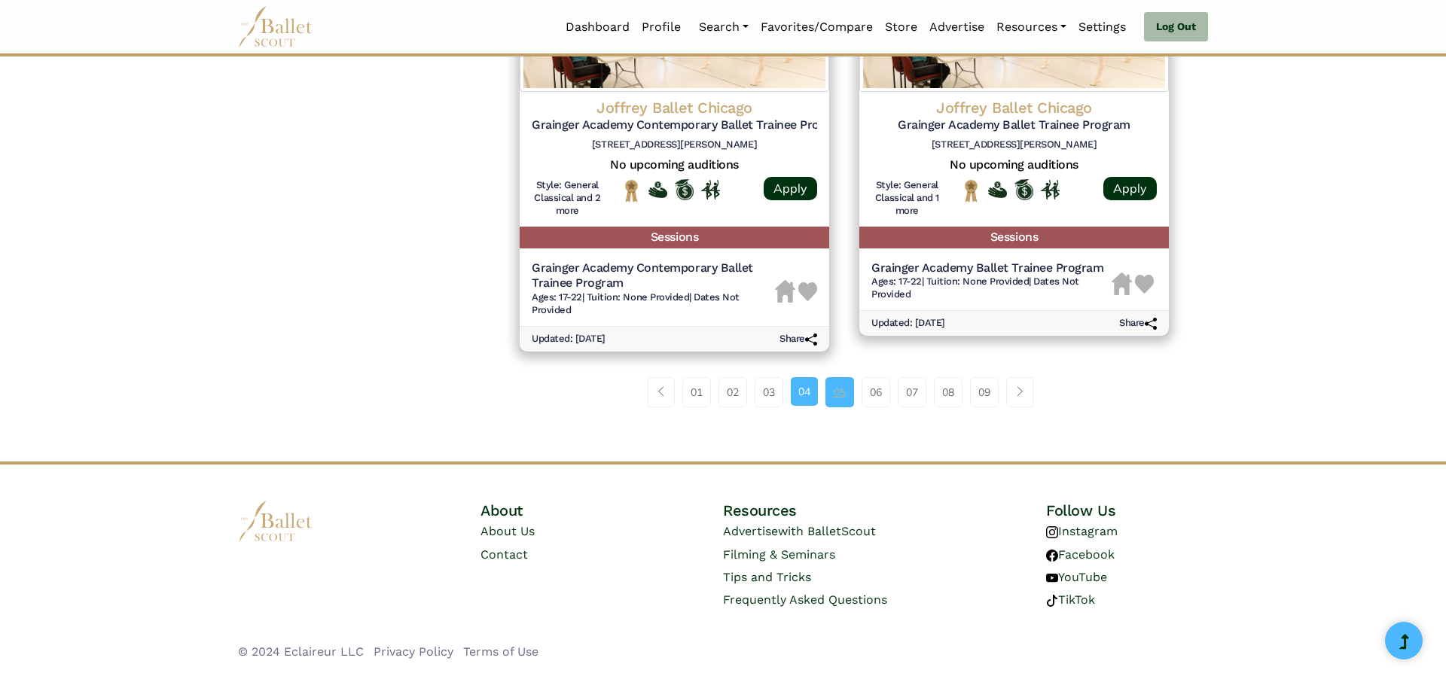
click at [849, 391] on link "05" at bounding box center [839, 392] width 29 height 30
